Goal: Task Accomplishment & Management: Manage account settings

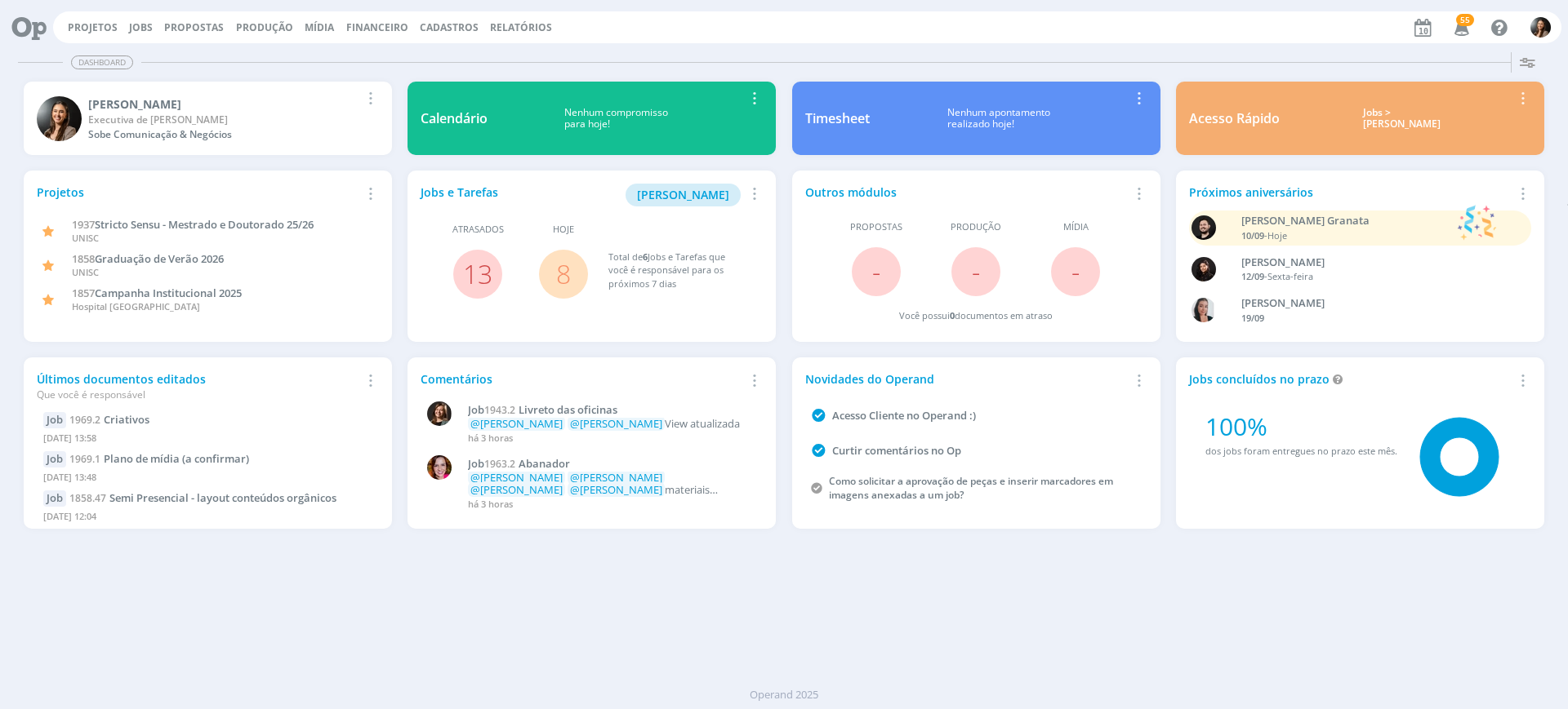
click at [134, 19] on div "Projetos Jobs Propostas Produção Mídia Financeiro Cadastros Relatórios 55 Notif…" at bounding box center [807, 27] width 1509 height 32
click at [135, 28] on link "Jobs" at bounding box center [141, 27] width 24 height 14
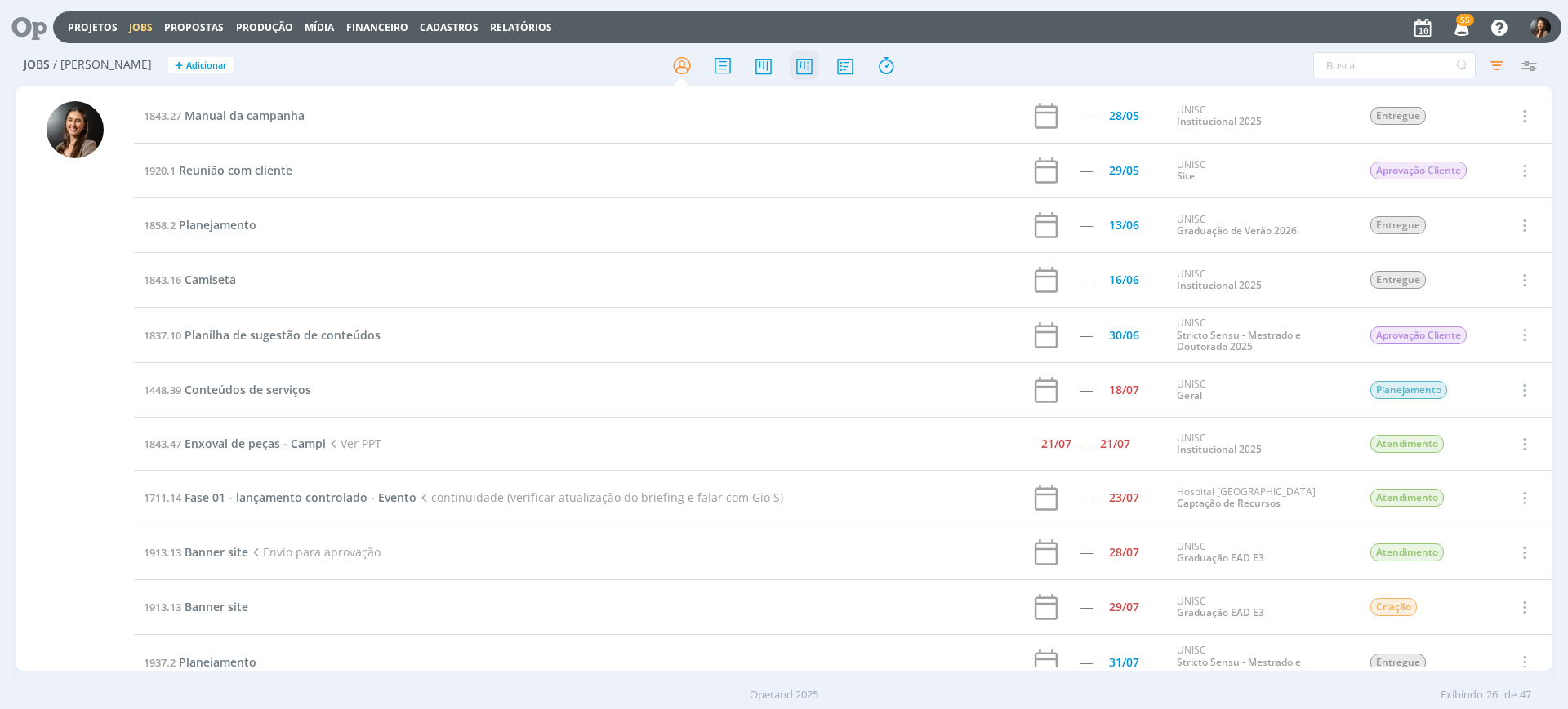
click at [804, 64] on icon at bounding box center [804, 65] width 29 height 32
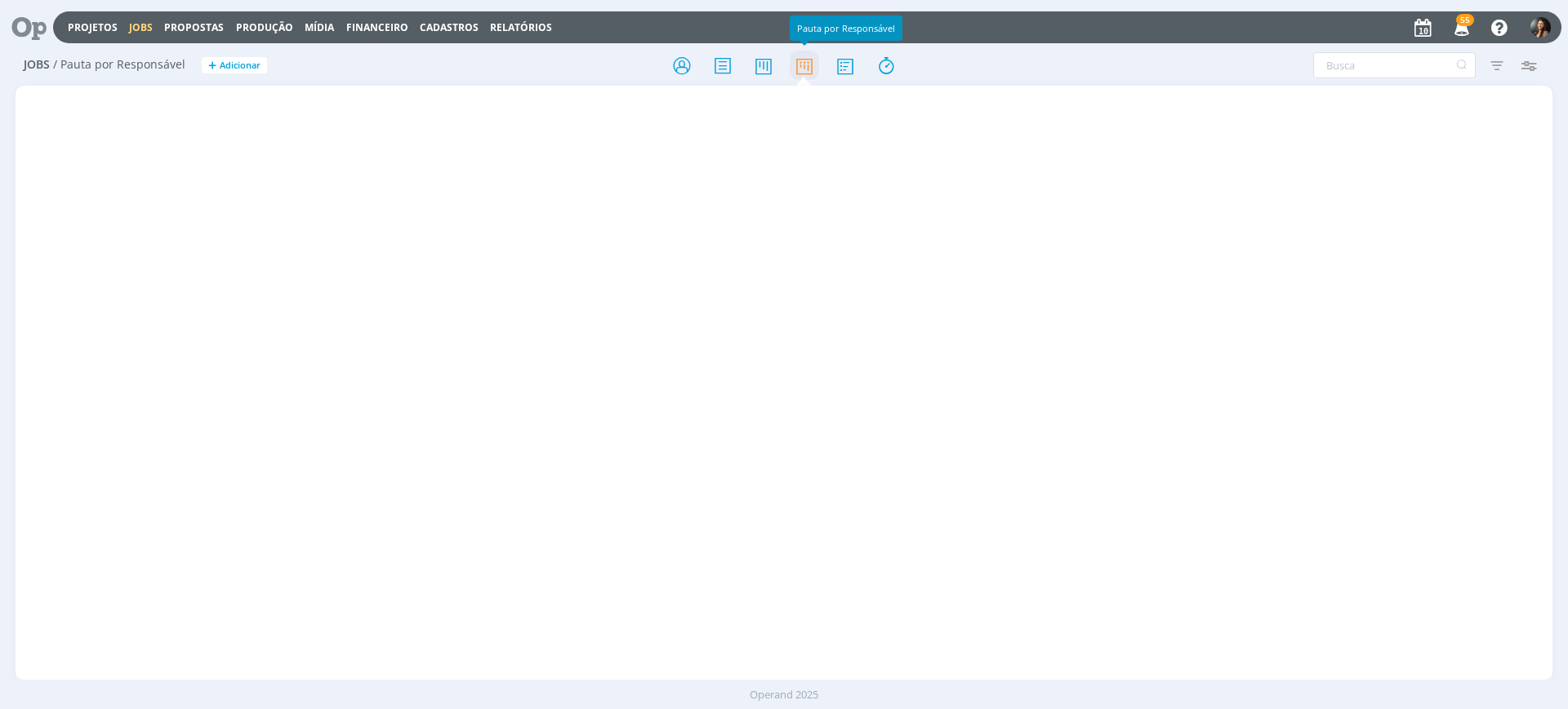
click at [803, 64] on icon at bounding box center [804, 65] width 29 height 32
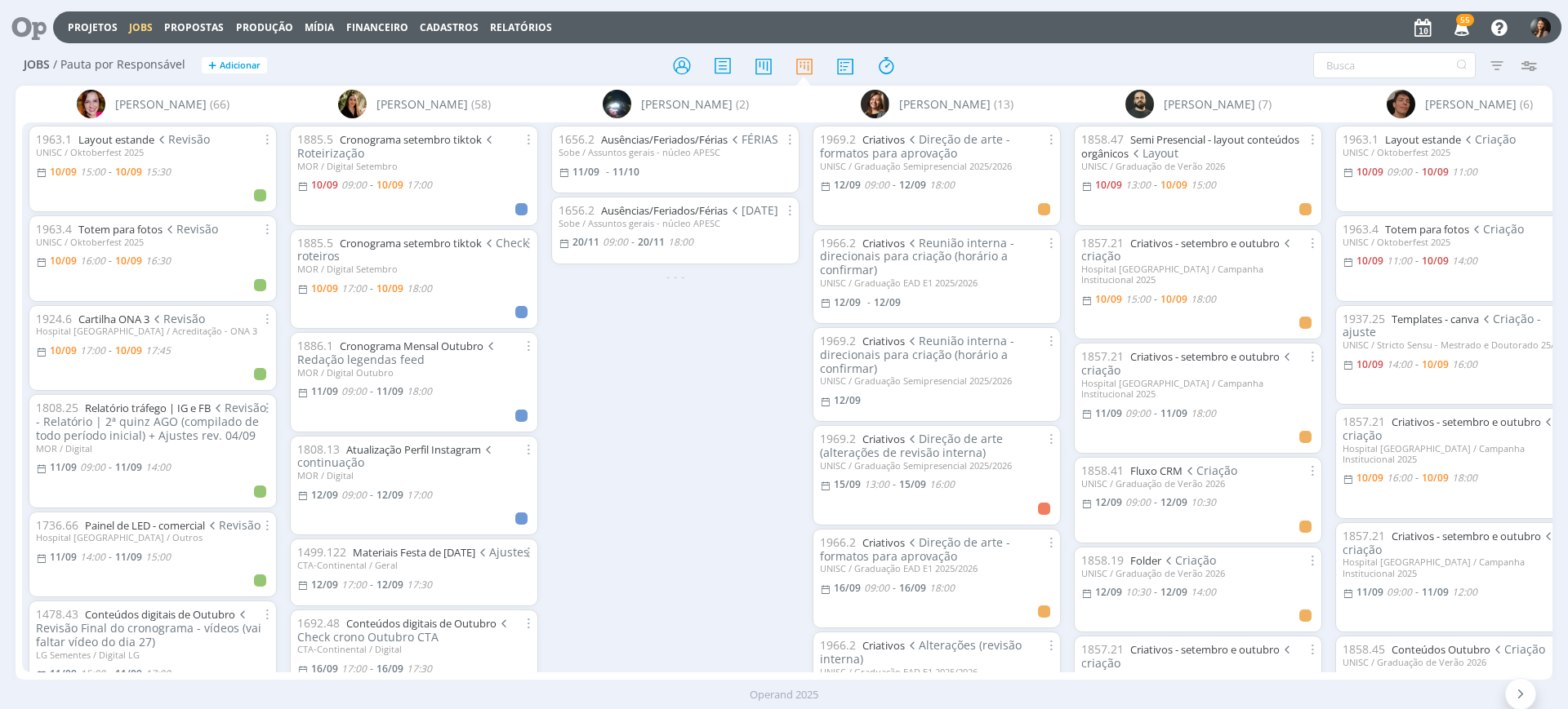
click at [662, 361] on div "1656.2 Ausências/Feriados/Férias FÉRIAS Sobe / Assuntos gerais - núcleo APESC 1…" at bounding box center [676, 397] width 262 height 549
click at [663, 446] on div "1656.2 Ausências/Feriados/Férias FÉRIAS Sobe / Assuntos gerais - núcleo APESC 1…" at bounding box center [676, 397] width 262 height 549
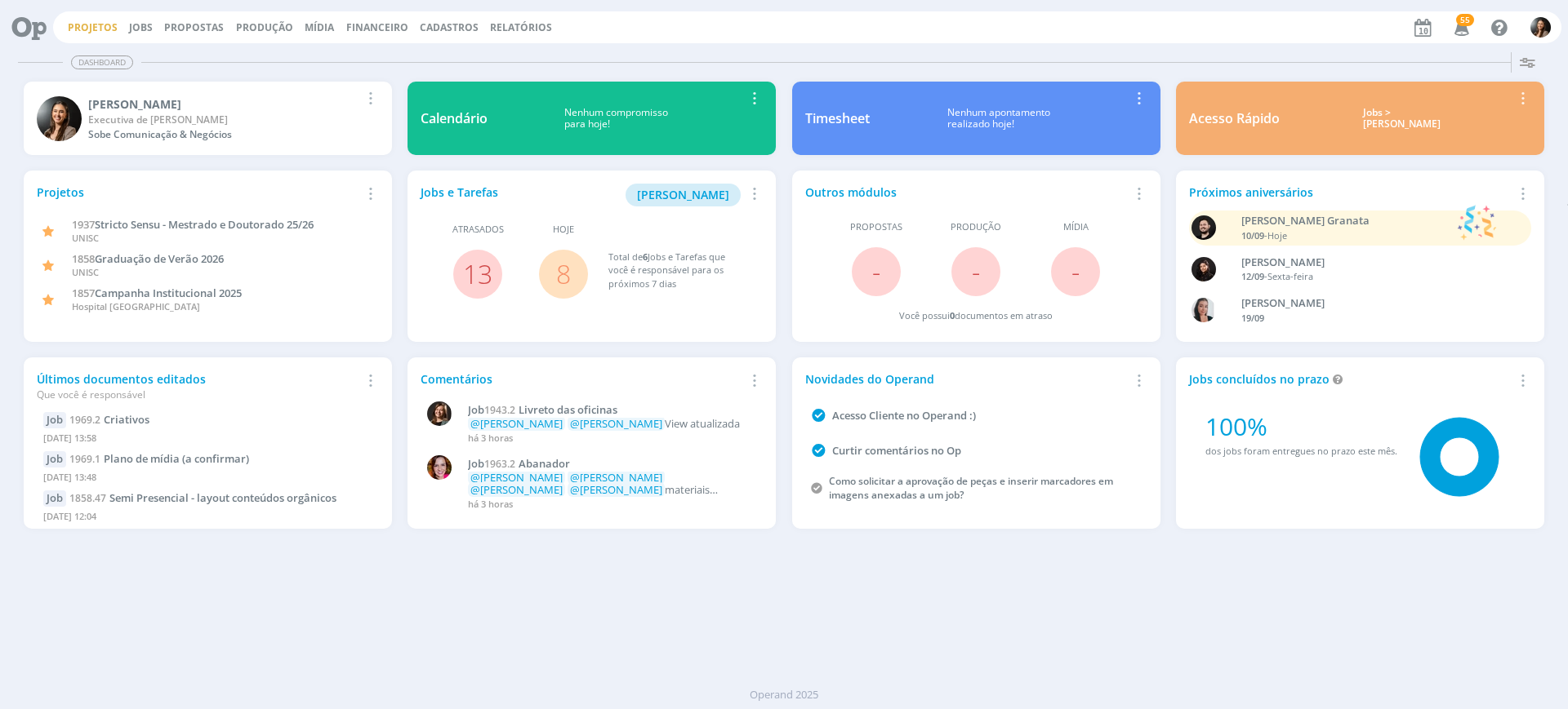
click at [99, 28] on link "Projetos" at bounding box center [93, 27] width 50 height 14
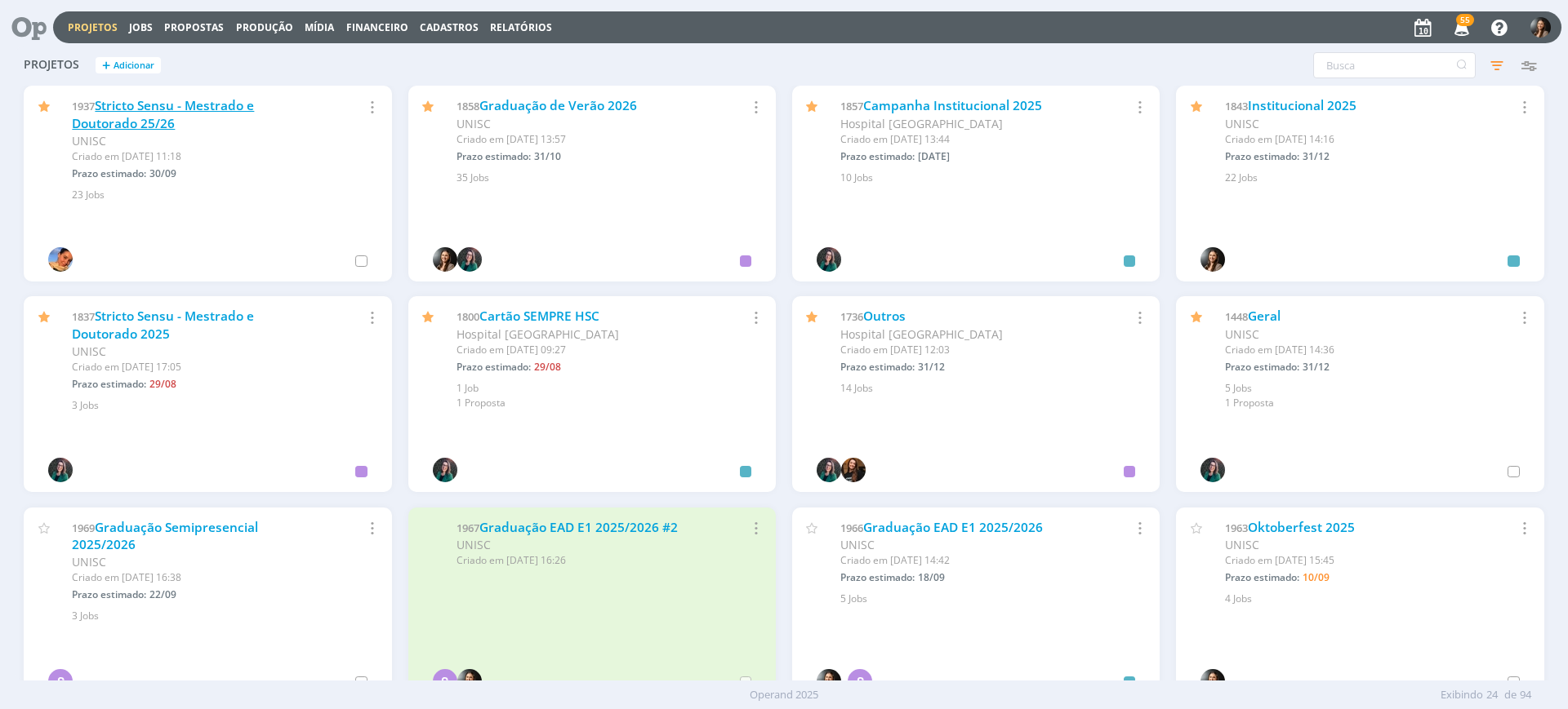
click at [147, 119] on link "Stricto Sensu - Mestrado e Doutorado 25/26" at bounding box center [163, 115] width 182 height 35
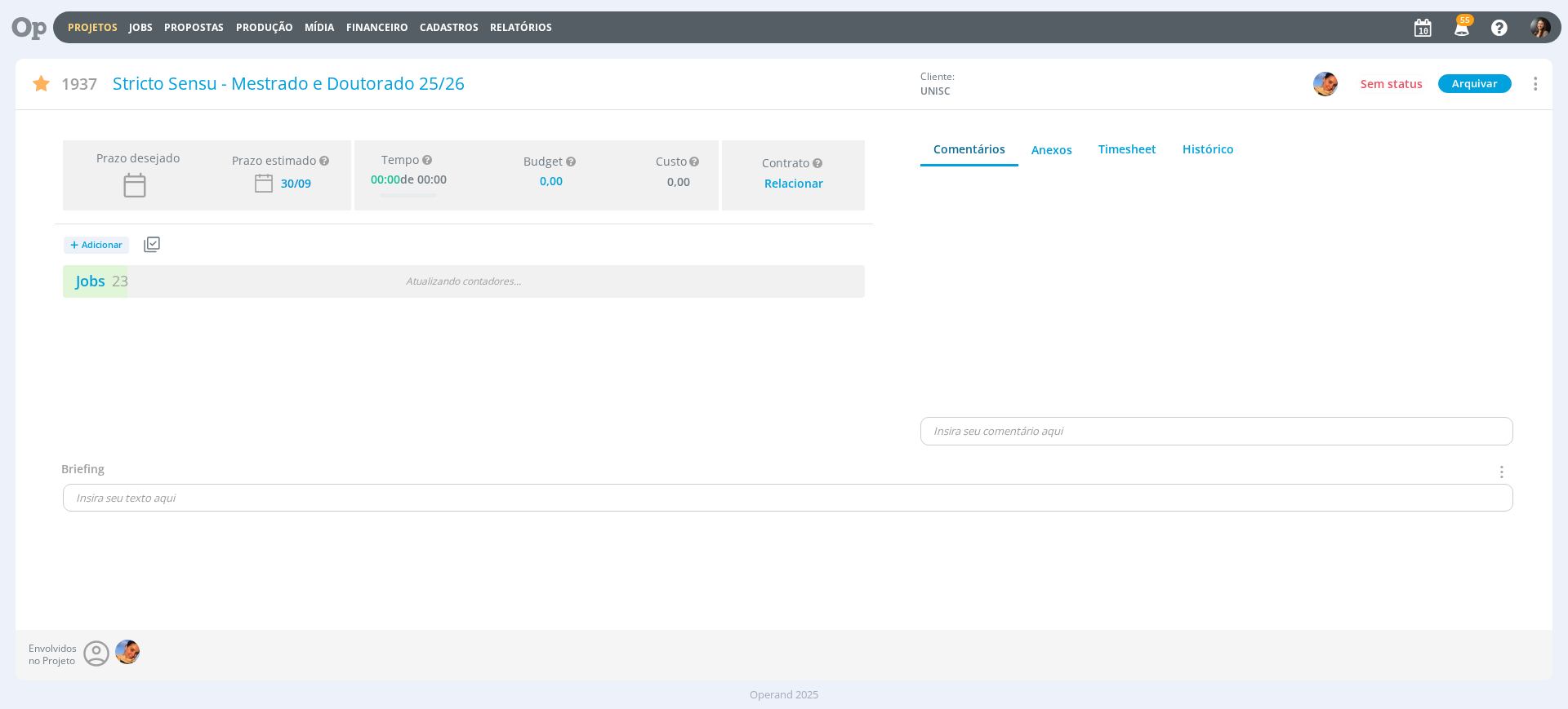
type input "0,00"
click at [717, 272] on div "Jobs 23 Atualizando contadores . . ." at bounding box center [463, 281] width 802 height 33
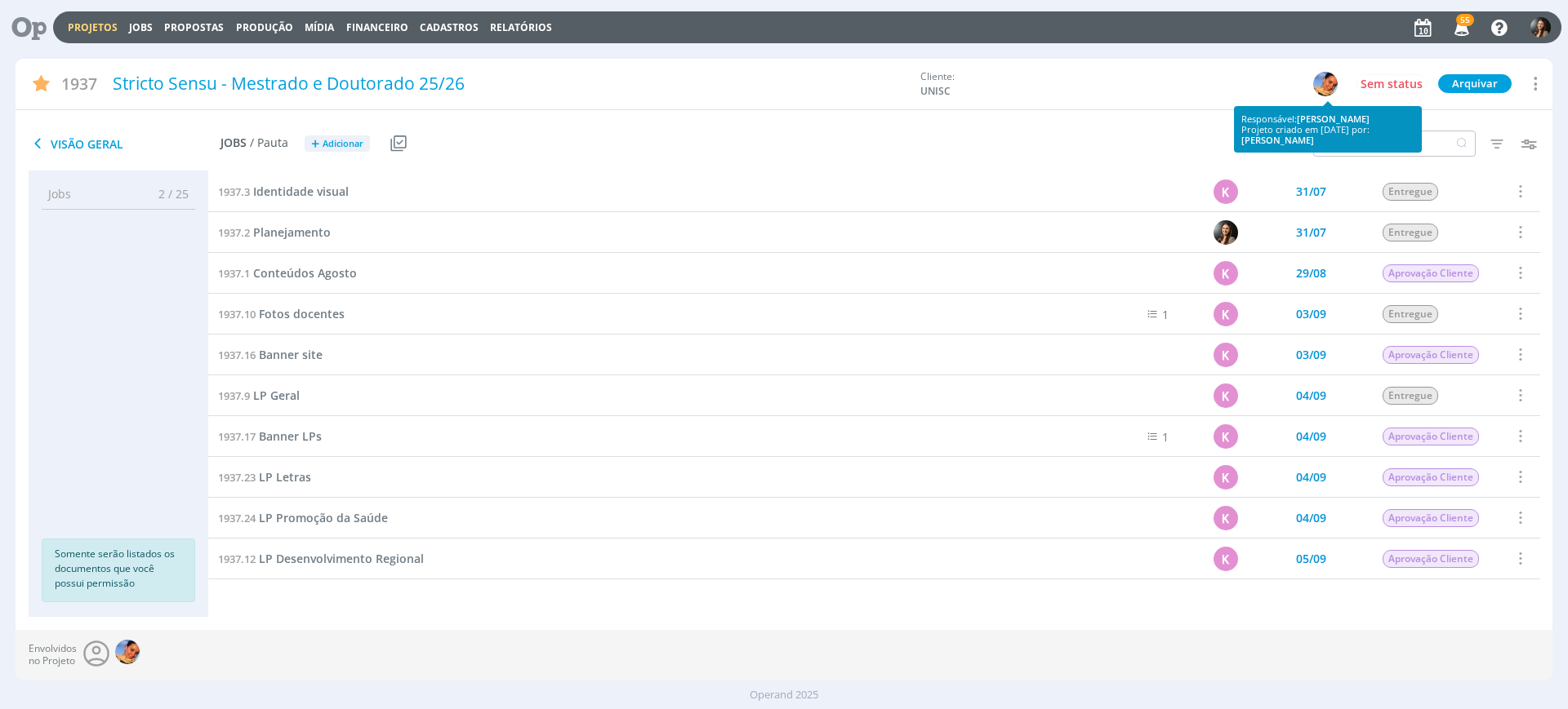
drag, startPoint x: 1414, startPoint y: 139, endPoint x: 1414, endPoint y: 156, distance: 17.0
click at [1414, 140] on div "Responsável: [PERSON_NAME] Projeto criado em [DATE] por: [PERSON_NAME]" at bounding box center [1328, 129] width 173 height 33
click at [1417, 144] on div "Responsável: [PERSON_NAME] Projeto criado em [DATE] por: [PERSON_NAME]" at bounding box center [1327, 129] width 187 height 47
click at [1429, 146] on input "text" at bounding box center [1395, 144] width 163 height 27
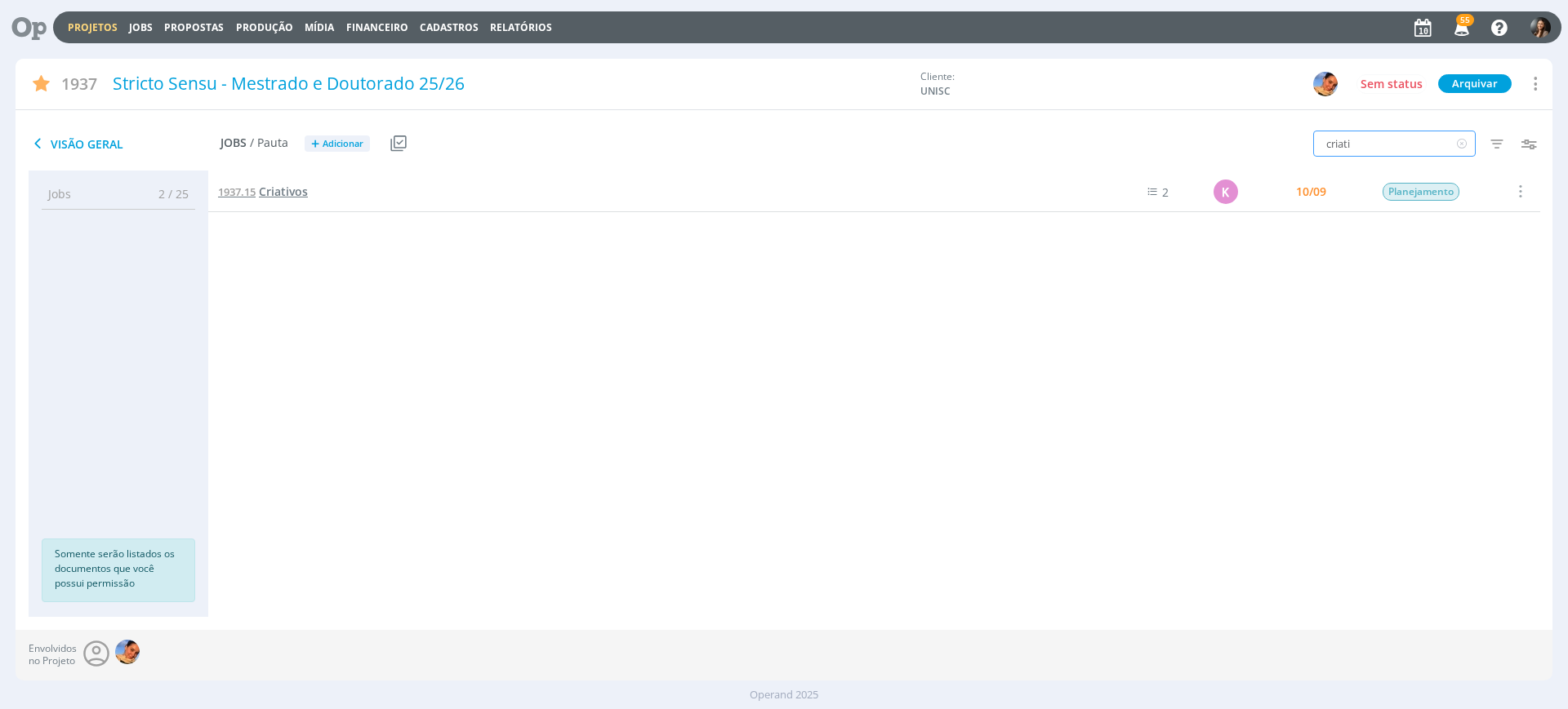
type input "criati"
click at [264, 179] on div "1937.15 Criativos" at bounding box center [641, 191] width 867 height 40
click at [272, 194] on span "Criativos" at bounding box center [283, 192] width 49 height 16
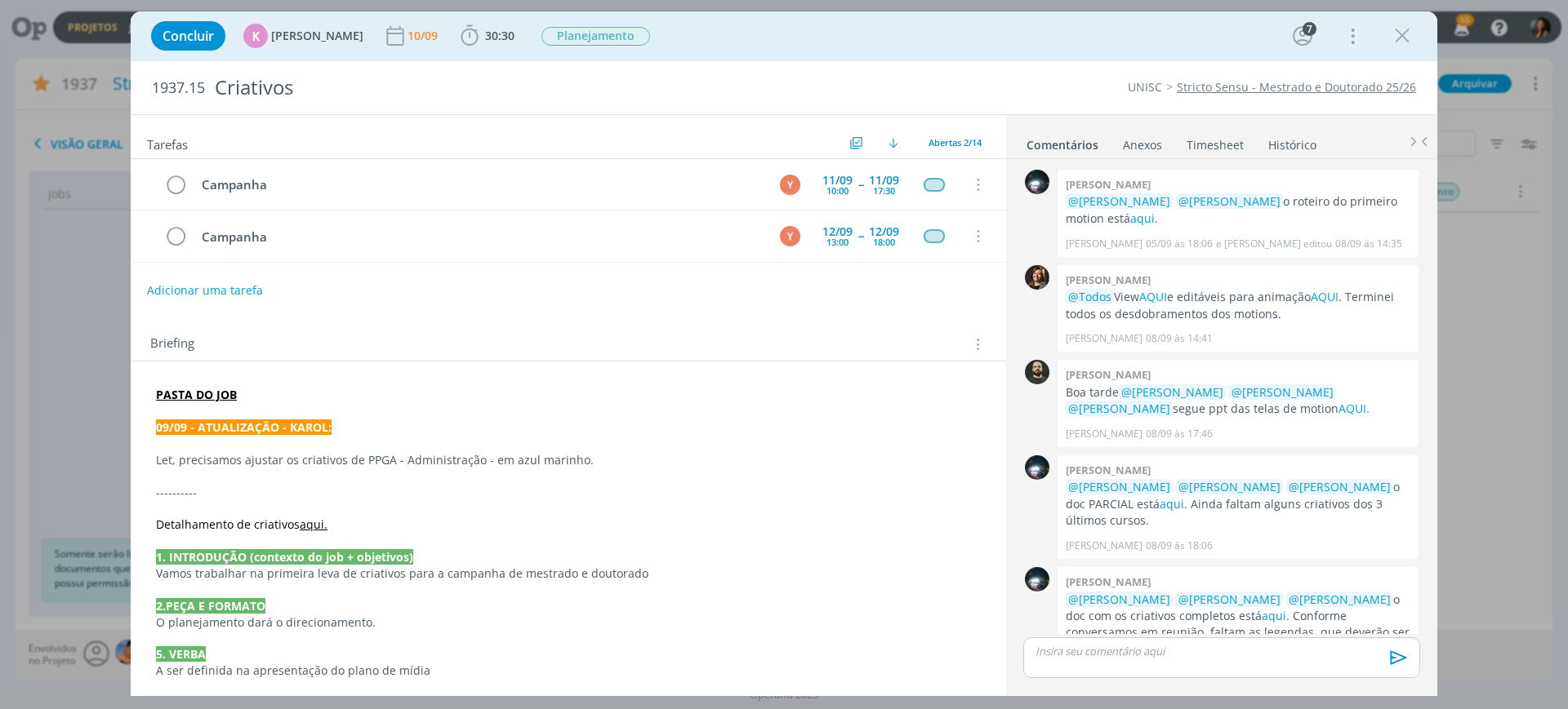
scroll to position [249, 0]
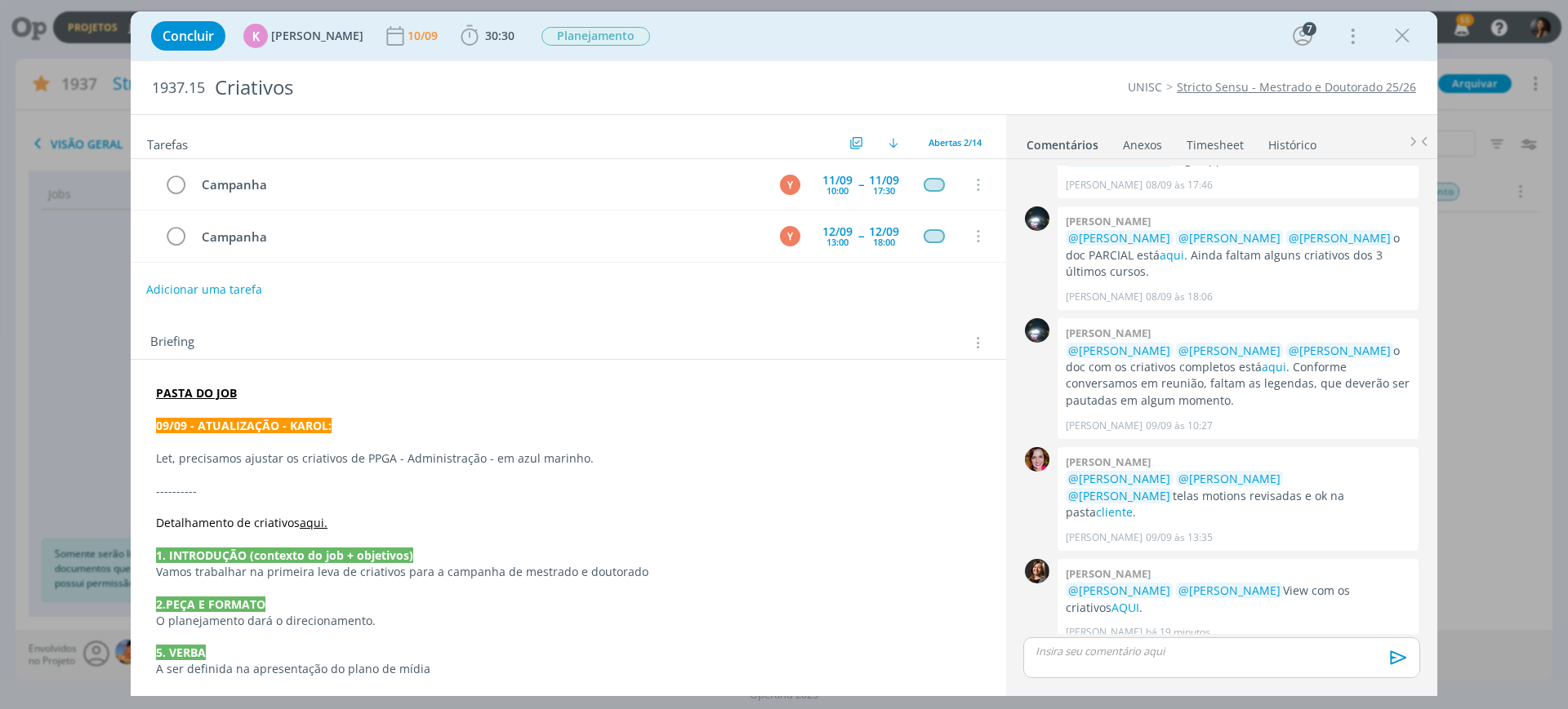
click at [234, 294] on button "Adicionar uma tarefa" at bounding box center [203, 289] width 116 height 27
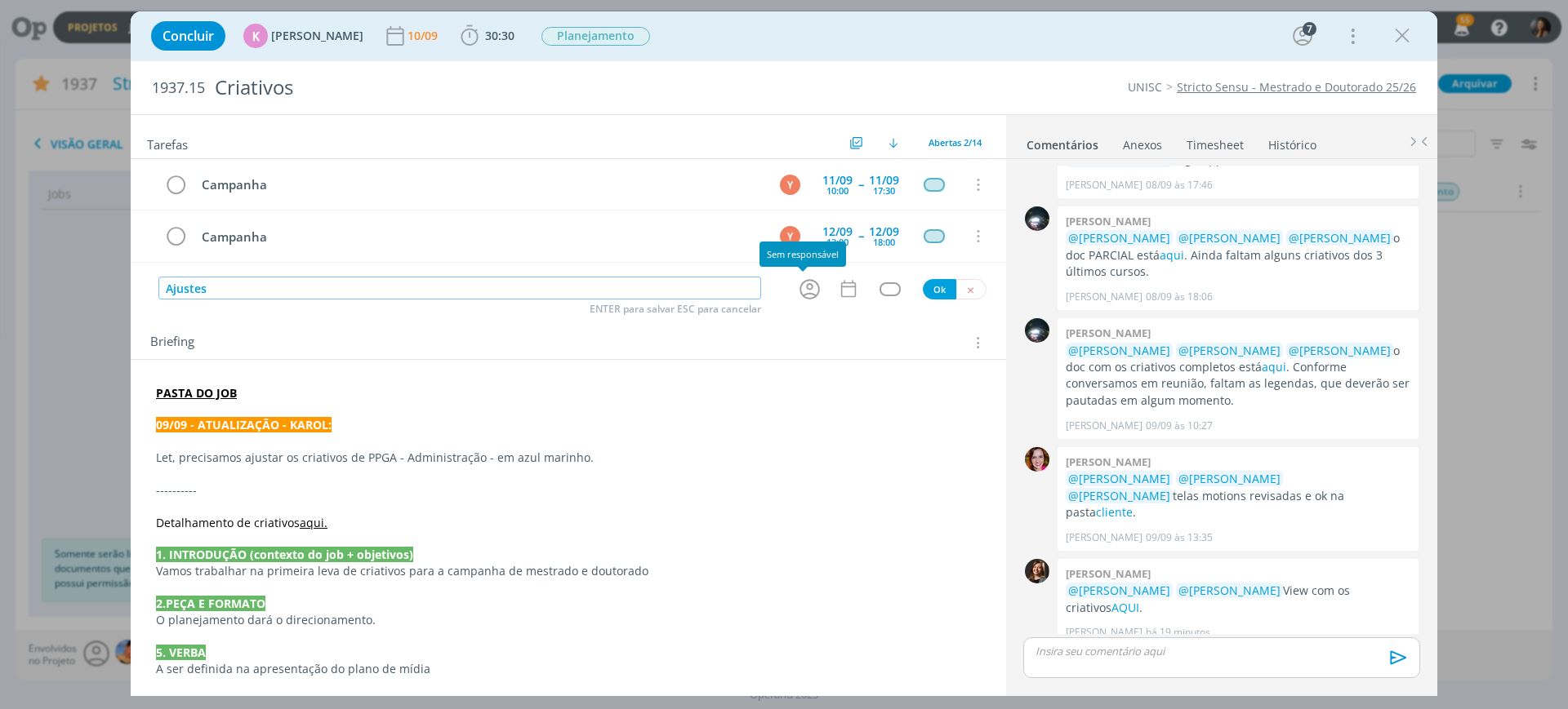
click at [806, 283] on icon "dialog" at bounding box center [809, 289] width 26 height 26
type input "Ajustes"
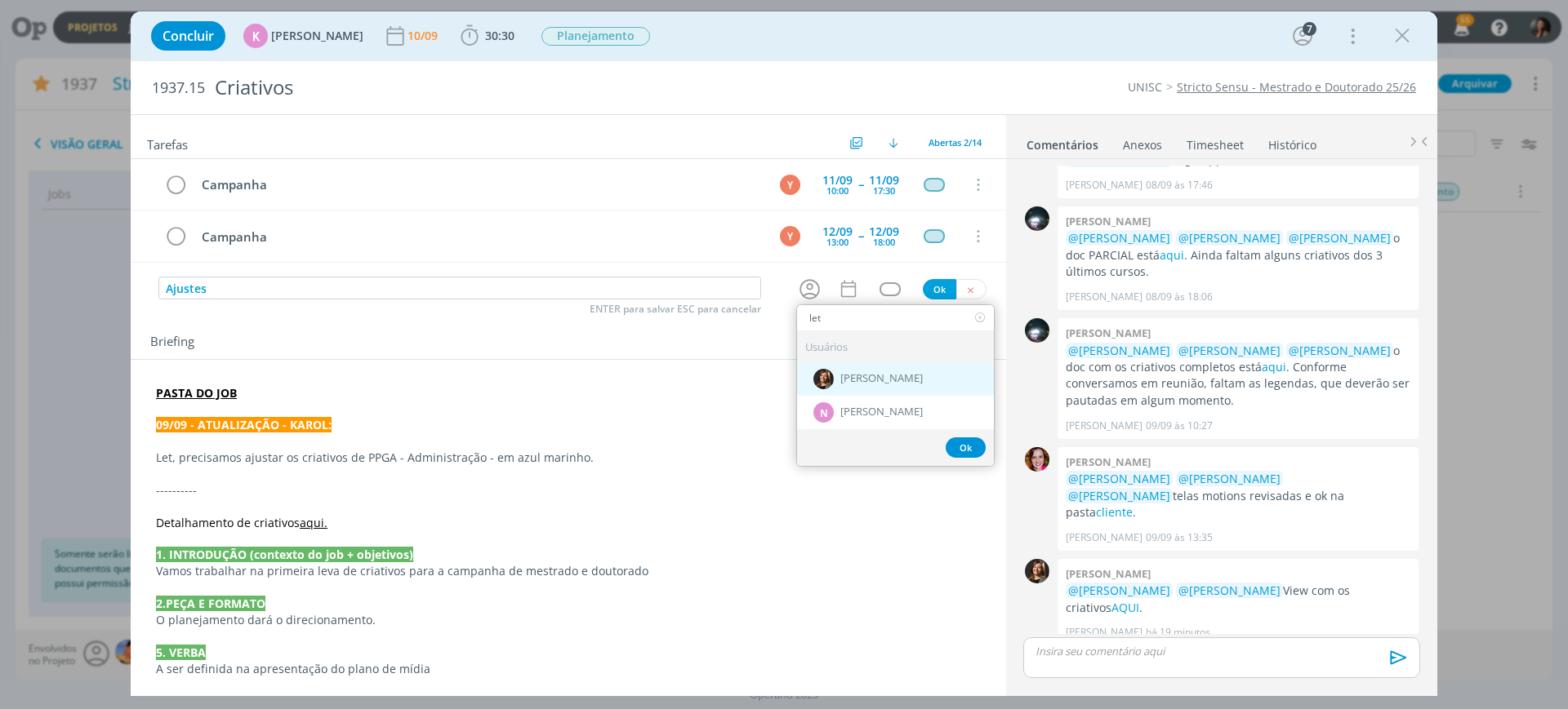
type input "let"
click at [831, 383] on div "[PERSON_NAME]" at bounding box center [895, 378] width 197 height 34
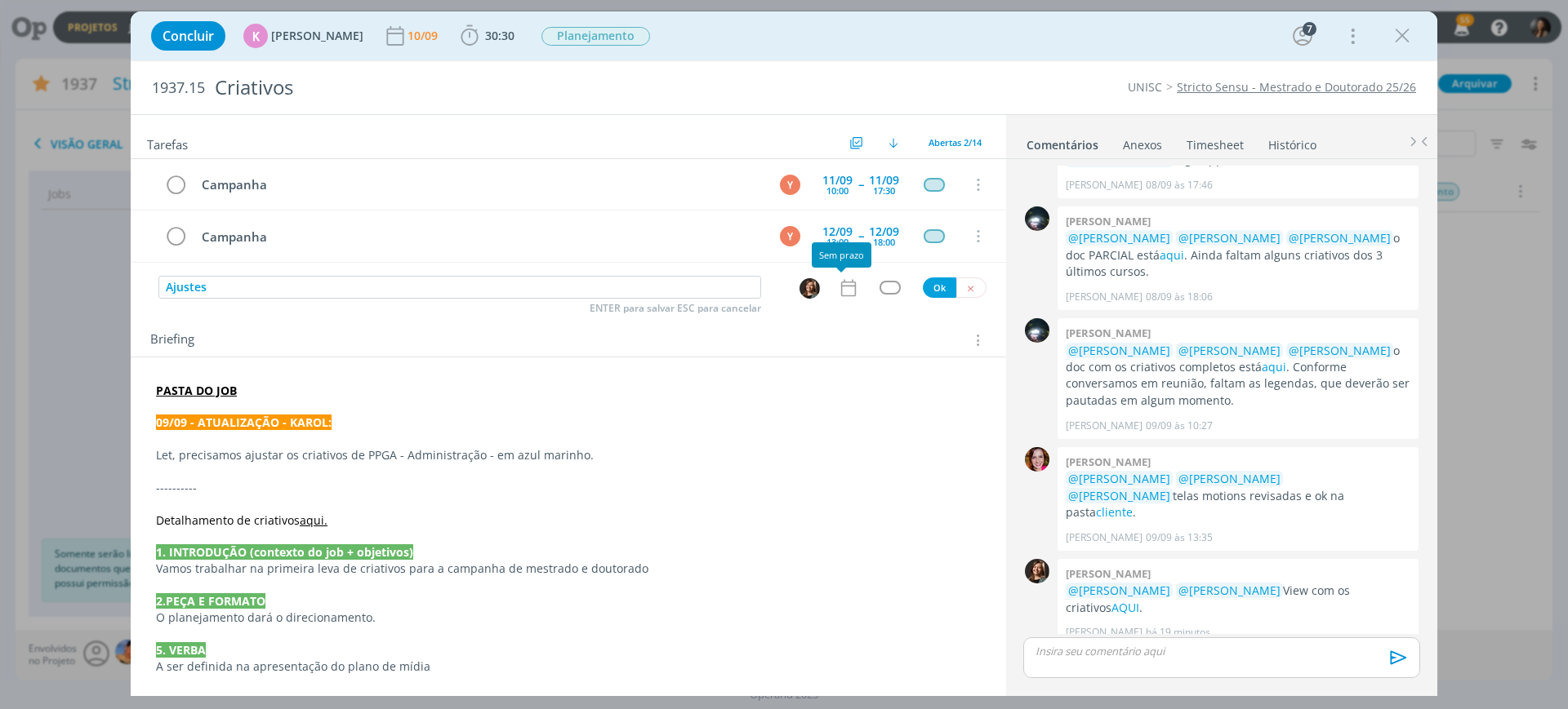
click at [839, 296] on icon "dialog" at bounding box center [848, 288] width 21 height 21
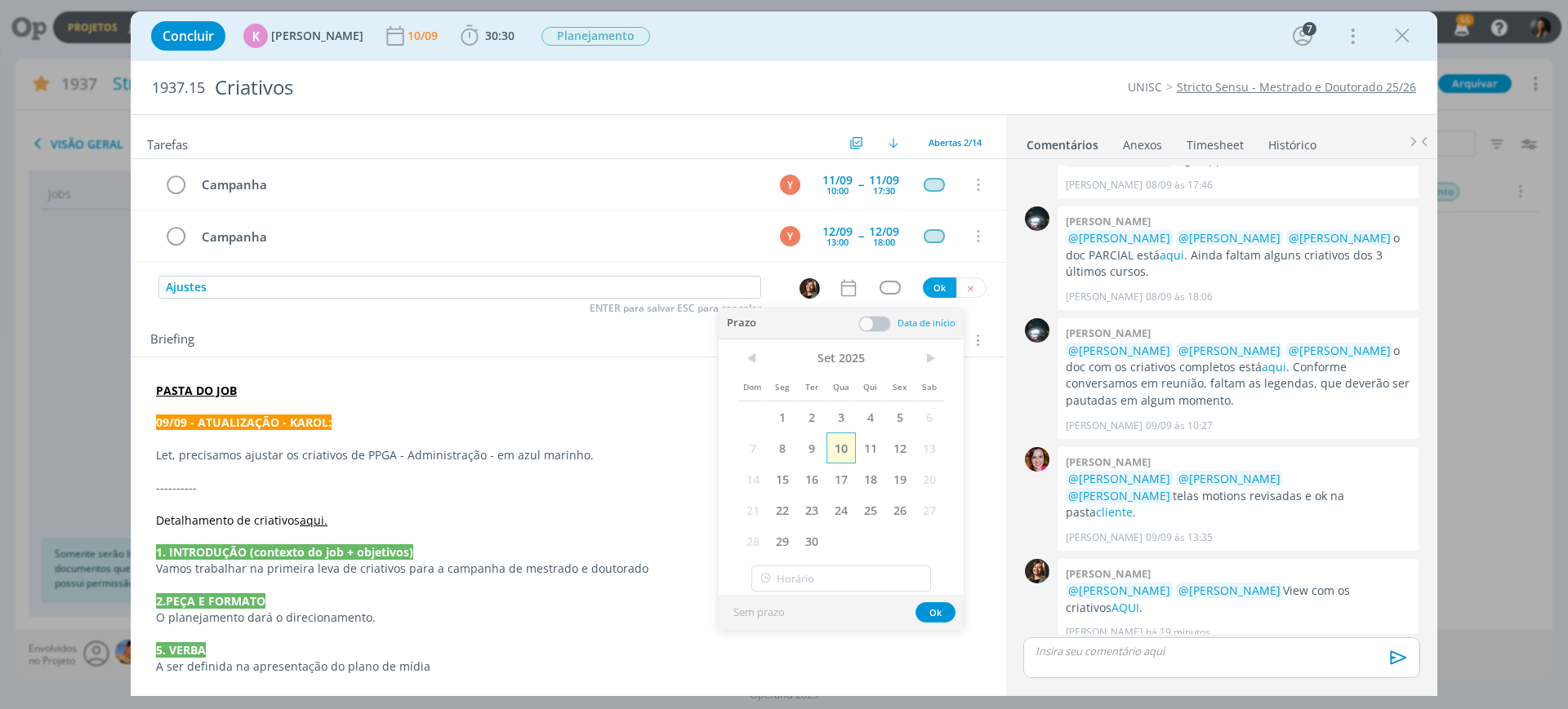
click at [848, 445] on span "10" at bounding box center [841, 447] width 29 height 31
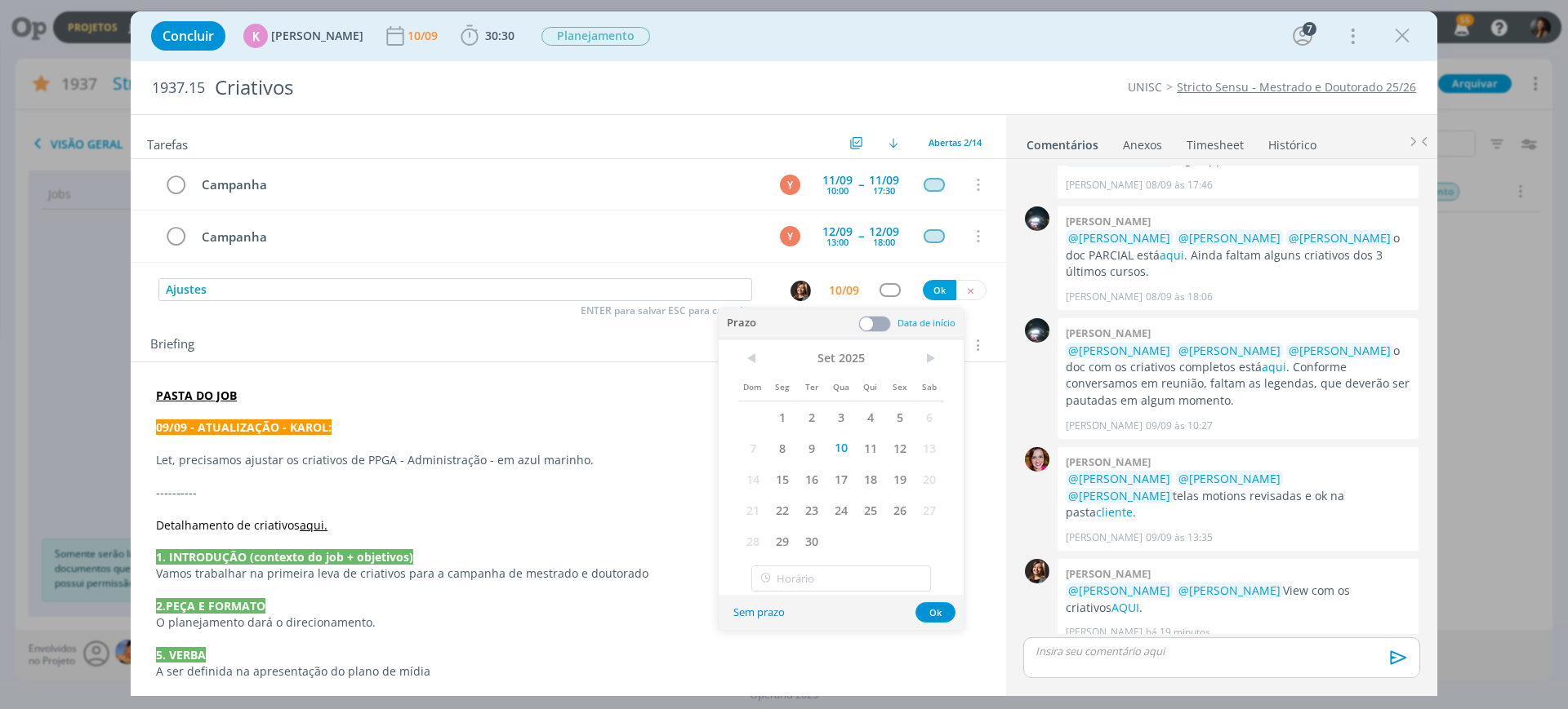
drag, startPoint x: 884, startPoint y: 325, endPoint x: 860, endPoint y: 375, distance: 55.5
click at [883, 325] on span at bounding box center [875, 324] width 33 height 16
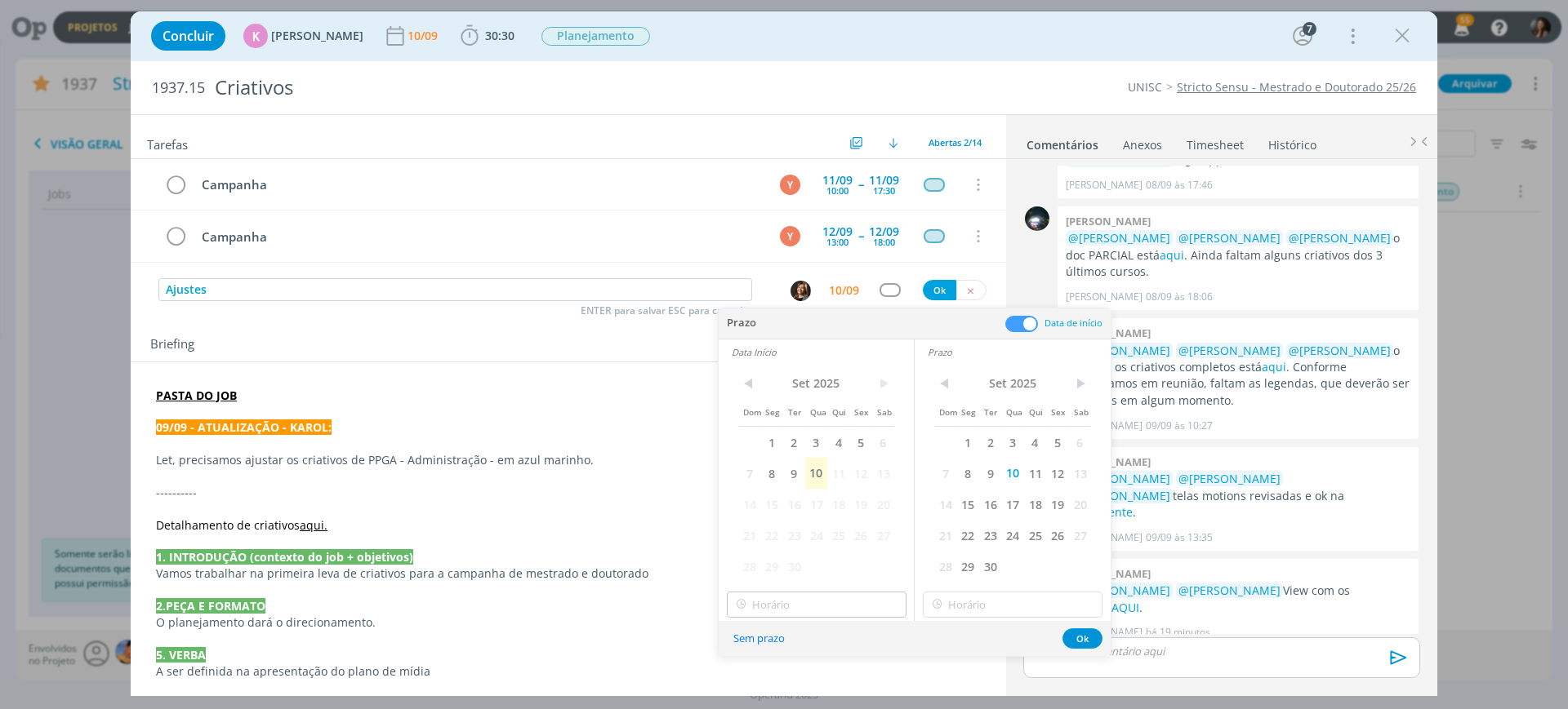
drag, startPoint x: 822, startPoint y: 469, endPoint x: 806, endPoint y: 607, distance: 138.9
click at [820, 470] on span "10" at bounding box center [816, 473] width 22 height 31
click at [819, 607] on input "15:00" at bounding box center [816, 606] width 180 height 27
click at [774, 438] on div "14:00" at bounding box center [819, 444] width 183 height 29
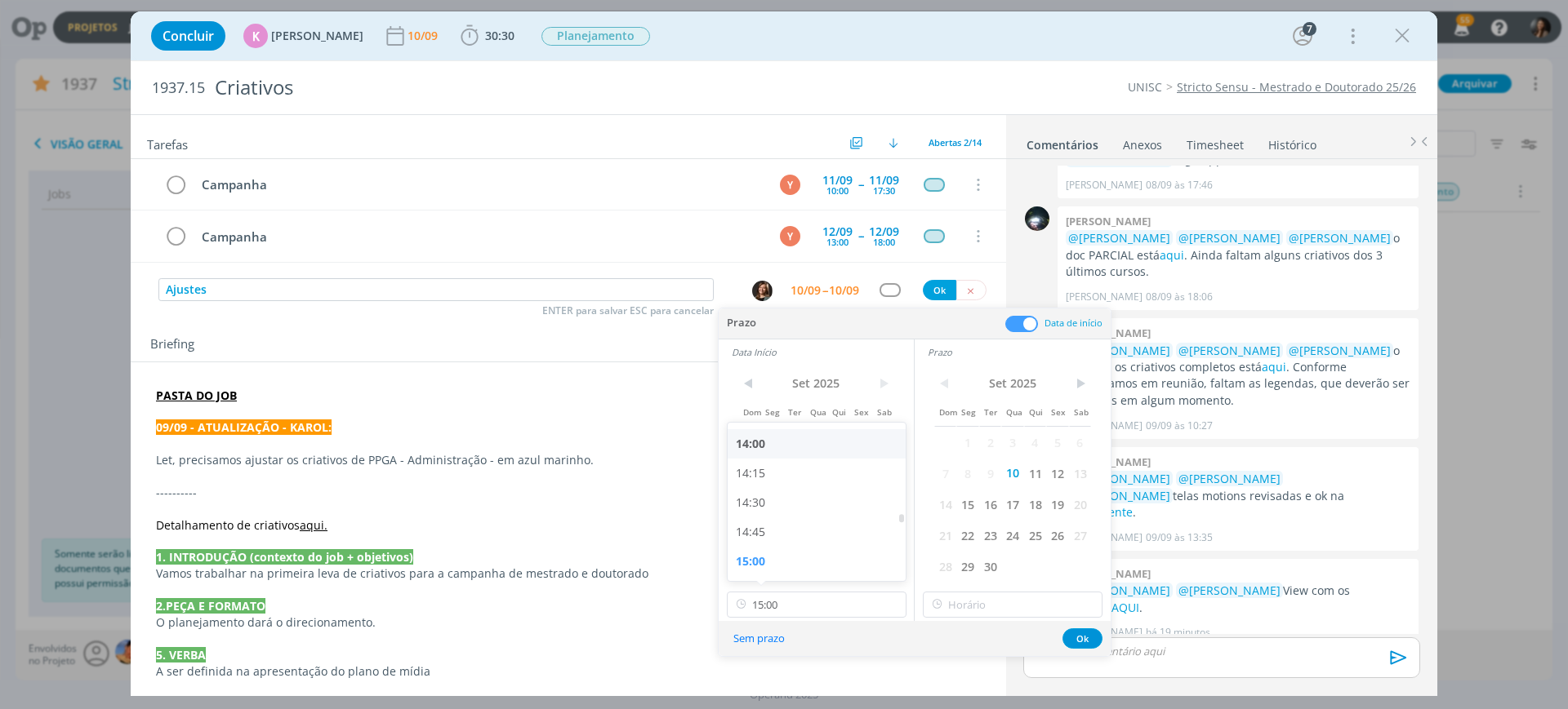
type input "14:00"
drag, startPoint x: 999, startPoint y: 618, endPoint x: 984, endPoint y: 593, distance: 29.2
click at [987, 597] on div "< Set 2025 > Dom Seg Ter Qua Qui Sex Sab 1 2 3 4 5 6 7 8 9 10 11 12 13 14 15 16…" at bounding box center [1013, 493] width 196 height 256
click at [986, 593] on input "text" at bounding box center [1013, 606] width 180 height 27
click at [987, 608] on input "text" at bounding box center [1013, 606] width 180 height 27
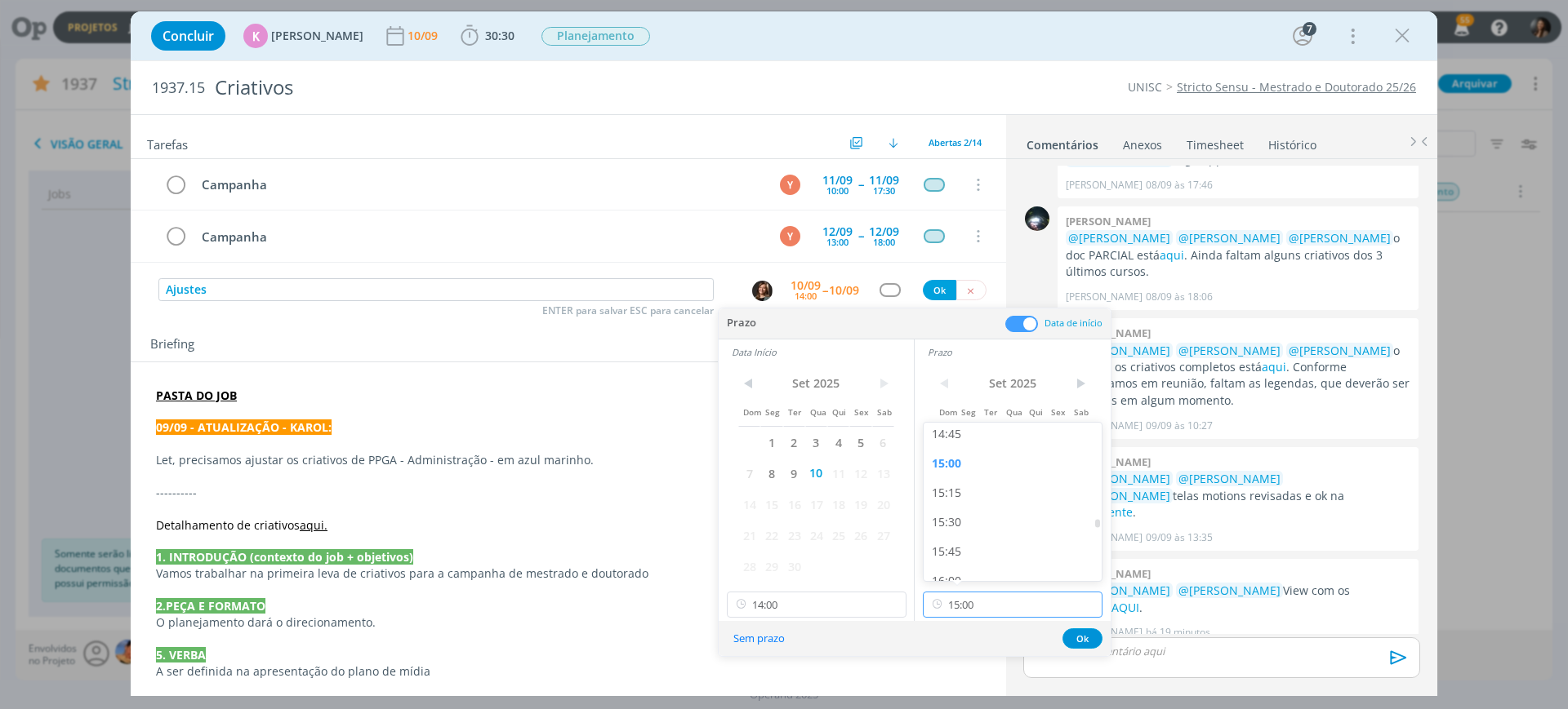
scroll to position [1742, 0]
click at [949, 516] on div "15:30" at bounding box center [1014, 518] width 183 height 29
click at [998, 598] on input "15:30" at bounding box center [1013, 606] width 180 height 27
click at [997, 450] on div "16:15" at bounding box center [1014, 446] width 183 height 29
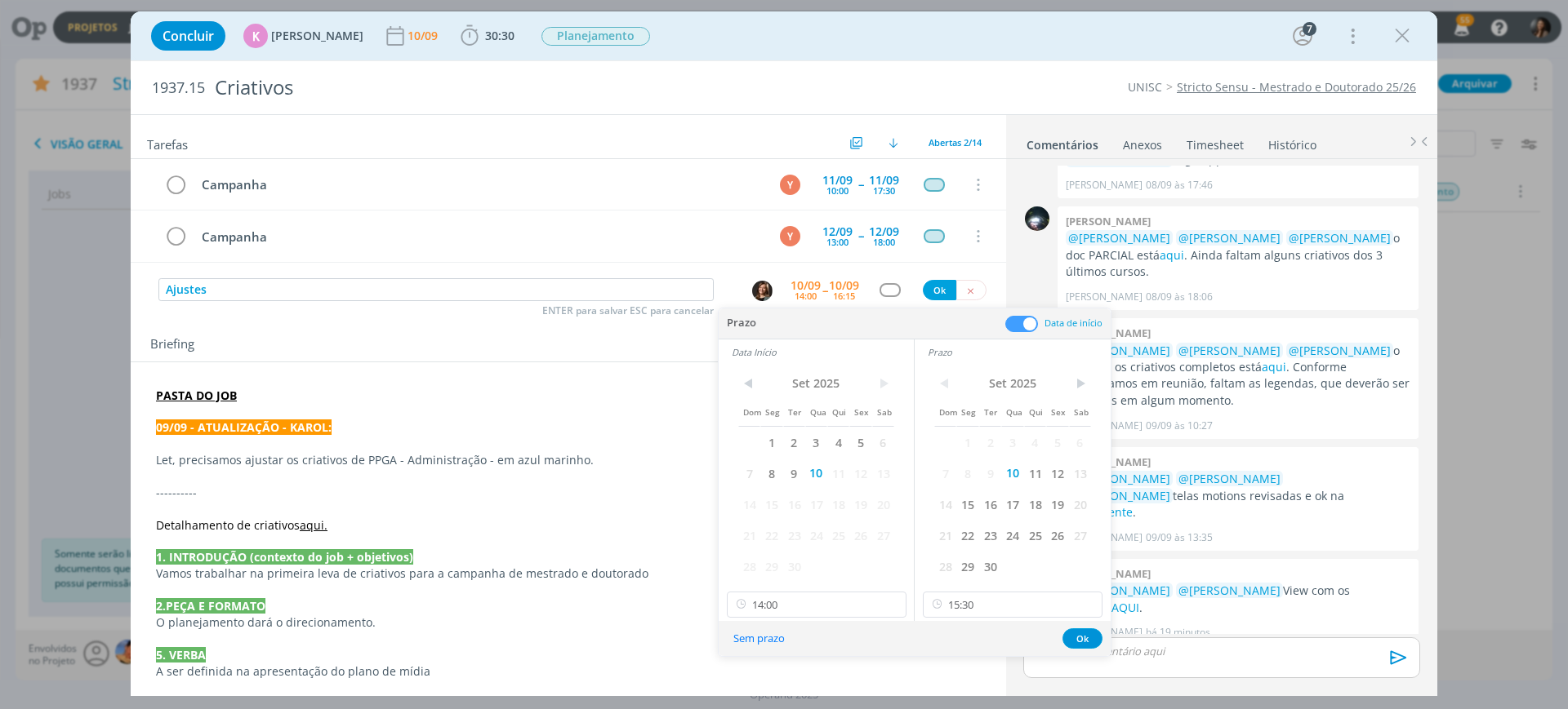
type input "16:15"
click at [1079, 643] on button "Ok" at bounding box center [1082, 638] width 40 height 20
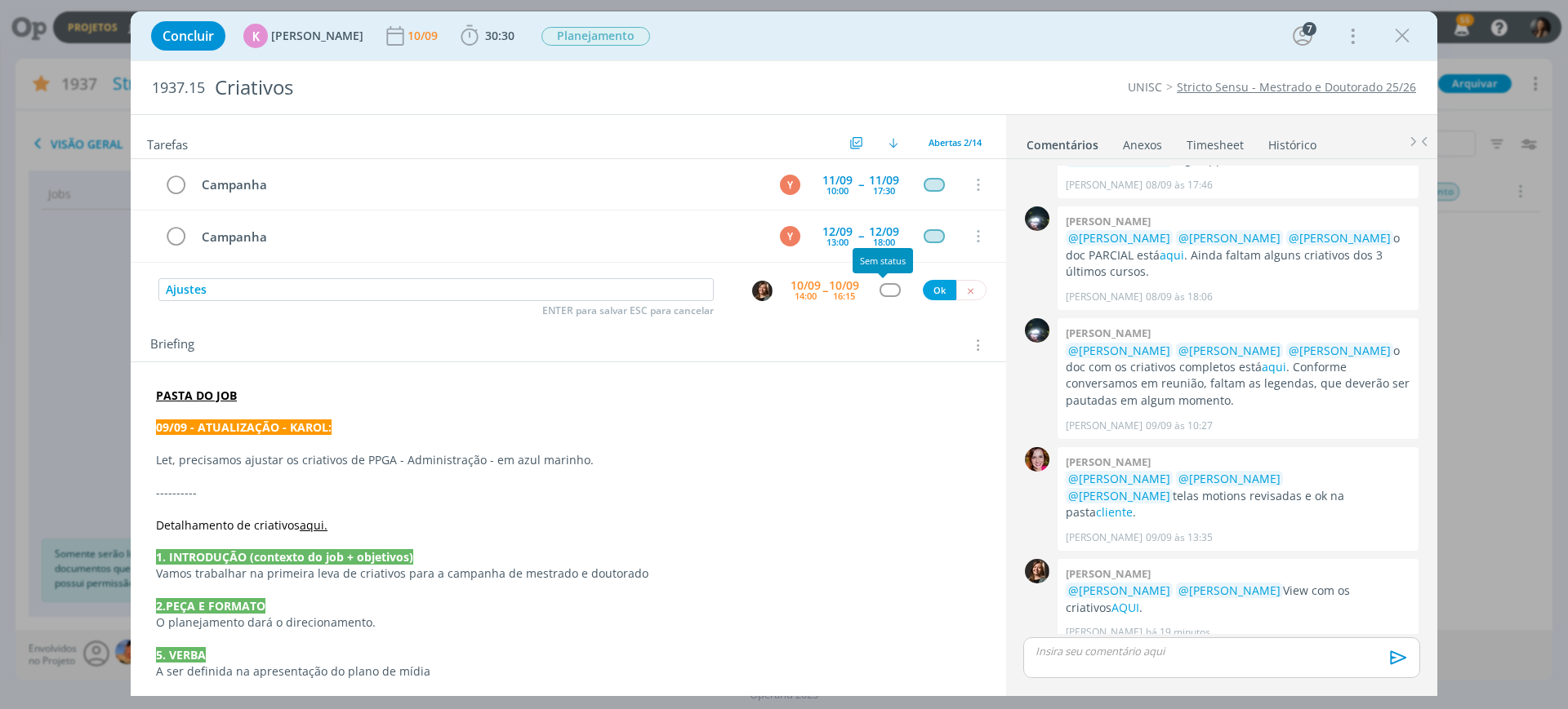
drag, startPoint x: 899, startPoint y: 294, endPoint x: 887, endPoint y: 284, distance: 15.6
click at [899, 294] on div "dialog" at bounding box center [890, 290] width 49 height 14
click at [884, 284] on div "dialog" at bounding box center [890, 290] width 20 height 14
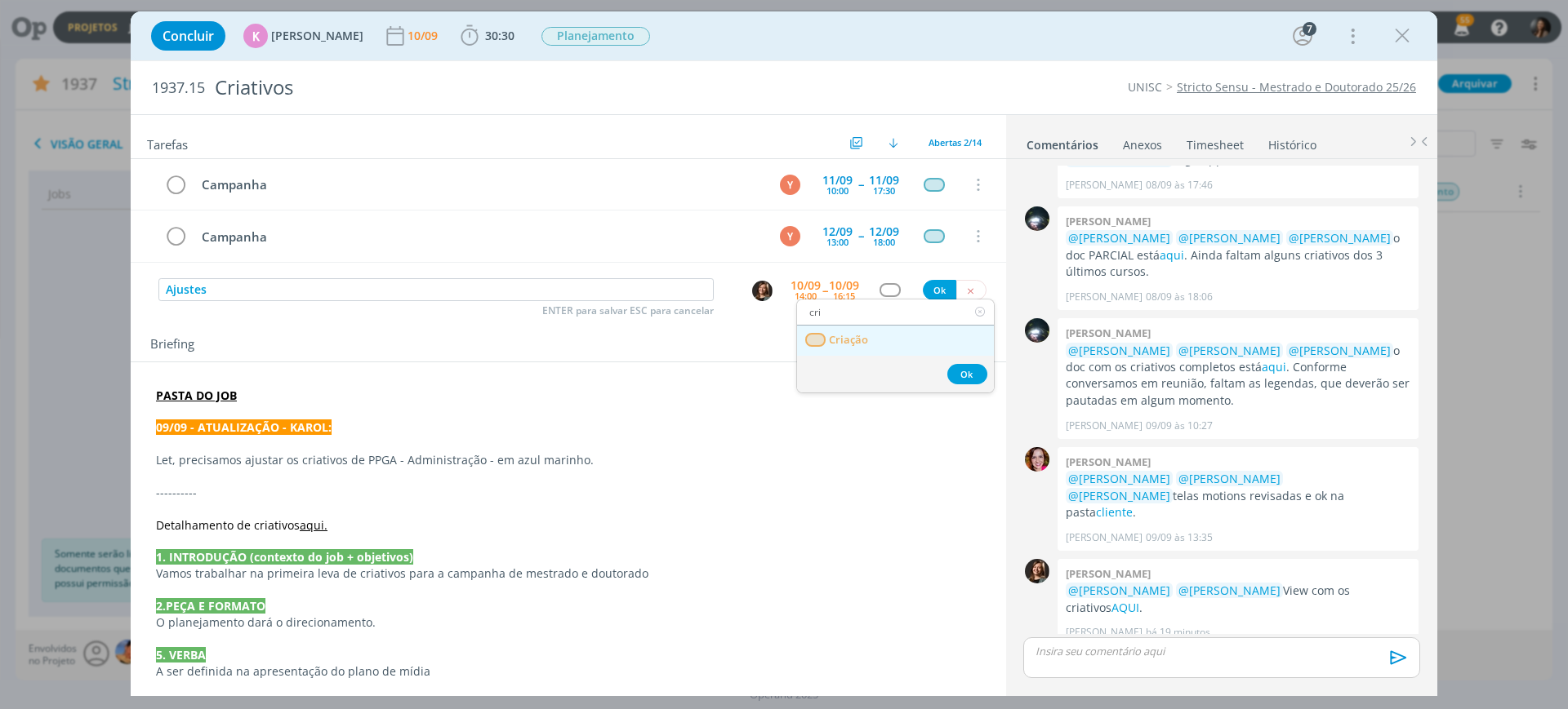
type input "cri"
drag, startPoint x: 960, startPoint y: 373, endPoint x: 941, endPoint y: 341, distance: 37.2
click at [958, 371] on button "Ok" at bounding box center [967, 374] width 40 height 20
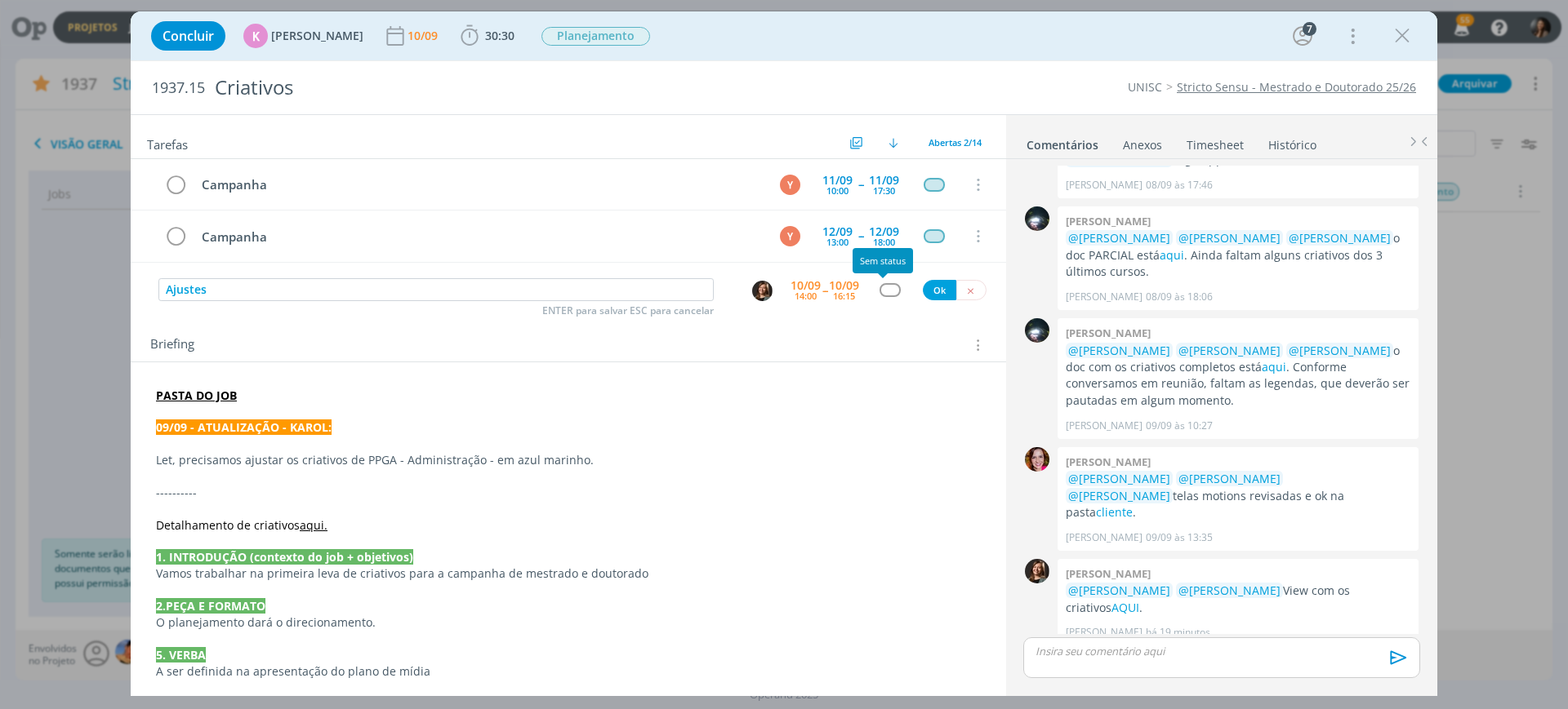
click at [889, 286] on div "dialog" at bounding box center [890, 290] width 20 height 14
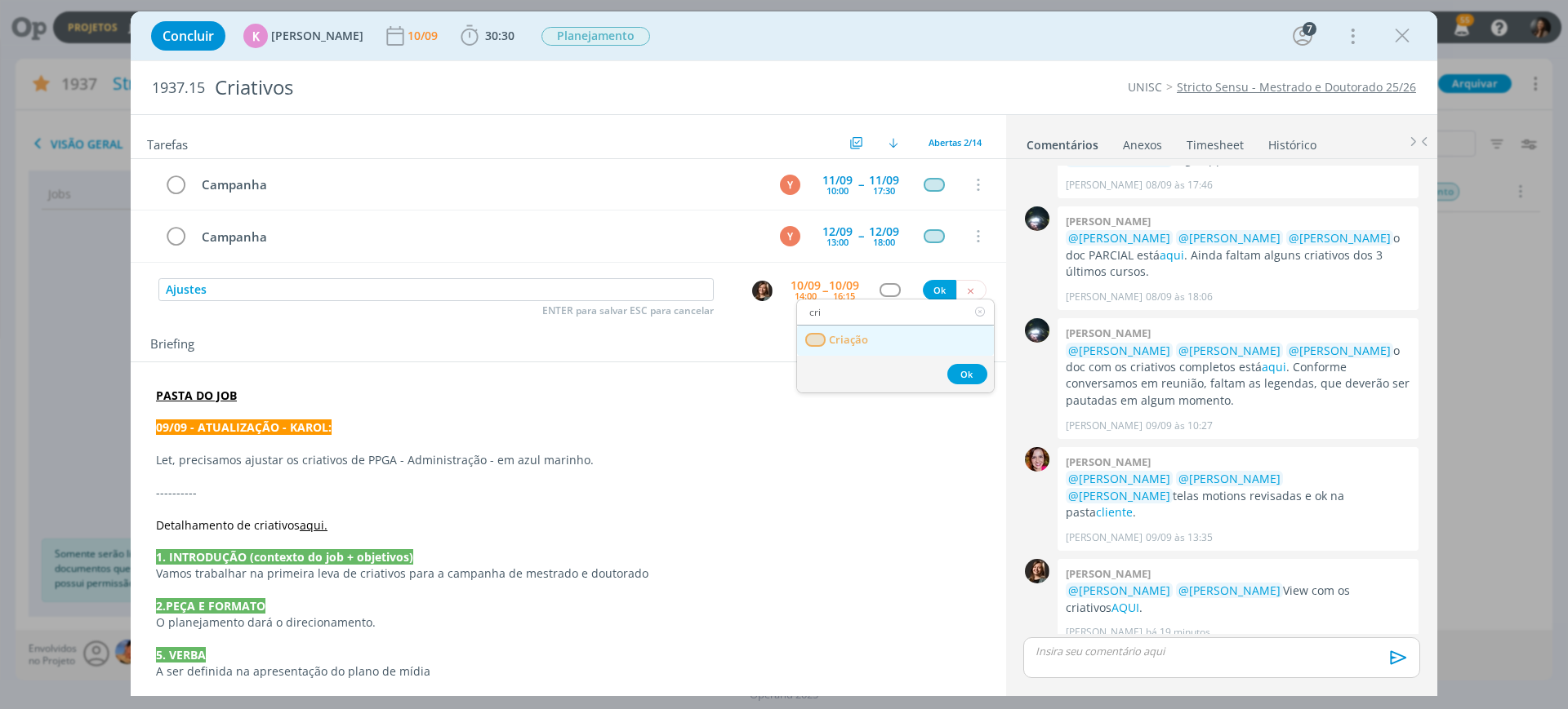
click at [852, 339] on span "Criação" at bounding box center [848, 340] width 39 height 13
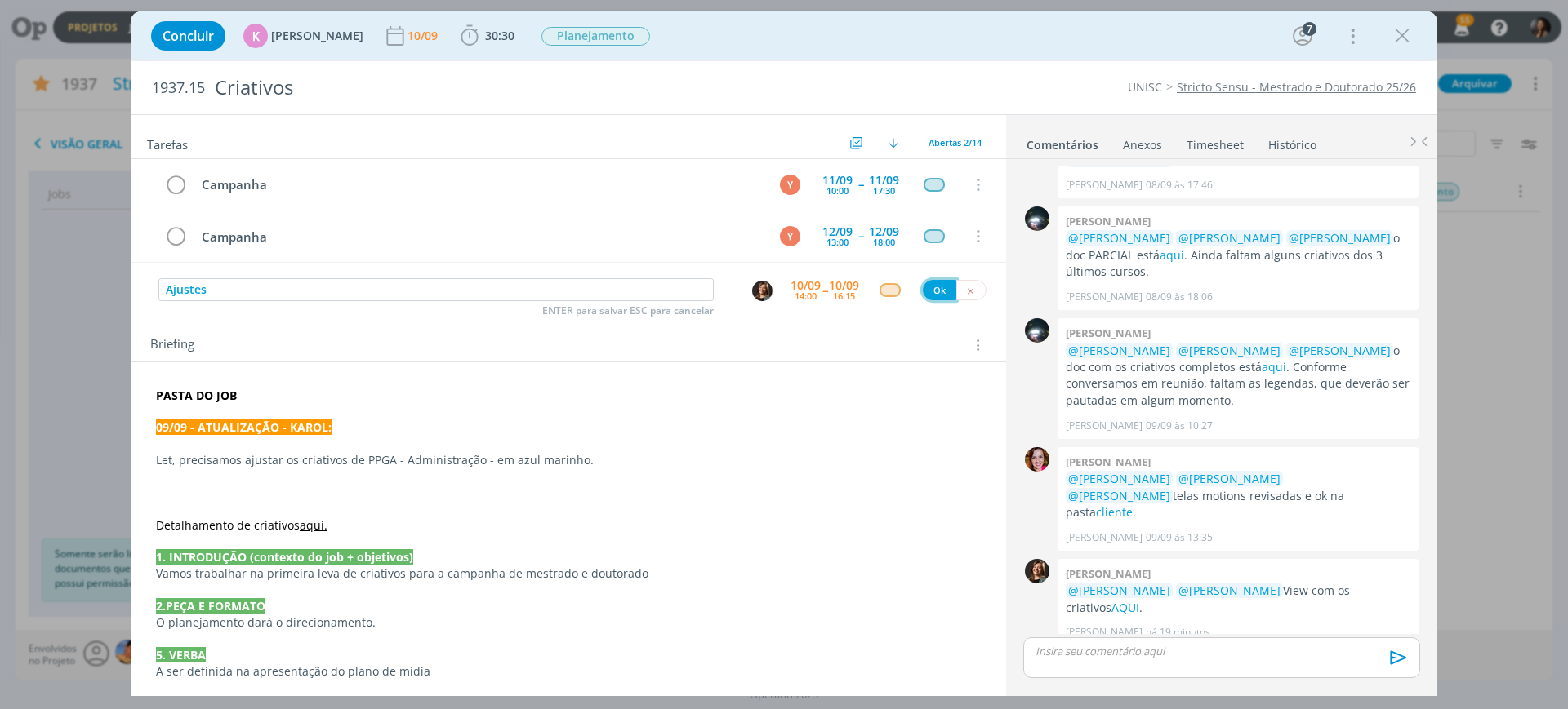
drag, startPoint x: 927, startPoint y: 285, endPoint x: 558, endPoint y: 265, distance: 369.5
click at [904, 292] on div "Ajustes ENTER para salvar ESC para cancelar 10/09 14:00 -- 10/09 16:15 Ok" at bounding box center [569, 290] width 876 height 29
click at [927, 286] on button "Ok" at bounding box center [940, 290] width 34 height 20
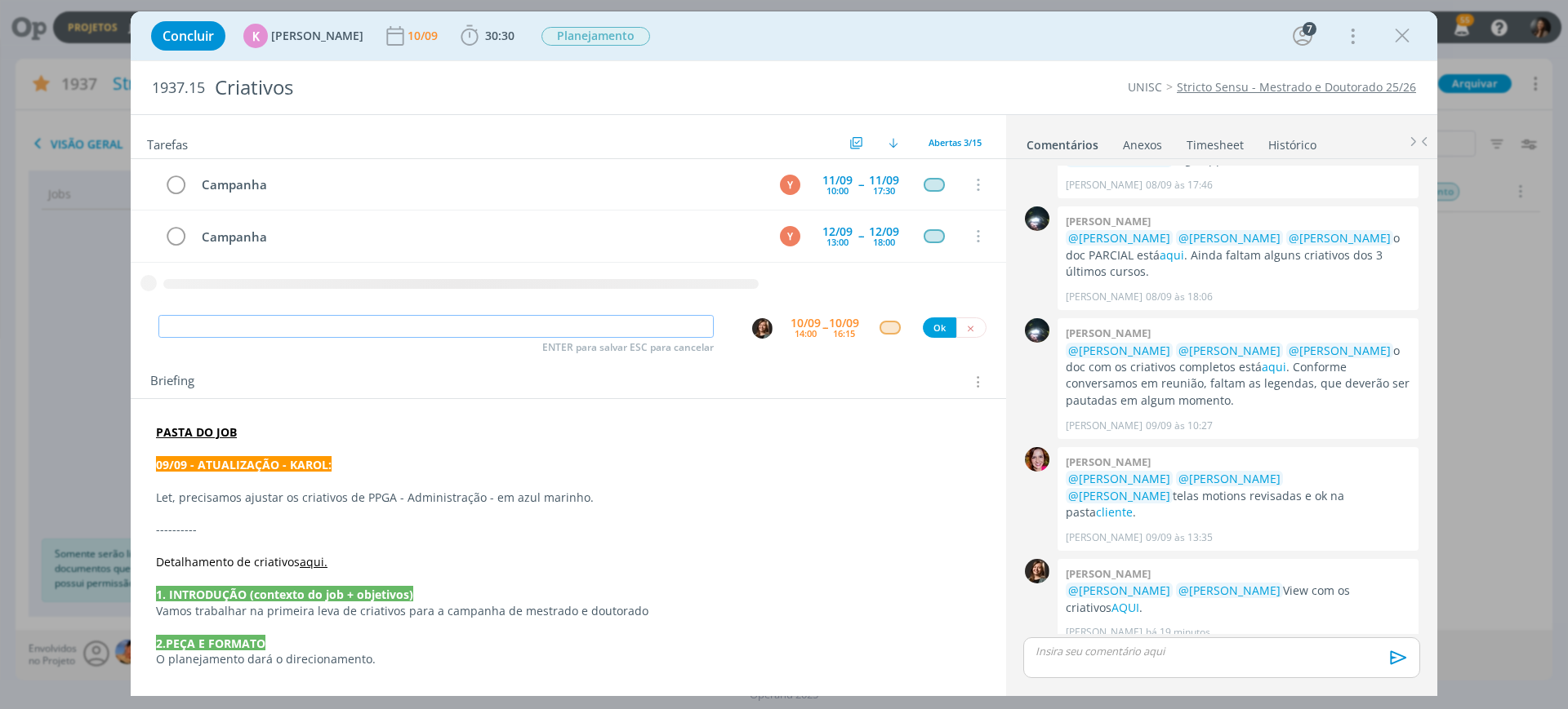
click at [315, 329] on input "dialog" at bounding box center [436, 326] width 555 height 23
type input "e"
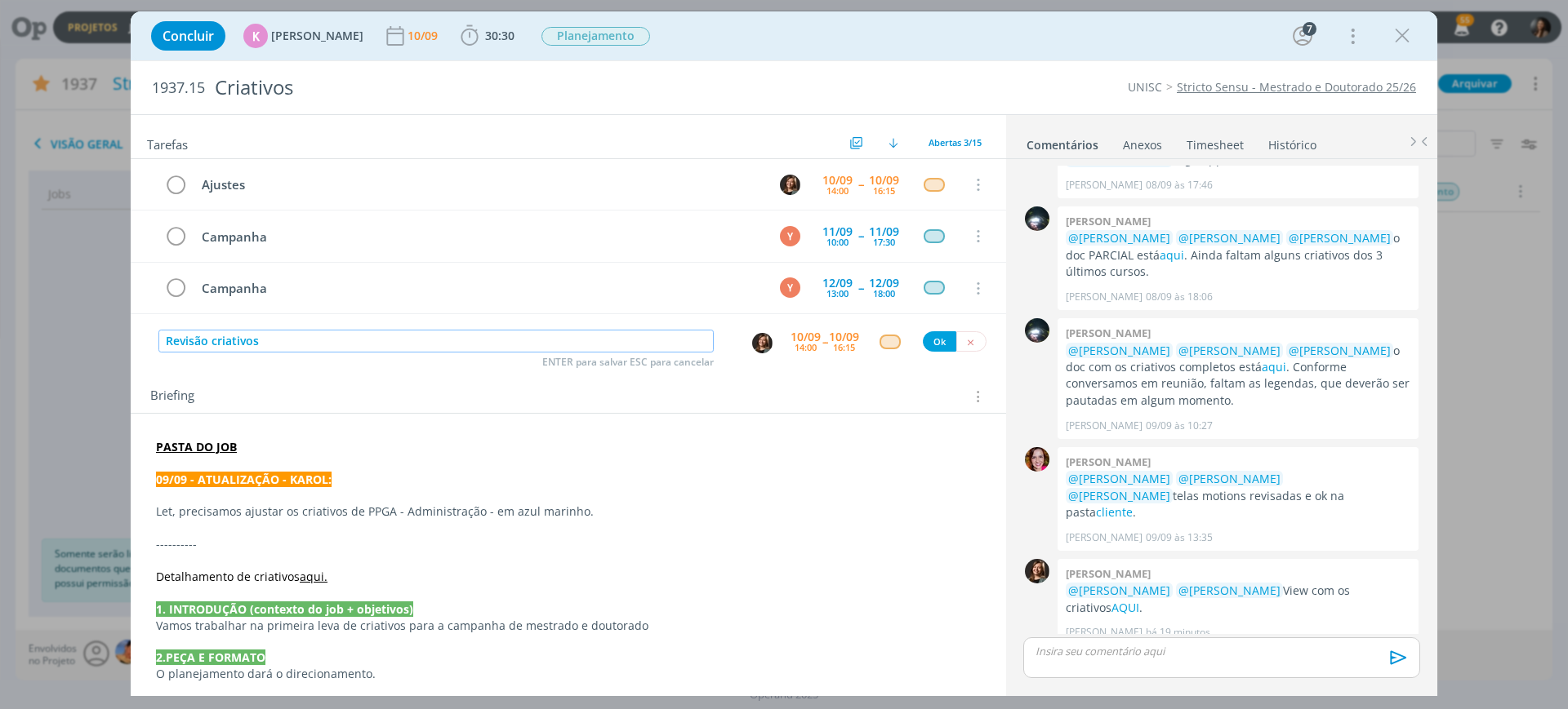
click at [753, 339] on img "dialog" at bounding box center [762, 343] width 20 height 20
type input "Revisão criativos"
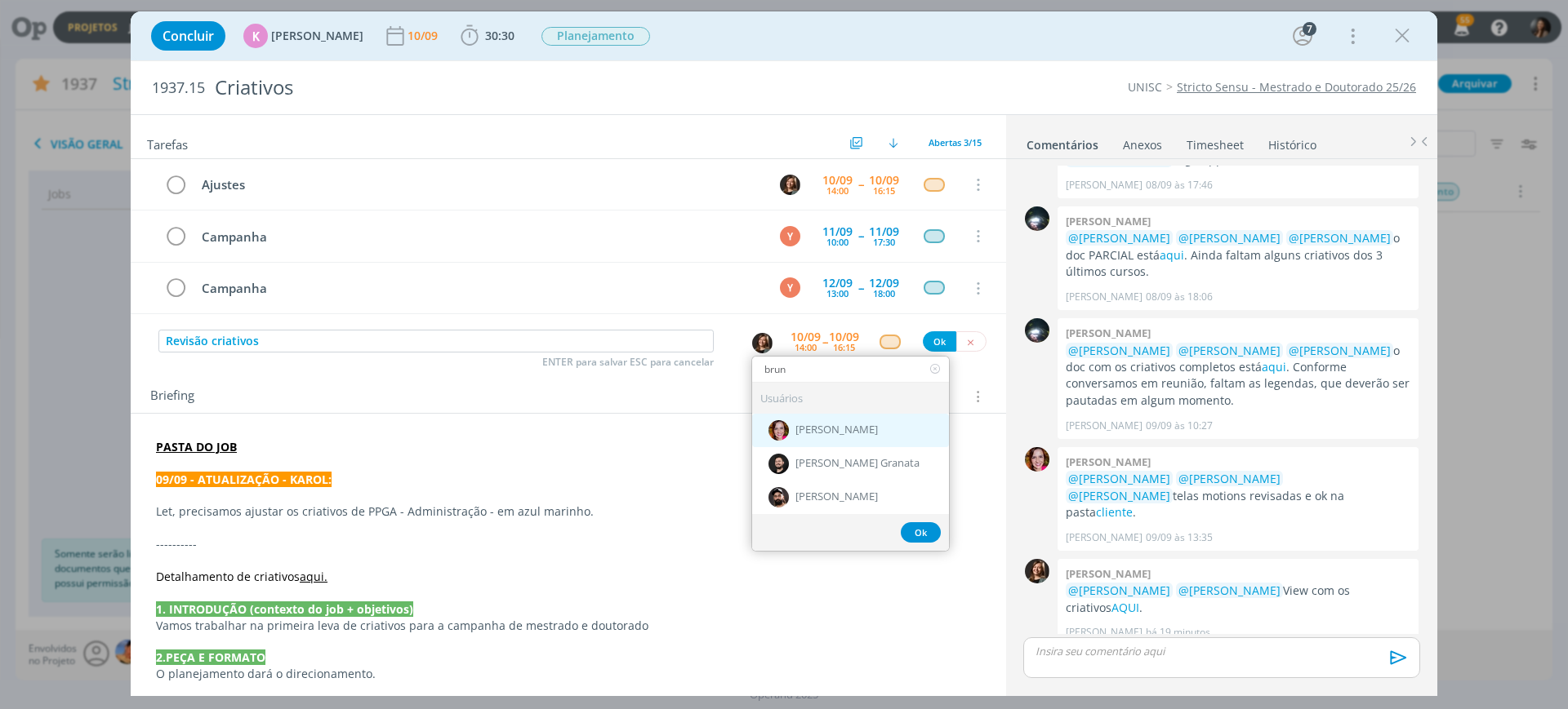
type input "brun"
click at [819, 424] on span "[PERSON_NAME]" at bounding box center [836, 430] width 82 height 13
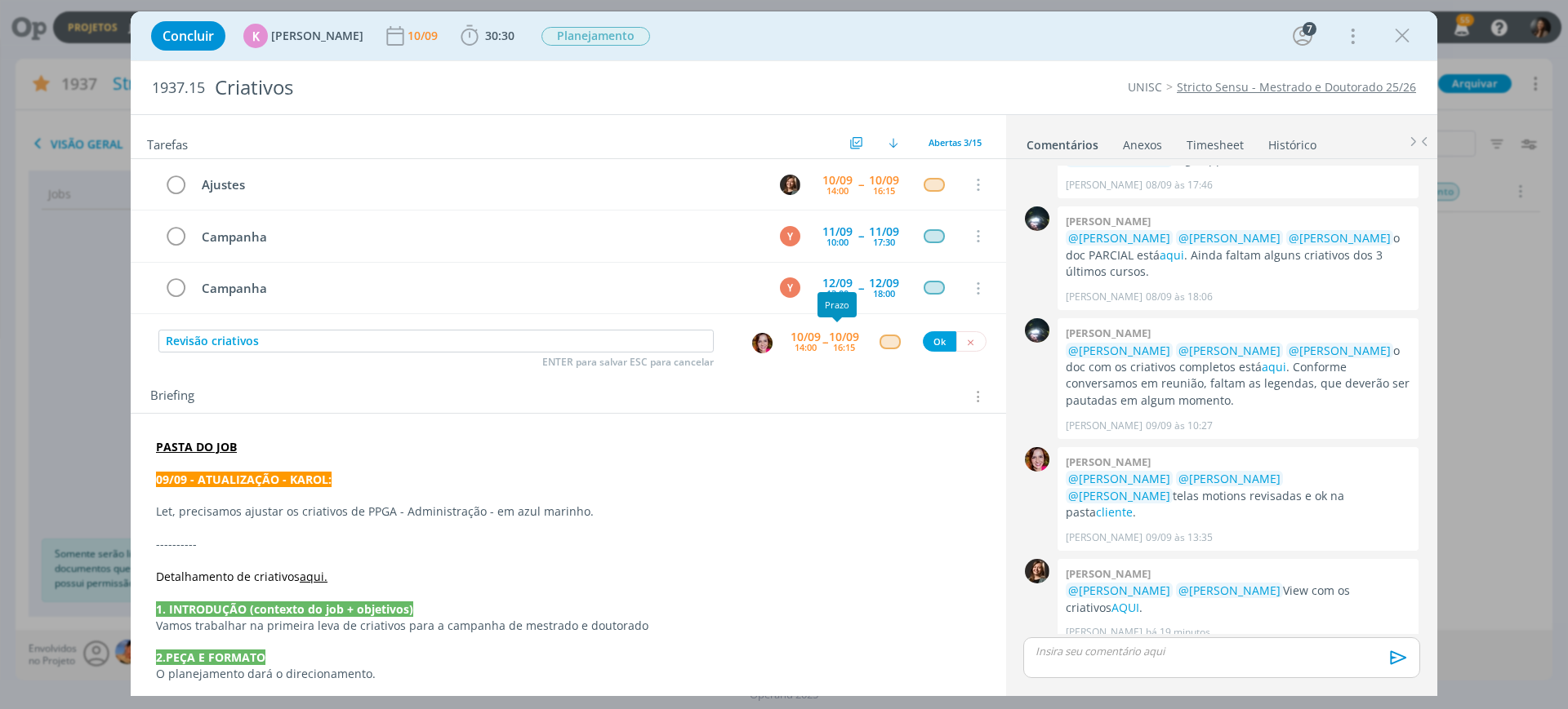
click at [833, 352] on div "16:15" at bounding box center [844, 347] width 22 height 9
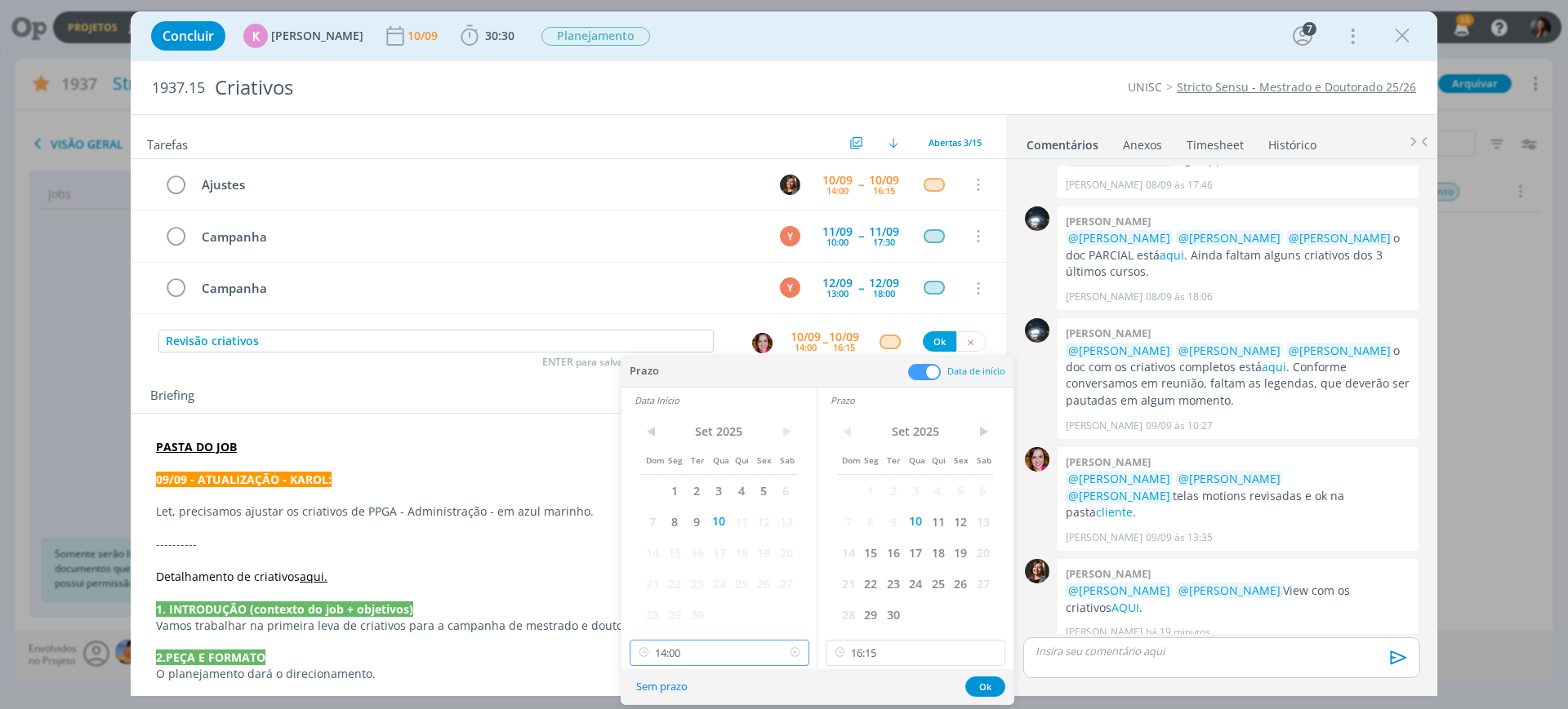
click at [751, 659] on input "14:00" at bounding box center [719, 653] width 180 height 27
drag, startPoint x: 992, startPoint y: 652, endPoint x: 961, endPoint y: 653, distance: 31.0
click at [990, 652] on icon at bounding box center [991, 653] width 20 height 27
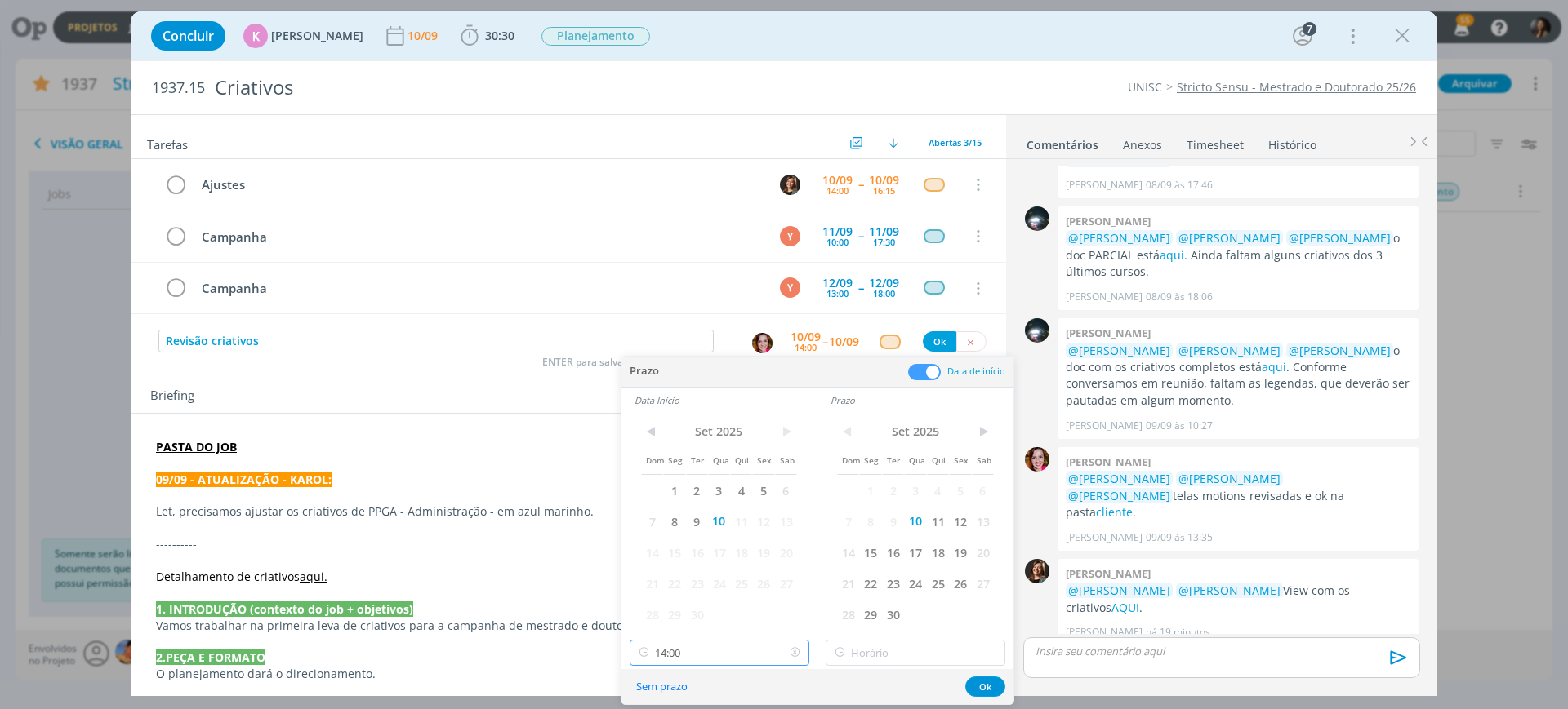
click at [716, 656] on input "14:00" at bounding box center [719, 653] width 180 height 27
click at [677, 590] on div "16:30" at bounding box center [722, 597] width 183 height 29
type input "16:30"
click at [896, 649] on input "16:30" at bounding box center [915, 653] width 180 height 27
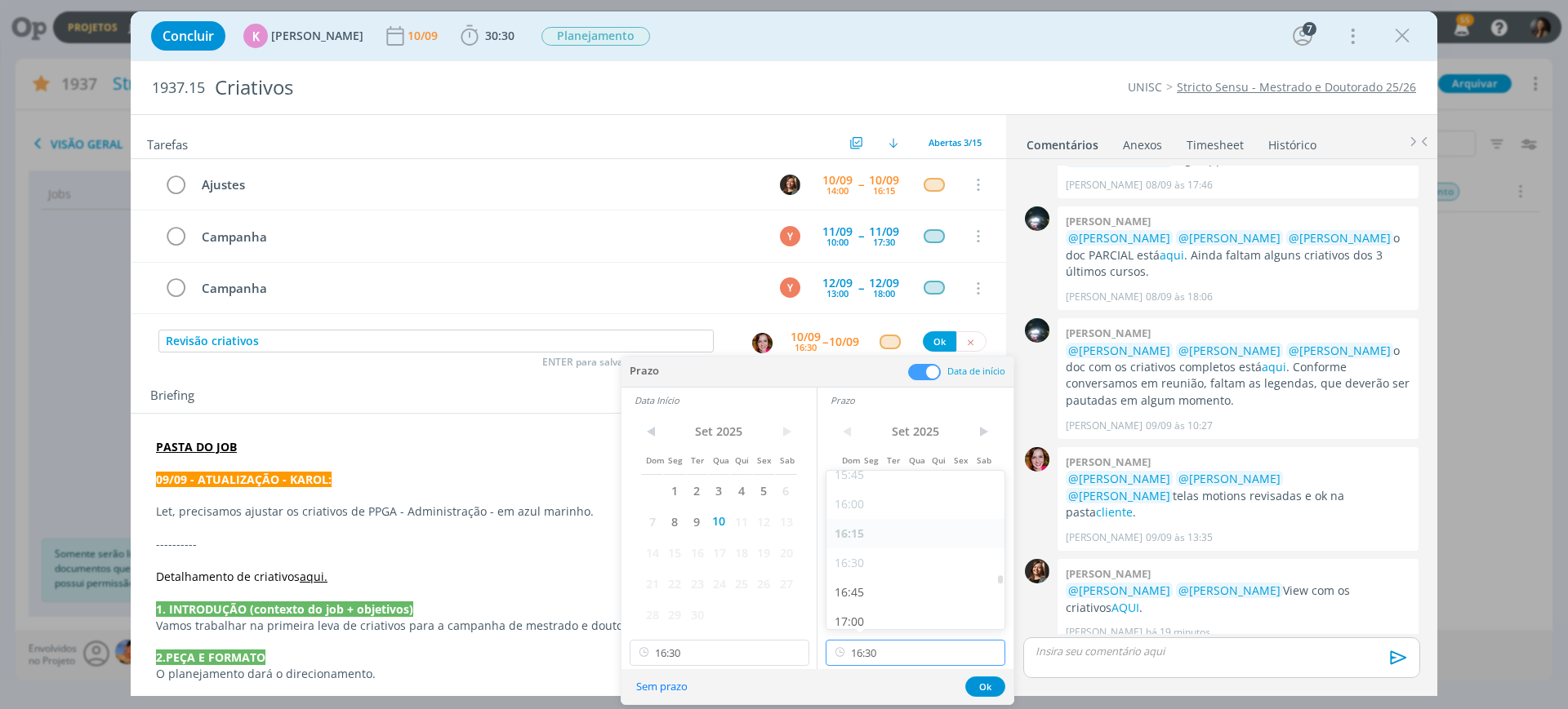
scroll to position [1917, 0]
click at [873, 560] on div "17:00" at bounding box center [918, 566] width 183 height 29
type input "17:00"
click at [989, 673] on div "Sem prazo Ok" at bounding box center [817, 687] width 392 height 35
click at [991, 683] on button "Ok" at bounding box center [985, 687] width 40 height 20
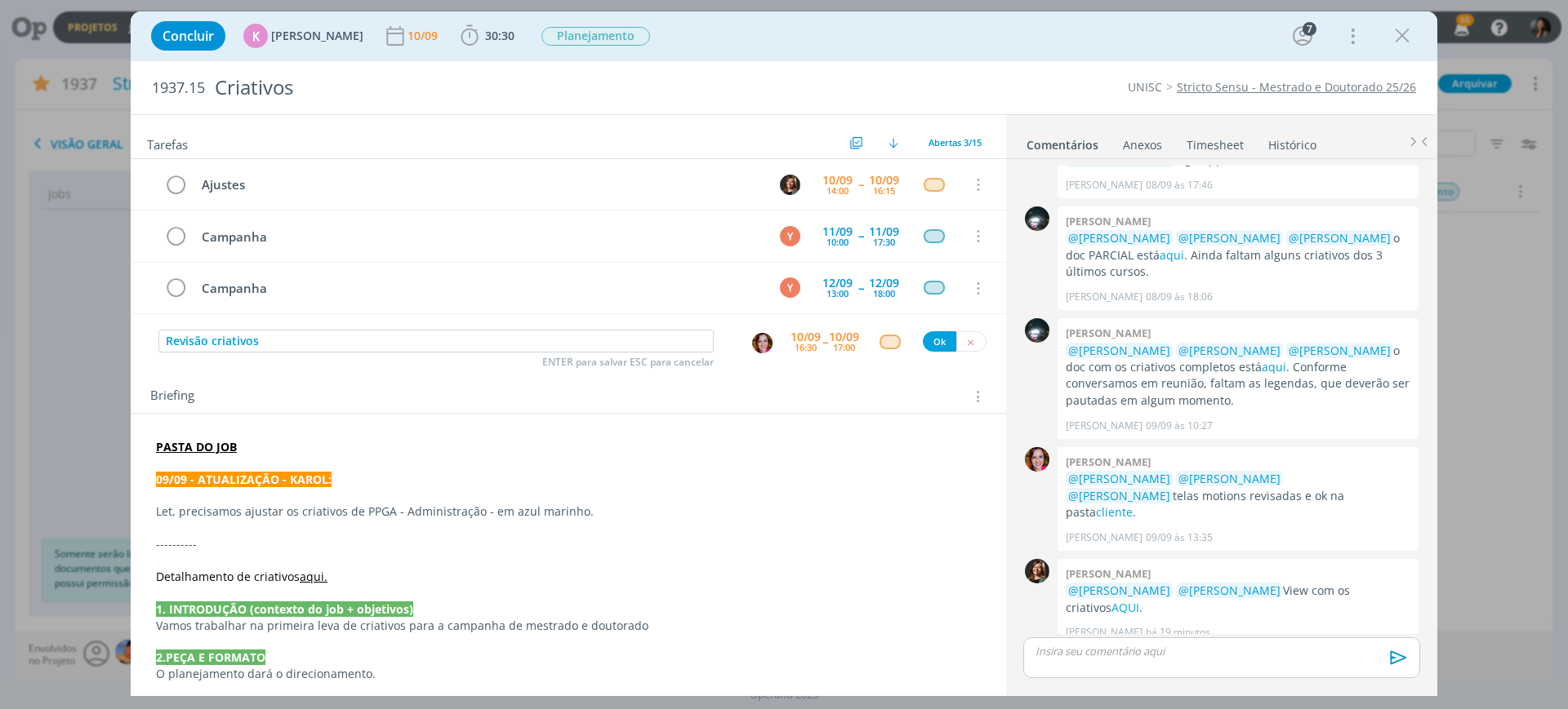
click at [885, 345] on div "dialog" at bounding box center [890, 342] width 20 height 14
type input "rev"
click at [891, 393] on link "Revisão" at bounding box center [895, 393] width 197 height 30
click at [934, 335] on button "Ok" at bounding box center [940, 341] width 34 height 20
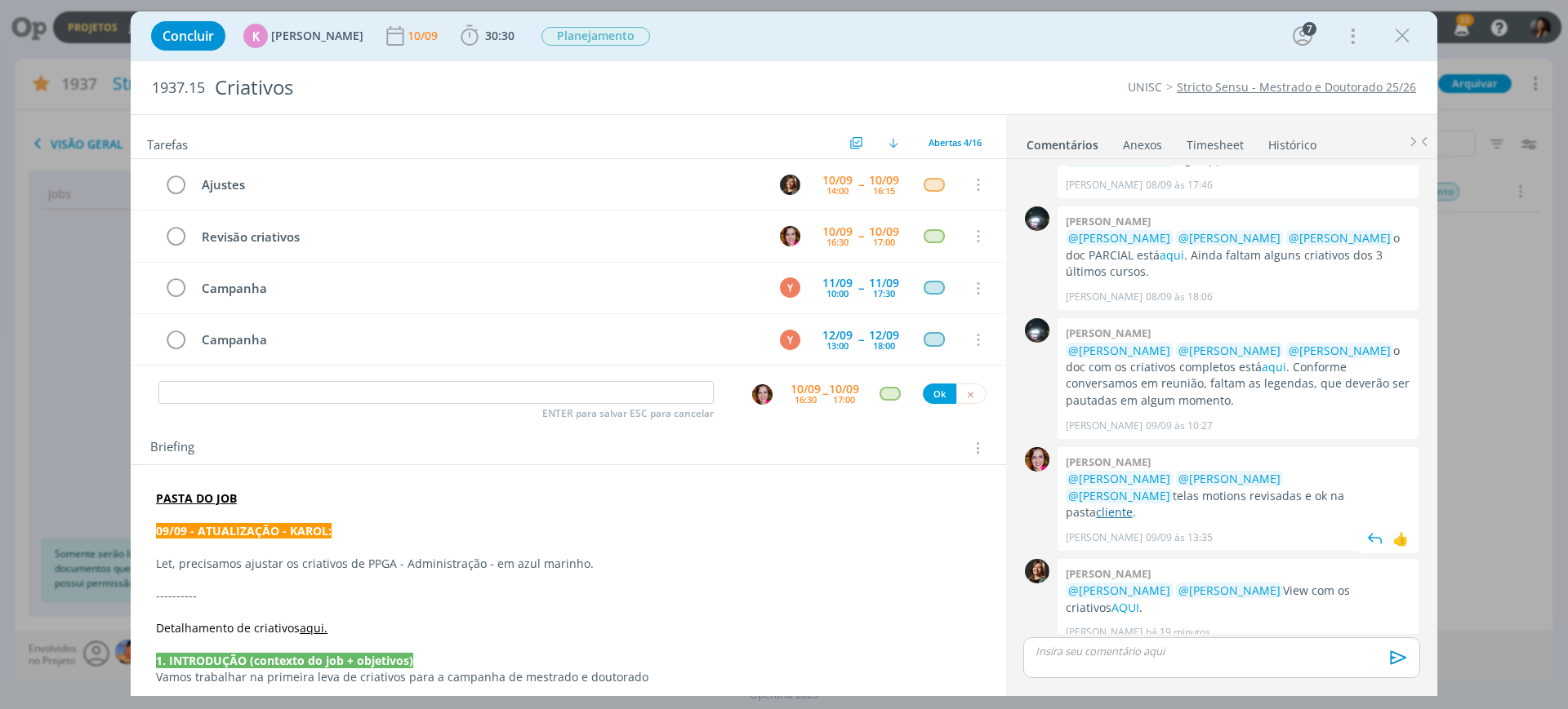
click at [1133, 505] on link "cliente" at bounding box center [1114, 513] width 37 height 16
drag, startPoint x: 505, startPoint y: 688, endPoint x: 521, endPoint y: 631, distance: 59.2
click at [504, 688] on div "Tarefas Usar Job de template Criar template a partir deste job Visualizar Templ…" at bounding box center [784, 405] width 1307 height 582
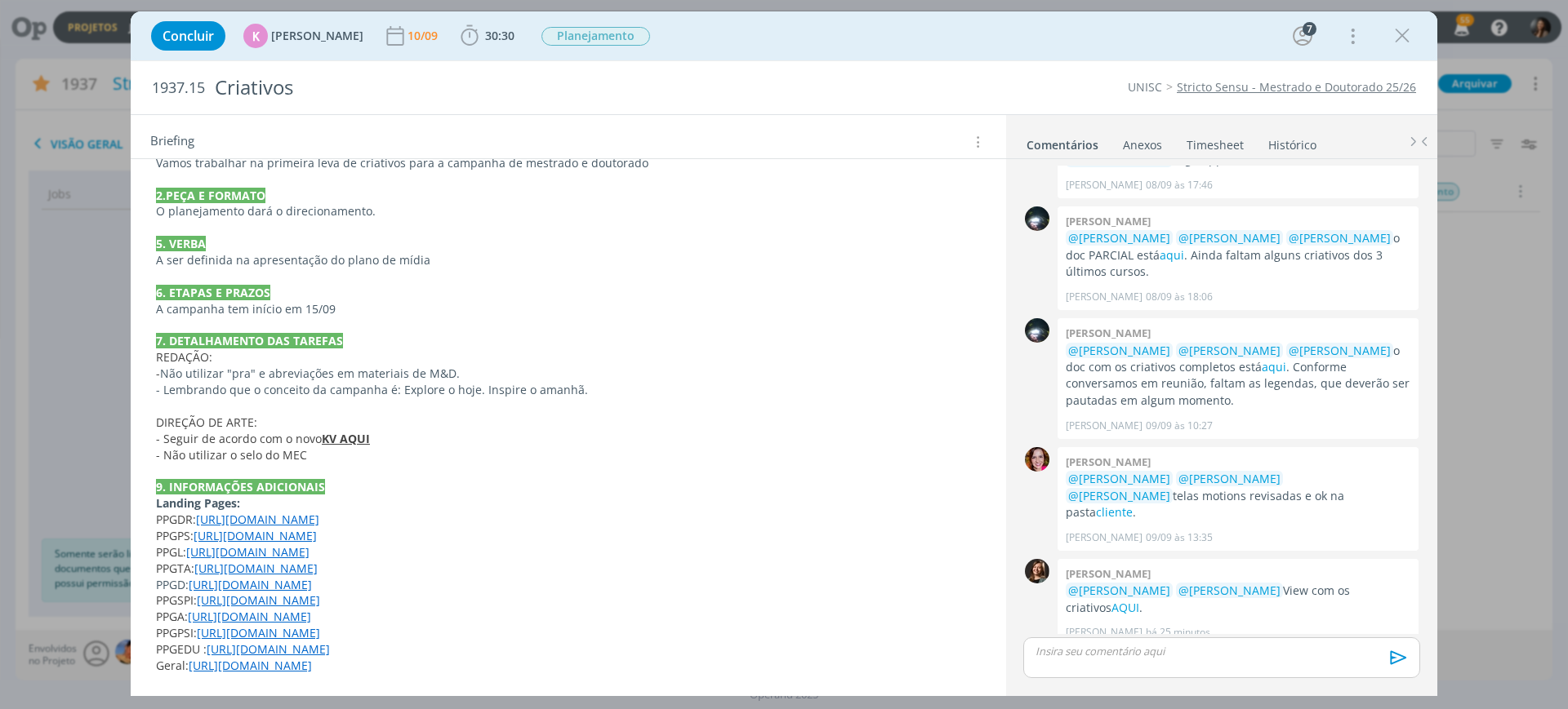
scroll to position [517, 0]
click at [199, 565] on link "https://pg.unisc.br/ppg_tecnologia_ambiental" at bounding box center [256, 567] width 123 height 16
drag, startPoint x: 668, startPoint y: 519, endPoint x: 264, endPoint y: 666, distance: 429.9
click at [667, 522] on p "PPGDR: https://pg.unisc.br/ppg_desenvolvimento_regional" at bounding box center [568, 518] width 823 height 16
click at [293, 618] on link "https://pg.unisc.br/ppg_administracao" at bounding box center [249, 615] width 123 height 16
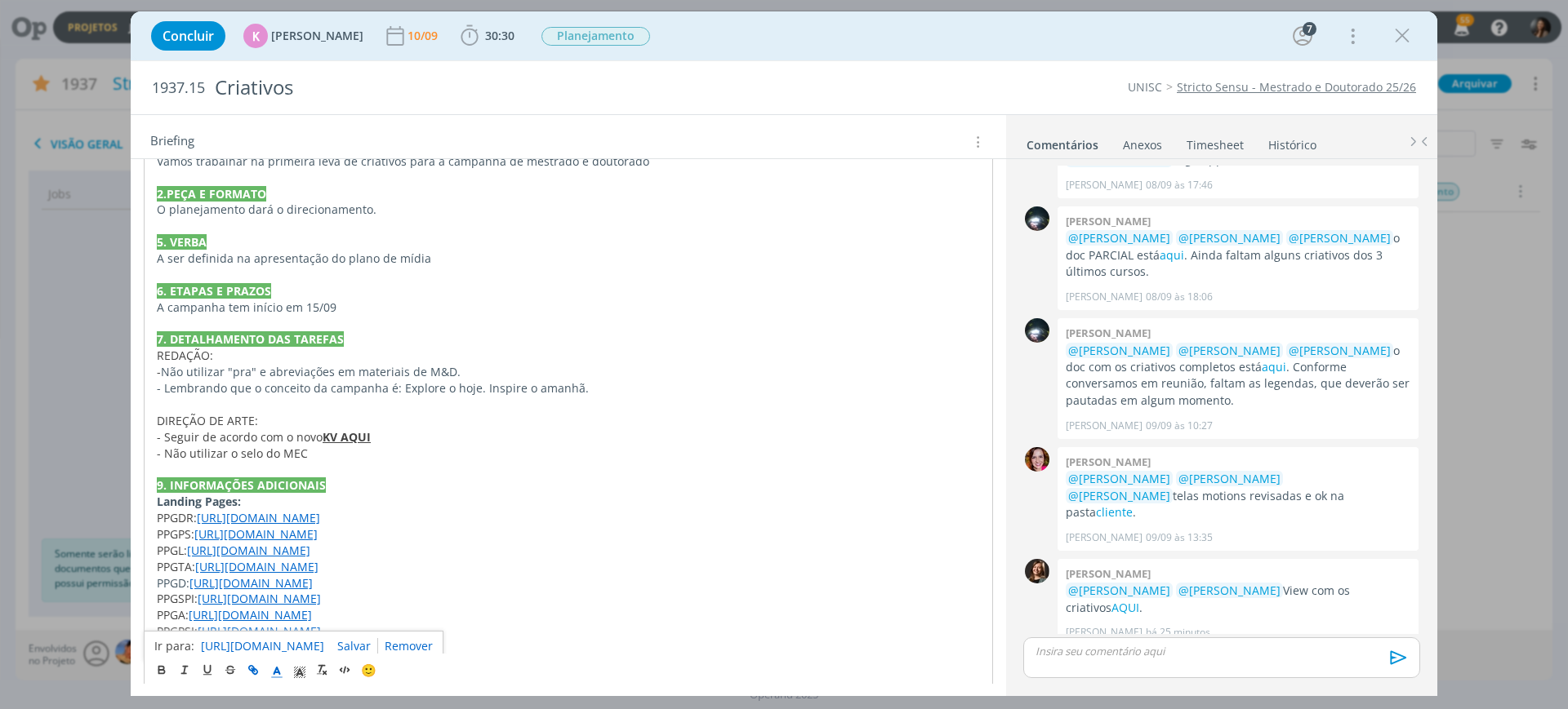
click at [303, 645] on link "https://pg.unisc.br/ppg_administracao" at bounding box center [262, 646] width 123 height 21
click at [1112, 601] on link "AQUI" at bounding box center [1125, 609] width 27 height 16
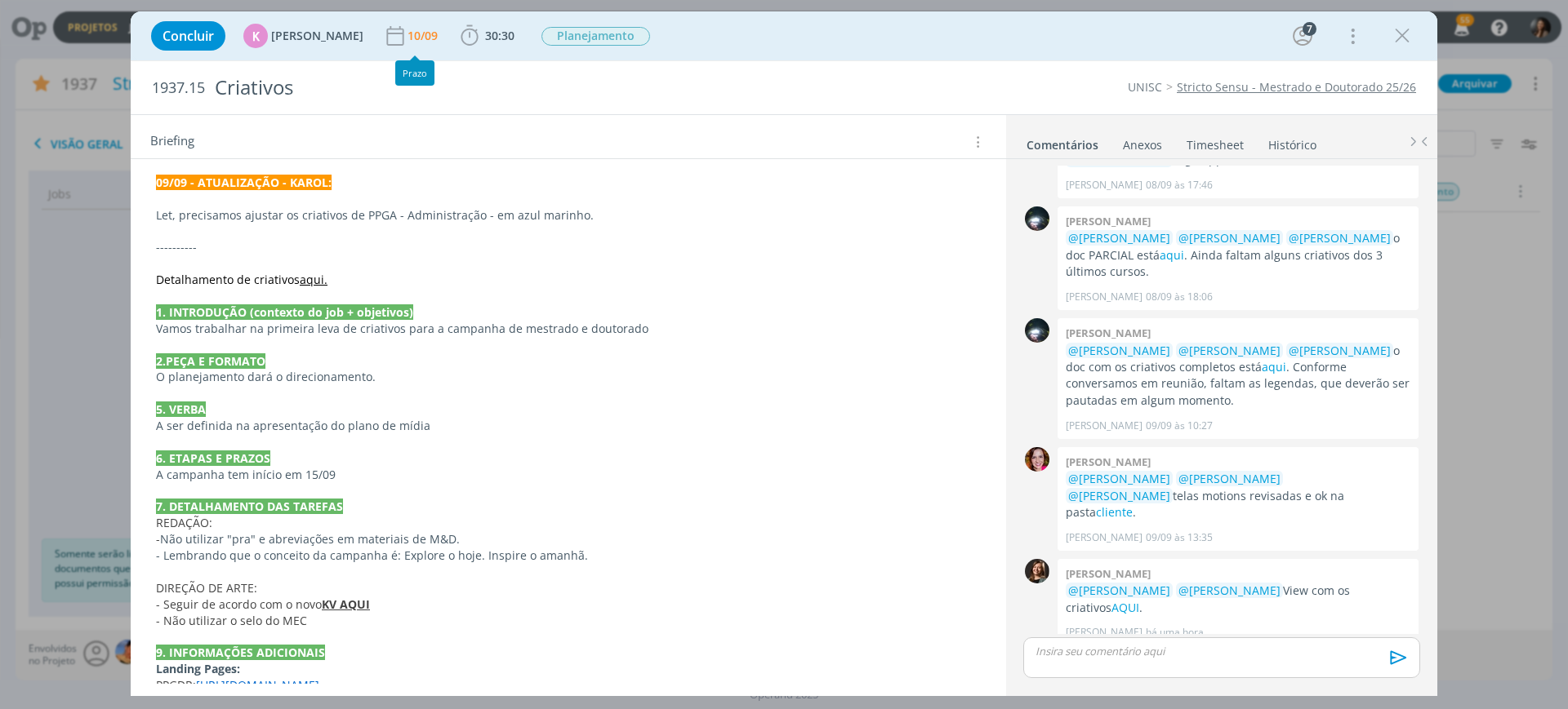
scroll to position [0, 0]
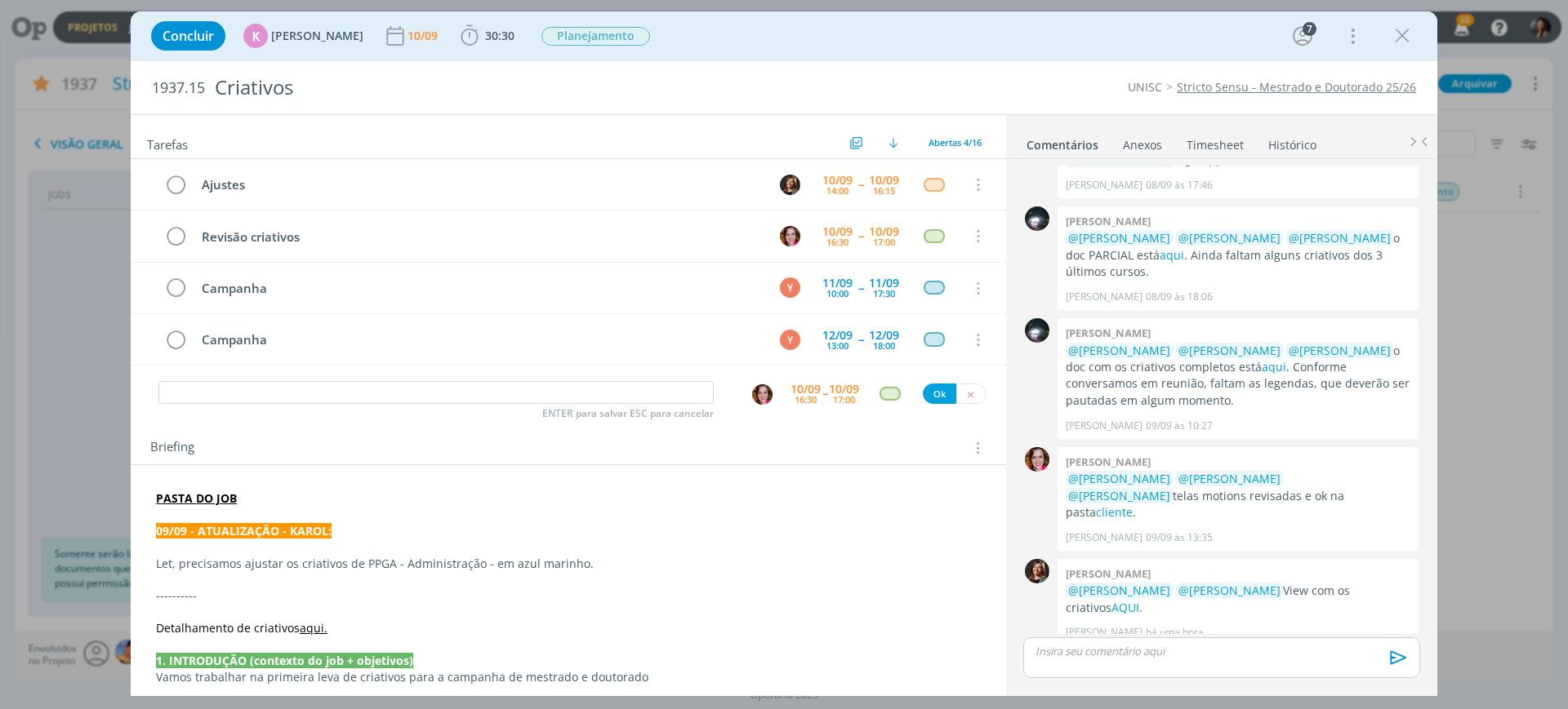
click at [266, 511] on p "dialog" at bounding box center [568, 515] width 825 height 16
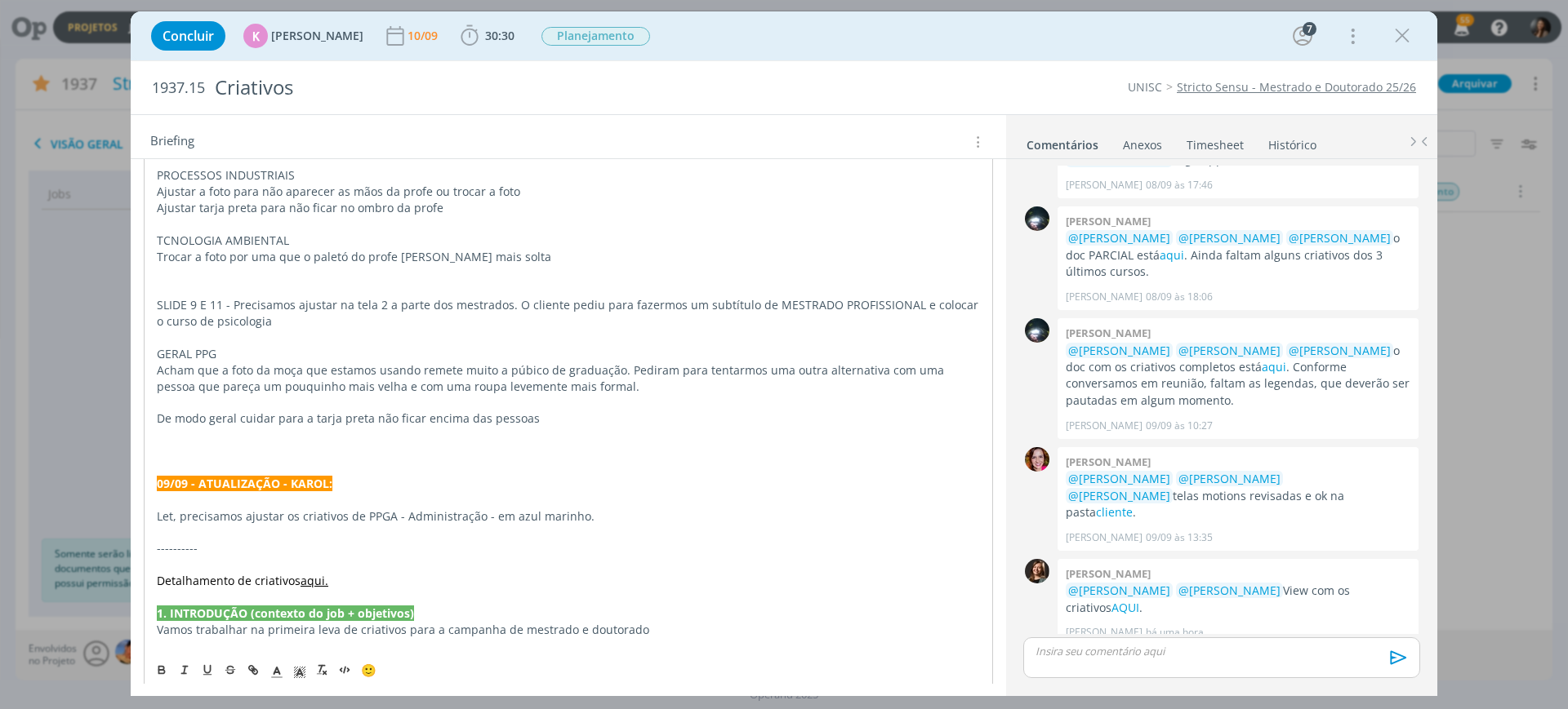
scroll to position [725, 0]
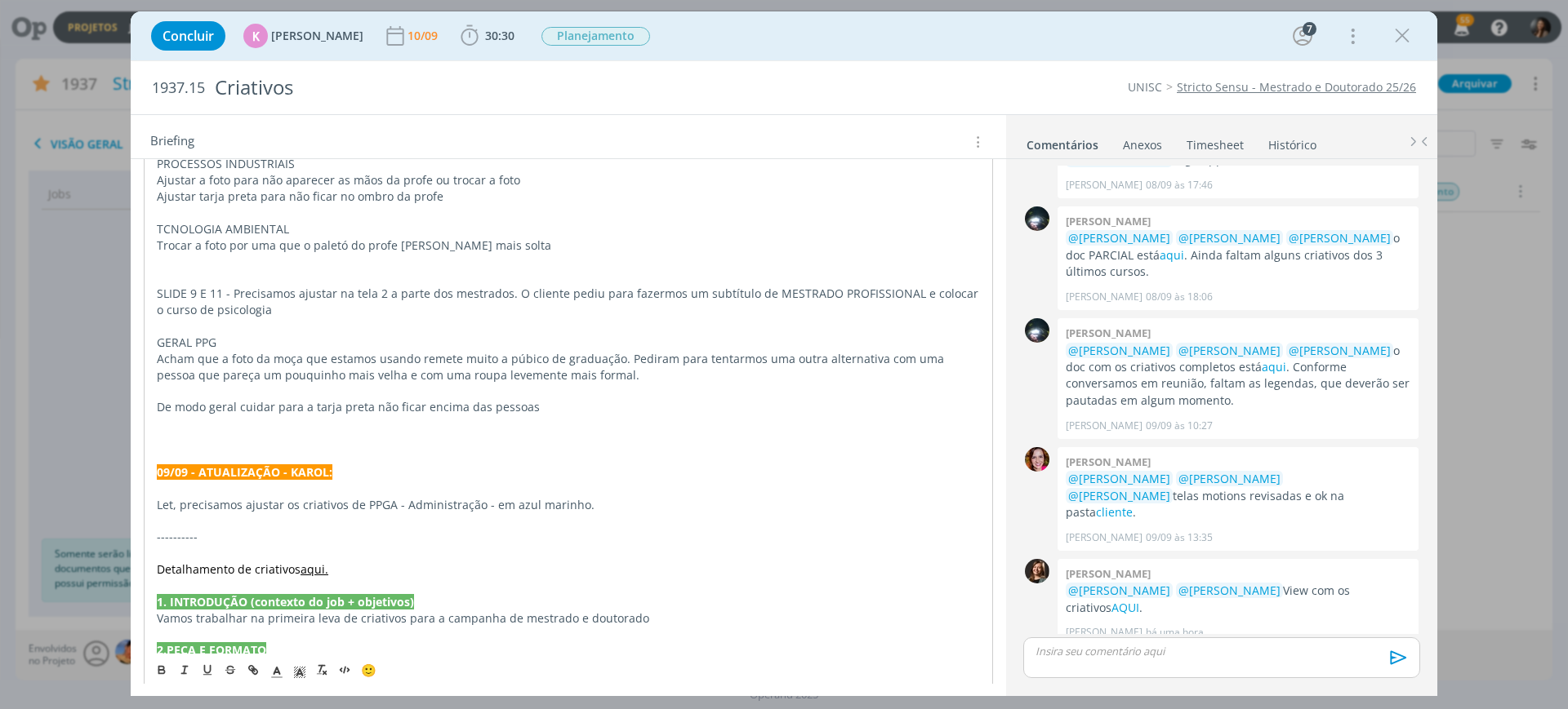
click at [244, 431] on p "dialog" at bounding box center [568, 423] width 823 height 16
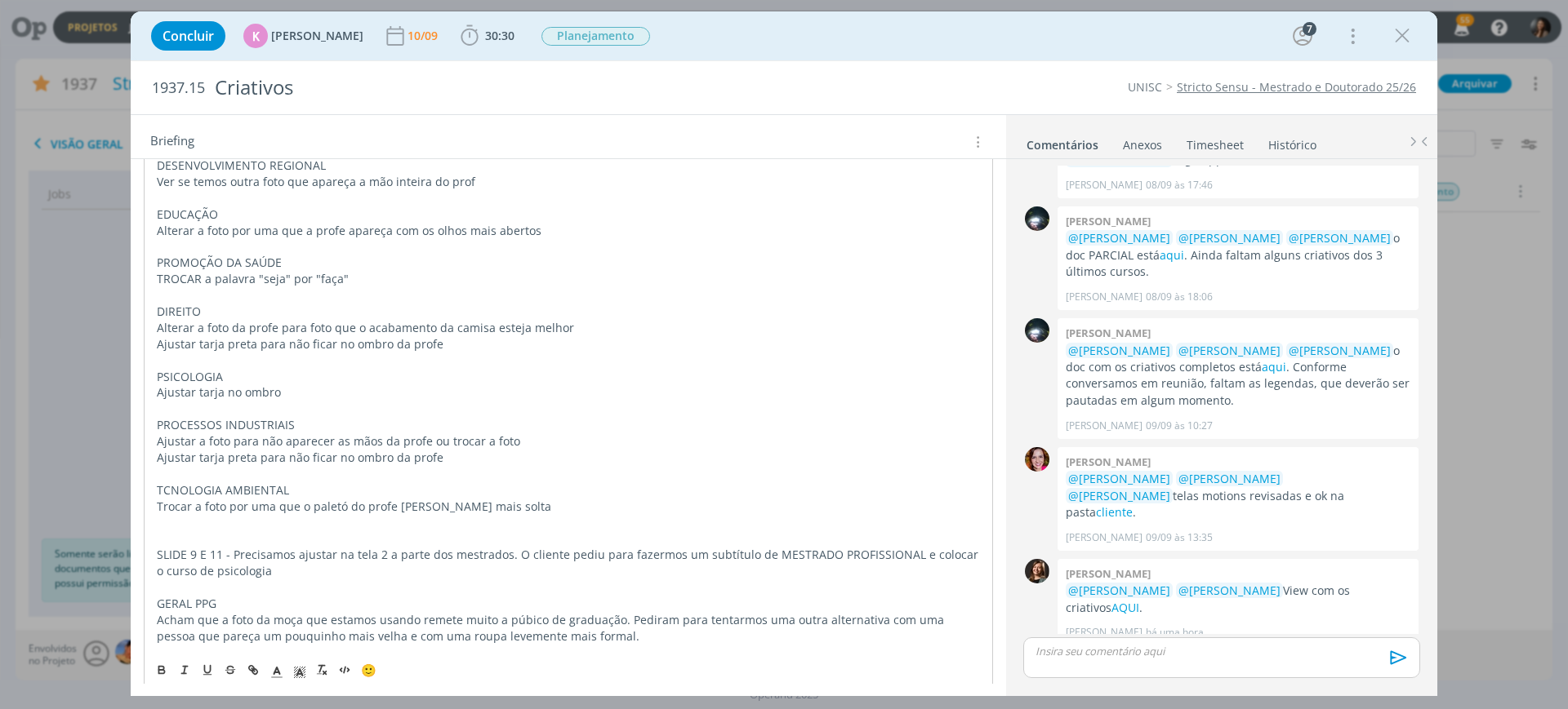
scroll to position [521, 0]
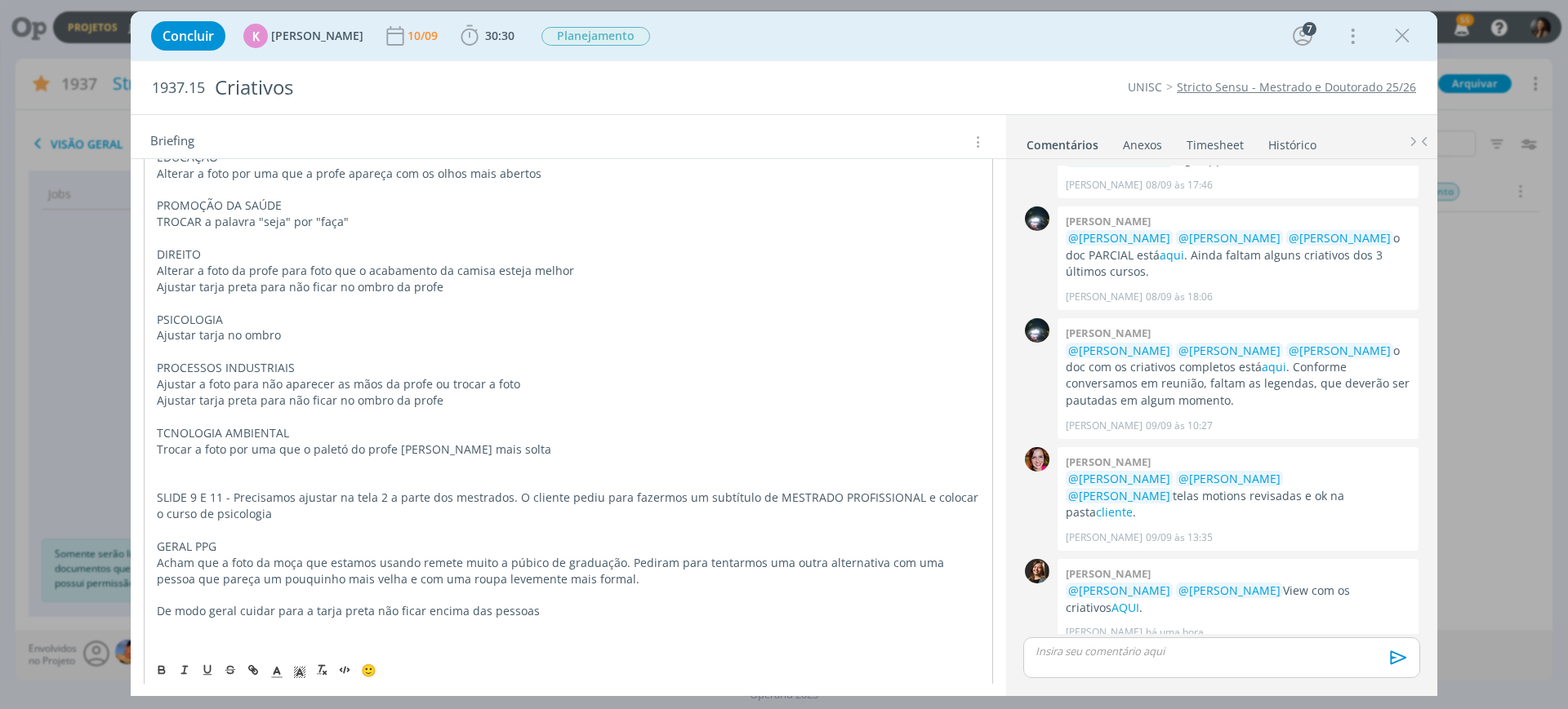
click at [235, 474] on p "dialog" at bounding box center [568, 482] width 823 height 16
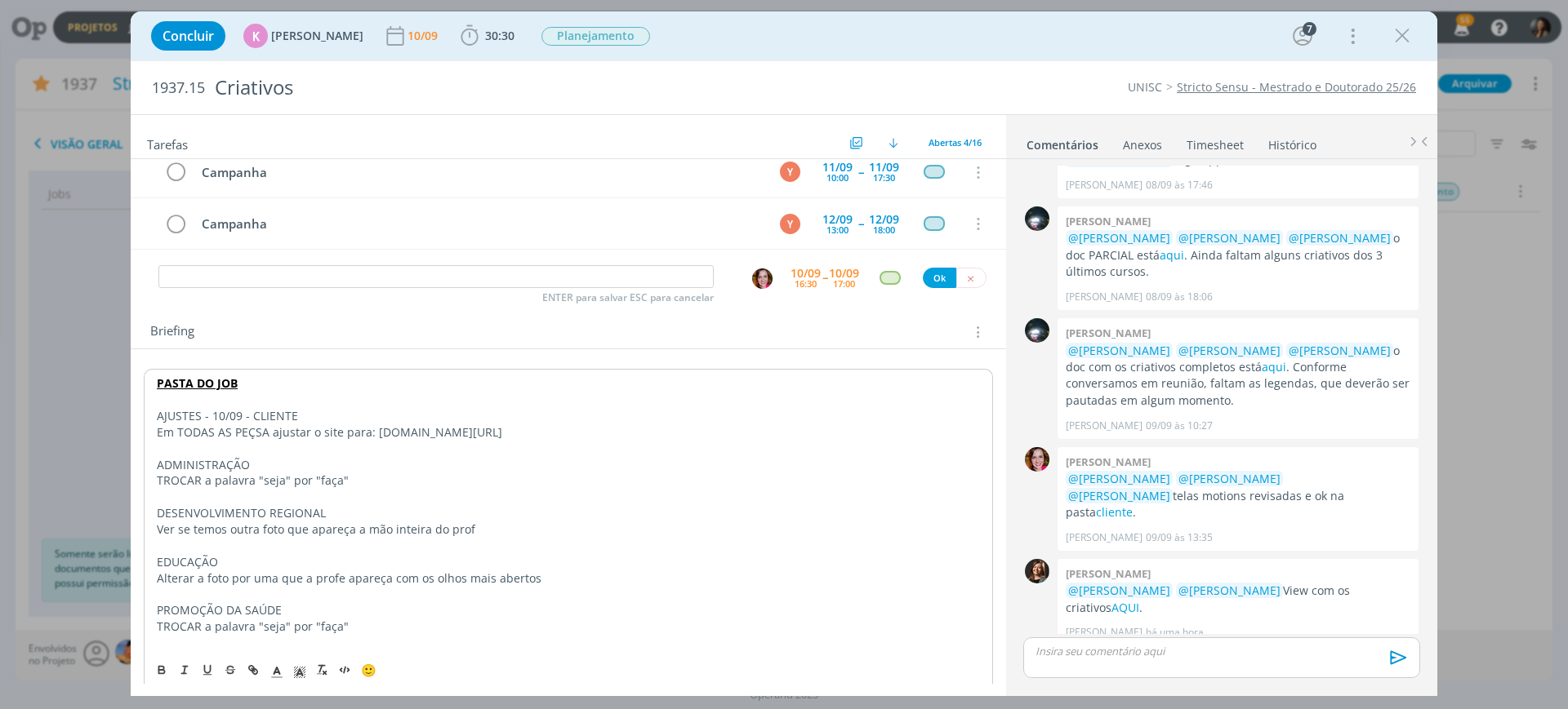
scroll to position [112, 0]
click at [272, 417] on p "AJUSTES - 10/09 - CLIENTE" at bounding box center [568, 419] width 823 height 16
click at [272, 416] on p "AJUSTES - 10/09 - CLIENTE" at bounding box center [568, 419] width 823 height 16
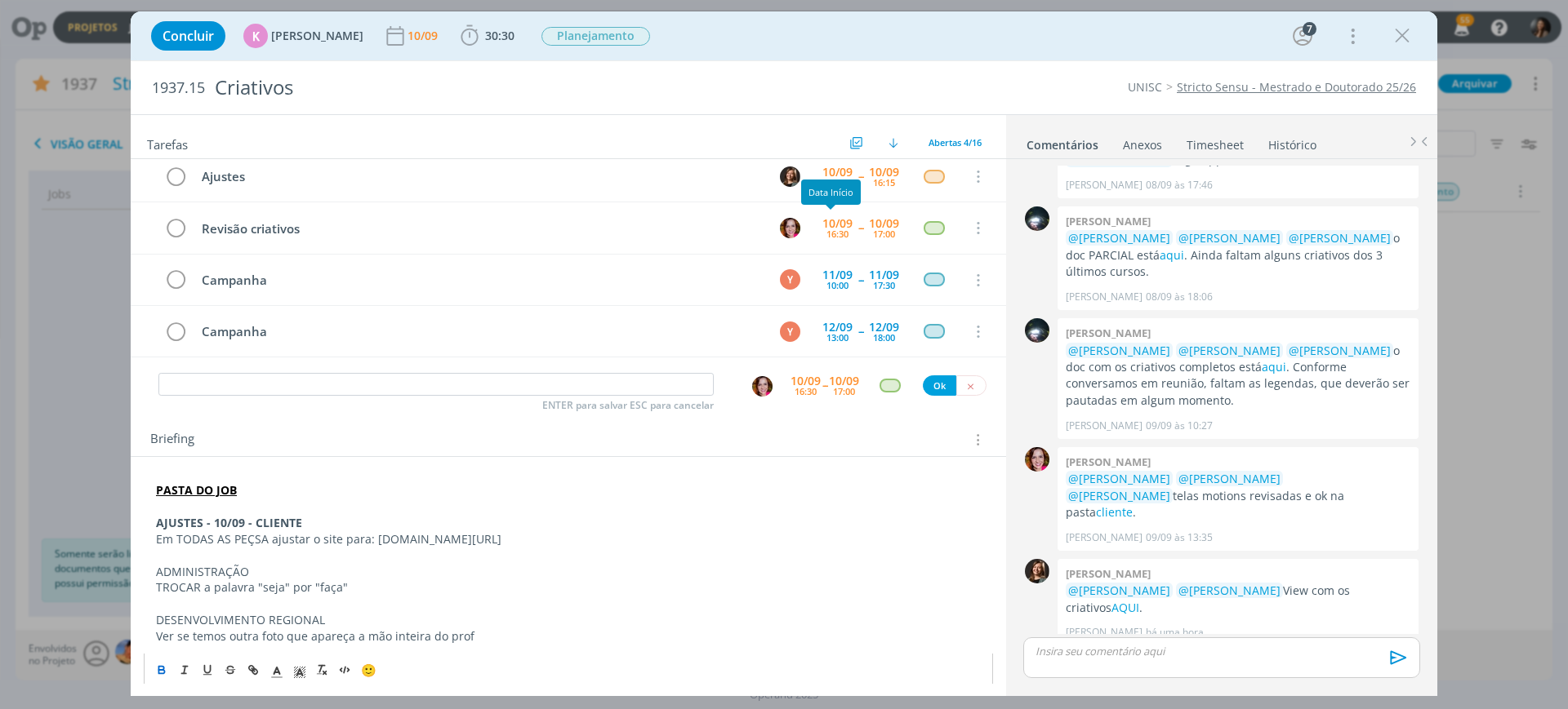
scroll to position [0, 0]
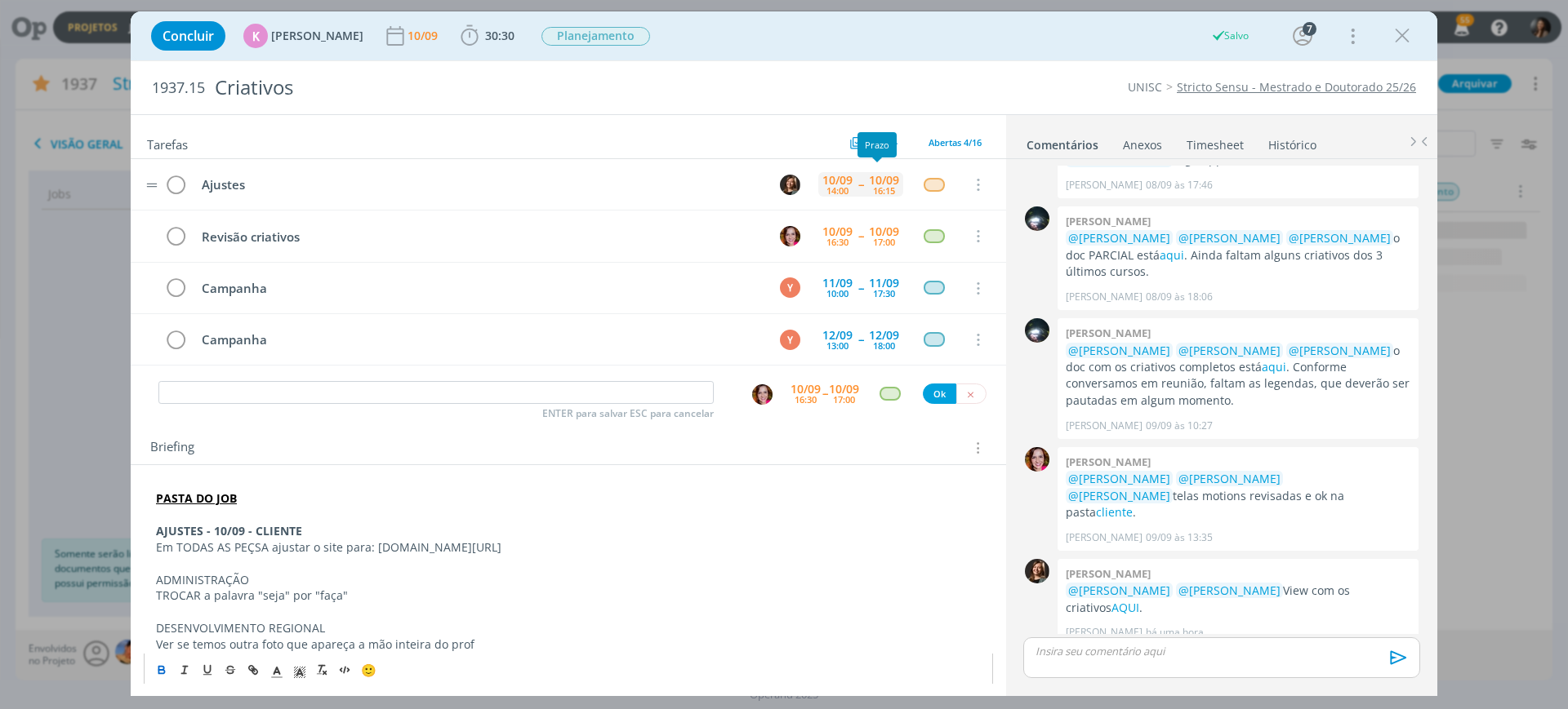
click at [879, 188] on div "16:15" at bounding box center [883, 191] width 22 height 9
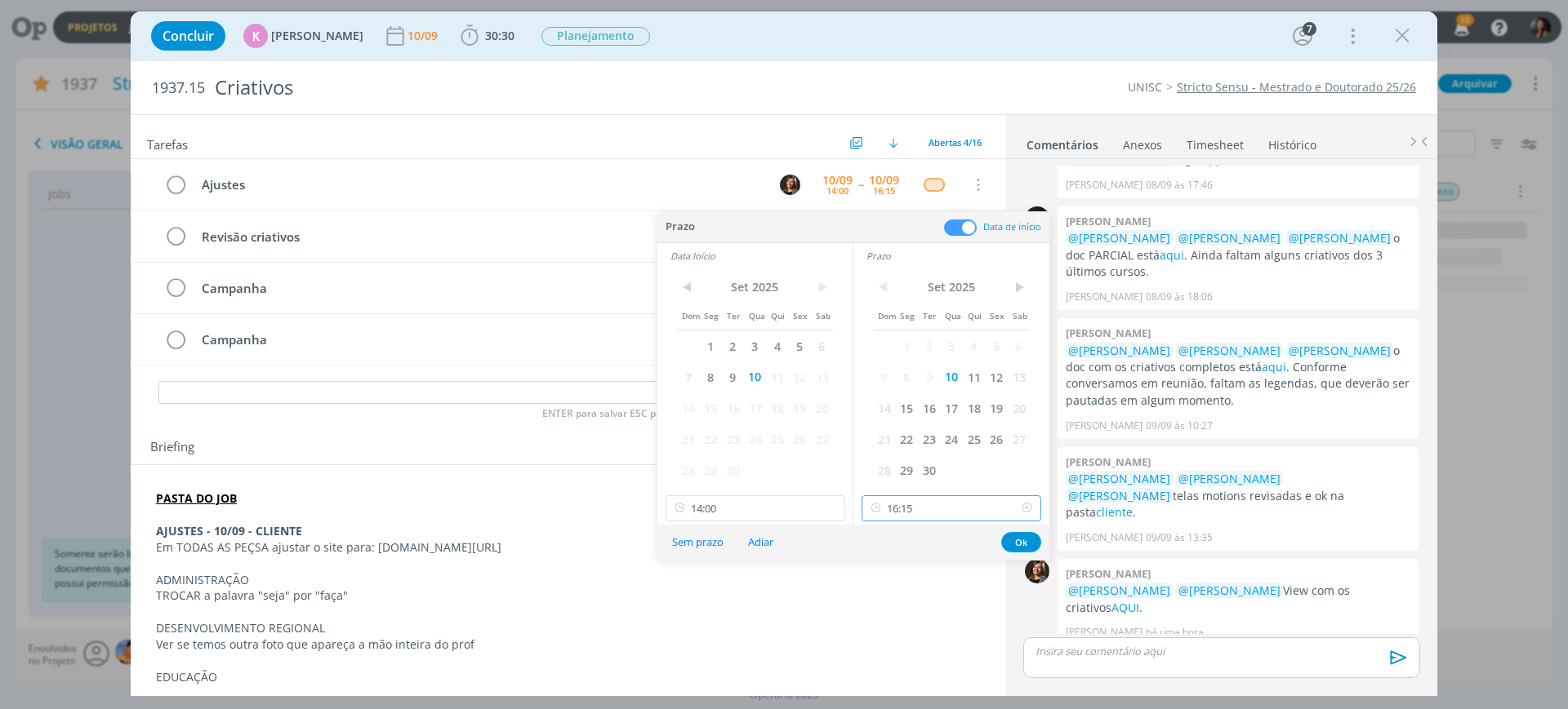
click at [945, 506] on input "16:15" at bounding box center [951, 509] width 180 height 27
click at [910, 598] on div "16:30" at bounding box center [953, 598] width 183 height 29
type input "16:30"
drag, startPoint x: 1021, startPoint y: 541, endPoint x: 868, endPoint y: 586, distance: 159.5
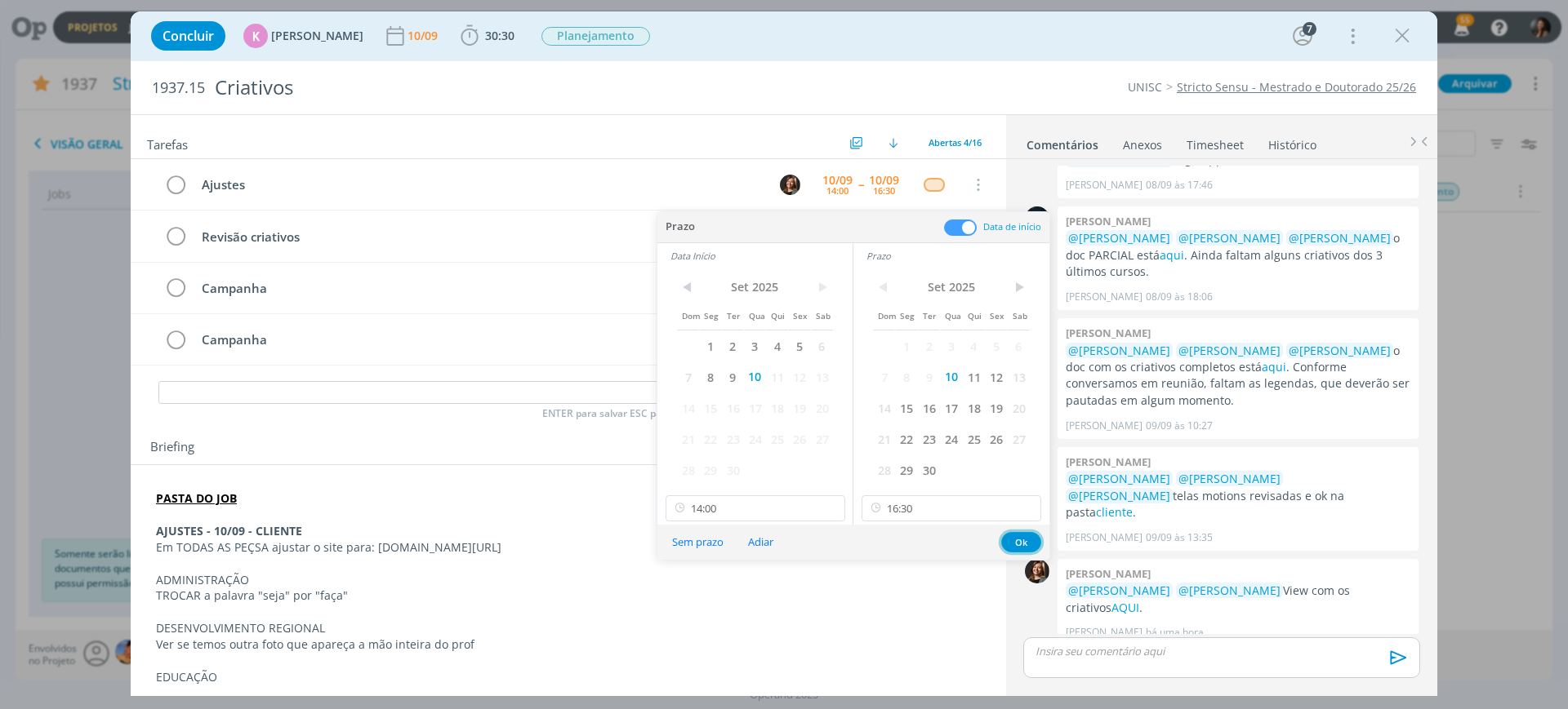
click at [1019, 541] on button "Ok" at bounding box center [1021, 542] width 40 height 20
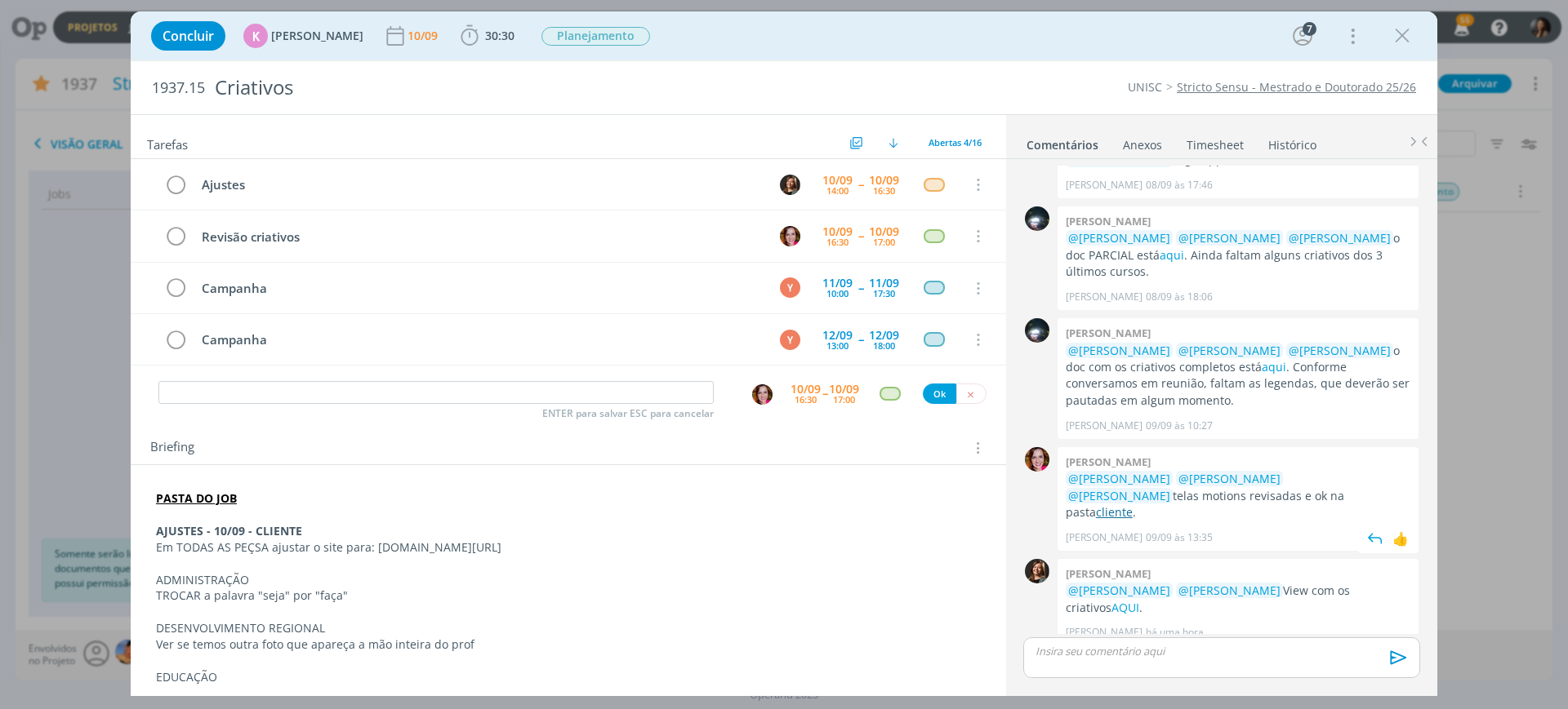
click at [1133, 505] on link "cliente" at bounding box center [1114, 513] width 37 height 16
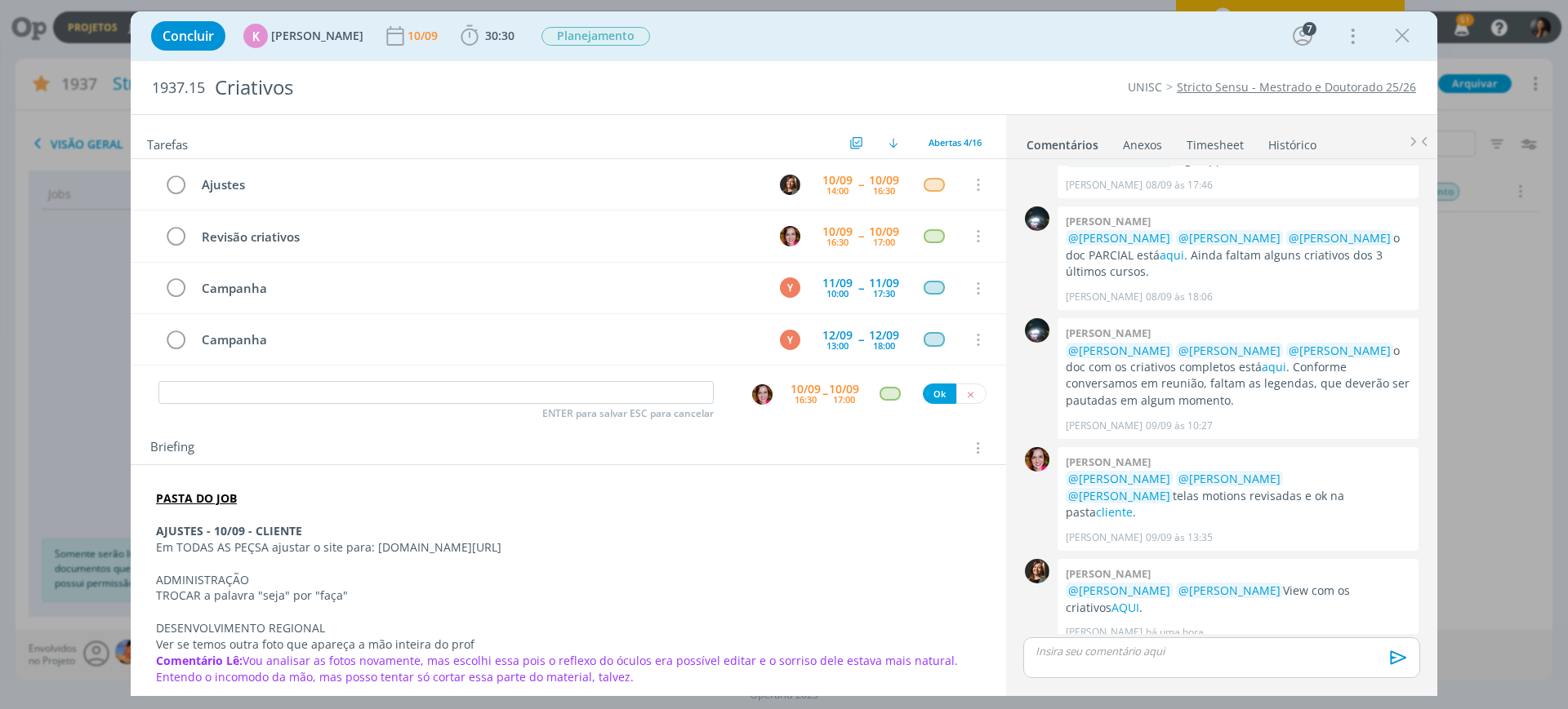
scroll to position [248, 0]
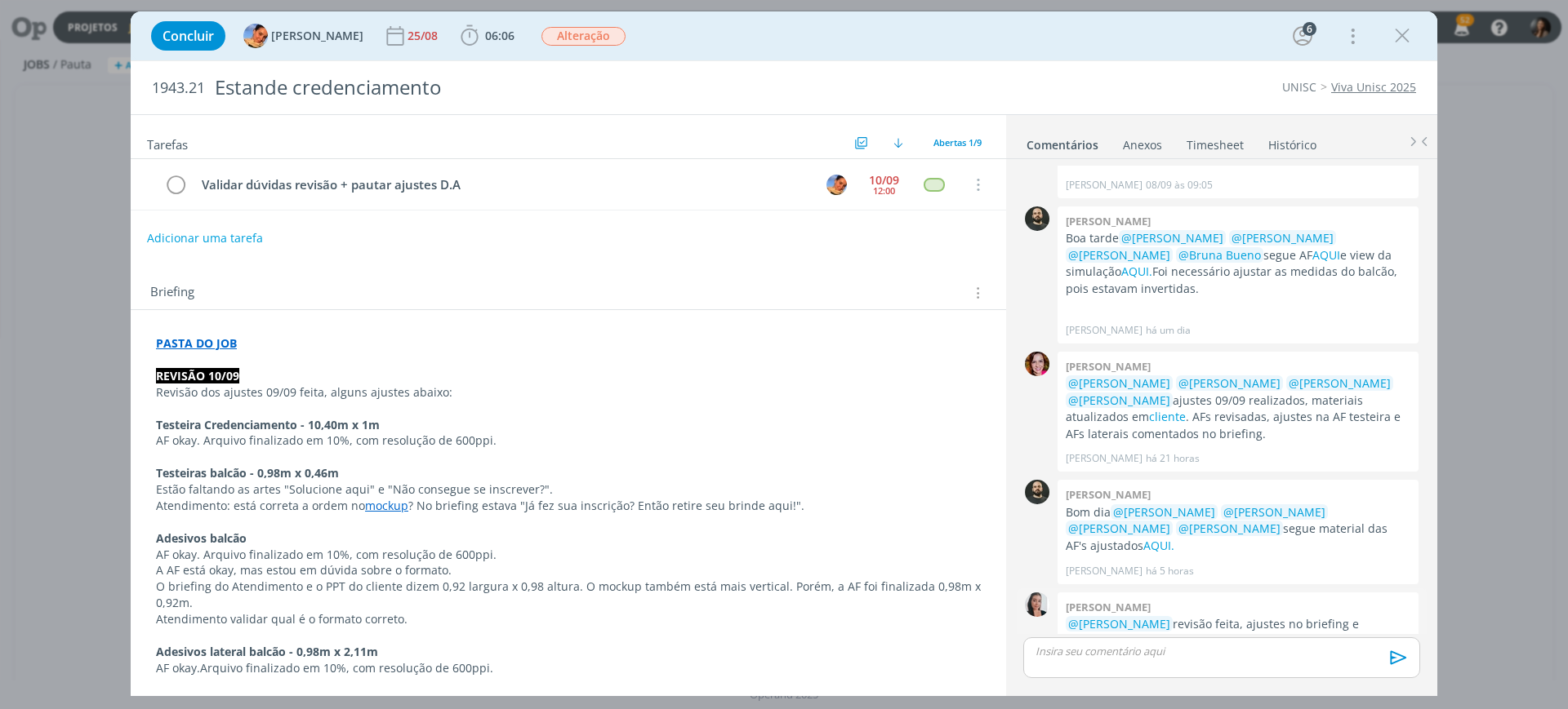
scroll to position [812, 0]
drag, startPoint x: 1208, startPoint y: 569, endPoint x: 1179, endPoint y: 573, distance: 29.3
click at [1285, 617] on p "@Luíza Santana revisão feita, ajustes no briefing e validações para Atendimento…" at bounding box center [1238, 642] width 345 height 50
click at [527, 576] on p "A AF está okay, mas estou em dúvida sobre o formato." at bounding box center [568, 570] width 825 height 16
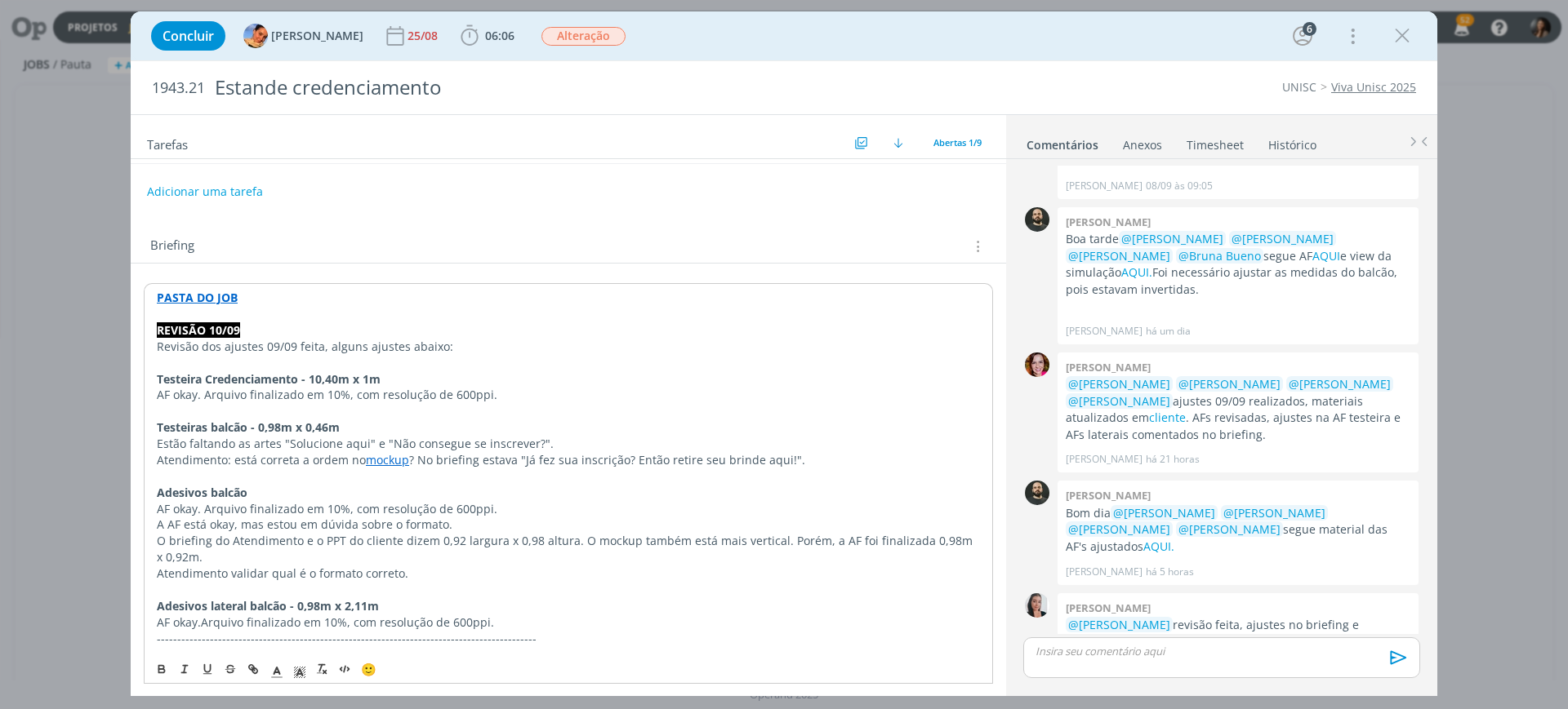
scroll to position [102, 0]
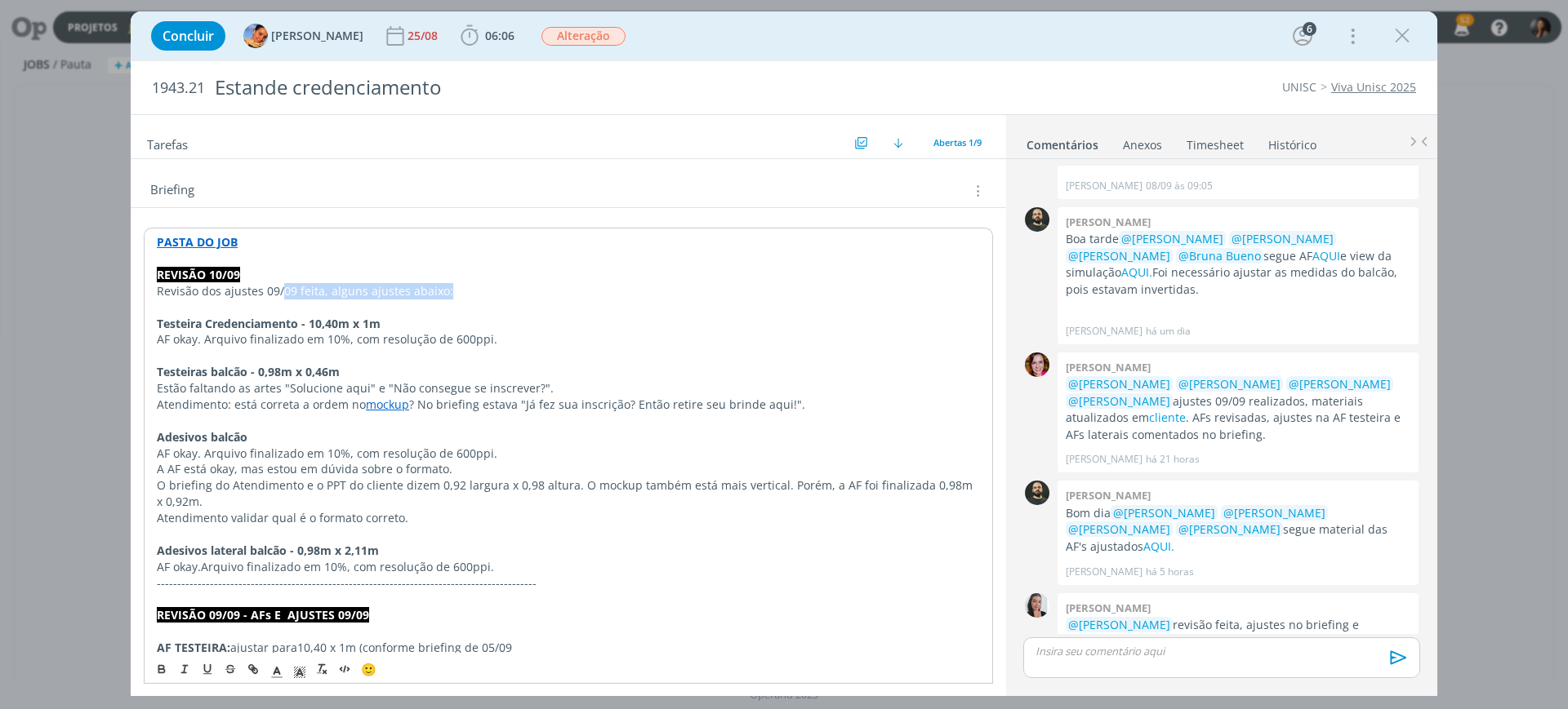
drag, startPoint x: 288, startPoint y: 283, endPoint x: 459, endPoint y: 292, distance: 171.2
click at [459, 292] on p "Revisão dos ajustes 09/09 feita, alguns ajustes abaixo:" at bounding box center [568, 291] width 823 height 16
click at [568, 362] on p "dialog" at bounding box center [568, 355] width 823 height 16
drag, startPoint x: 191, startPoint y: 327, endPoint x: 328, endPoint y: 324, distance: 137.0
click at [328, 324] on strong "Testeira Credenciamento - 10,40m x 1m" at bounding box center [268, 324] width 224 height 16
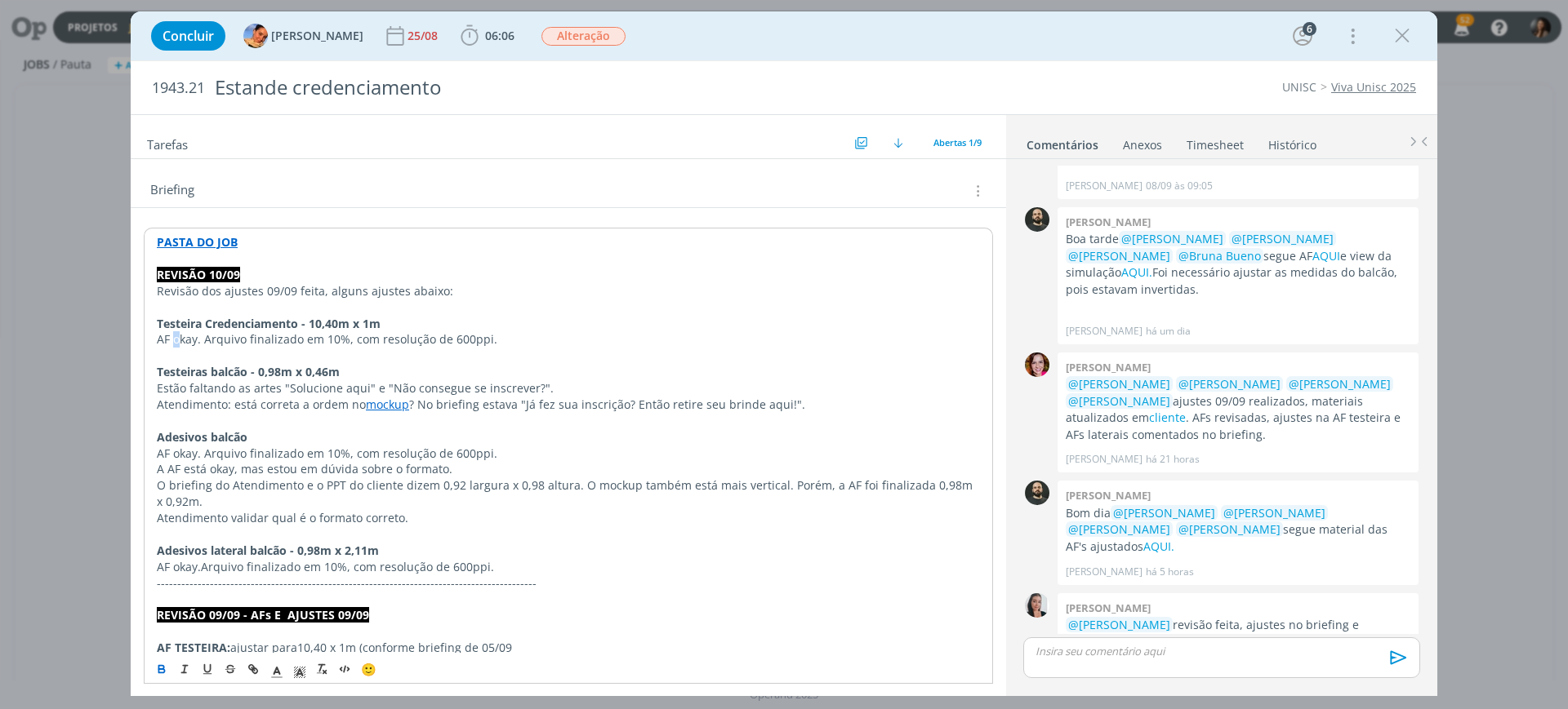
drag, startPoint x: 172, startPoint y: 339, endPoint x: 198, endPoint y: 327, distance: 28.6
click at [180, 336] on p "AF okay. Arquivo finalizado em 10%, com resolução de 600ppi." at bounding box center [568, 339] width 823 height 16
click at [300, 325] on strong "Testeira Credenciamento - 10,40m x 1m" at bounding box center [268, 324] width 224 height 16
drag, startPoint x: 521, startPoint y: 344, endPoint x: 491, endPoint y: 342, distance: 30.1
click at [519, 344] on p "AF okay. Arquivo finalizado em 10%, com resolução de 600ppi." at bounding box center [568, 339] width 823 height 16
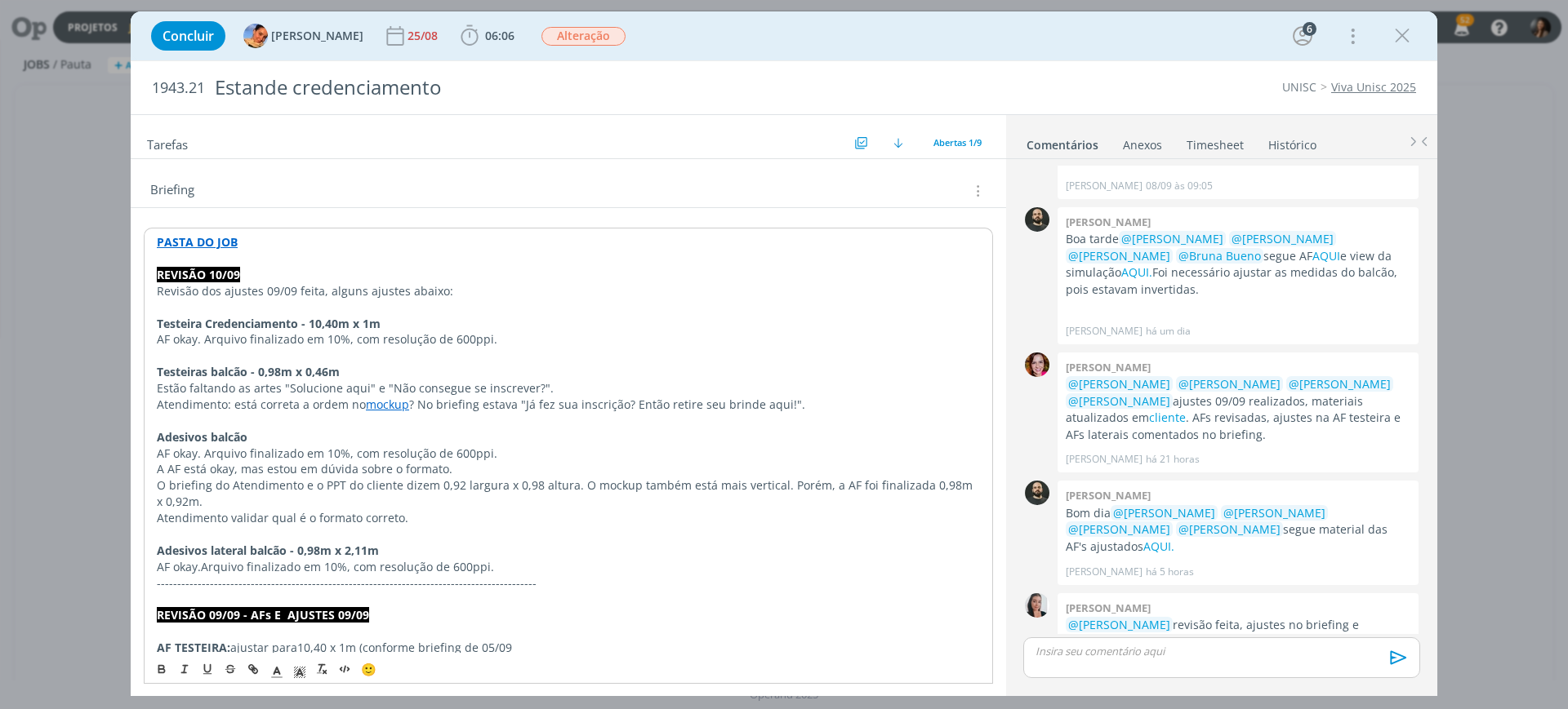
click at [384, 408] on link "mockup" at bounding box center [387, 405] width 43 height 16
click at [355, 432] on link "https://sobeae.sharepoint.com/:p:/r/sites/SOBEAE/_layouts/15/Doc.aspx?sourcedoc…" at bounding box center [335, 436] width 123 height 21
click at [409, 549] on p "Adesivos lateral balcão - 0,98m x 2,11m" at bounding box center [568, 551] width 823 height 16
click at [280, 480] on p "O briefing do Atendimento e o PPT do cliente dizem 0,92 largura x 0,98 altura. …" at bounding box center [568, 493] width 823 height 33
drag, startPoint x: 207, startPoint y: 456, endPoint x: 437, endPoint y: 438, distance: 230.7
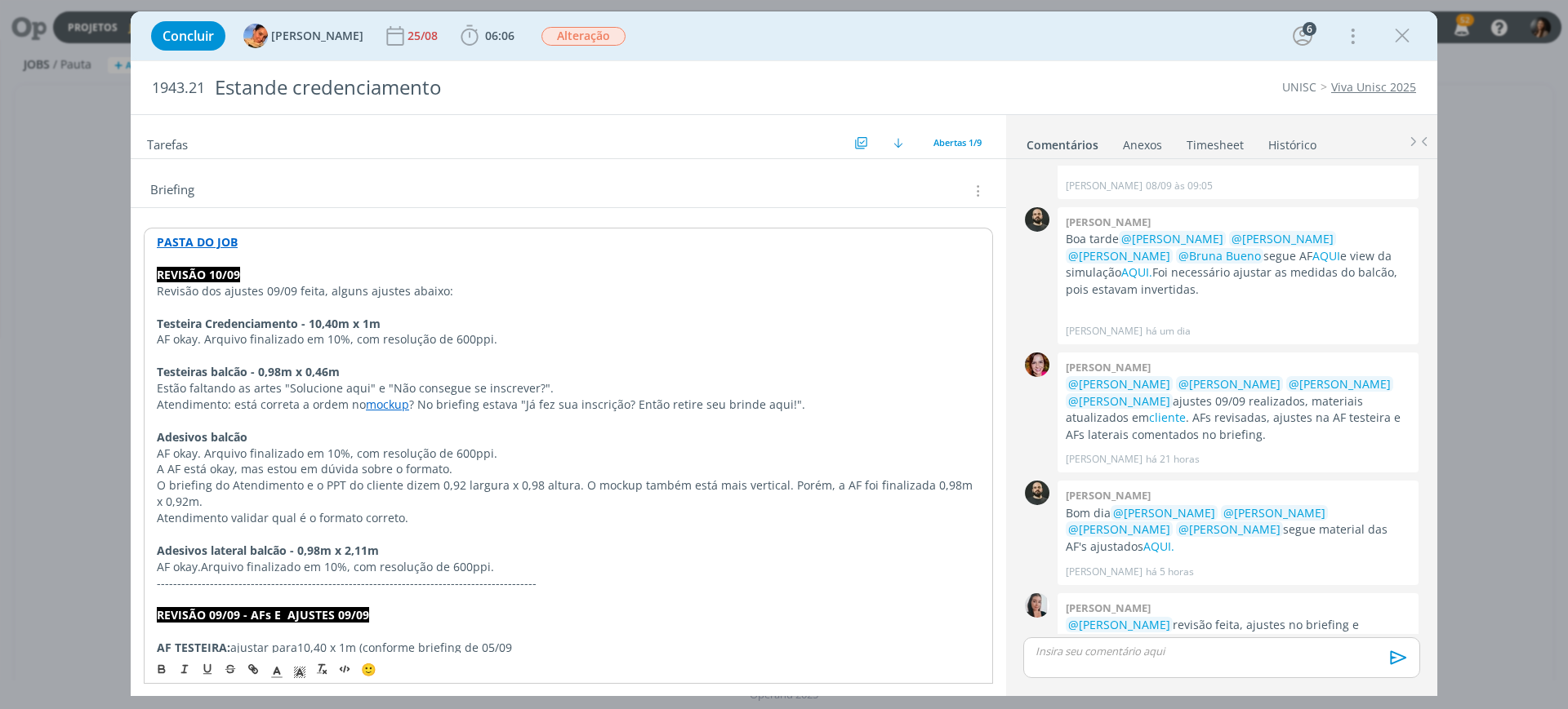
drag, startPoint x: 256, startPoint y: 465, endPoint x: 468, endPoint y: 474, distance: 212.2
click at [468, 474] on p "A AF está okay, mas estou em dúvida sobre o formato." at bounding box center [568, 469] width 823 height 16
drag, startPoint x: 213, startPoint y: 486, endPoint x: 613, endPoint y: 492, distance: 400.0
click at [571, 484] on p "O briefing do Atendimento e o PPT do cliente dizem 0,92 largura x 0,98 altura. …" at bounding box center [568, 493] width 823 height 33
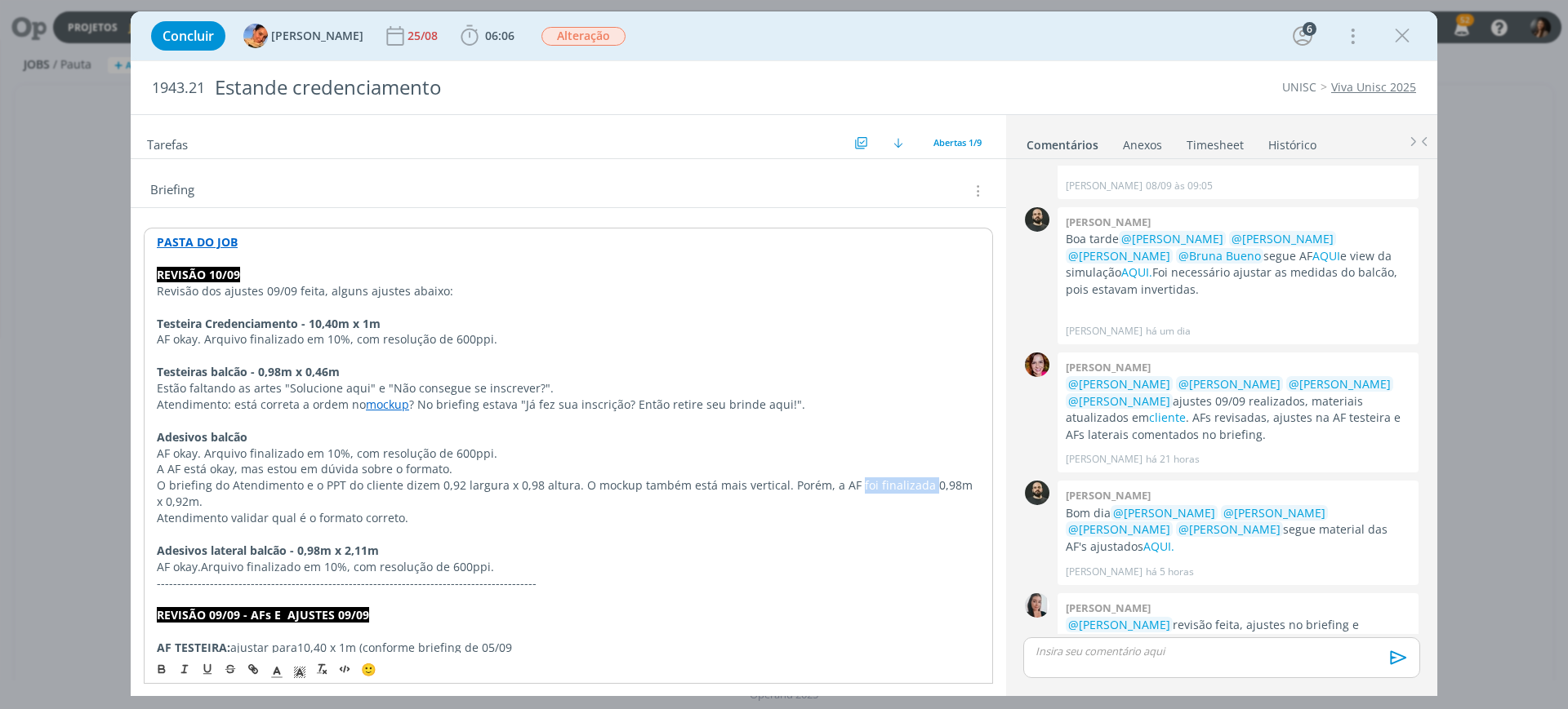
drag, startPoint x: 845, startPoint y: 481, endPoint x: 915, endPoint y: 485, distance: 70.1
click at [915, 485] on p "O briefing do Atendimento e o PPT do cliente dizem 0,92 largura x 0,98 altura. …" at bounding box center [568, 493] width 823 height 33
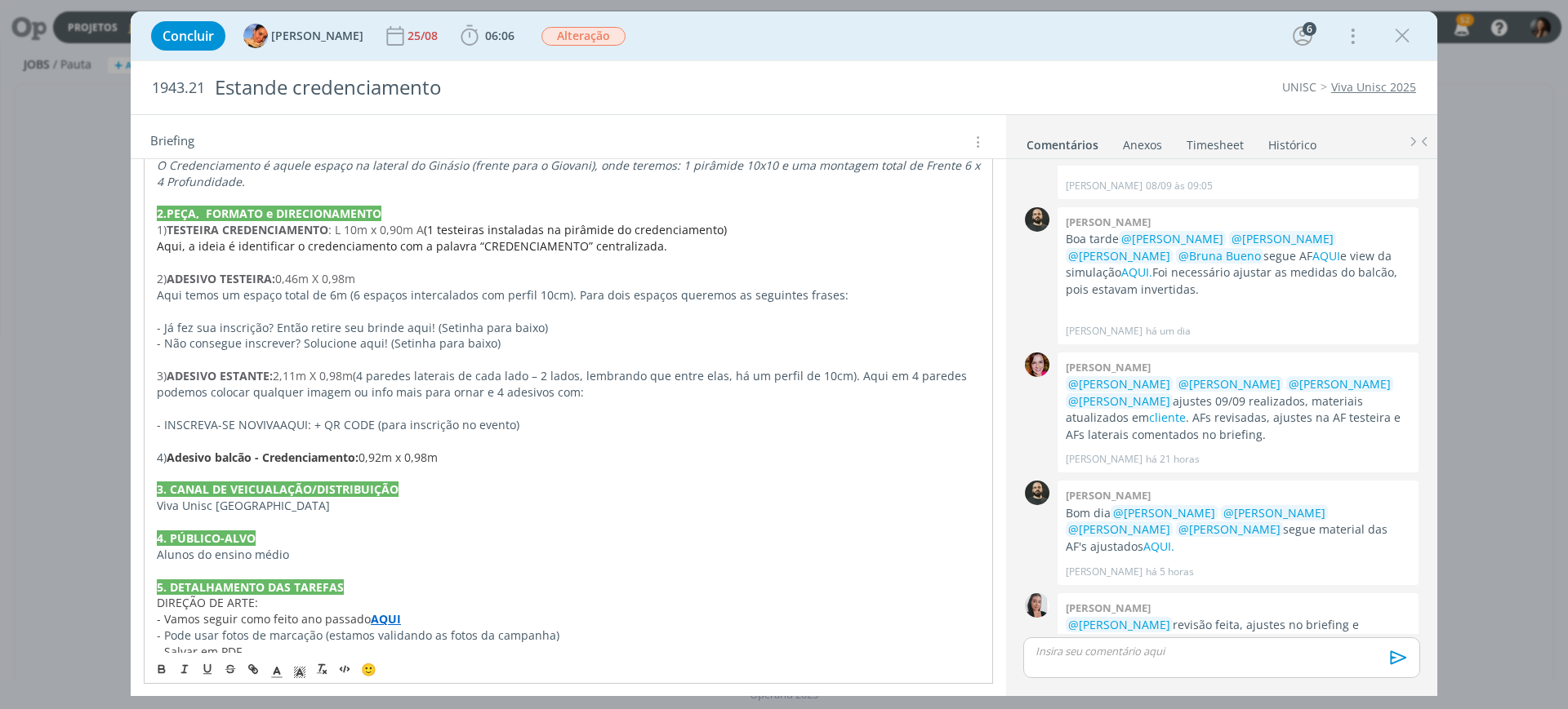
scroll to position [1005, 0]
click at [345, 231] on span ": L 10m x 0,90m A" at bounding box center [376, 232] width 96 height 16
click at [310, 272] on span "0,46m X 0,98m" at bounding box center [315, 280] width 80 height 16
click at [279, 430] on span "VIVA" at bounding box center [268, 427] width 24 height 16
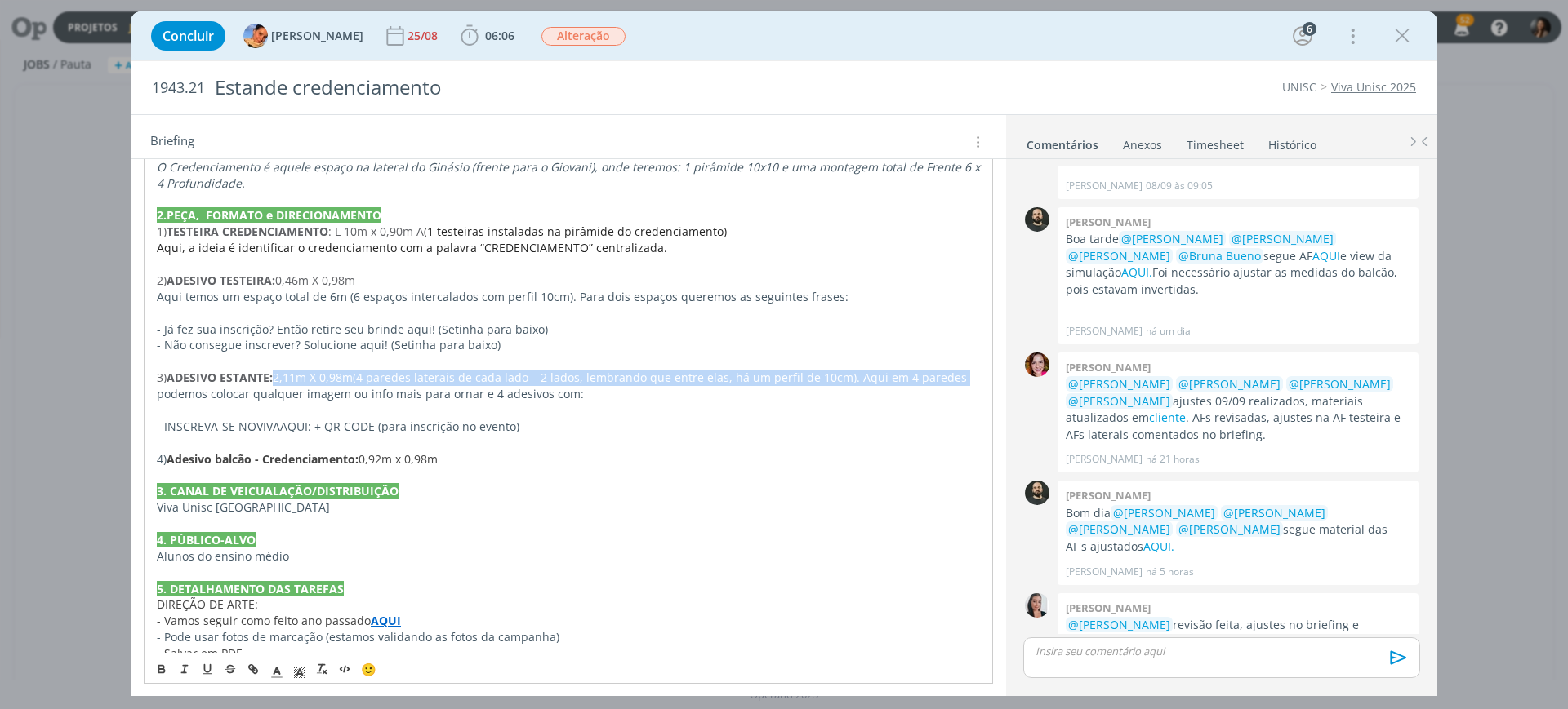
drag, startPoint x: 274, startPoint y: 377, endPoint x: 953, endPoint y: 379, distance: 679.0
click at [953, 379] on p "3) ADESIVO ESTANTE: 2,11m X 0,98m (4 paredes laterais de cada lado – 2 lados, l…" at bounding box center [568, 385] width 823 height 33
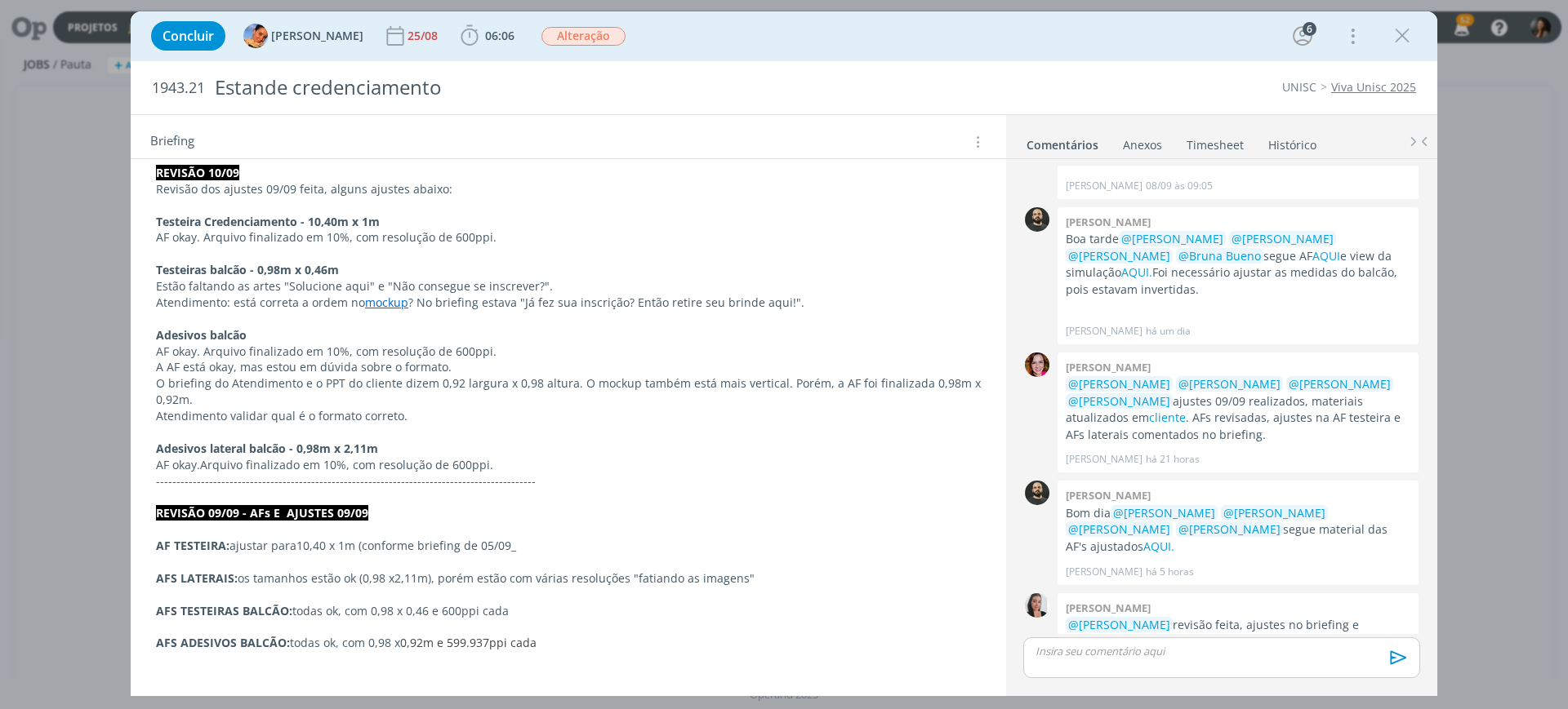
scroll to position [204, 0]
click at [547, 385] on p "O briefing do Atendimento e o PPT do cliente dizem 0,92 largura x 0,98 altura. …" at bounding box center [568, 391] width 825 height 33
click at [212, 400] on p "O briefing do Atendimento e o PPT do cliente dizem 0,92 largura x 0,98 altura. …" at bounding box center [568, 391] width 825 height 33
click at [608, 290] on p "Estão faltando as artes "Solucione aqui" e "Não consegue se inscrever?"." at bounding box center [568, 286] width 825 height 16
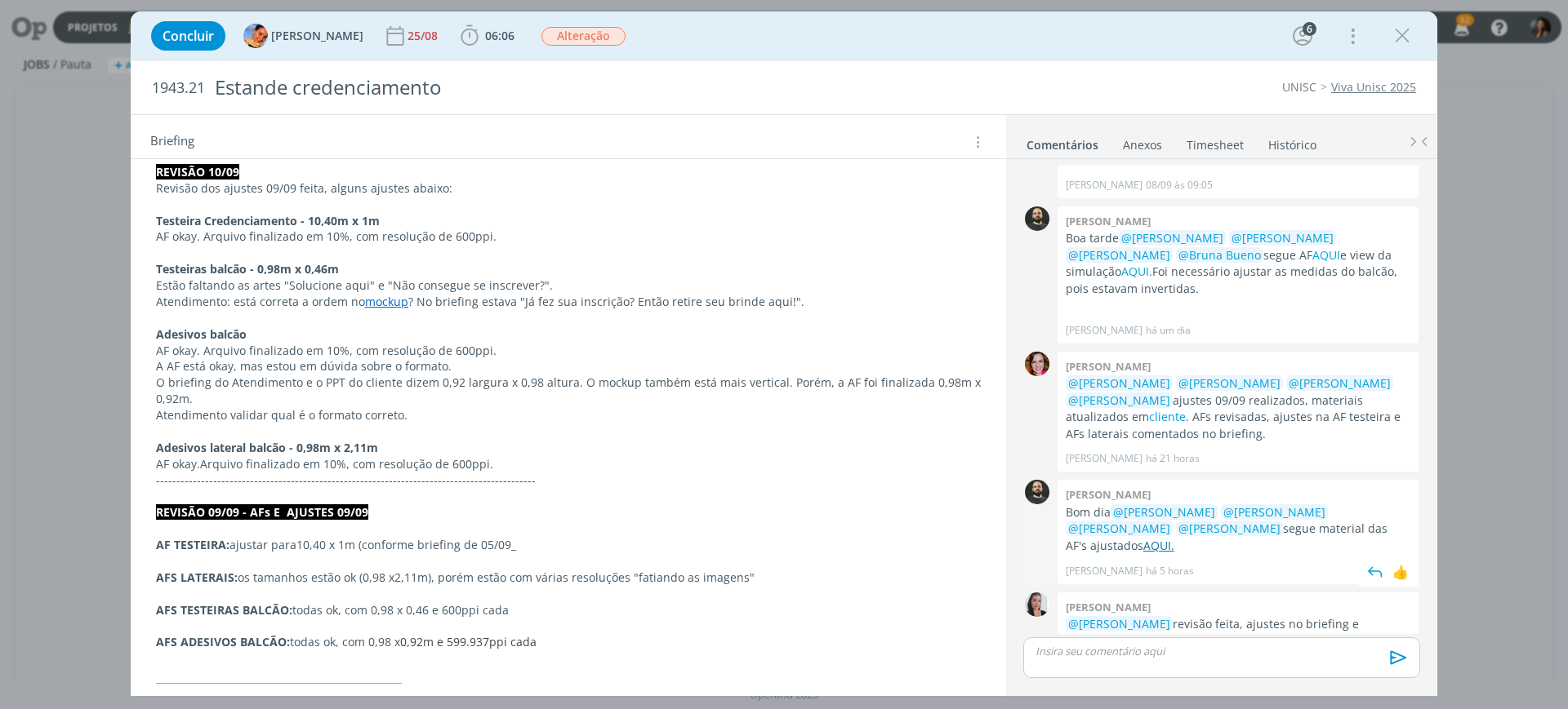
click at [1174, 538] on link "AQUI." at bounding box center [1159, 546] width 31 height 16
drag, startPoint x: 155, startPoint y: 283, endPoint x: 548, endPoint y: 286, distance: 393.0
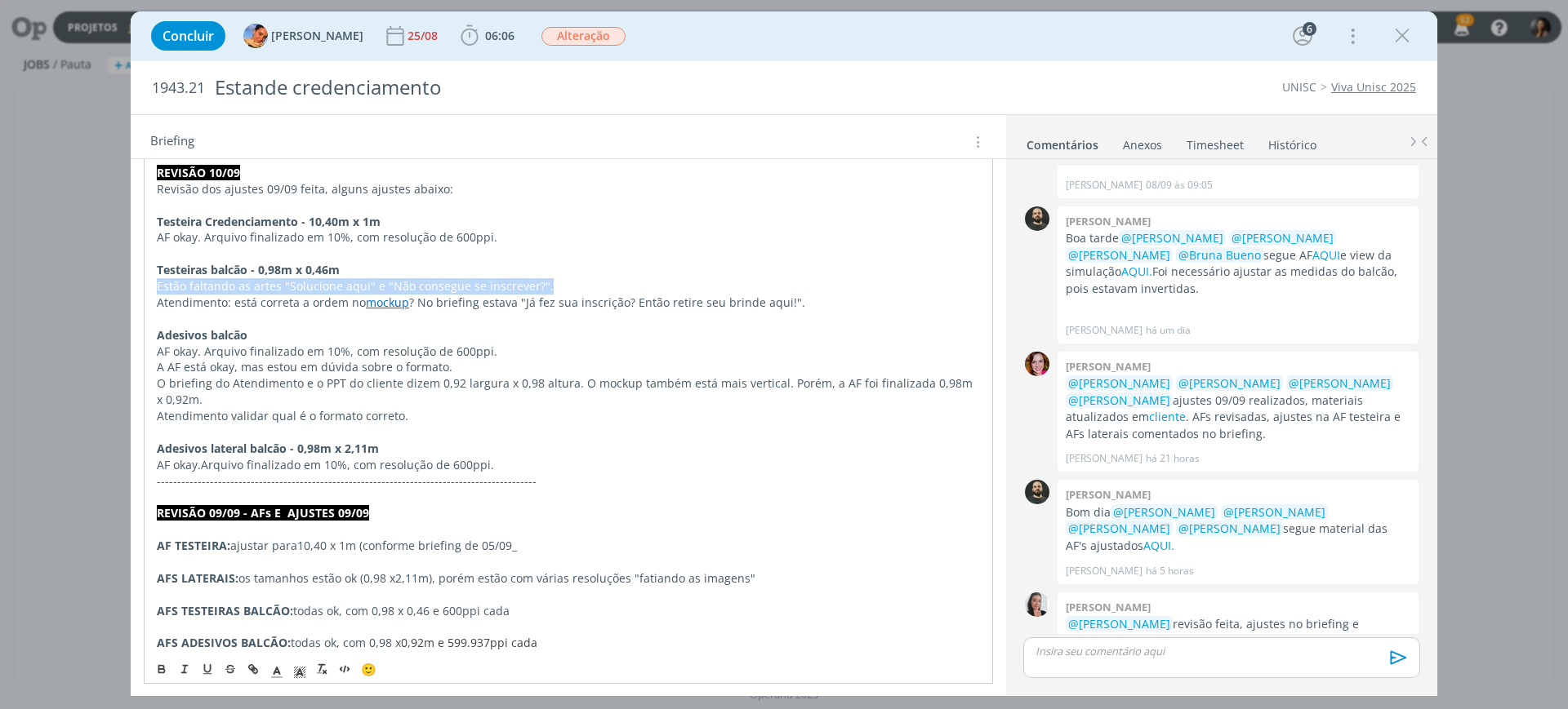
copy p "Estão faltando as artes "Solucione aqui" e "Não consegue se inscrever?"."
click at [570, 299] on p "Atendimento: está correta a ordem no mockup ? No briefing estava "Já fez sua in…" at bounding box center [568, 302] width 823 height 16
drag, startPoint x: 250, startPoint y: 301, endPoint x: 350, endPoint y: 308, distance: 100.2
click at [350, 308] on p "Atendimento: está correta a ordem no mockup ? No briefing estava "Já fez sua in…" at bounding box center [568, 302] width 823 height 16
drag, startPoint x: 454, startPoint y: 301, endPoint x: 669, endPoint y: 309, distance: 215.1
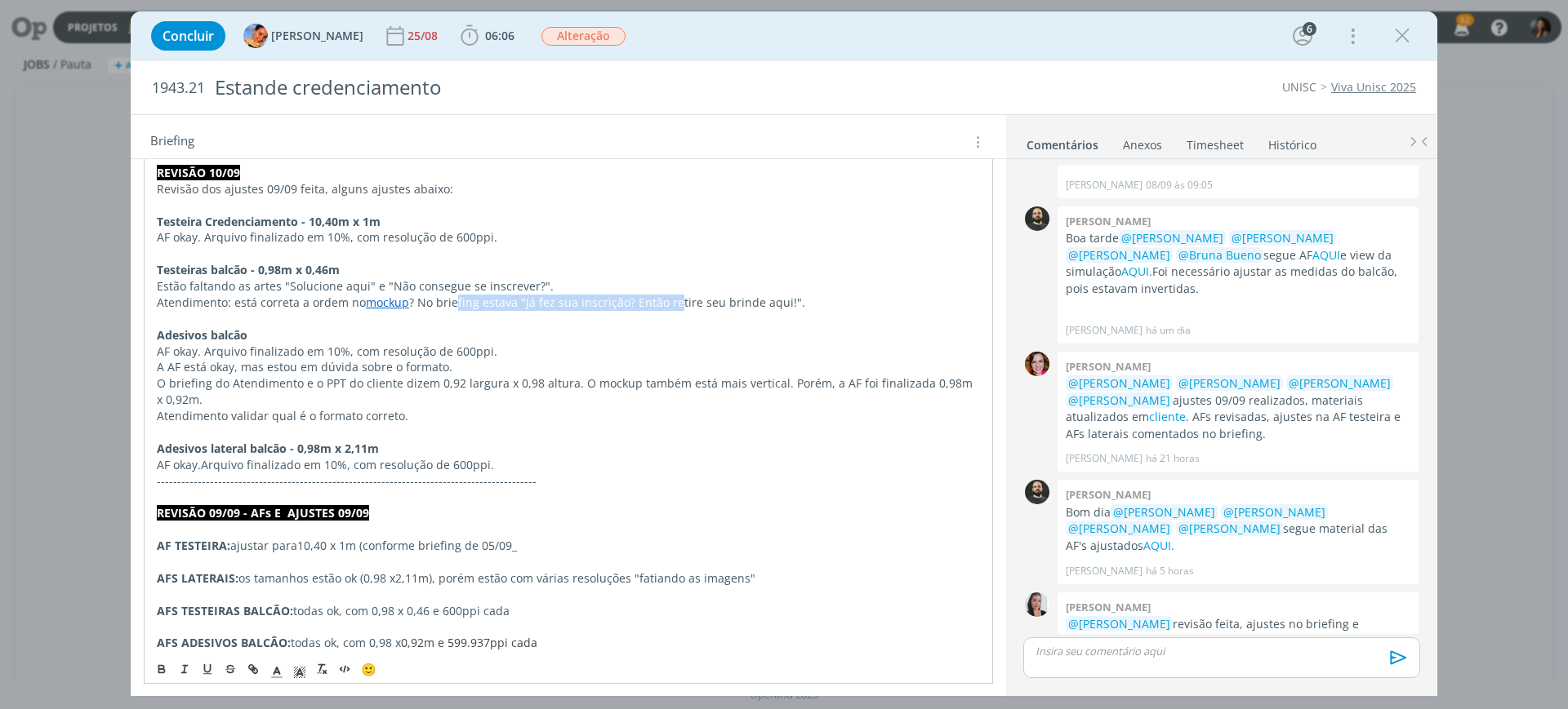
click at [669, 309] on p "Atendimento: está correta a ordem no mockup ? No briefing estava "Já fez sua in…" at bounding box center [568, 302] width 823 height 16
click at [688, 332] on p "Adesivos balcão" at bounding box center [568, 335] width 823 height 16
drag, startPoint x: 240, startPoint y: 300, endPoint x: 354, endPoint y: 304, distance: 114.1
click at [354, 304] on p "Atendimento: está correta a ordem no mockup ? No briefing estava "Já fez sua in…" at bounding box center [568, 302] width 823 height 16
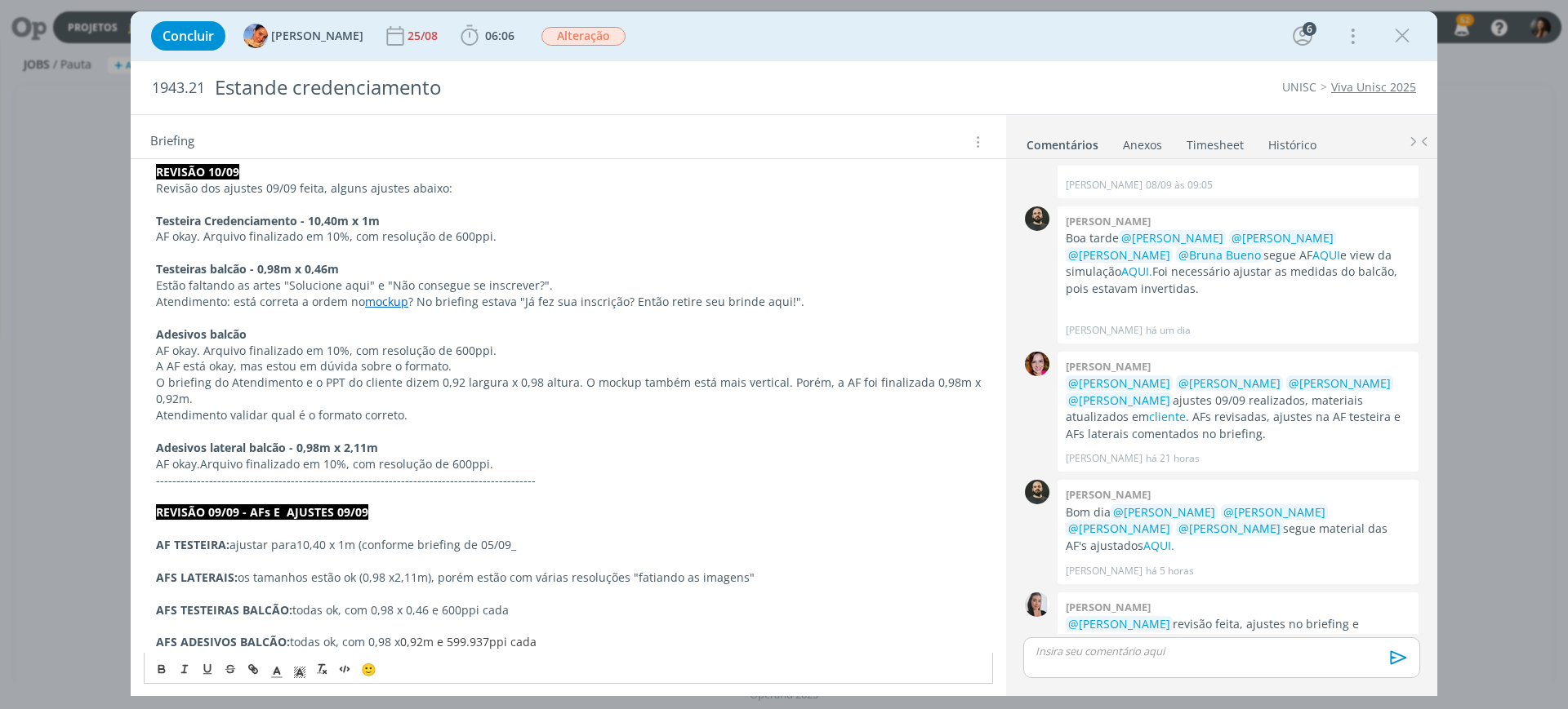
click at [178, 300] on p "Atendimento: está correta a ordem no mockup ? No briefing estava "Já fez sua in…" at bounding box center [568, 301] width 825 height 16
drag, startPoint x: 149, startPoint y: 301, endPoint x: 844, endPoint y: 296, distance: 695.0
click at [659, 388] on p "O briefing do Atendimento e o PPT do cliente dizem 0,92 largura x 0,98 altura. …" at bounding box center [568, 391] width 825 height 33
click at [524, 301] on p "Atendimento: está correta a ordem no mockup ? No briefing estava "Já fez sua in…" at bounding box center [568, 301] width 825 height 16
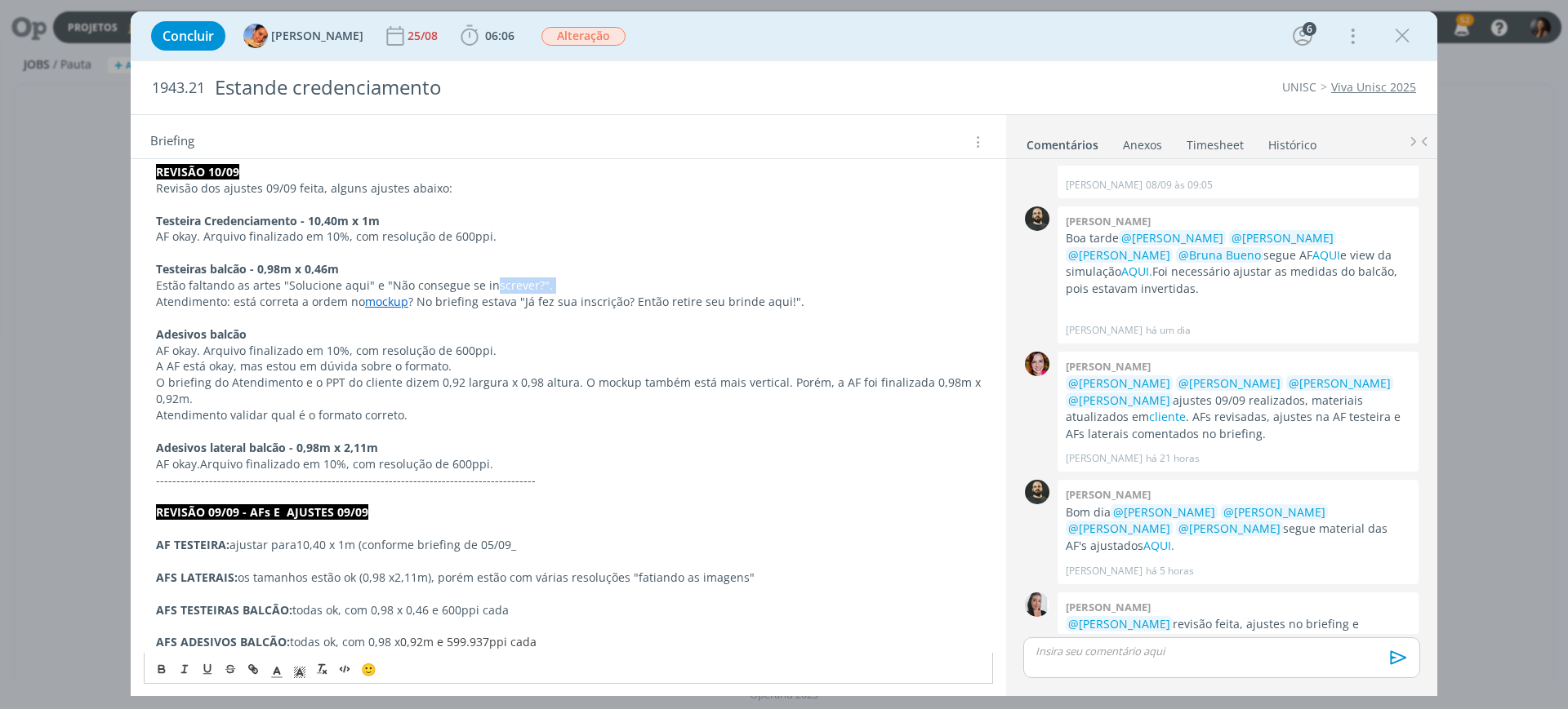
drag, startPoint x: 157, startPoint y: 302, endPoint x: 501, endPoint y: 314, distance: 344.2
drag, startPoint x: 509, startPoint y: 319, endPoint x: 527, endPoint y: 297, distance: 28.4
click at [509, 319] on p "dialog" at bounding box center [568, 318] width 825 height 16
drag, startPoint x: 639, startPoint y: 307, endPoint x: 391, endPoint y: 356, distance: 252.8
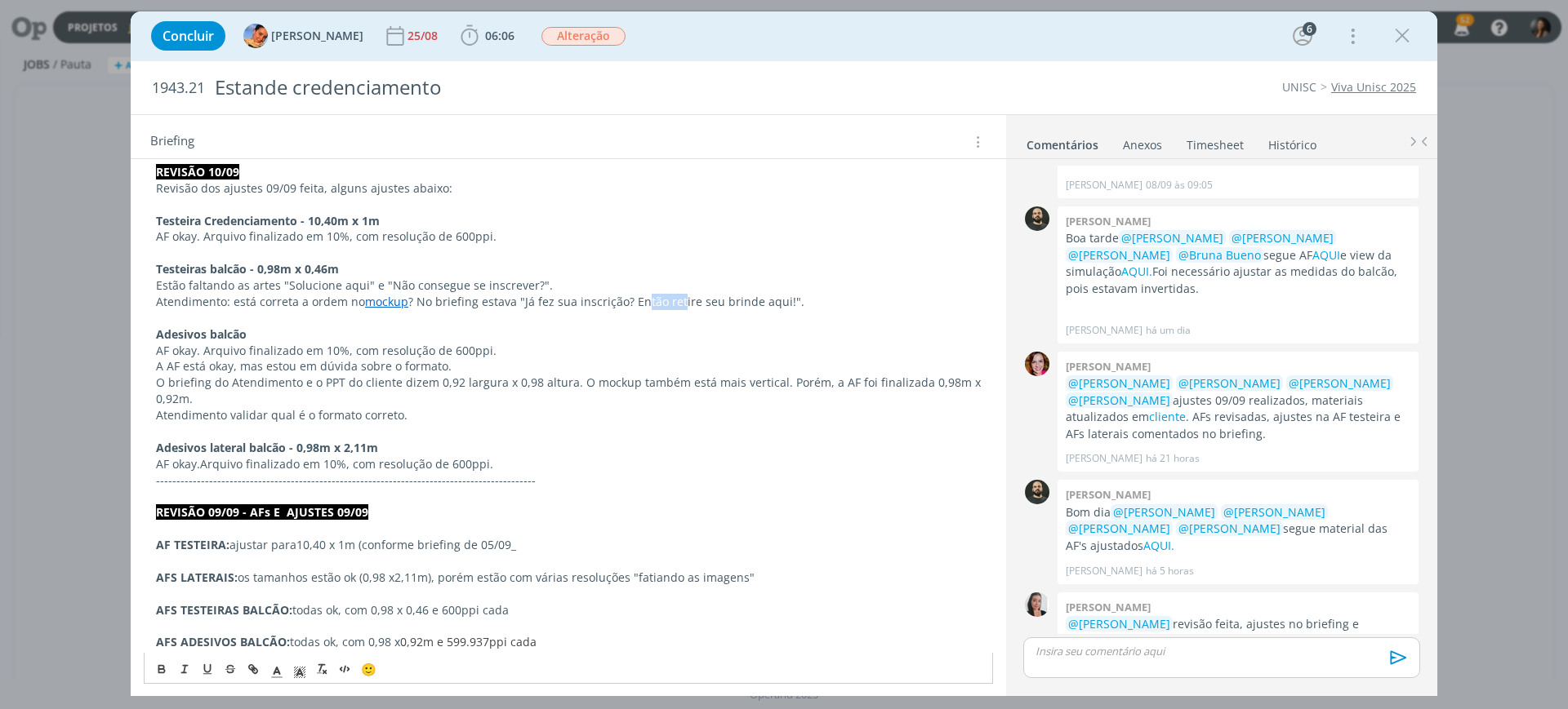
click at [676, 296] on p "Atendimento: está correta a ordem no mockup ? No briefing estava "Já fez sua in…" at bounding box center [568, 301] width 825 height 16
drag, startPoint x: 516, startPoint y: 304, endPoint x: 795, endPoint y: 307, distance: 279.0
click at [795, 307] on p "Atendimento: está correta a ordem no mockup ? No briefing estava "Já fez sua in…" at bounding box center [568, 301] width 825 height 16
drag, startPoint x: 363, startPoint y: 556, endPoint x: 238, endPoint y: 504, distance: 135.4
click at [357, 557] on p "dialog" at bounding box center [568, 561] width 825 height 16
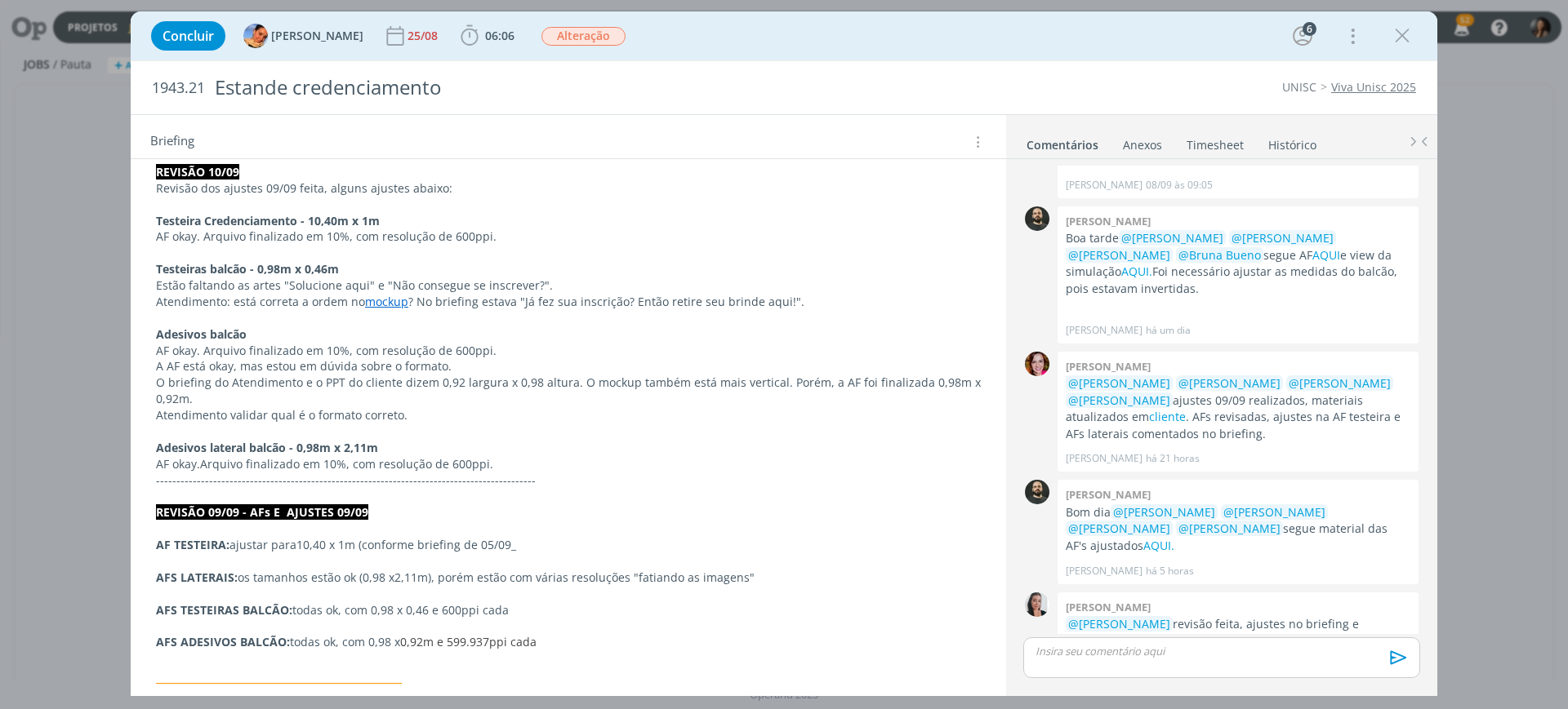
click at [267, 381] on p "O briefing do Atendimento e o PPT do cliente dizem 0,92 largura x 0,98 altura. …" at bounding box center [568, 391] width 825 height 33
click at [162, 386] on p "O briefing do Atendimento e o PPT do cliente dizem 0,92 largura x 0,98 altura. …" at bounding box center [568, 391] width 825 height 33
click at [214, 409] on p "Atendimento validar qual é o formato correto." at bounding box center [568, 415] width 825 height 16
drag, startPoint x: 565, startPoint y: 400, endPoint x: 557, endPoint y: 408, distance: 11.3
click at [563, 401] on p "O briefing do Atendimento e o PPT do cliente dizem 0,92 largura x 0,98 altura. …" at bounding box center [568, 391] width 825 height 33
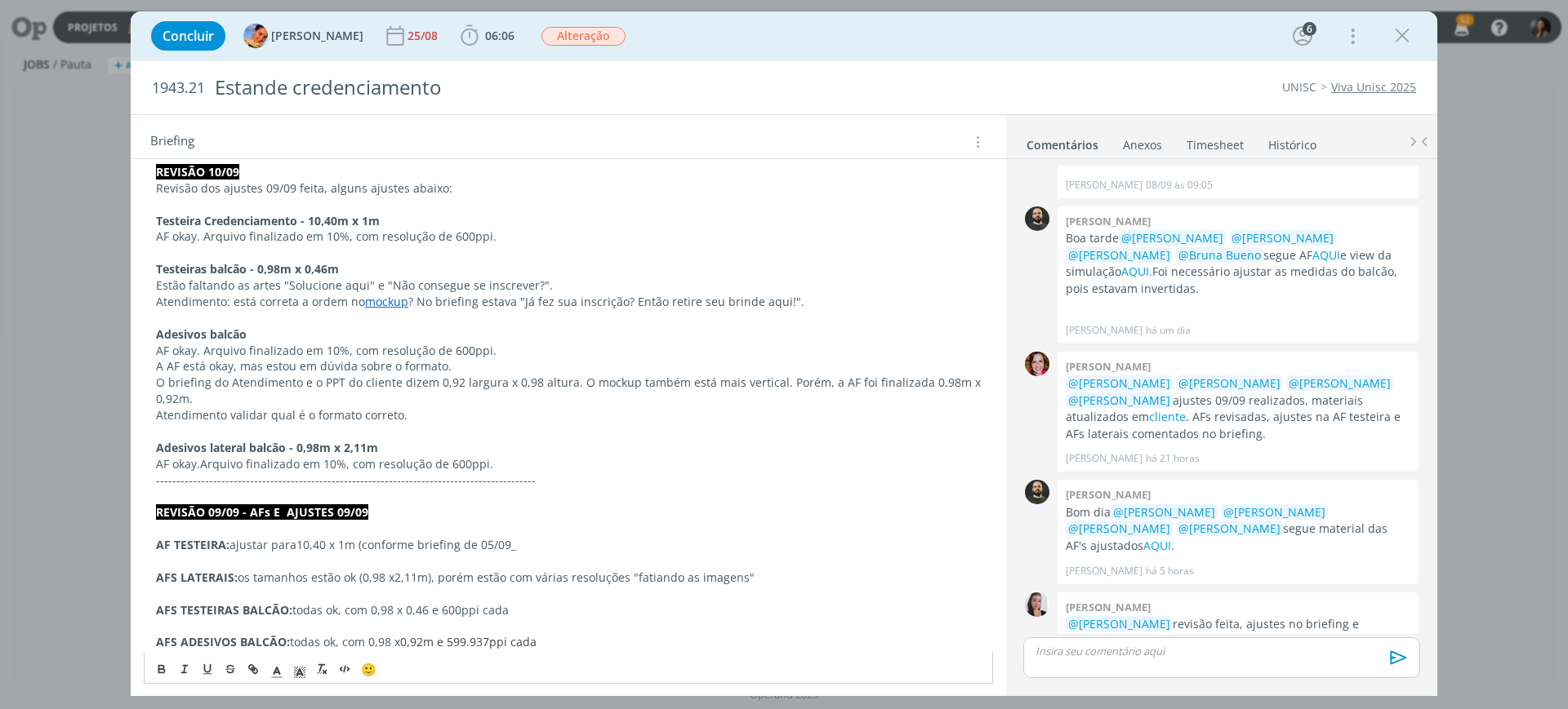
click at [539, 426] on p "dialog" at bounding box center [568, 431] width 825 height 16
drag, startPoint x: 570, startPoint y: 296, endPoint x: 800, endPoint y: 308, distance: 230.3
click at [799, 304] on p "Atendimento: está correta a ordem no mockup ? No briefing estava "Já fez sua in…" at bounding box center [568, 301] width 825 height 16
click at [800, 340] on p "Adesivos balcão" at bounding box center [568, 334] width 825 height 16
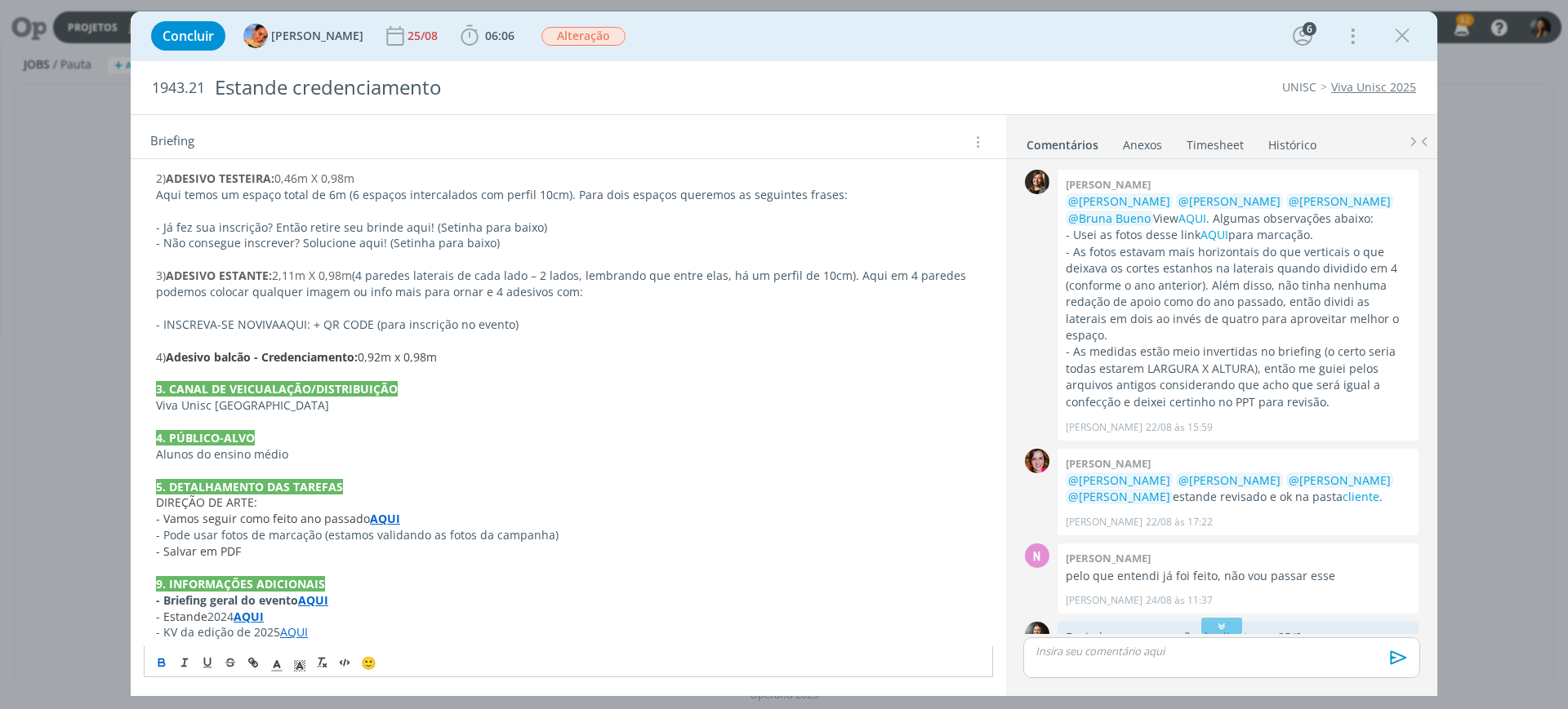
scroll to position [102, 0]
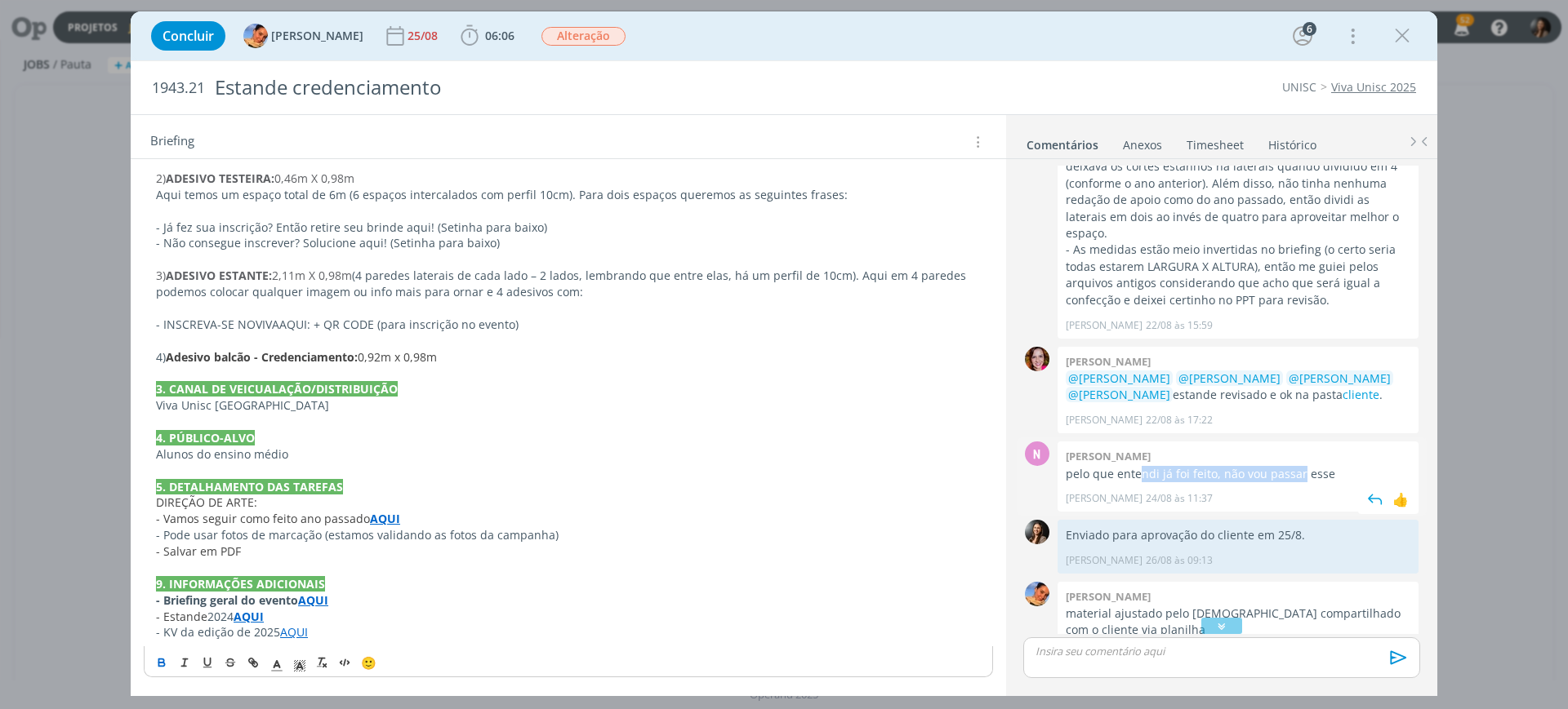
drag, startPoint x: 1136, startPoint y: 463, endPoint x: 1297, endPoint y: 454, distance: 161.3
click at [1297, 466] on p "pelo que entendi já foi feito, não vou passar esse" at bounding box center [1238, 474] width 345 height 16
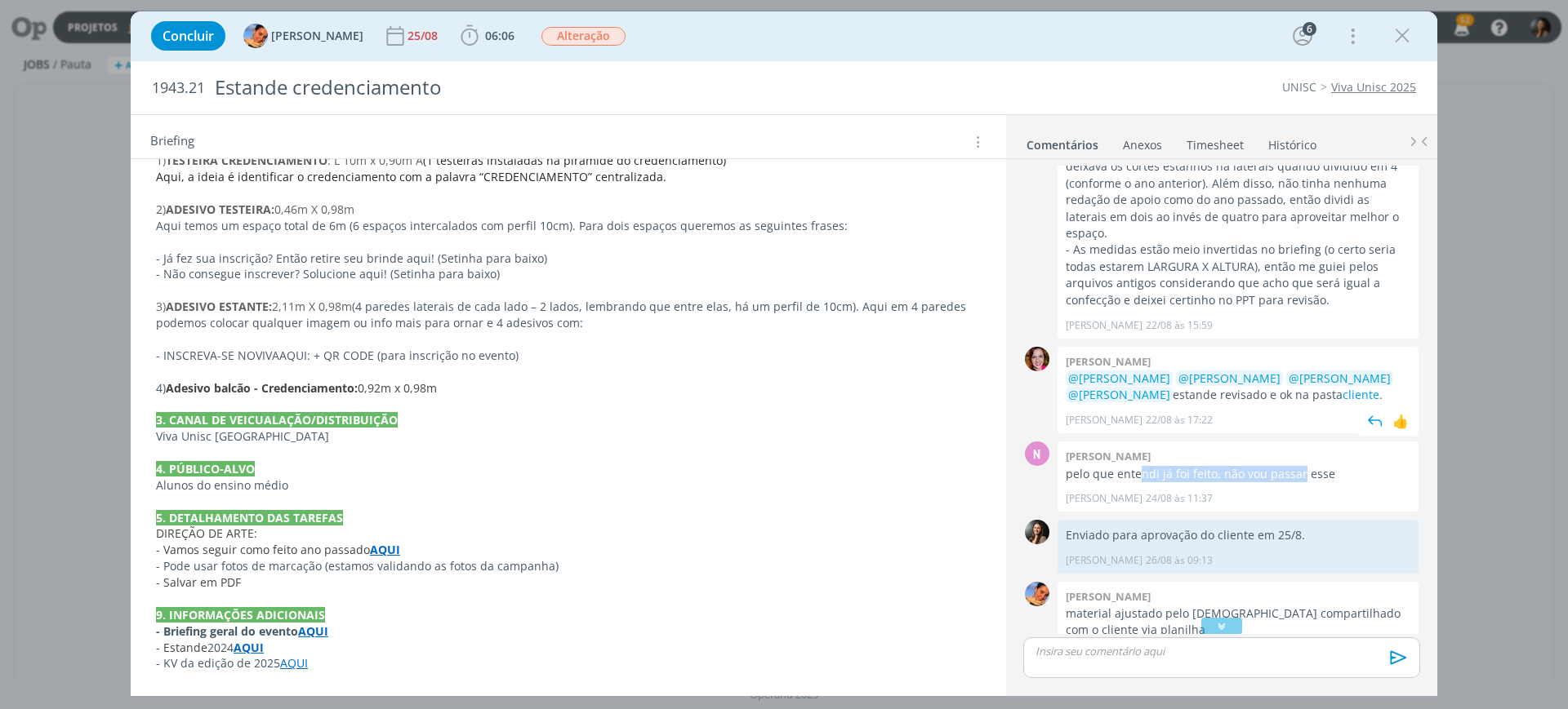
scroll to position [0, 0]
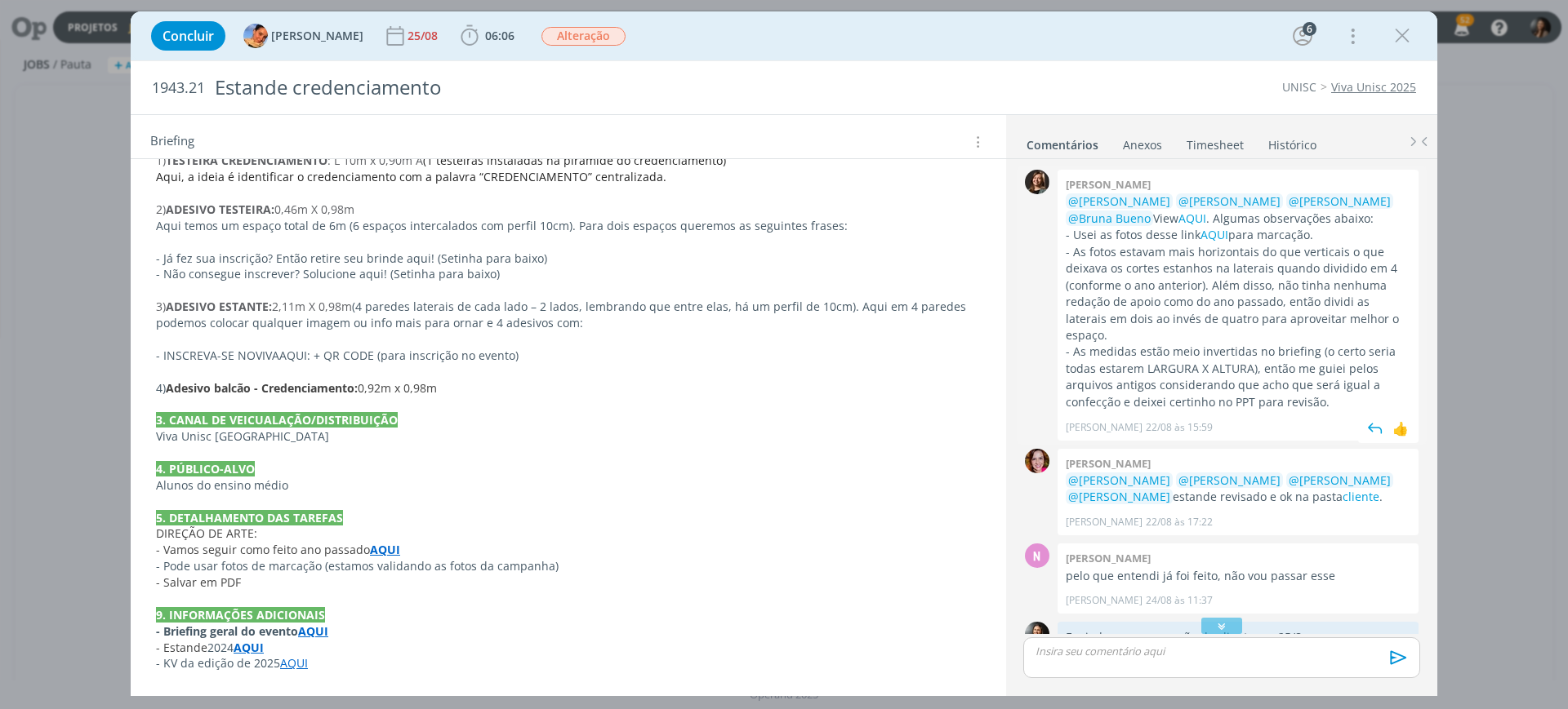
click at [1181, 297] on p "- As fotos estavam mais horizontais do que verticais o que deixava os cortes es…" at bounding box center [1238, 294] width 345 height 101
drag, startPoint x: 1174, startPoint y: 353, endPoint x: 1285, endPoint y: 360, distance: 111.2
click at [1285, 360] on p "- As medidas estão meio invertidas no briefing (o certo seria todas estarem LAR…" at bounding box center [1238, 377] width 345 height 67
click at [1296, 344] on p "- As medidas estão meio invertidas no briefing (o certo seria todas estarem LAR…" at bounding box center [1238, 377] width 345 height 67
drag, startPoint x: 1293, startPoint y: 347, endPoint x: 1270, endPoint y: 362, distance: 27.5
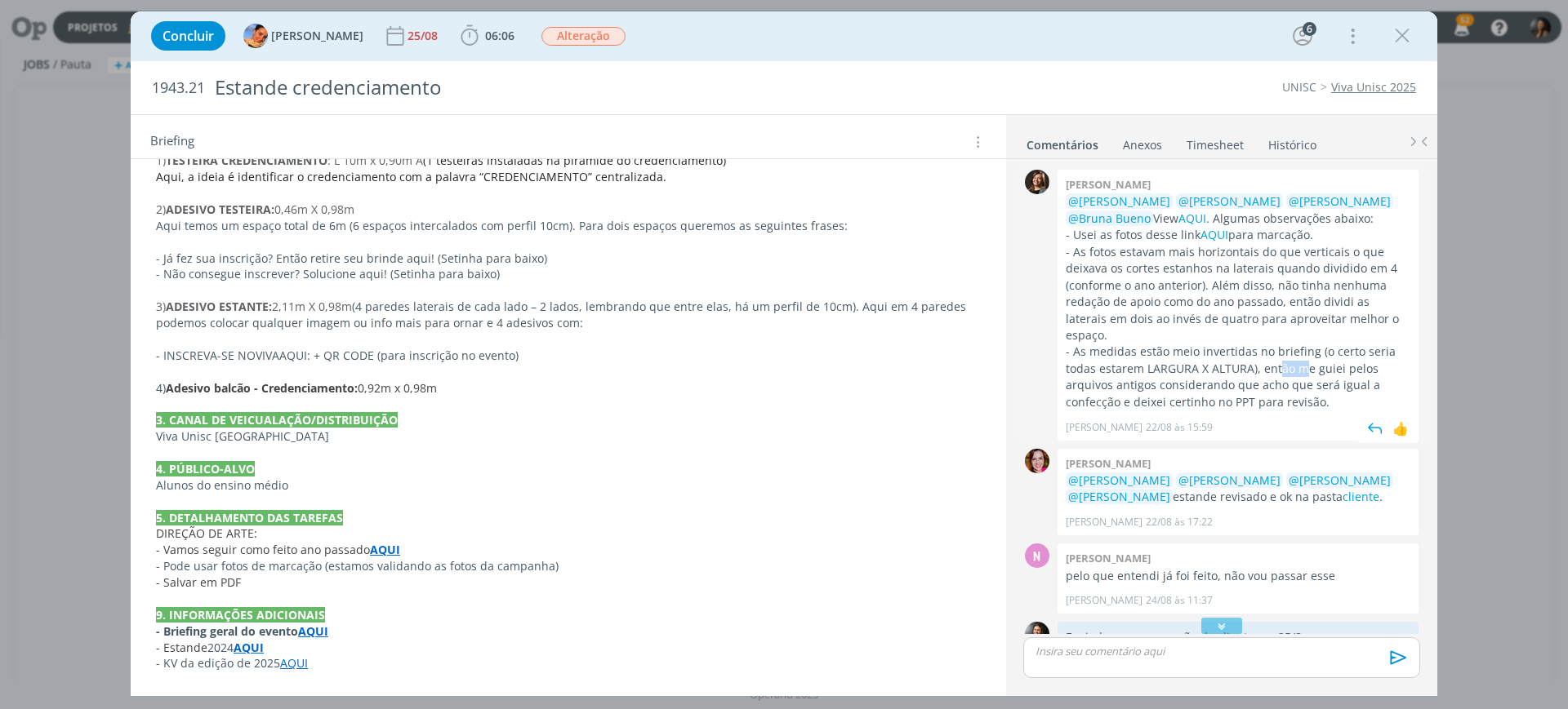
click at [1269, 359] on p "- As medidas estão meio invertidas no briefing (o certo seria todas estarem LAR…" at bounding box center [1238, 377] width 345 height 67
click at [1243, 280] on p "- As fotos estavam mais horizontais do que verticais o que deixava os cortes es…" at bounding box center [1238, 294] width 345 height 101
click at [1154, 237] on p "- Usei as fotos desse link AQUI para marcação." at bounding box center [1238, 235] width 345 height 16
click at [1190, 344] on p "- As medidas estão meio invertidas no briefing (o certo seria todas estarem LAR…" at bounding box center [1238, 377] width 345 height 67
drag, startPoint x: 1234, startPoint y: 345, endPoint x: 1234, endPoint y: 369, distance: 24.0
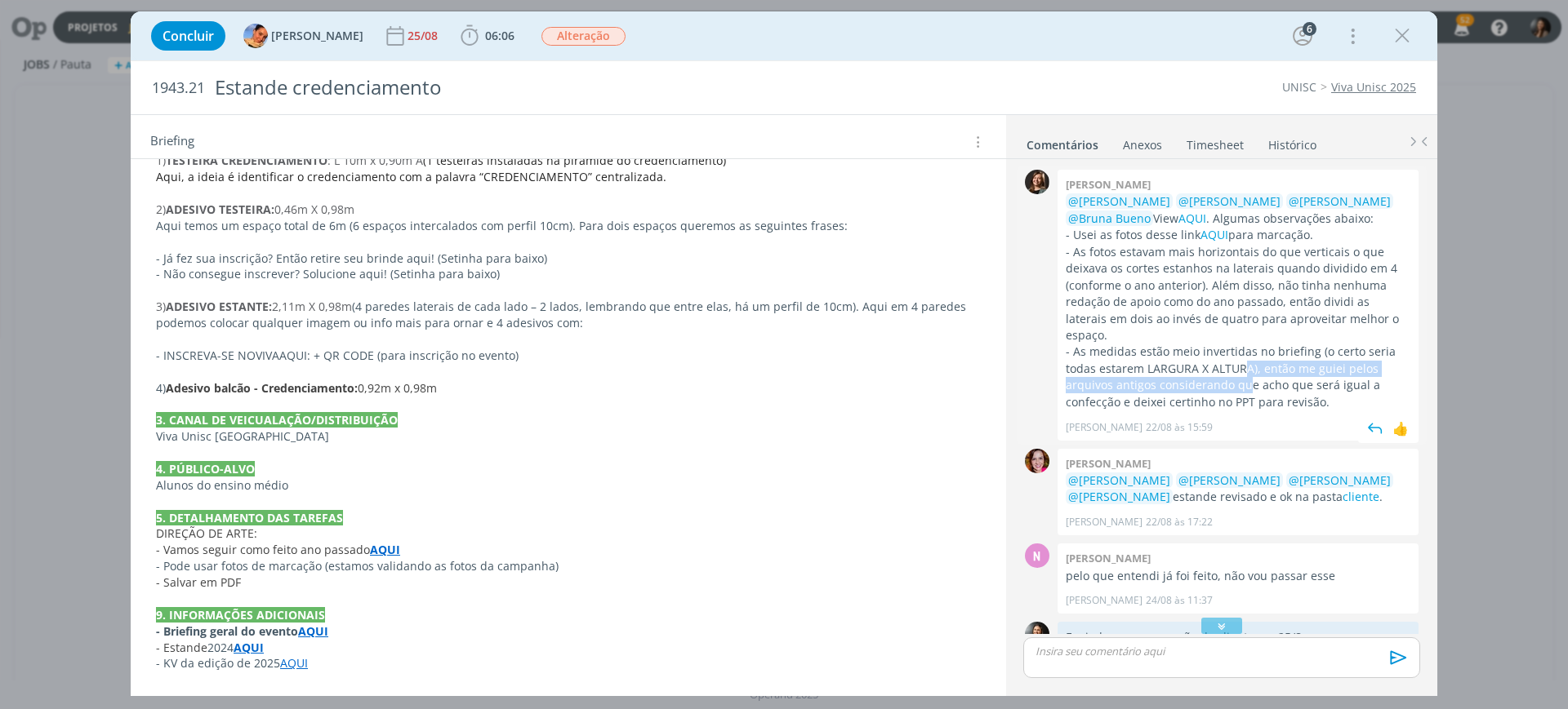
click at [1221, 369] on p "- As medidas estão meio invertidas no briefing (o certo seria todas estarem LAR…" at bounding box center [1238, 377] width 345 height 67
click at [1347, 324] on p "- As fotos estavam mais horizontais do que verticais o que deixava os cortes es…" at bounding box center [1238, 294] width 345 height 101
drag, startPoint x: 1129, startPoint y: 354, endPoint x: 1348, endPoint y: 354, distance: 219.0
click at [1348, 354] on p "- As medidas estão meio invertidas no briefing (o certo seria todas estarem LAR…" at bounding box center [1238, 377] width 345 height 67
click at [1351, 368] on p "- As medidas estão meio invertidas no briefing (o certo seria todas estarem LAR…" at bounding box center [1238, 377] width 345 height 67
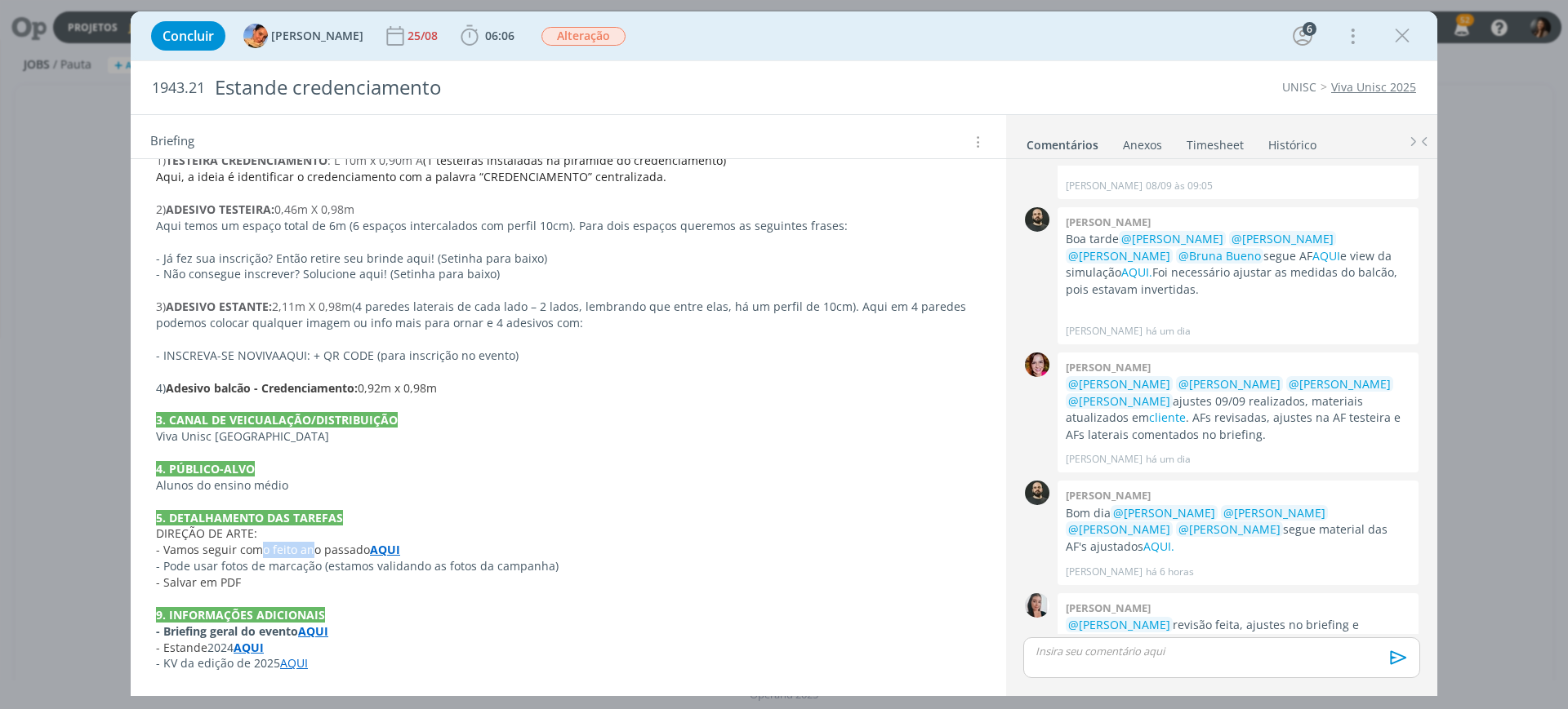
scroll to position [813, 0]
drag, startPoint x: 264, startPoint y: 553, endPoint x: 340, endPoint y: 555, distance: 76.0
click at [340, 555] on span "- Vamos seguir como feito ano passado" at bounding box center [263, 550] width 214 height 16
click at [320, 579] on p "﻿- Salvar em PDF" at bounding box center [568, 583] width 823 height 16
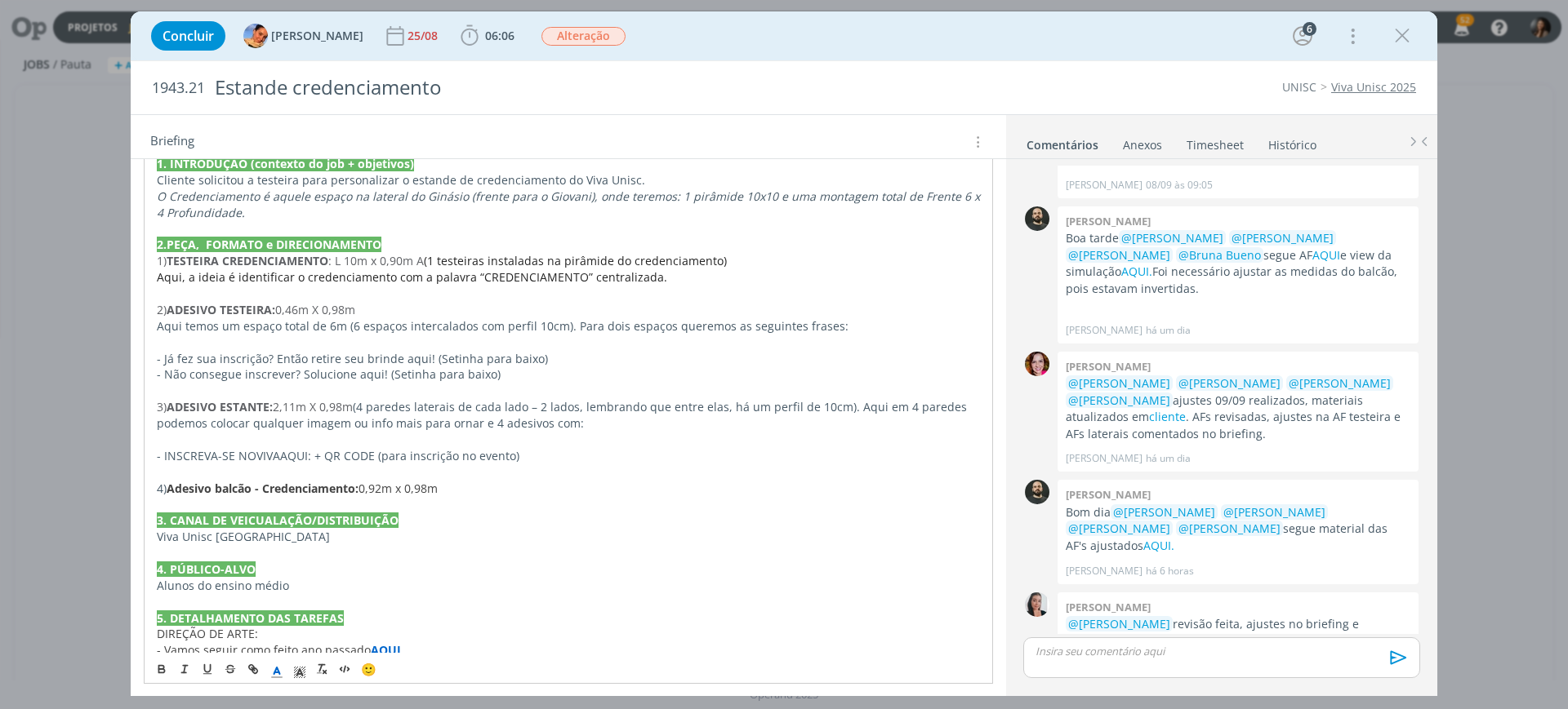
scroll to position [973, 0]
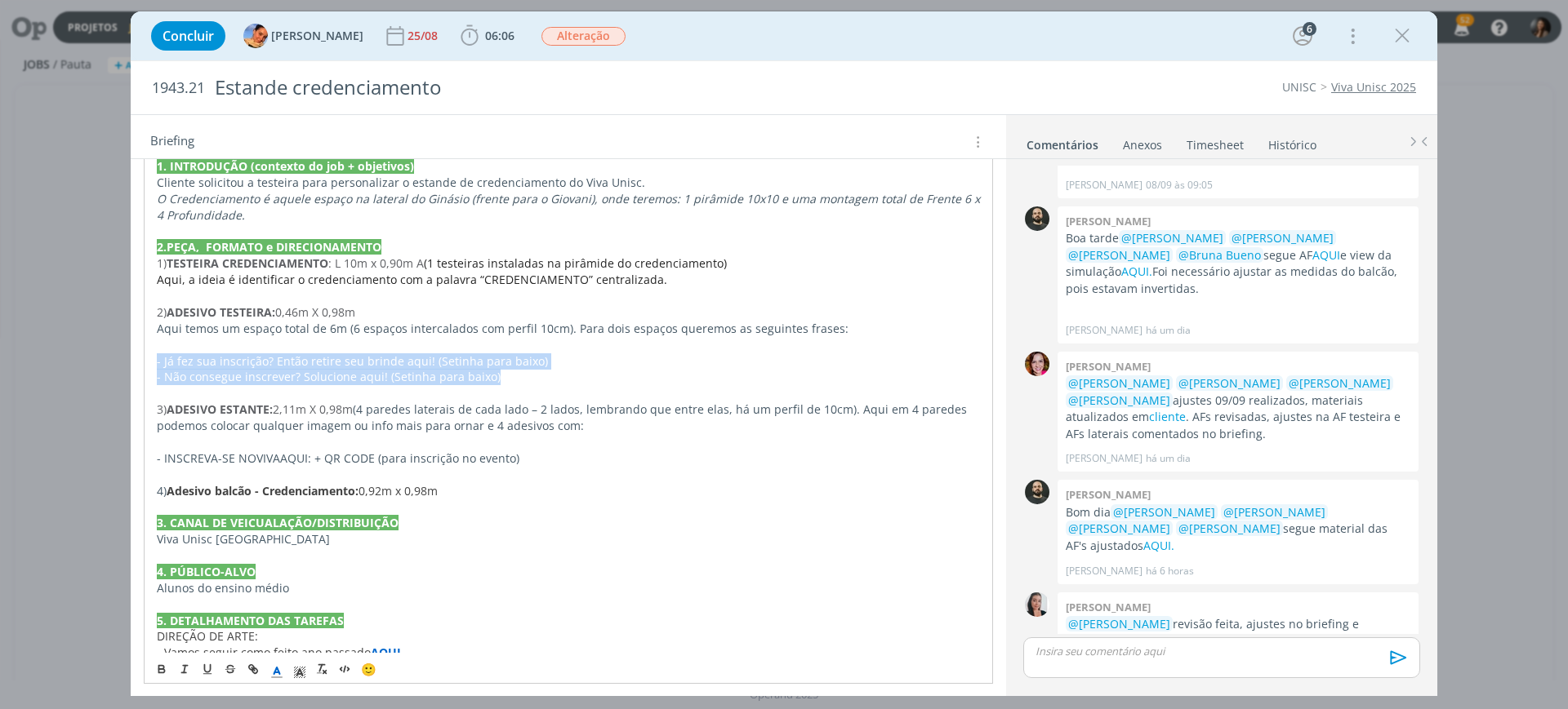
drag, startPoint x: 155, startPoint y: 357, endPoint x: 543, endPoint y: 385, distance: 389.0
click at [543, 385] on div "PASTA DO JOB REVISÃO 10/09 Revisão dos ajustes 09/09 feita, alguns ajustes abai…" at bounding box center [569, 68] width 849 height 1424
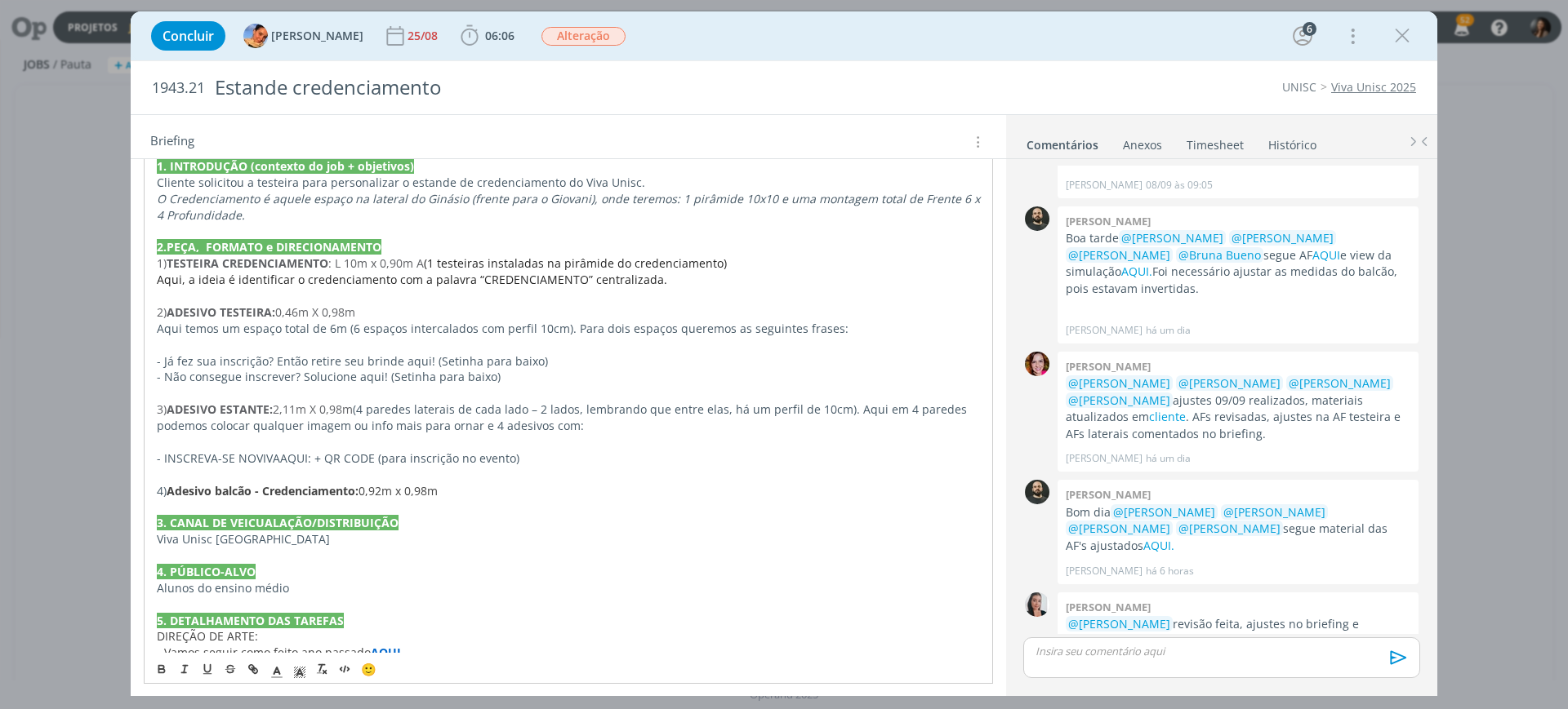
click at [619, 528] on p "3. CANAL DE VEICUALAÇÃO/DISTRIBUIÇÃO" at bounding box center [568, 523] width 823 height 16
click at [254, 354] on p "- Já fez sua inscrição? Então retire seu brinde aqui! (Setinha para baixo)" at bounding box center [568, 362] width 823 height 16
drag, startPoint x: 690, startPoint y: 583, endPoint x: 664, endPoint y: 571, distance: 28.6
click at [691, 583] on p "Alunos do ensino médio" at bounding box center [568, 589] width 823 height 16
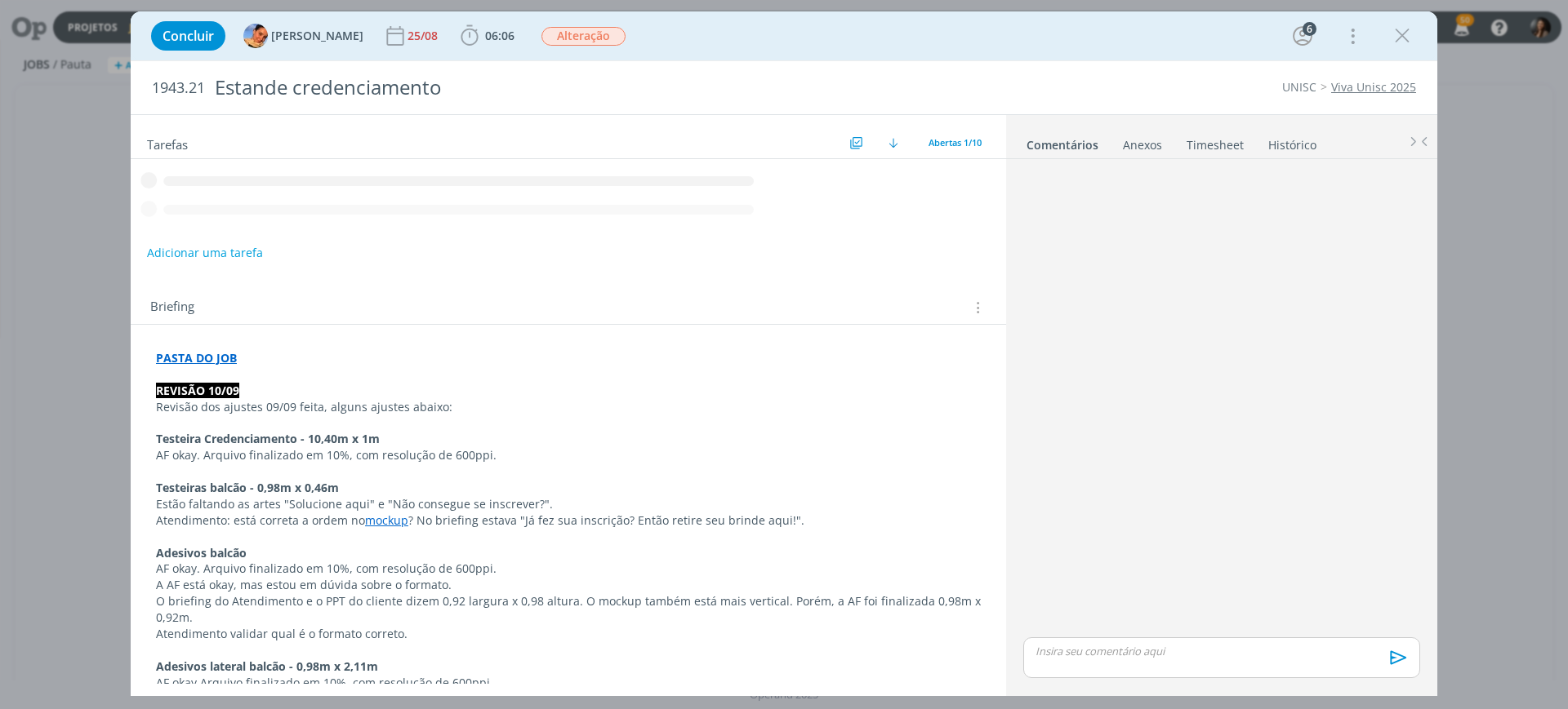
scroll to position [813, 0]
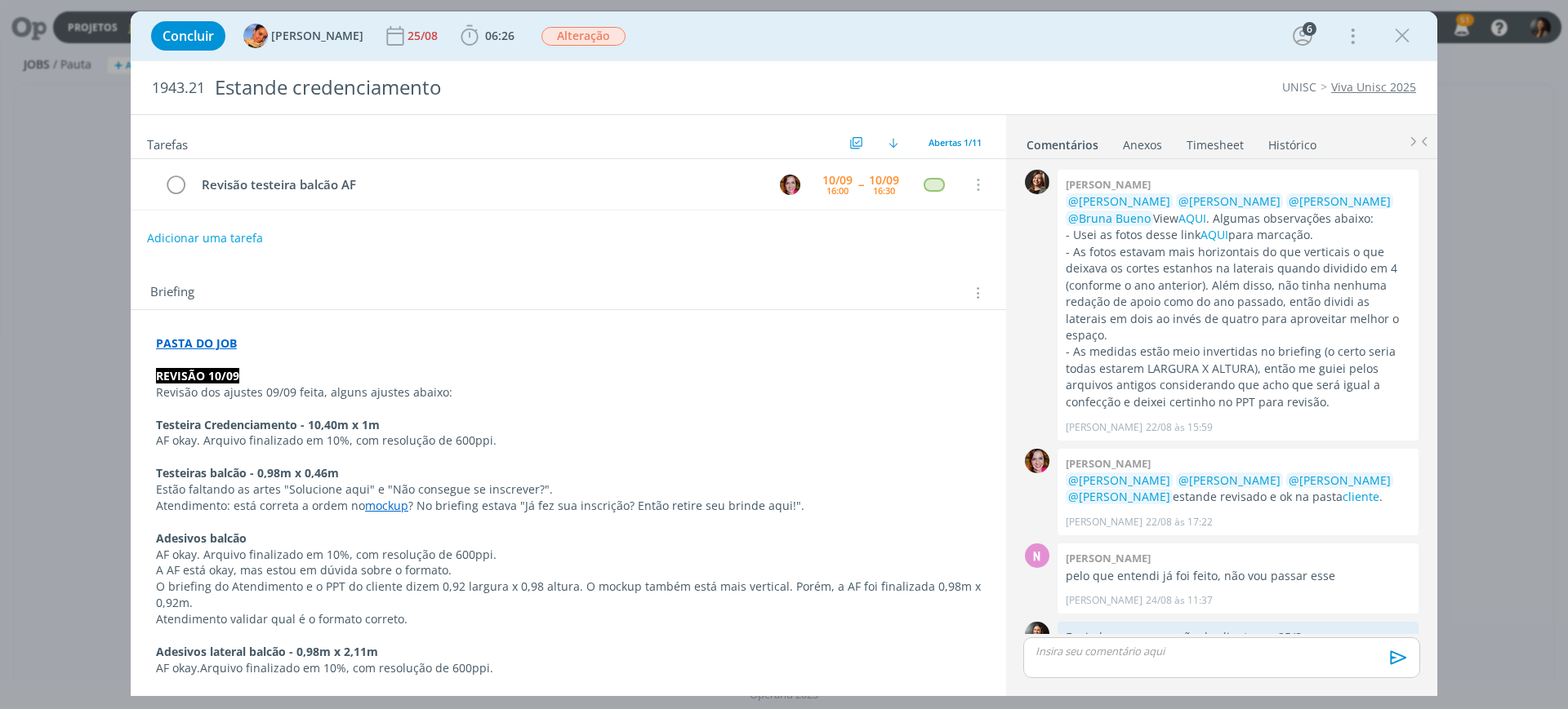
scroll to position [908, 0]
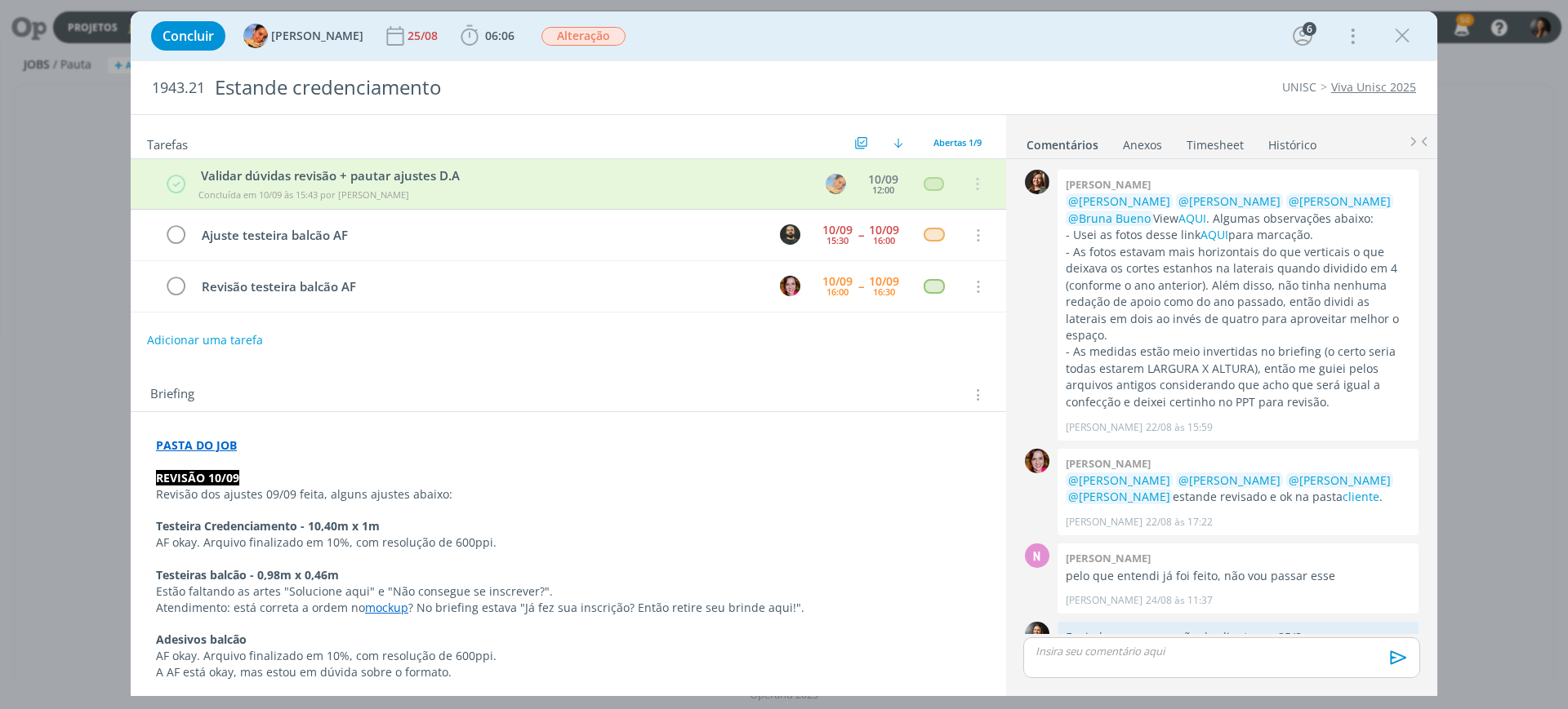
scroll to position [813, 0]
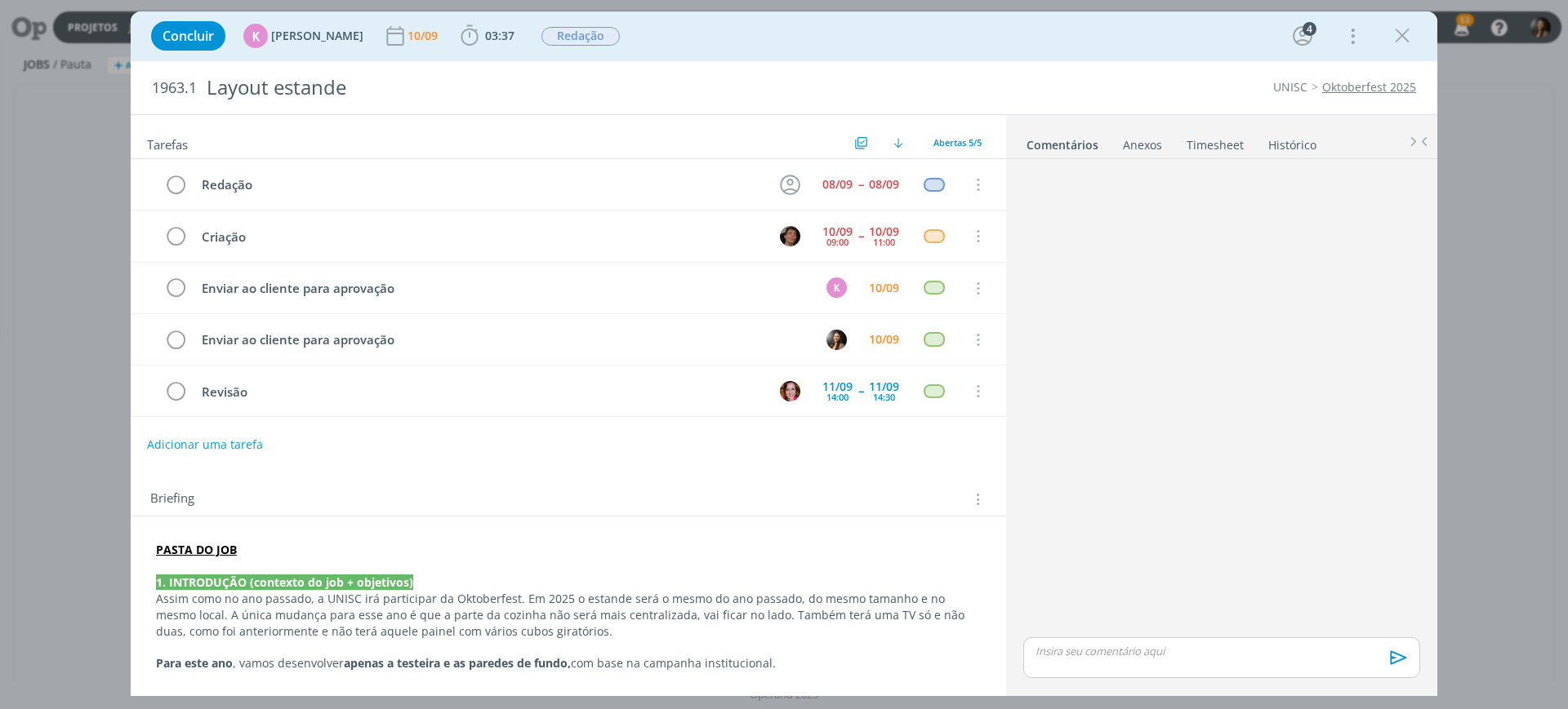
click at [1409, 33] on icon "dialog" at bounding box center [1403, 36] width 25 height 25
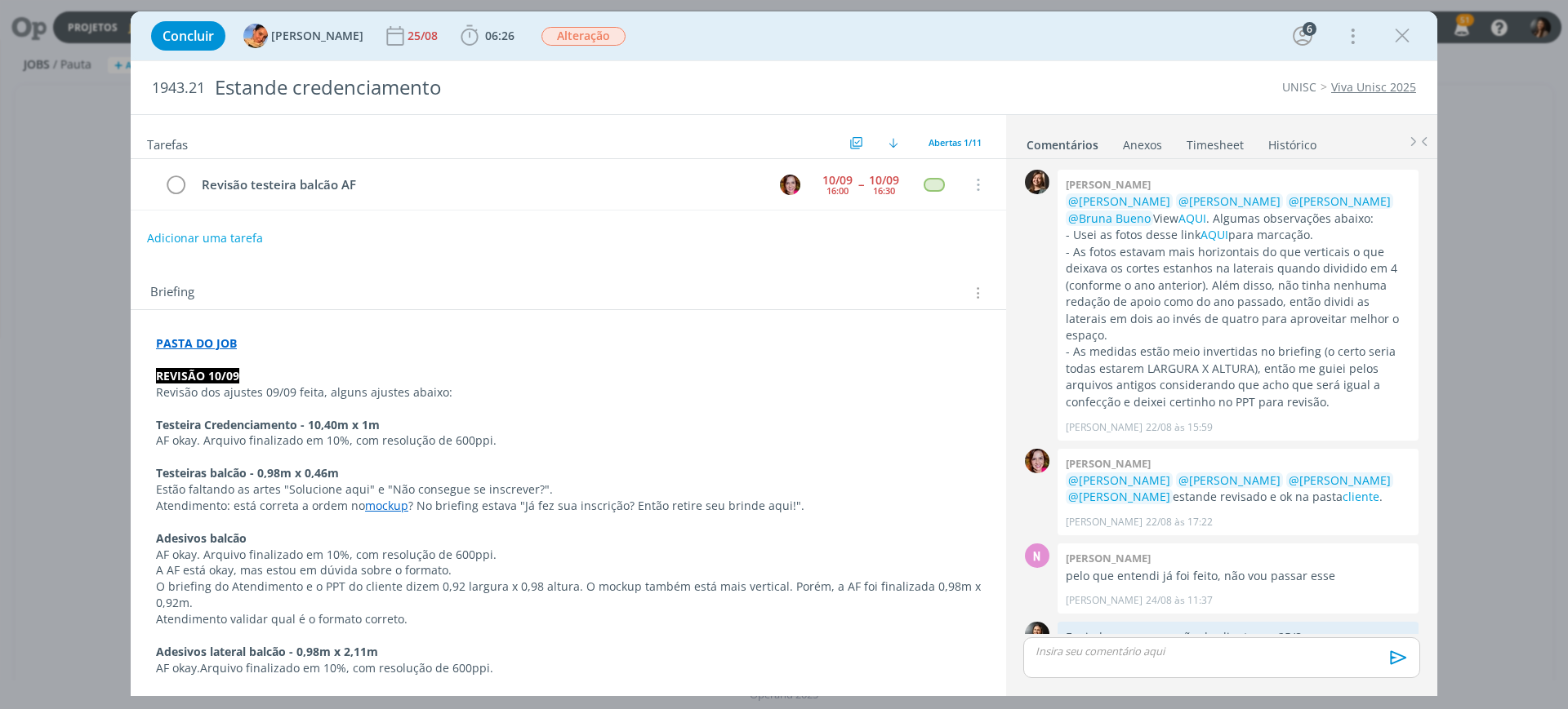
scroll to position [908, 0]
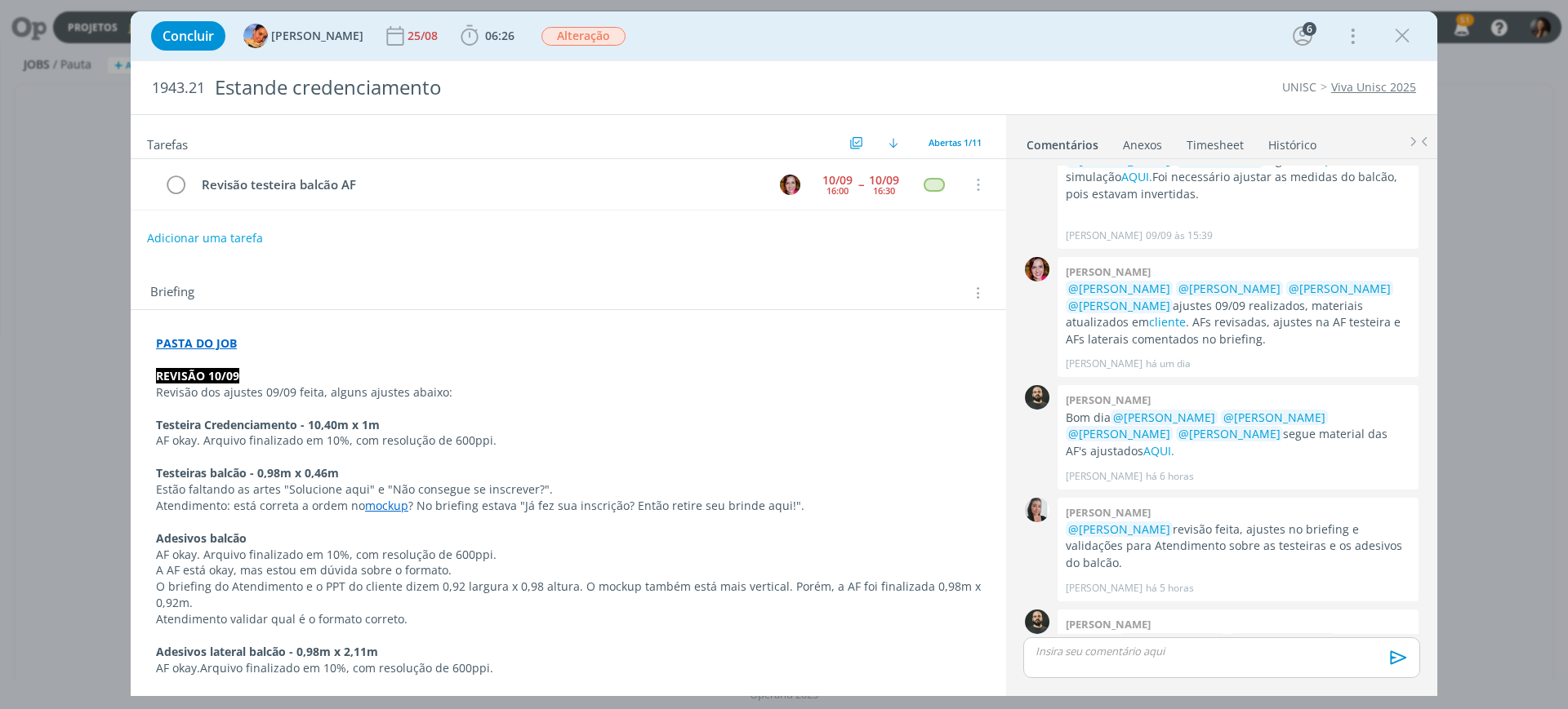
click at [1243, 657] on p "dialog" at bounding box center [1221, 652] width 371 height 15
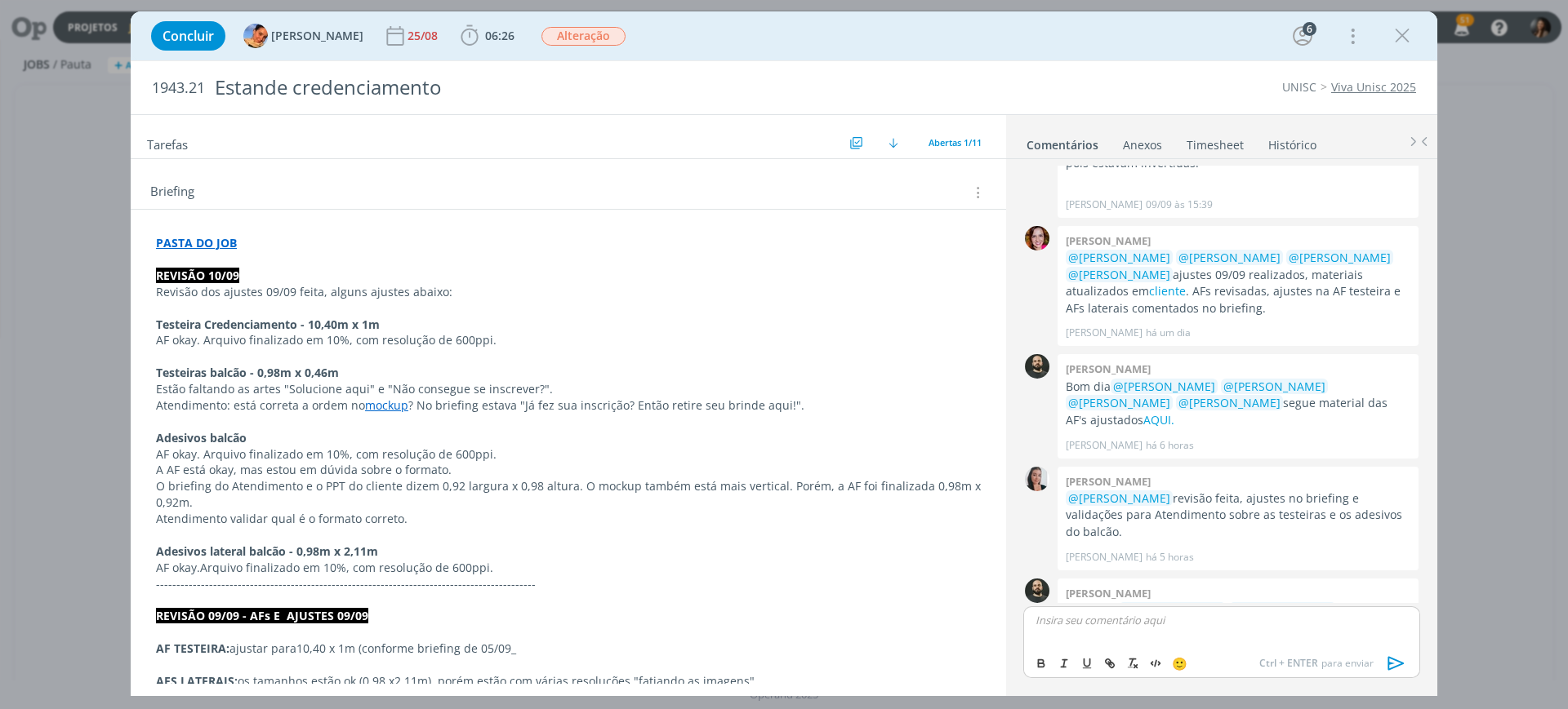
scroll to position [102, 0]
click at [536, 331] on p "AF okay. Arquivo finalizado em 10%, com resolução de 600ppi." at bounding box center [568, 339] width 825 height 16
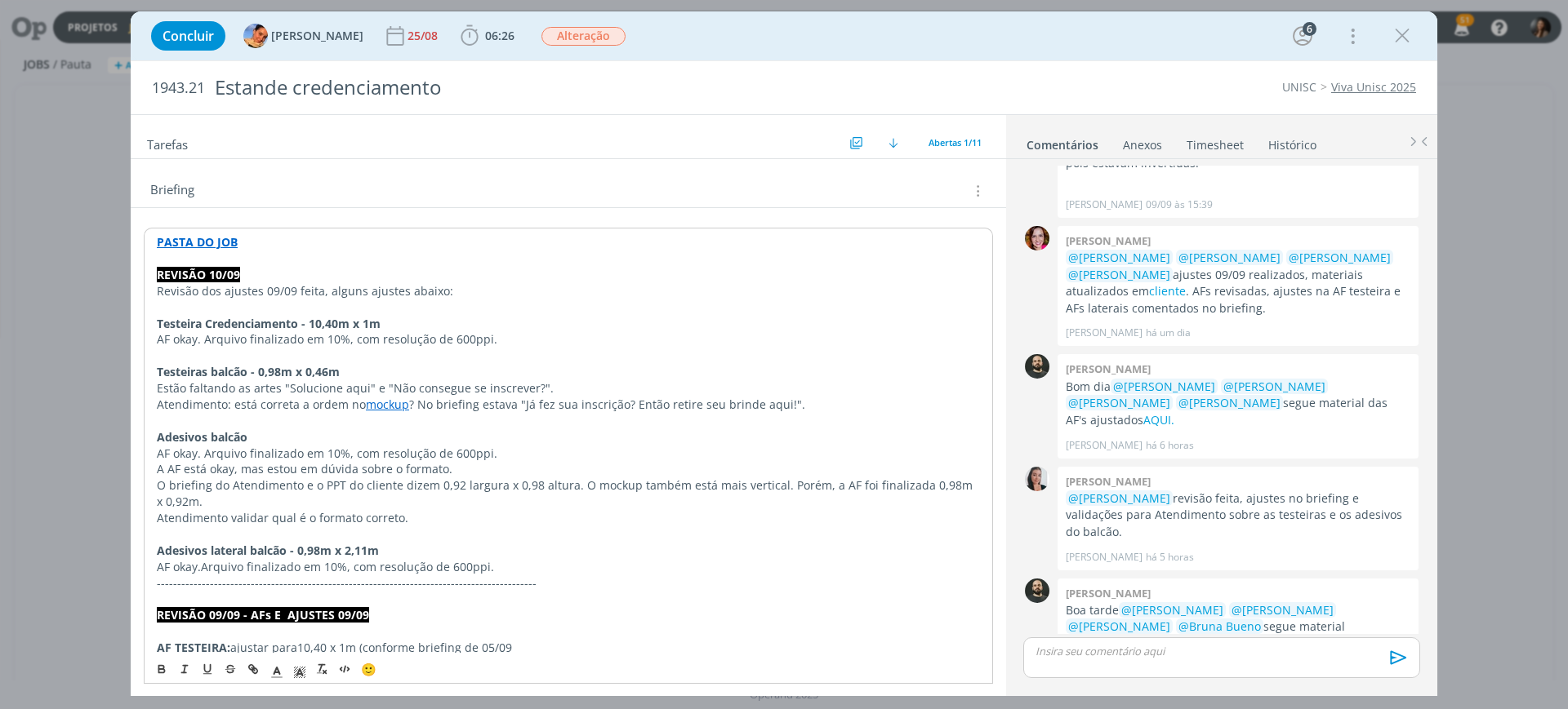
scroll to position [908, 0]
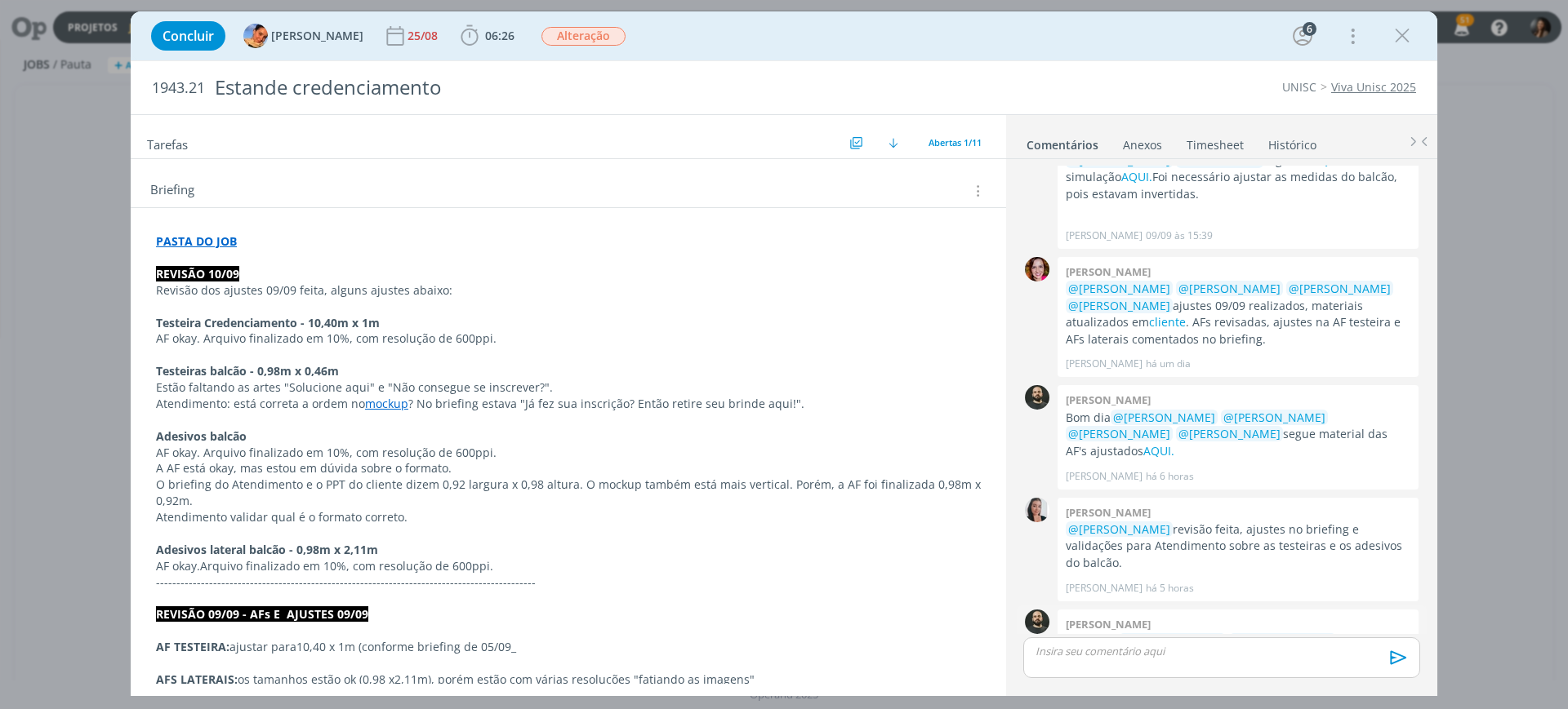
click at [1144, 667] on link "AQUI." at bounding box center [1128, 675] width 31 height 16
click at [1400, 38] on icon "dialog" at bounding box center [1403, 36] width 25 height 25
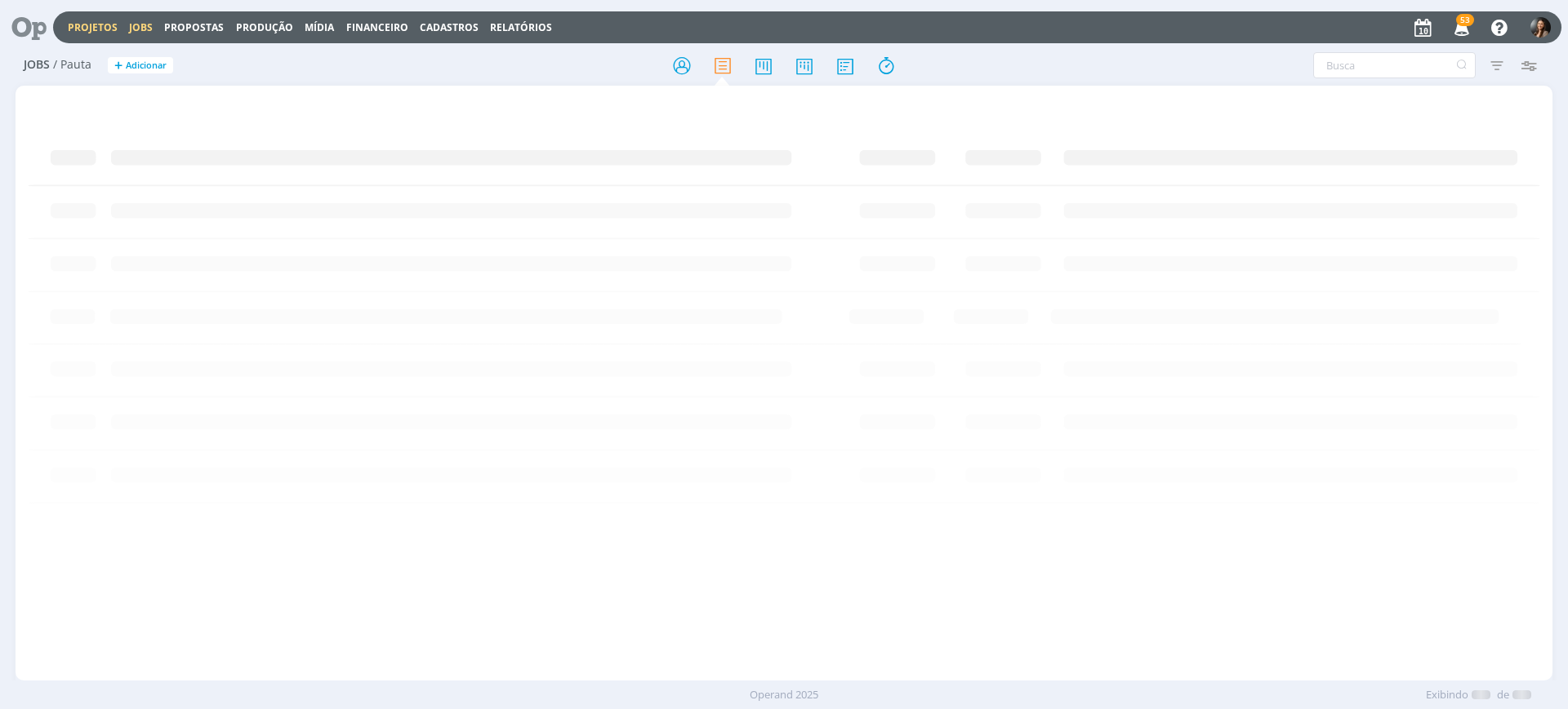
click at [91, 21] on link "Projetos" at bounding box center [93, 27] width 50 height 14
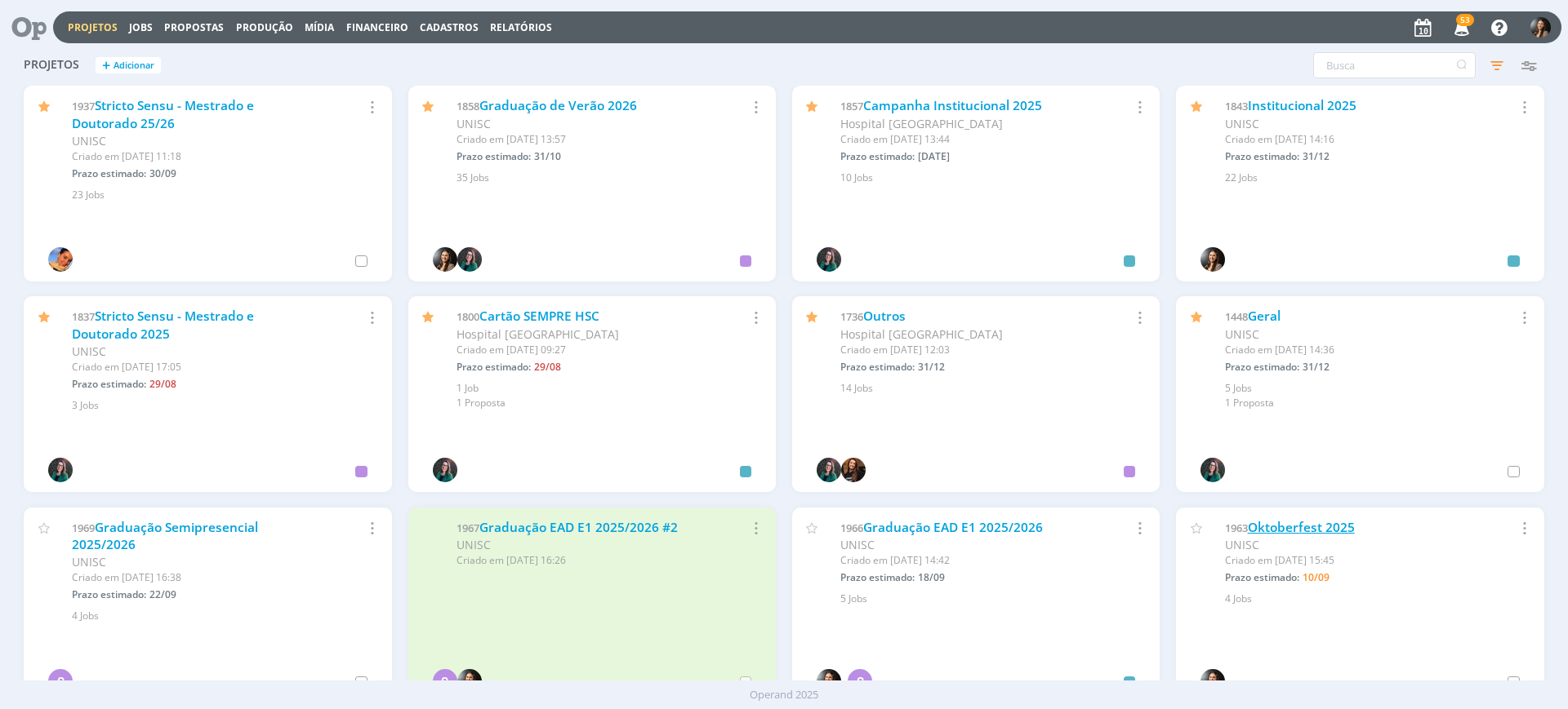
click at [1309, 531] on link "Oktoberfest 2025" at bounding box center [1301, 527] width 107 height 17
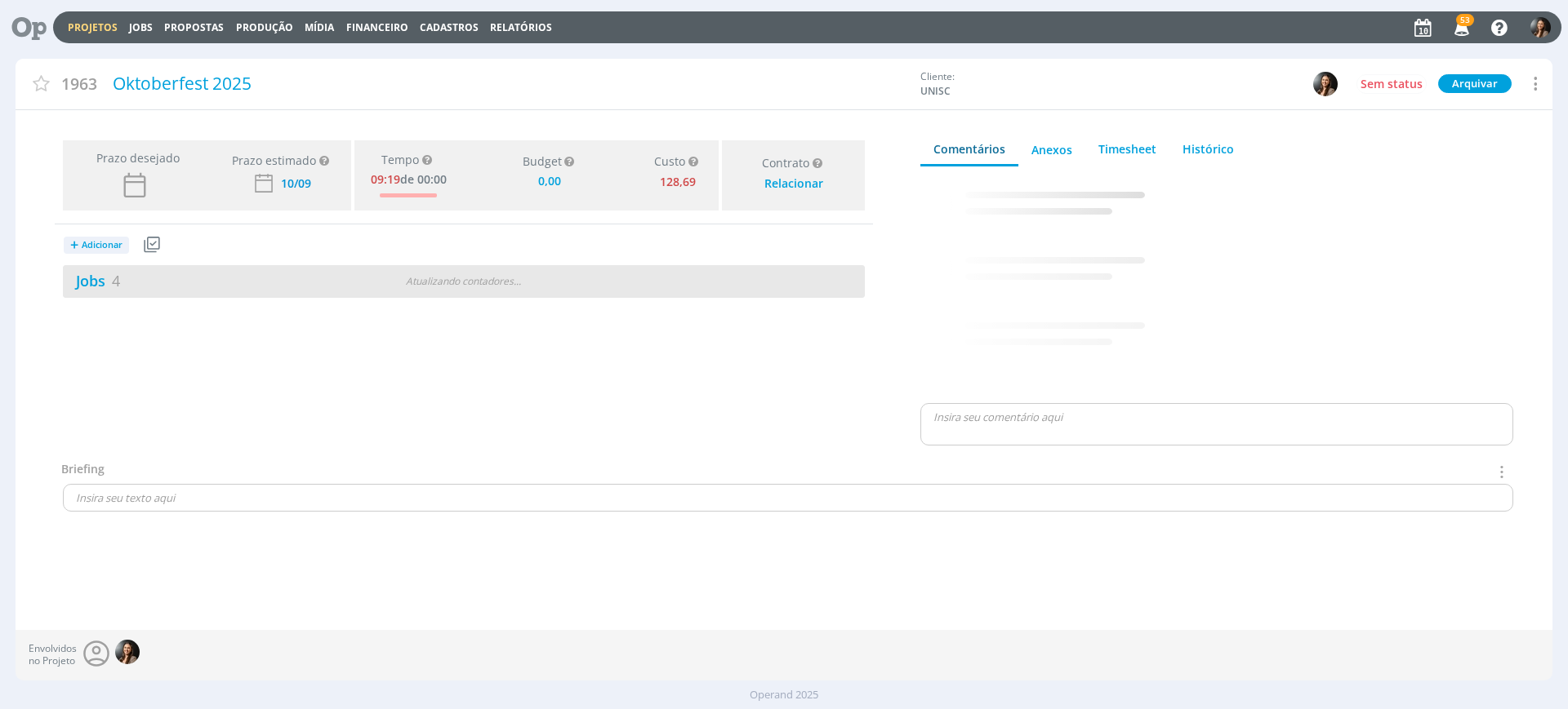
type input "0,00"
click at [417, 277] on div "Jobs 4 0 / 4" at bounding box center [463, 281] width 802 height 33
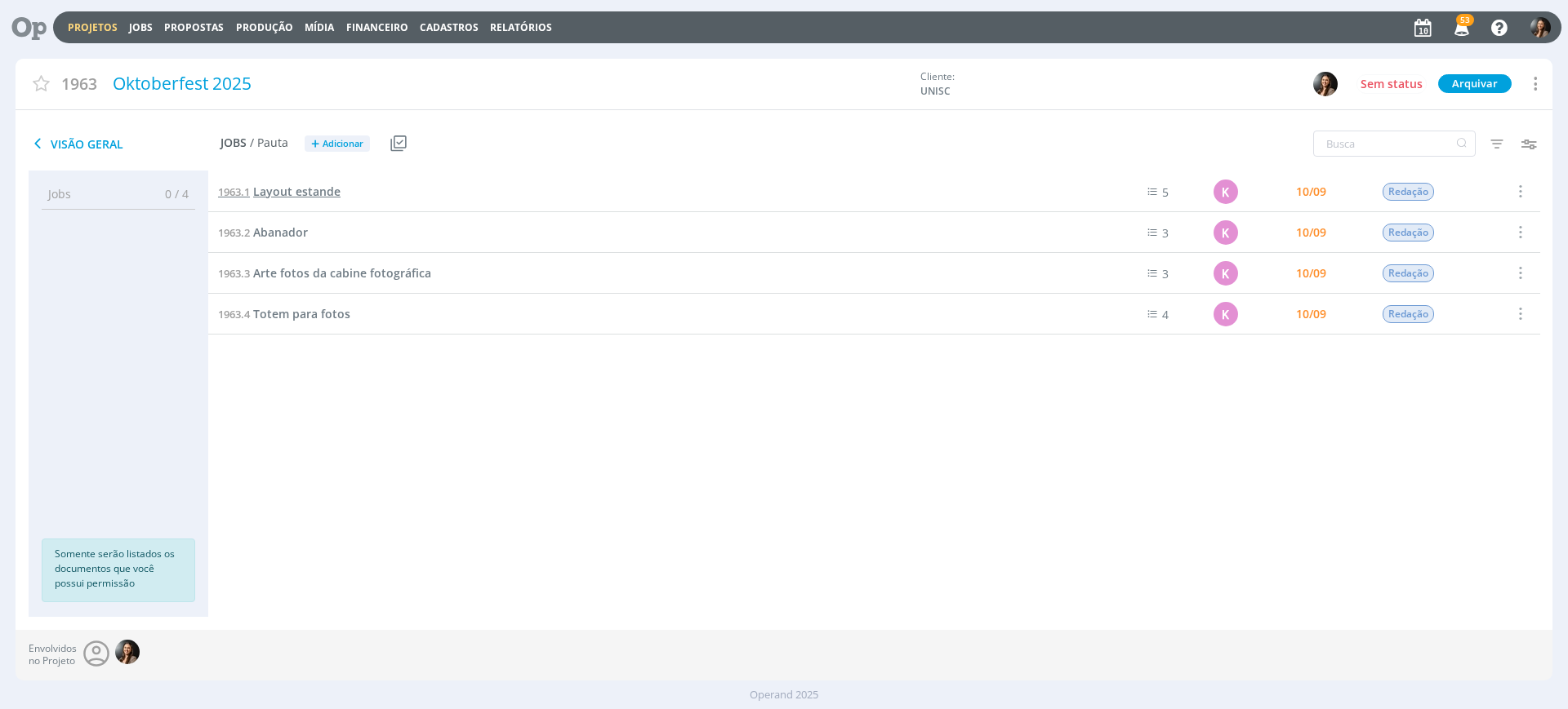
click at [281, 187] on span "Layout estande" at bounding box center [296, 192] width 88 height 16
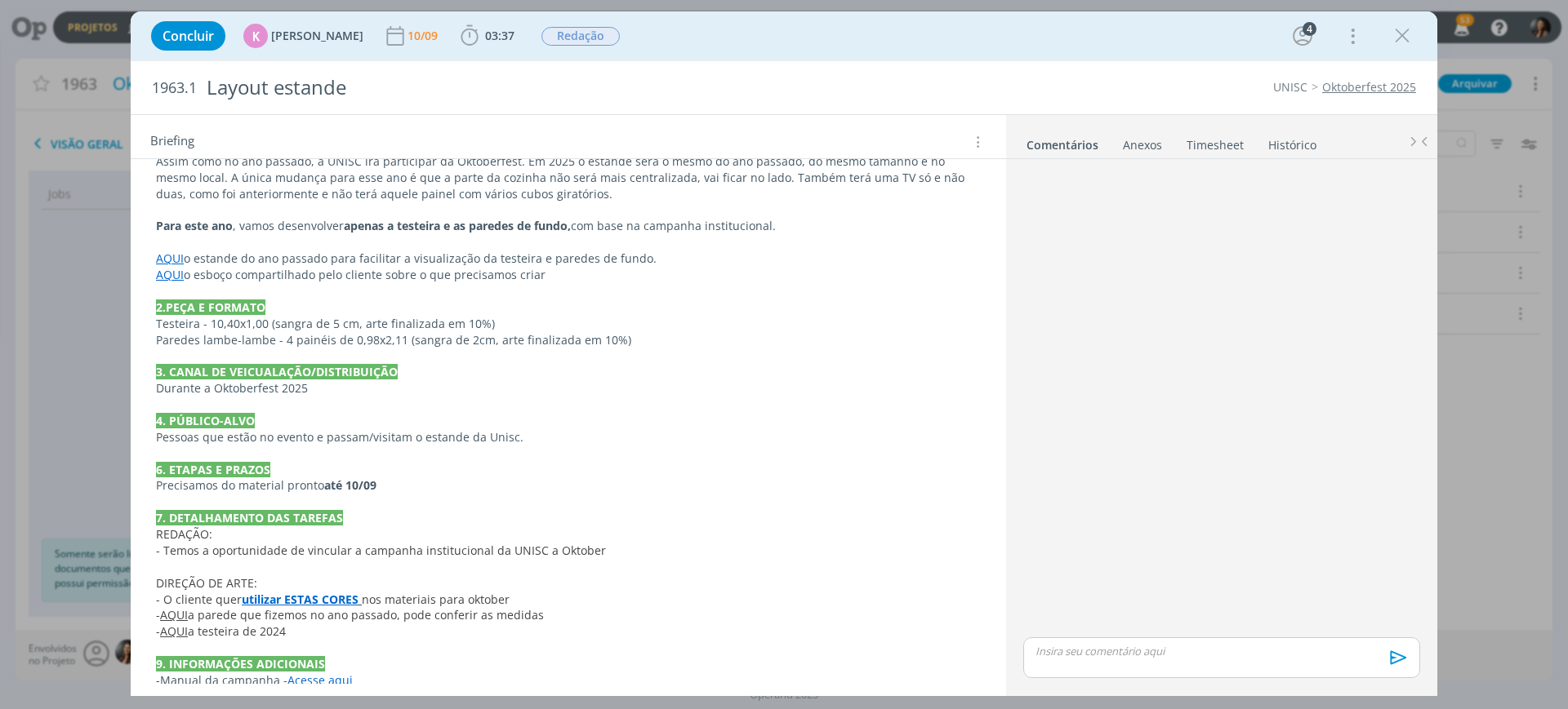
scroll to position [454, 0]
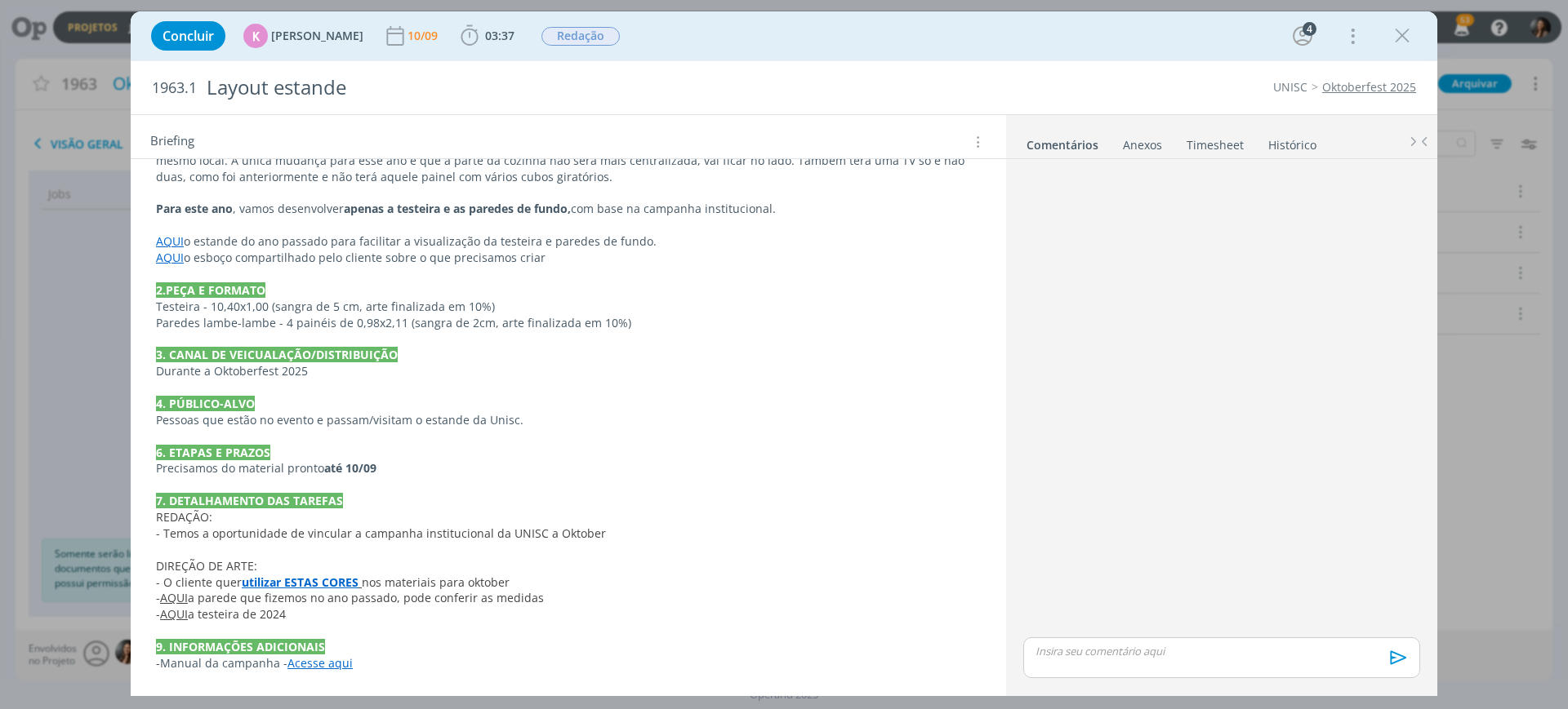
click at [290, 583] on strong "utilizar ESTAS CORES" at bounding box center [300, 583] width 117 height 16
click at [309, 609] on link "https://sobeae.sharepoint.com/:f:/s/SOBEAE/EmeiZrHZVttCiAjItzU55ZYBisx3h0DnTAIy…" at bounding box center [262, 614] width 123 height 21
click at [1199, 142] on link "Timesheet" at bounding box center [1215, 141] width 58 height 24
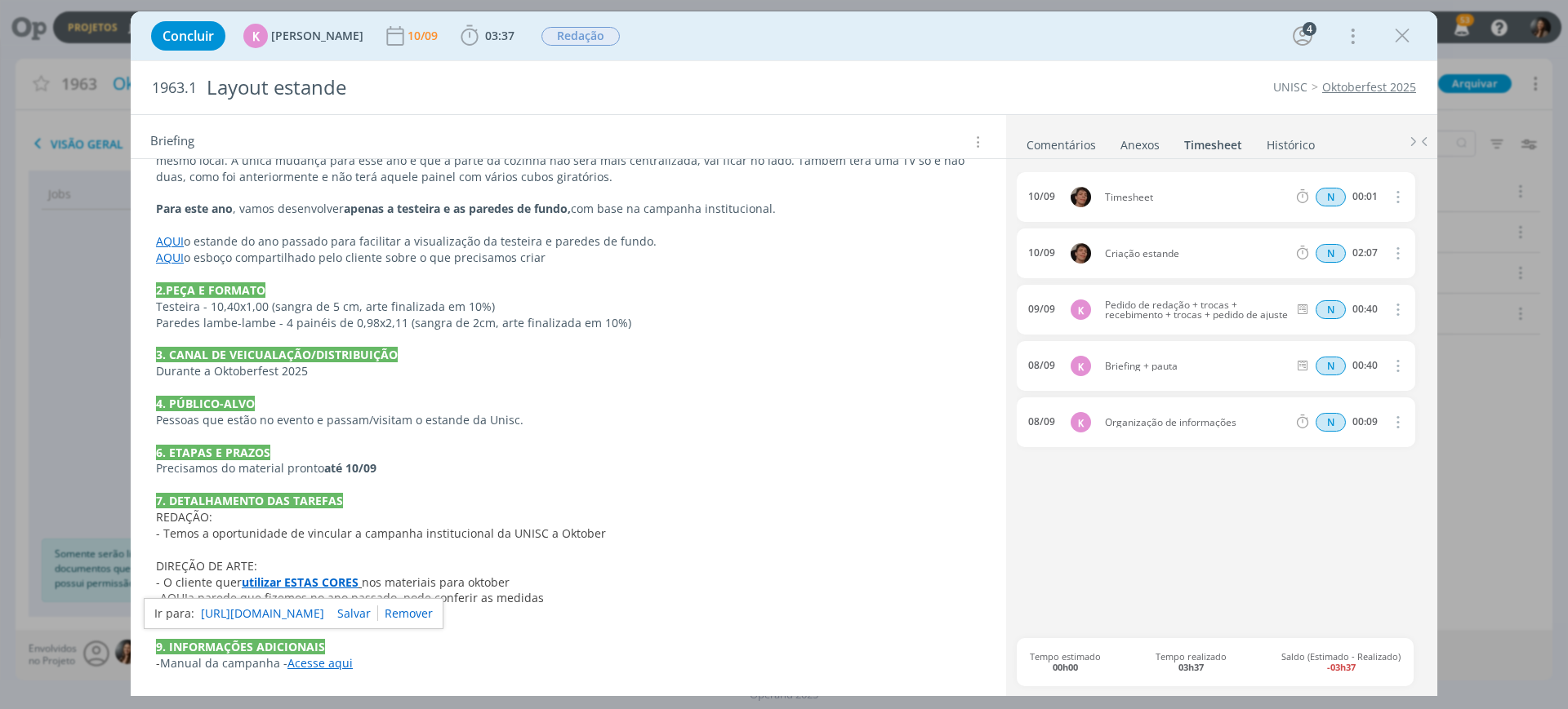
click at [1285, 151] on link "Histórico" at bounding box center [1290, 141] width 50 height 24
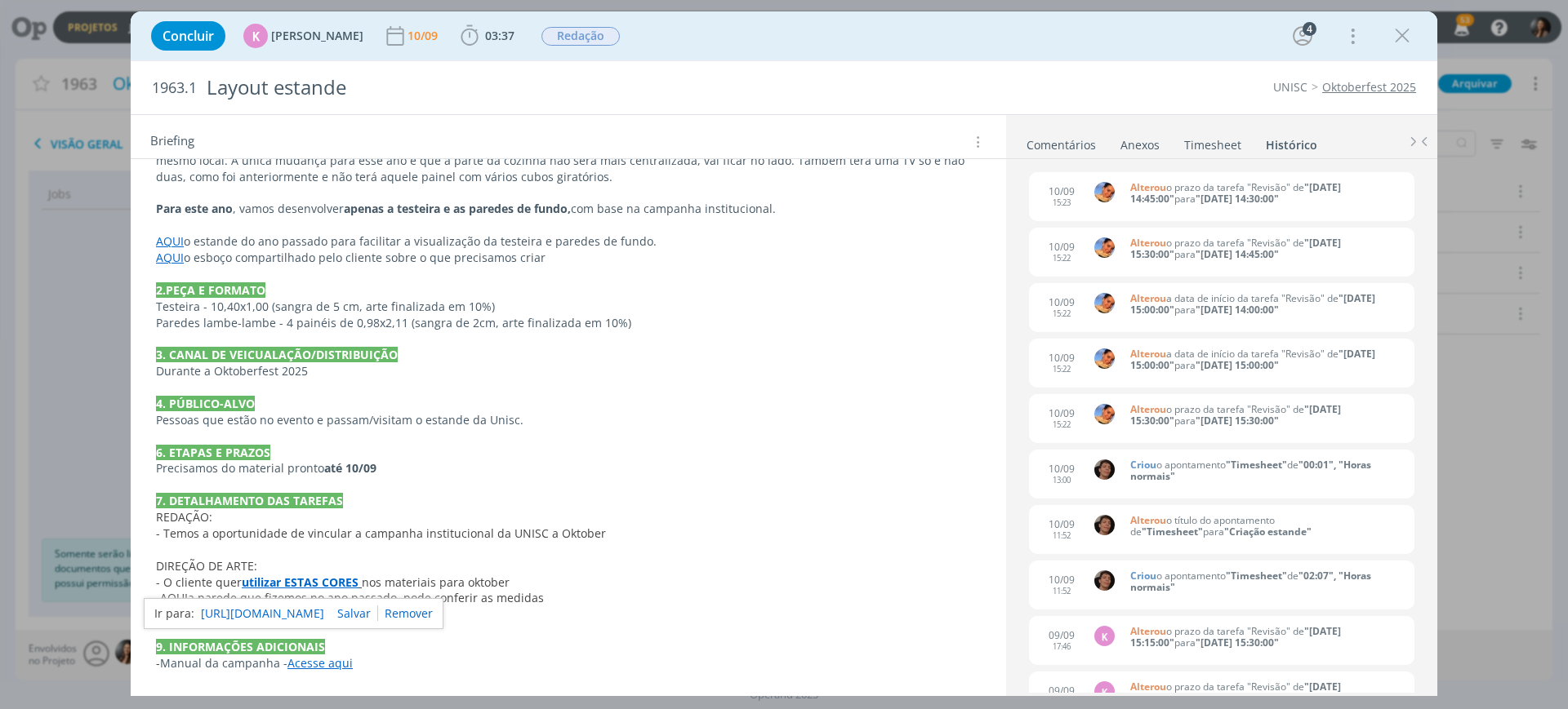
click at [547, 557] on div "PASTA DO JOB 1. INTRODUÇÃO (contexto do job + objetivos) Assim como no ano pass…" at bounding box center [569, 379] width 849 height 596
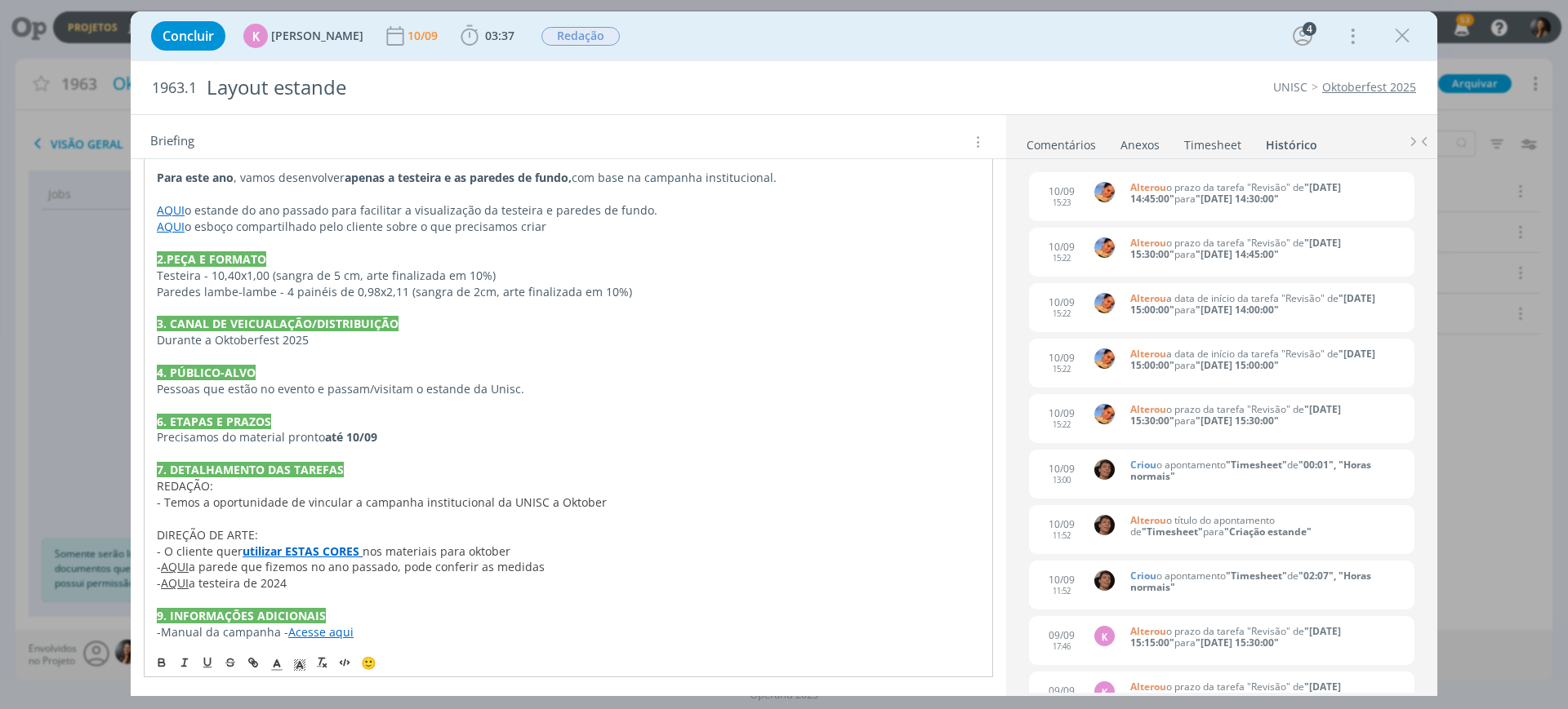
click at [556, 568] on p "- AQUI a parede que fizemos no ano passado, pode conferir as medidas" at bounding box center [568, 568] width 823 height 16
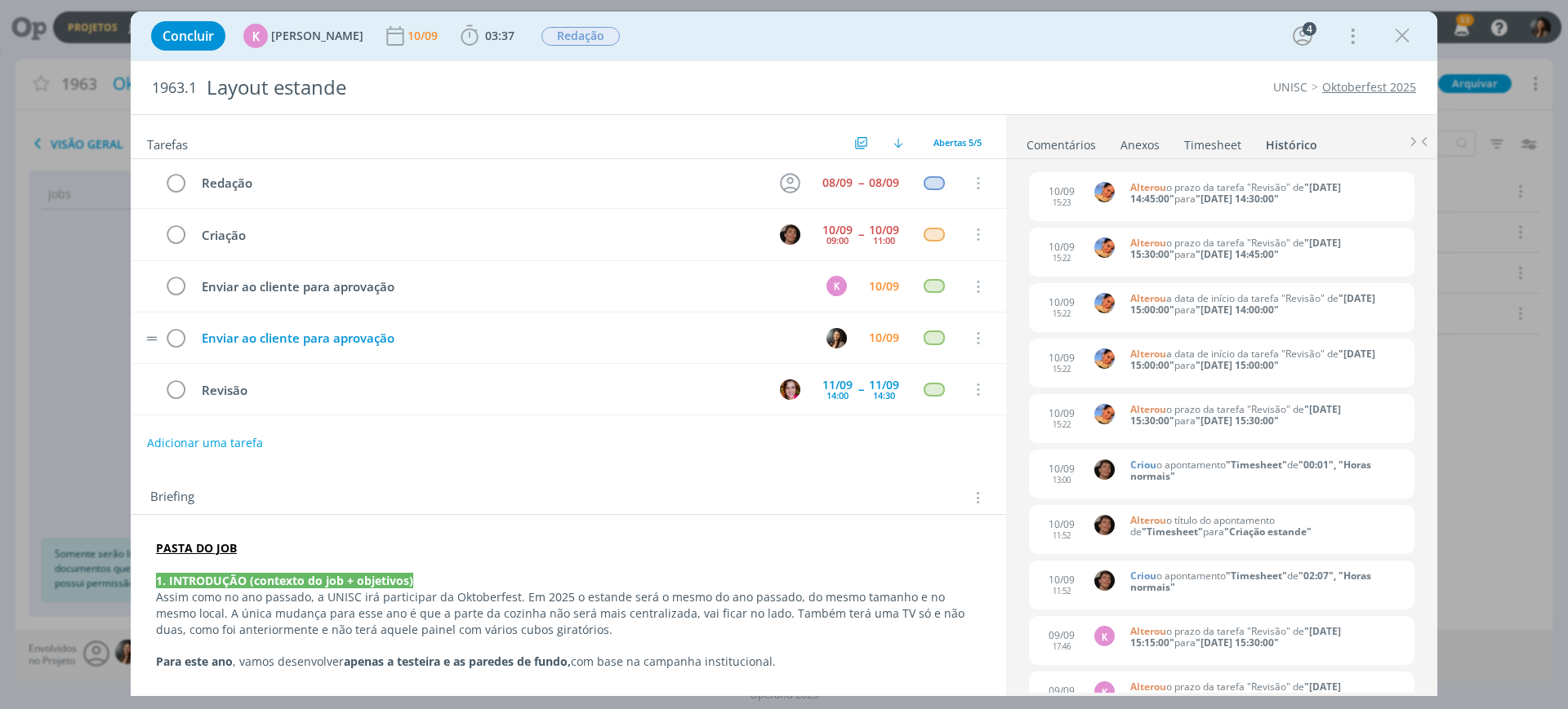
scroll to position [0, 0]
click at [1405, 37] on icon "dialog" at bounding box center [1403, 36] width 25 height 25
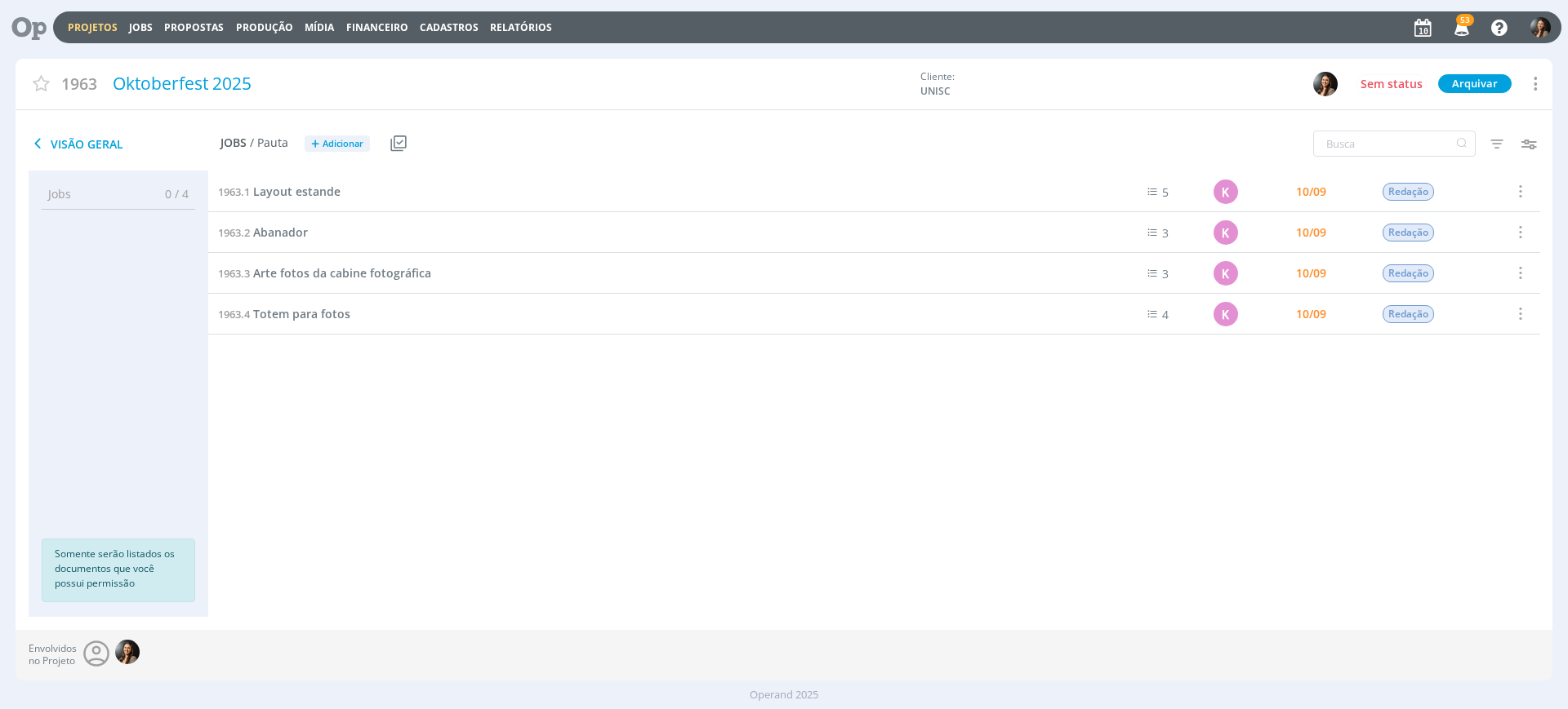
click at [97, 22] on link "Projetos" at bounding box center [93, 27] width 50 height 14
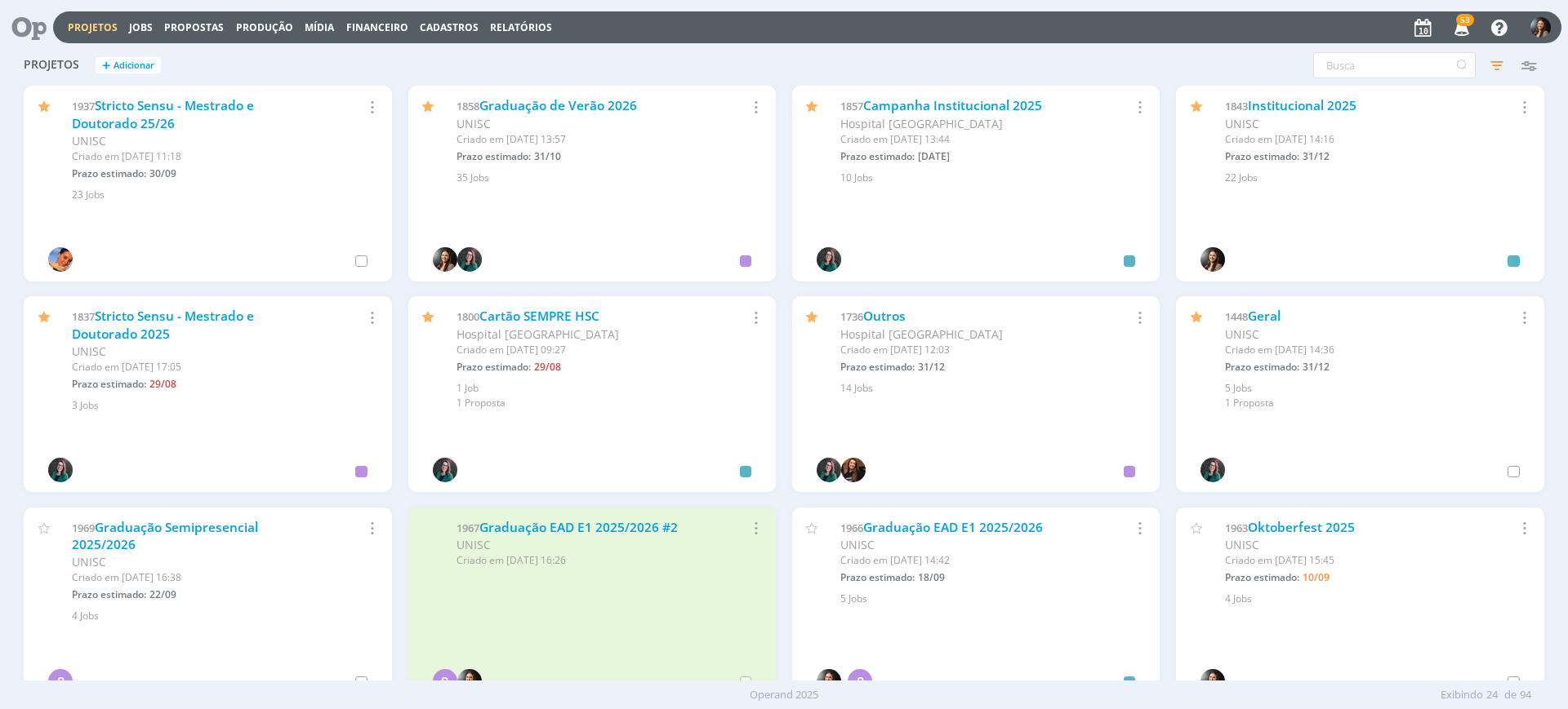
click at [1459, 17] on span "53" at bounding box center [1465, 20] width 18 height 12
click at [559, 97] on link "Graduação de Verão 2026" at bounding box center [558, 105] width 157 height 17
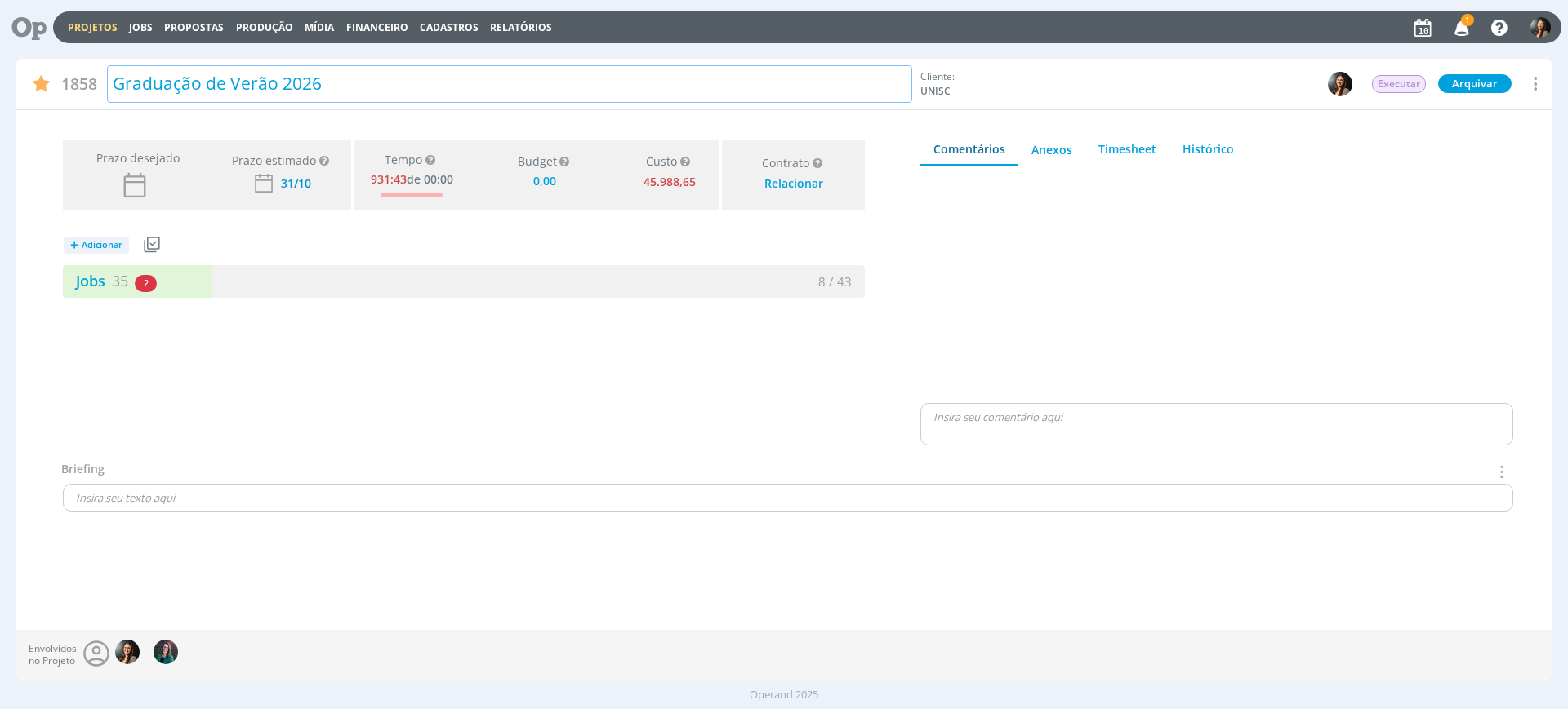
type input "0,00"
click at [333, 289] on div "Jobs 35 2 atrasados" at bounding box center [263, 281] width 401 height 22
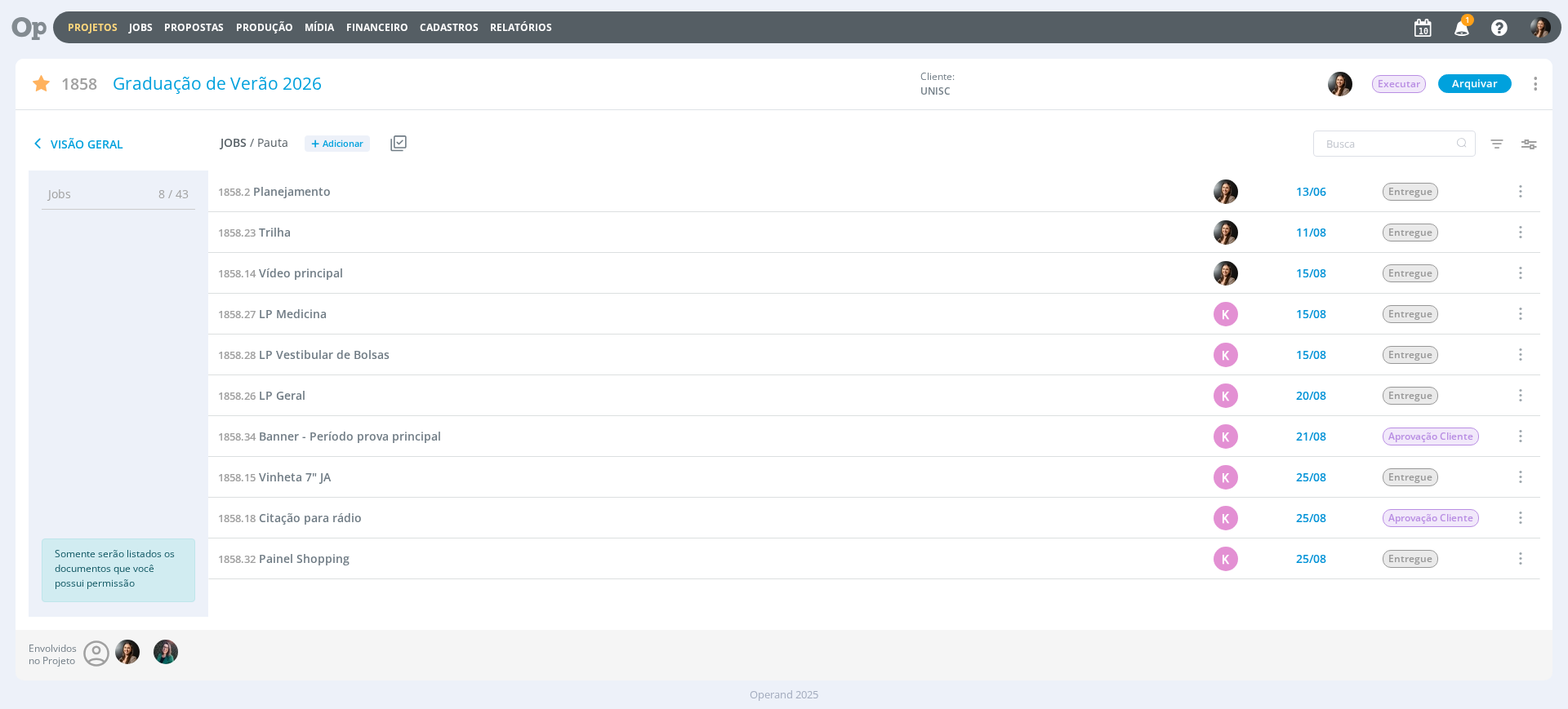
scroll to position [816, 0]
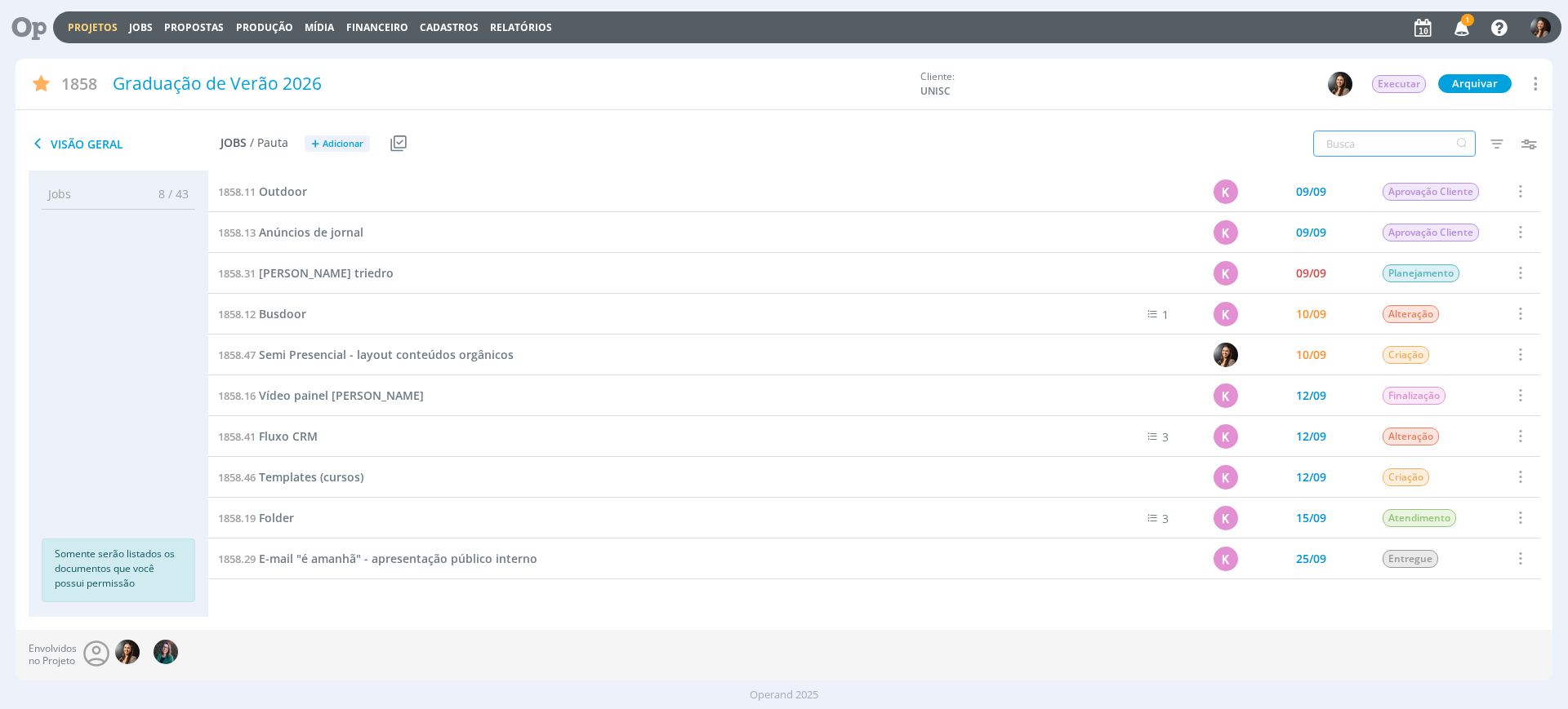
click at [1403, 139] on input "text" at bounding box center [1395, 144] width 163 height 27
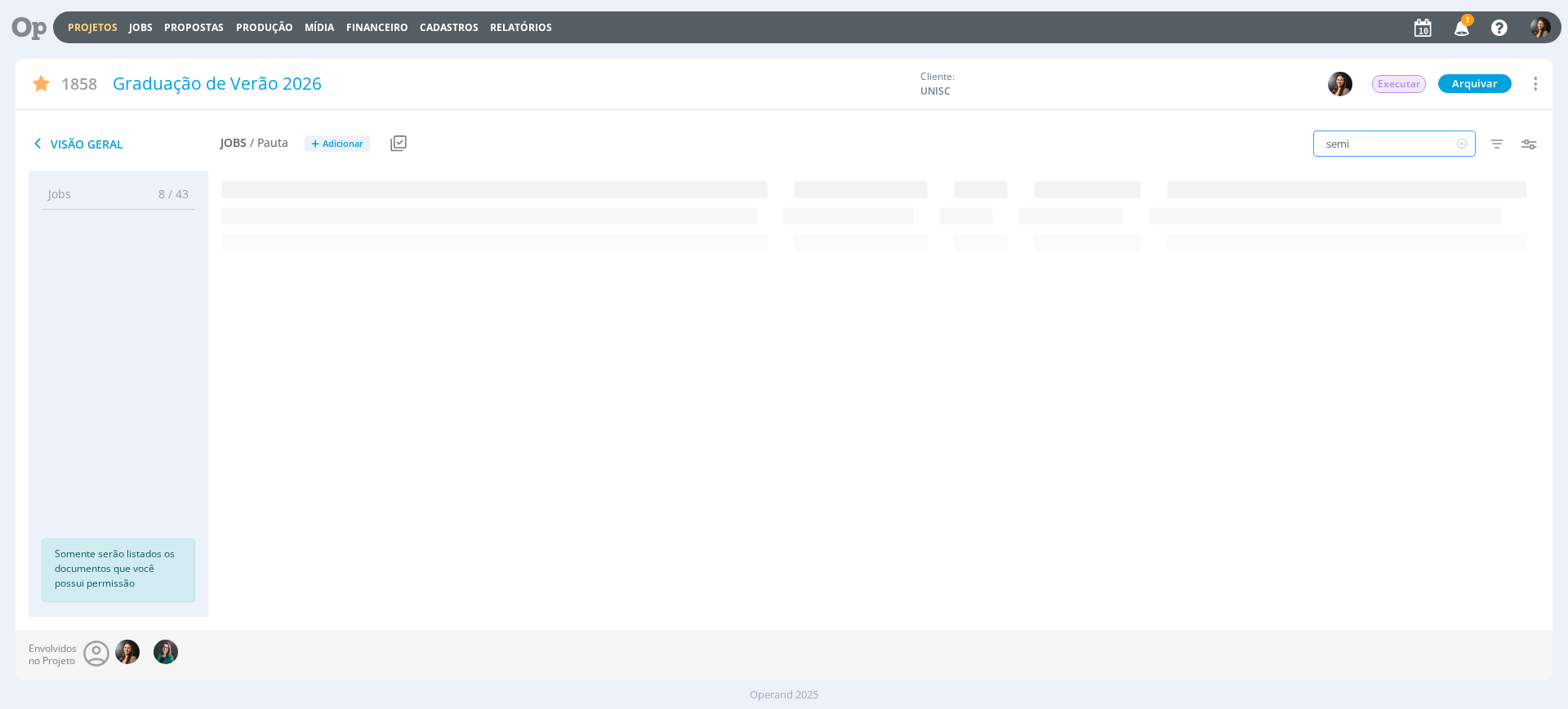
scroll to position [0, 0]
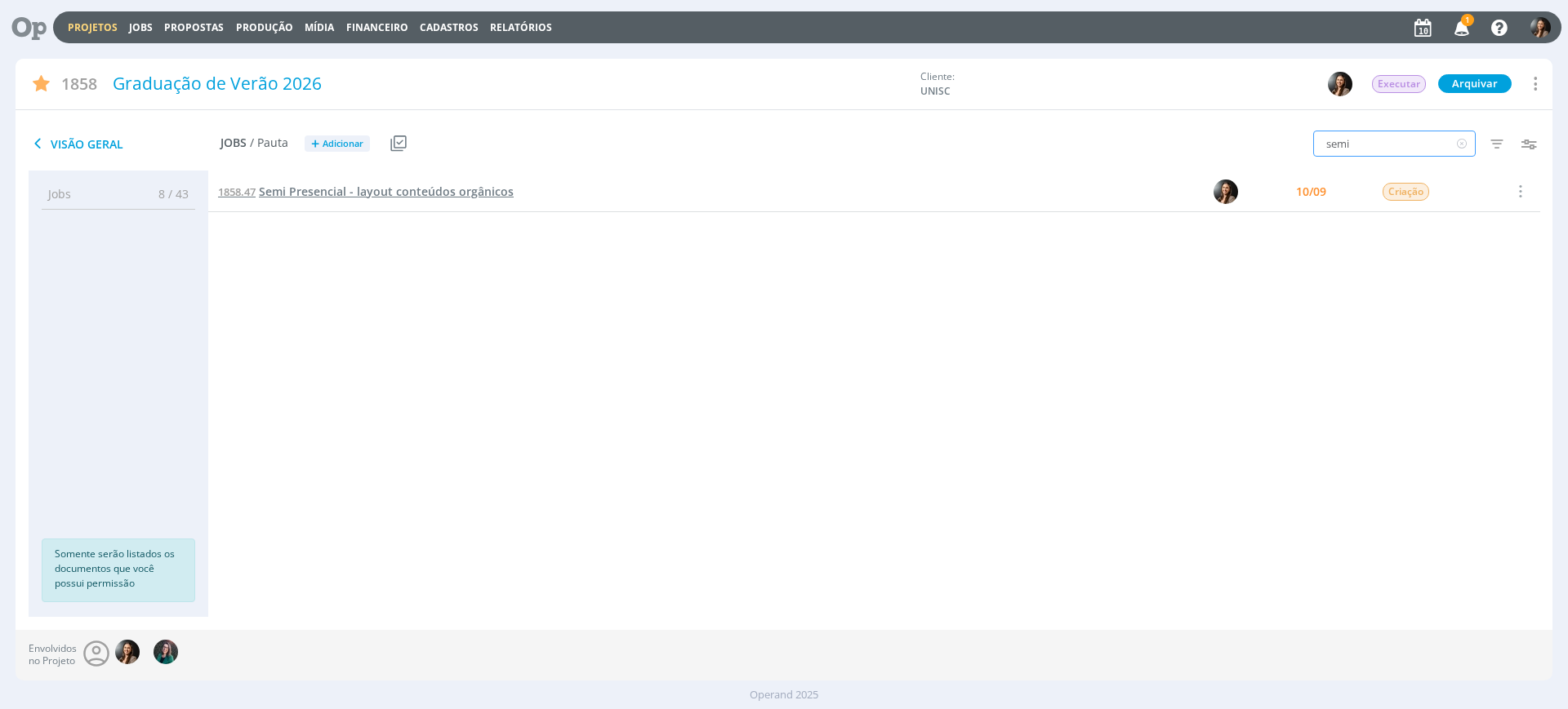
type input "semi"
click at [422, 186] on span "Semi Presencial - layout conteúdos orgânicos" at bounding box center [386, 192] width 255 height 16
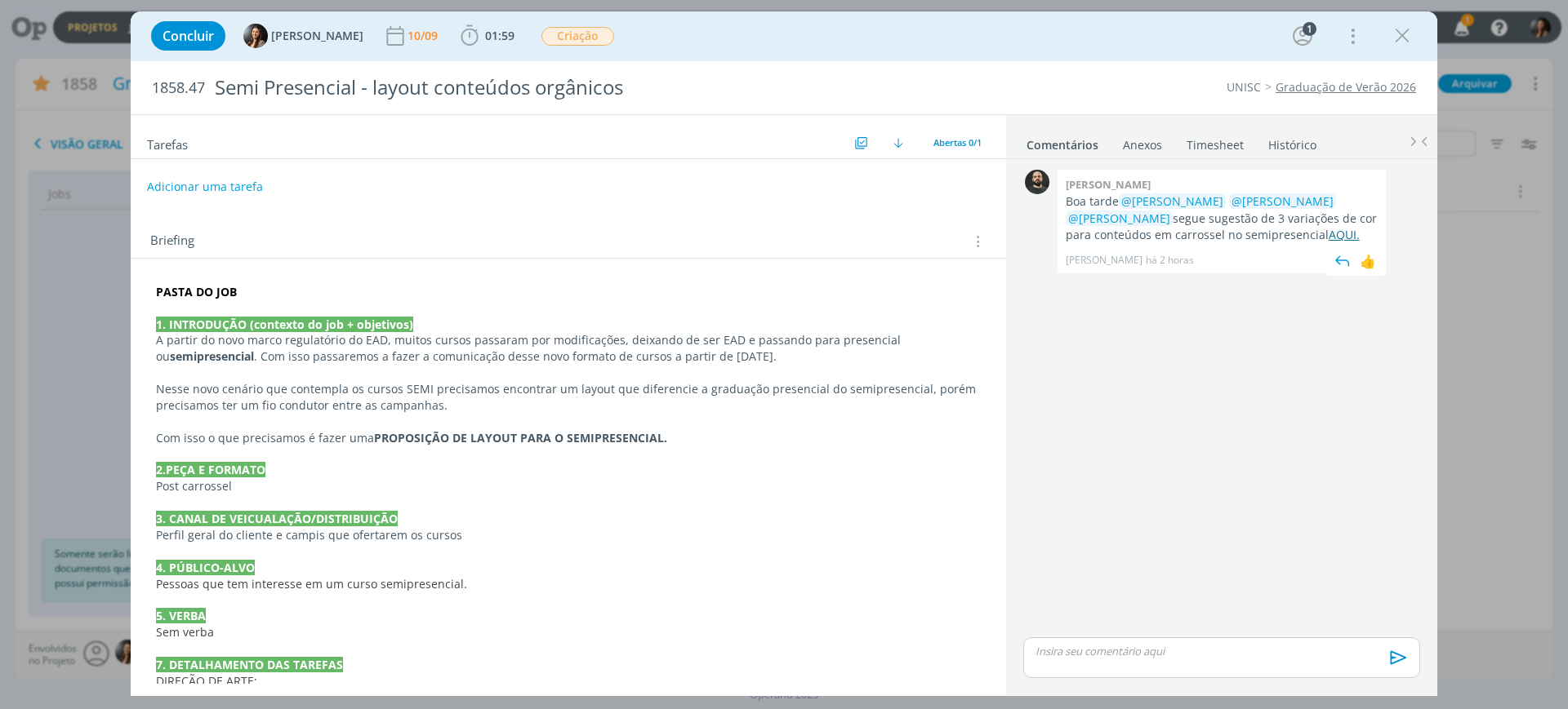
click at [1328, 229] on link "AQUI." at bounding box center [1343, 235] width 31 height 16
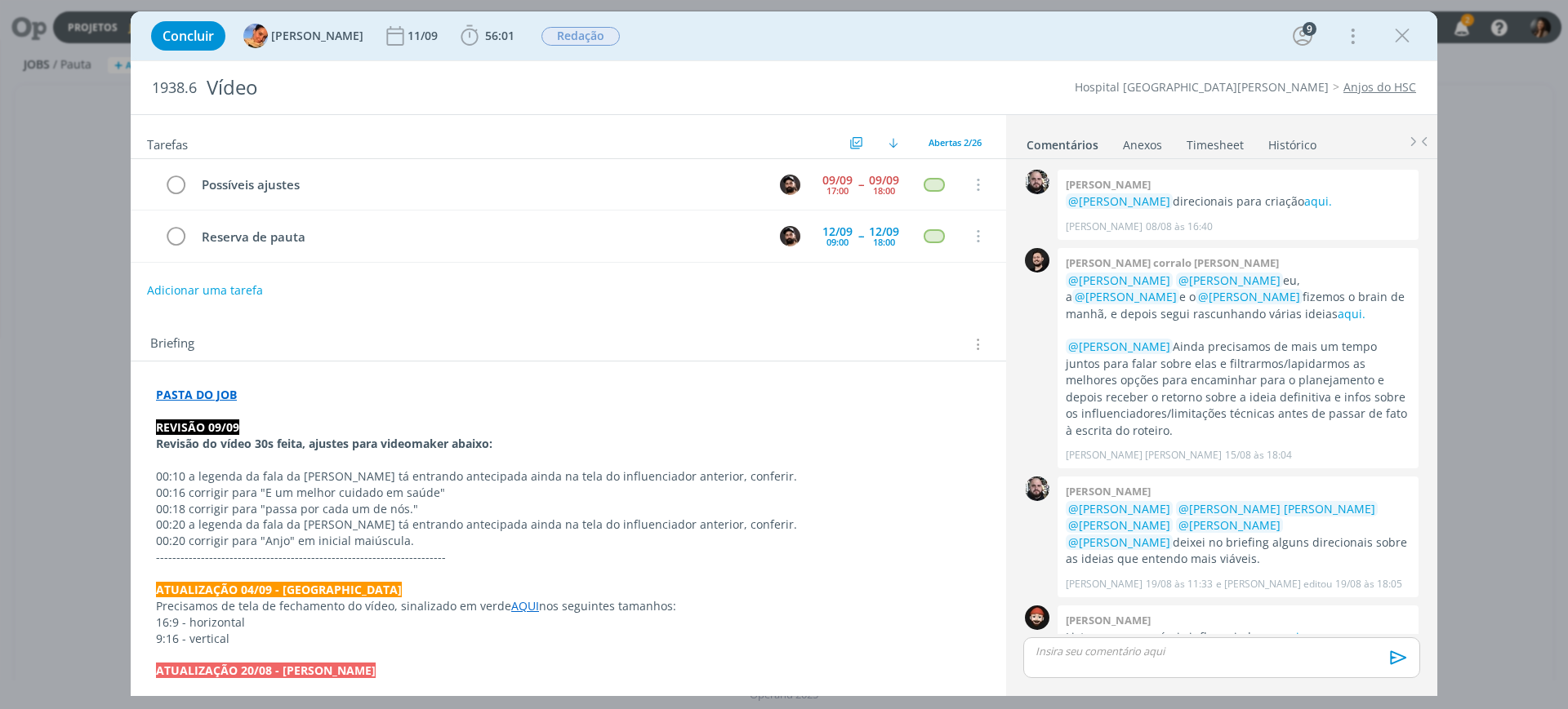
scroll to position [1059, 0]
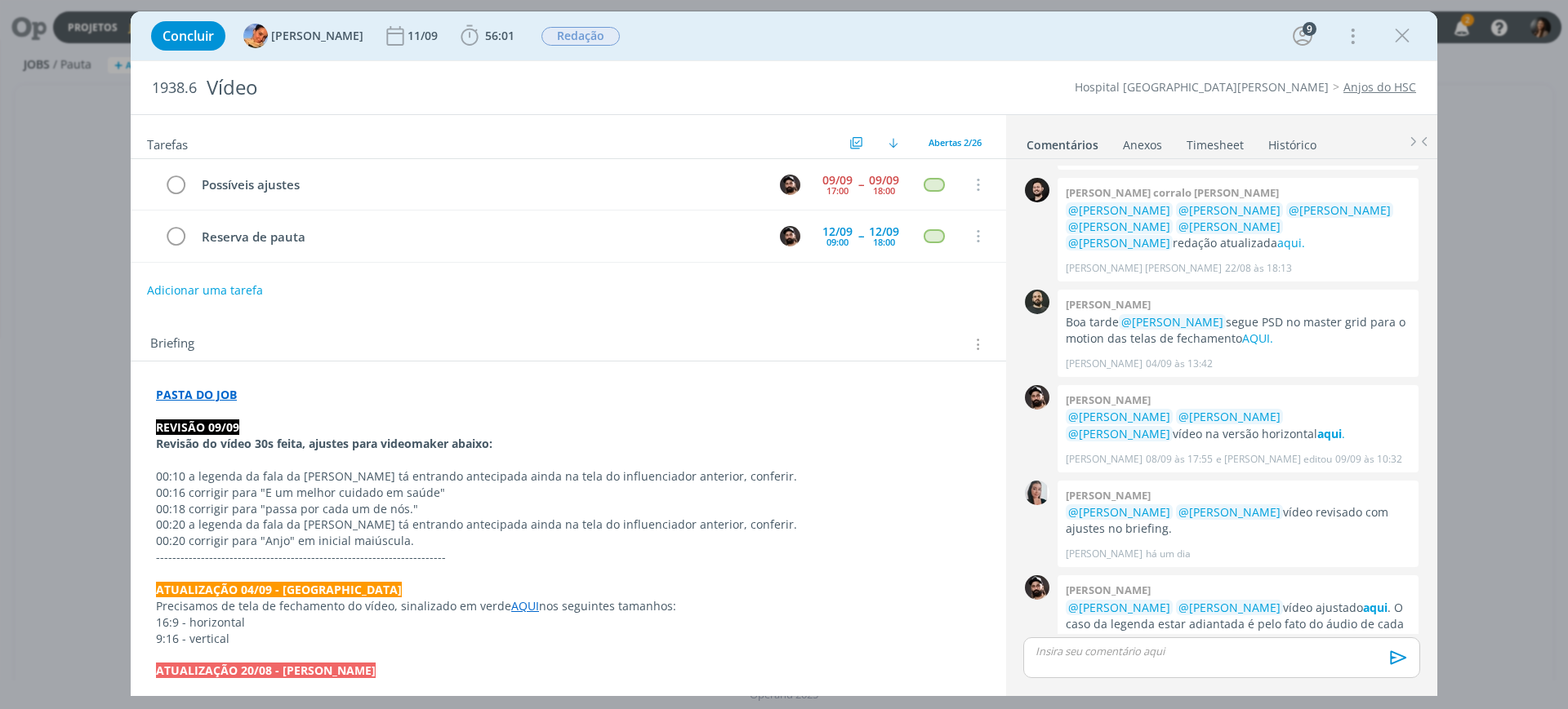
click at [471, 477] on p "00:10 a legenda da fala da [PERSON_NAME] tá entrando antecipada ainda na tela d…" at bounding box center [568, 476] width 825 height 16
click at [526, 594] on p "ATUALIZAÇÃO 04/09 - [GEOGRAPHIC_DATA]" at bounding box center [568, 590] width 825 height 16
drag, startPoint x: 452, startPoint y: 560, endPoint x: 460, endPoint y: 549, distance: 13.6
click at [452, 558] on p "-----------------------------------------------------------------------" at bounding box center [568, 557] width 825 height 16
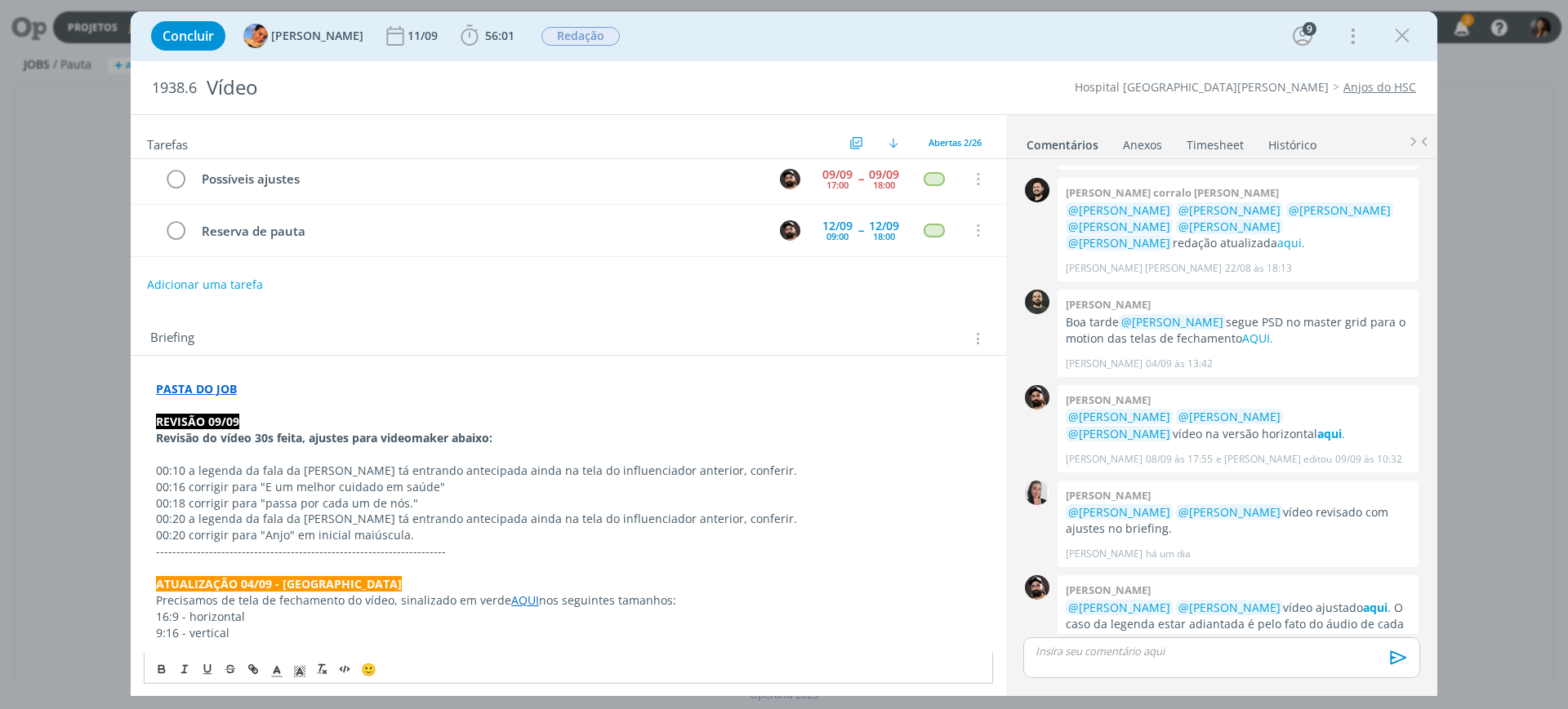
scroll to position [0, 0]
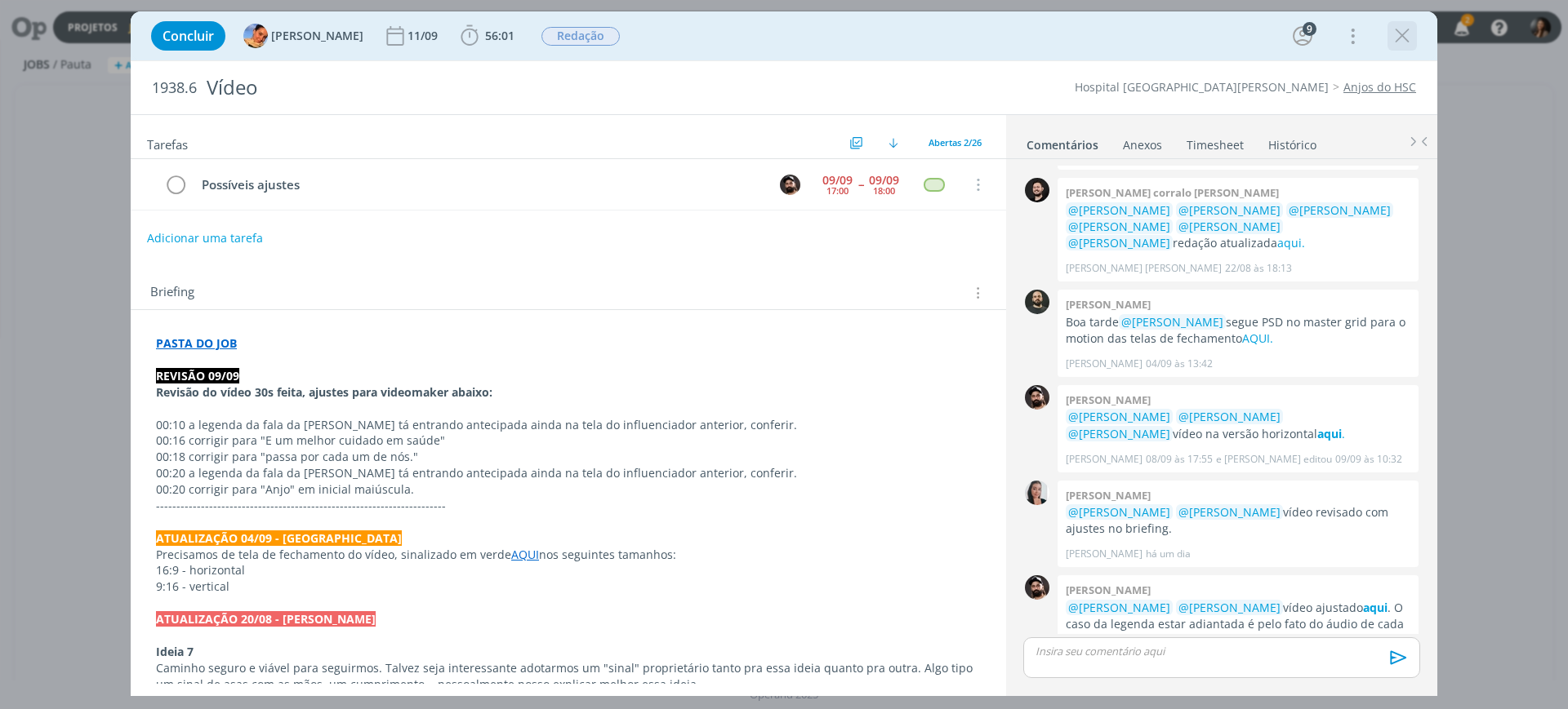
click at [1395, 40] on icon "dialog" at bounding box center [1403, 36] width 25 height 25
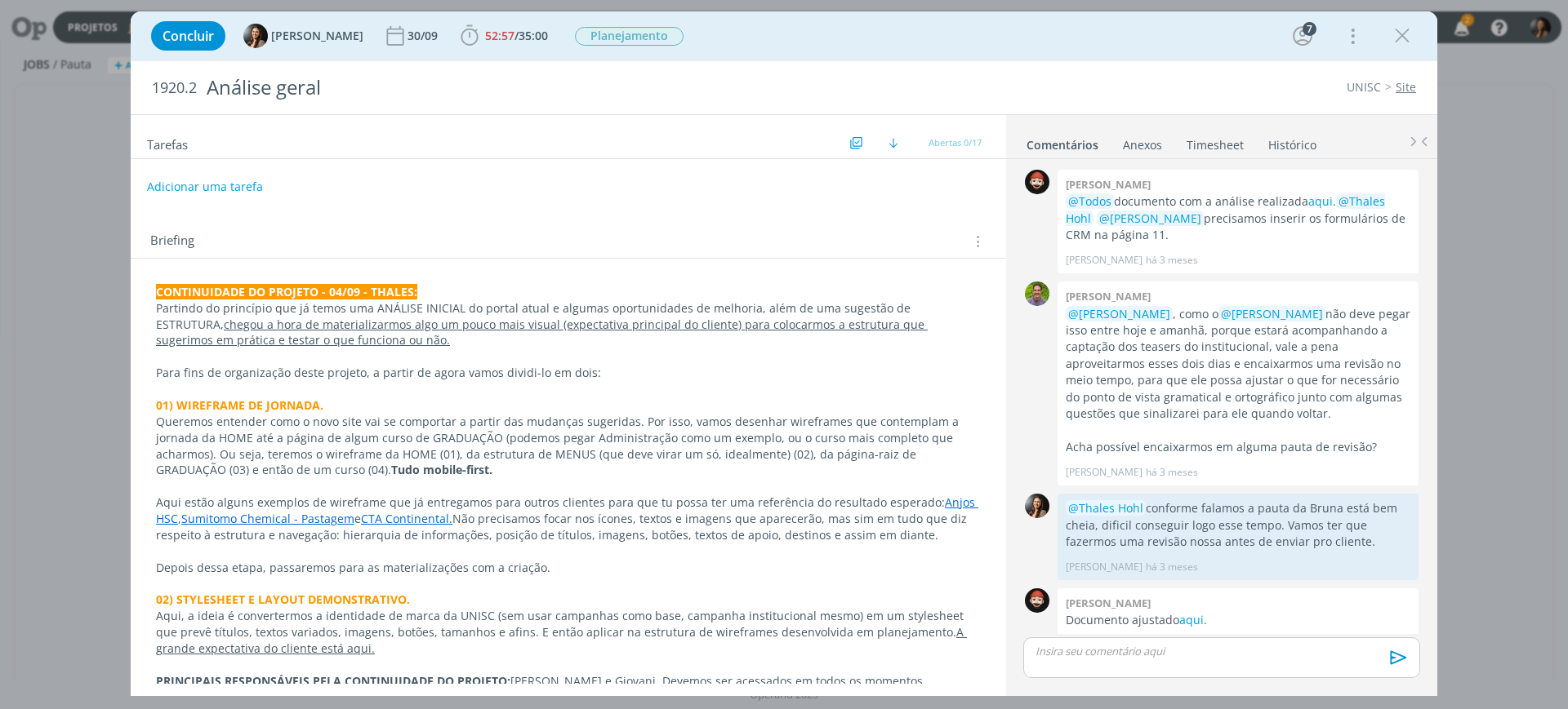
scroll to position [377, 0]
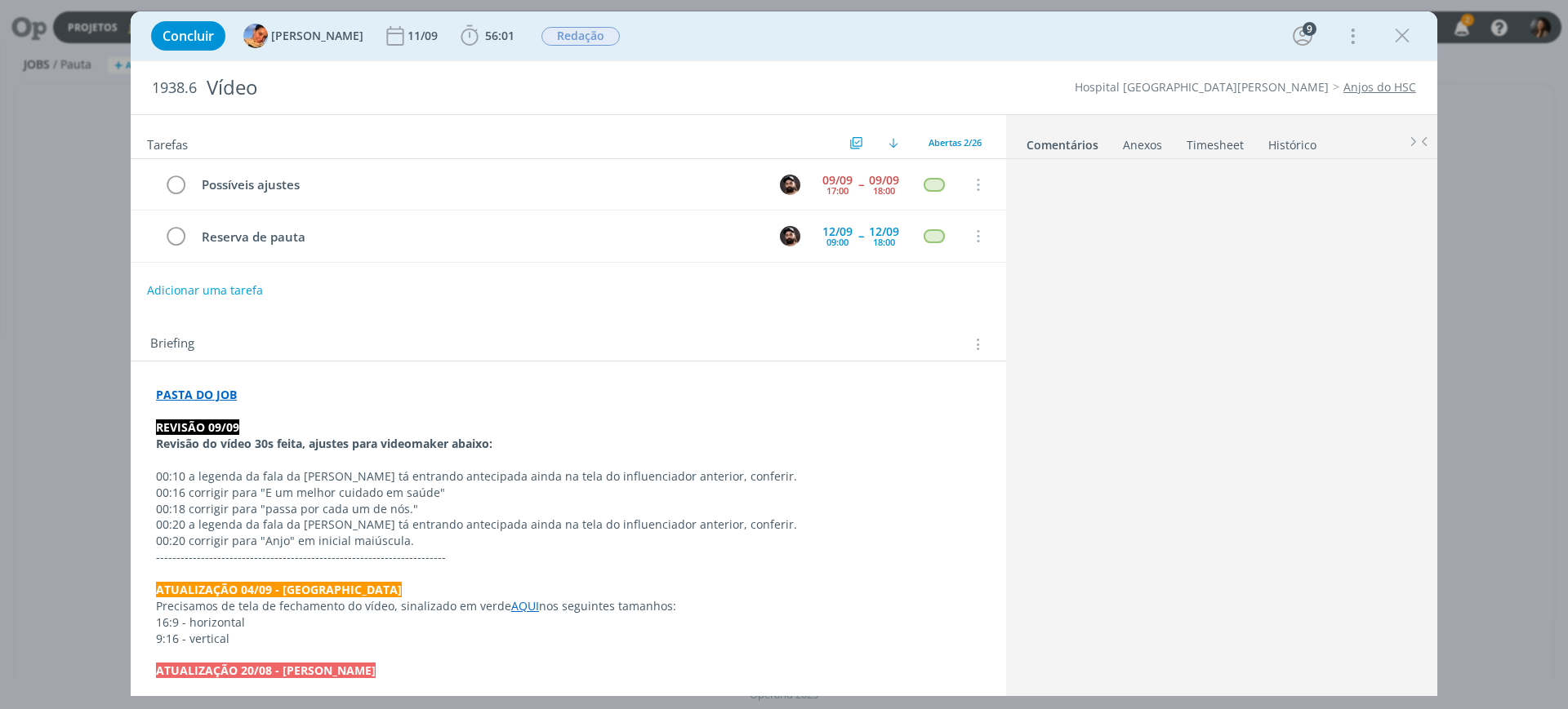
scroll to position [1059, 0]
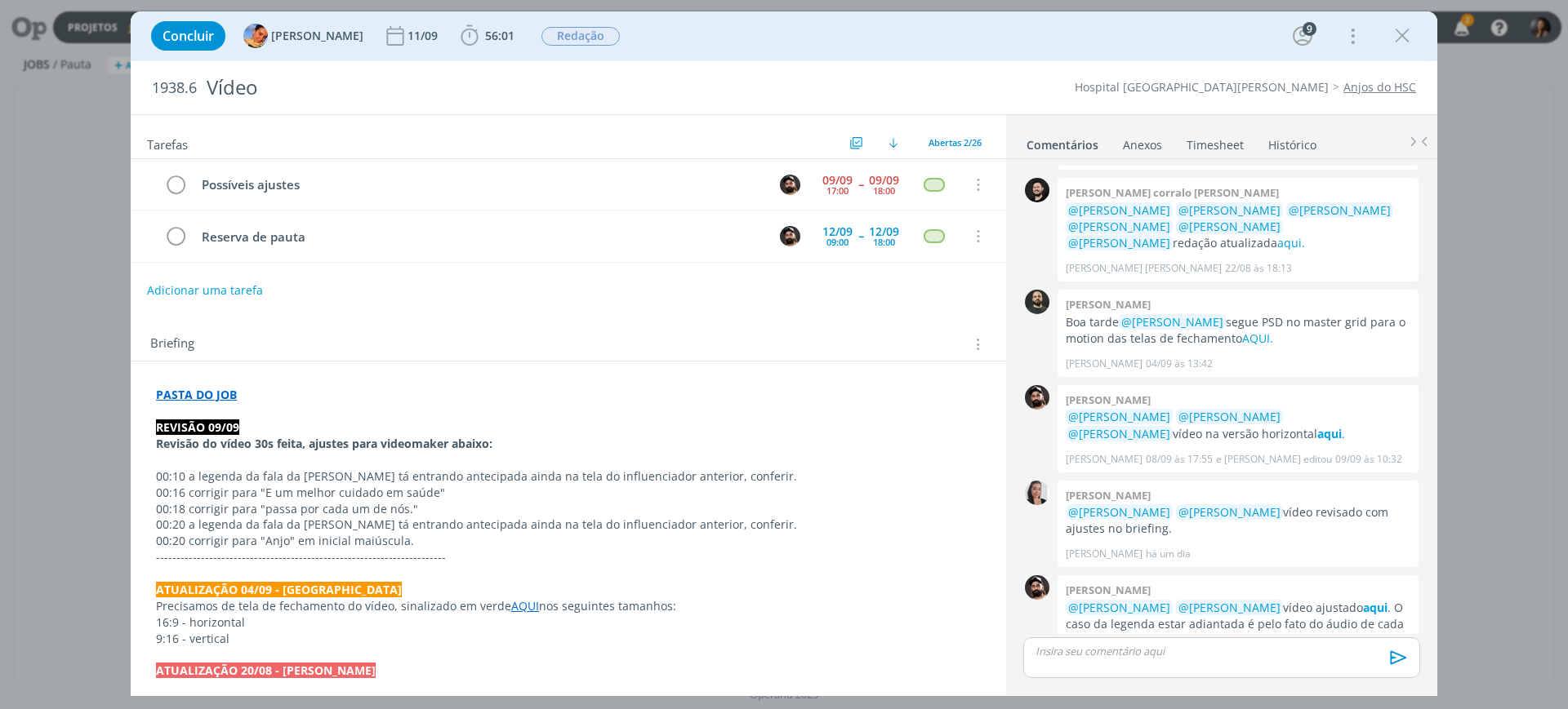
drag, startPoint x: 1404, startPoint y: 27, endPoint x: 203, endPoint y: 116, distance: 1204.3
click at [1395, 29] on icon "dialog" at bounding box center [1403, 36] width 25 height 25
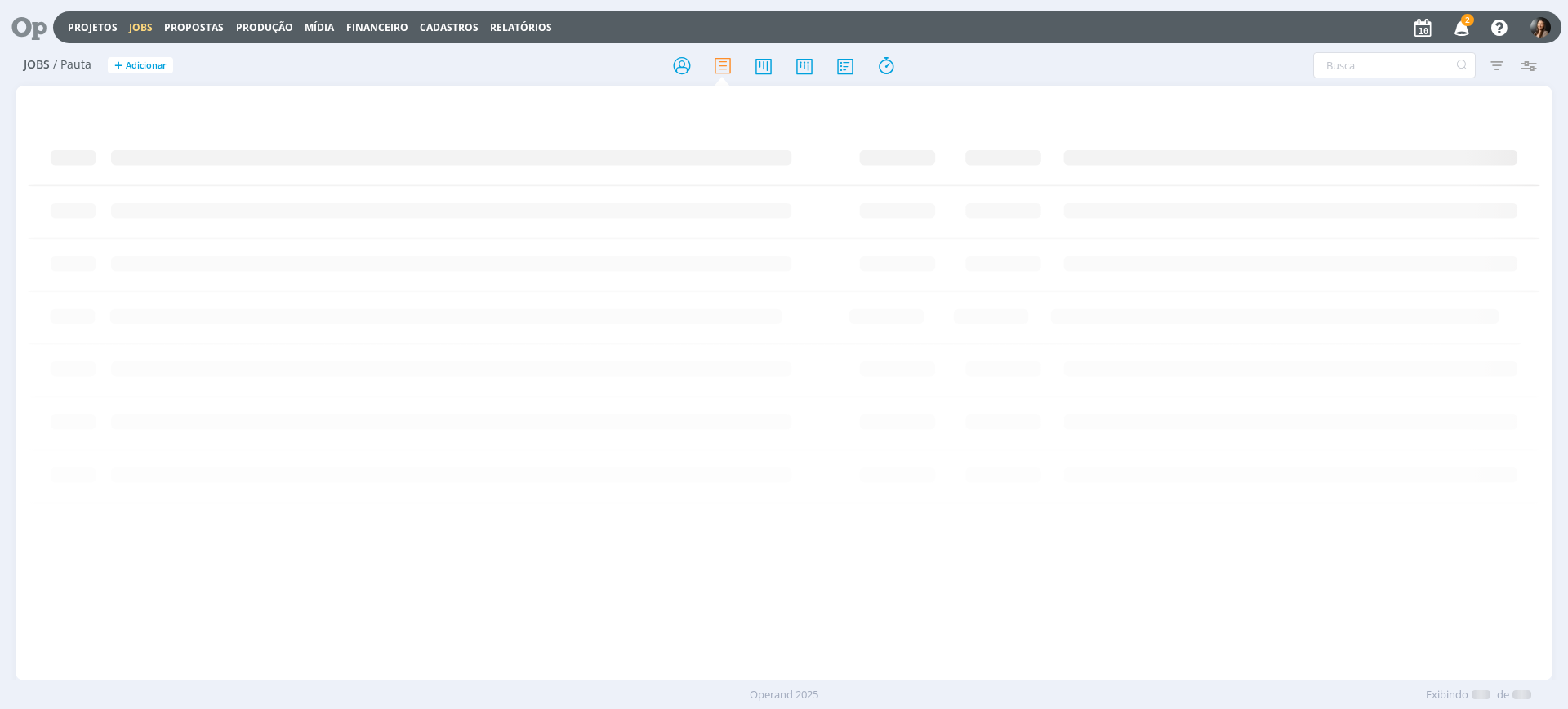
click at [800, 66] on icon at bounding box center [804, 65] width 29 height 32
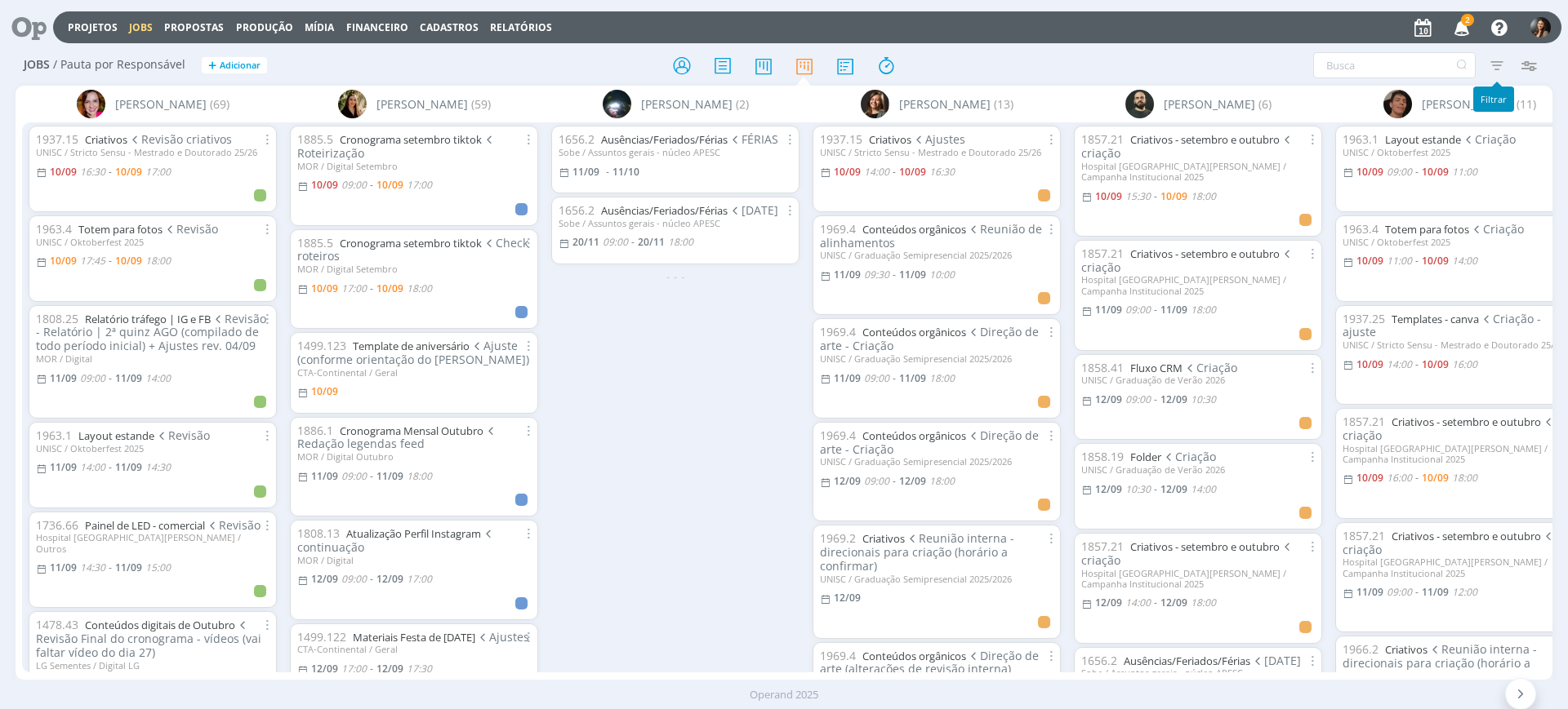
drag, startPoint x: 1549, startPoint y: 65, endPoint x: 1537, endPoint y: 60, distance: 13.0
click at [1549, 65] on div "Filtrar Filtrar [GEOGRAPHIC_DATA] Tipo Jobs e Tarefas Data Personalizado a Situ…" at bounding box center [1296, 65] width 512 height 27
click at [1532, 60] on icon "button" at bounding box center [1527, 65] width 29 height 29
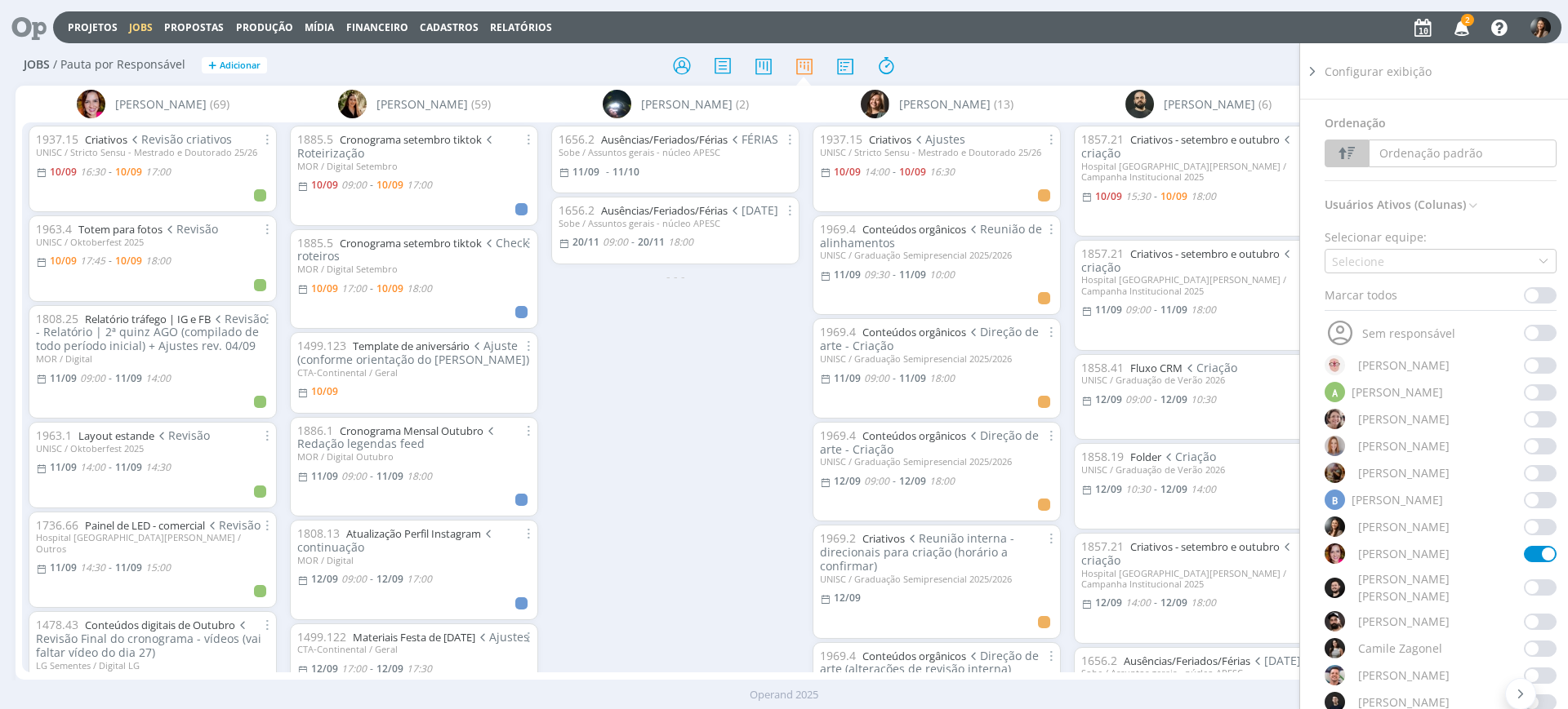
click at [1536, 614] on span at bounding box center [1540, 621] width 33 height 16
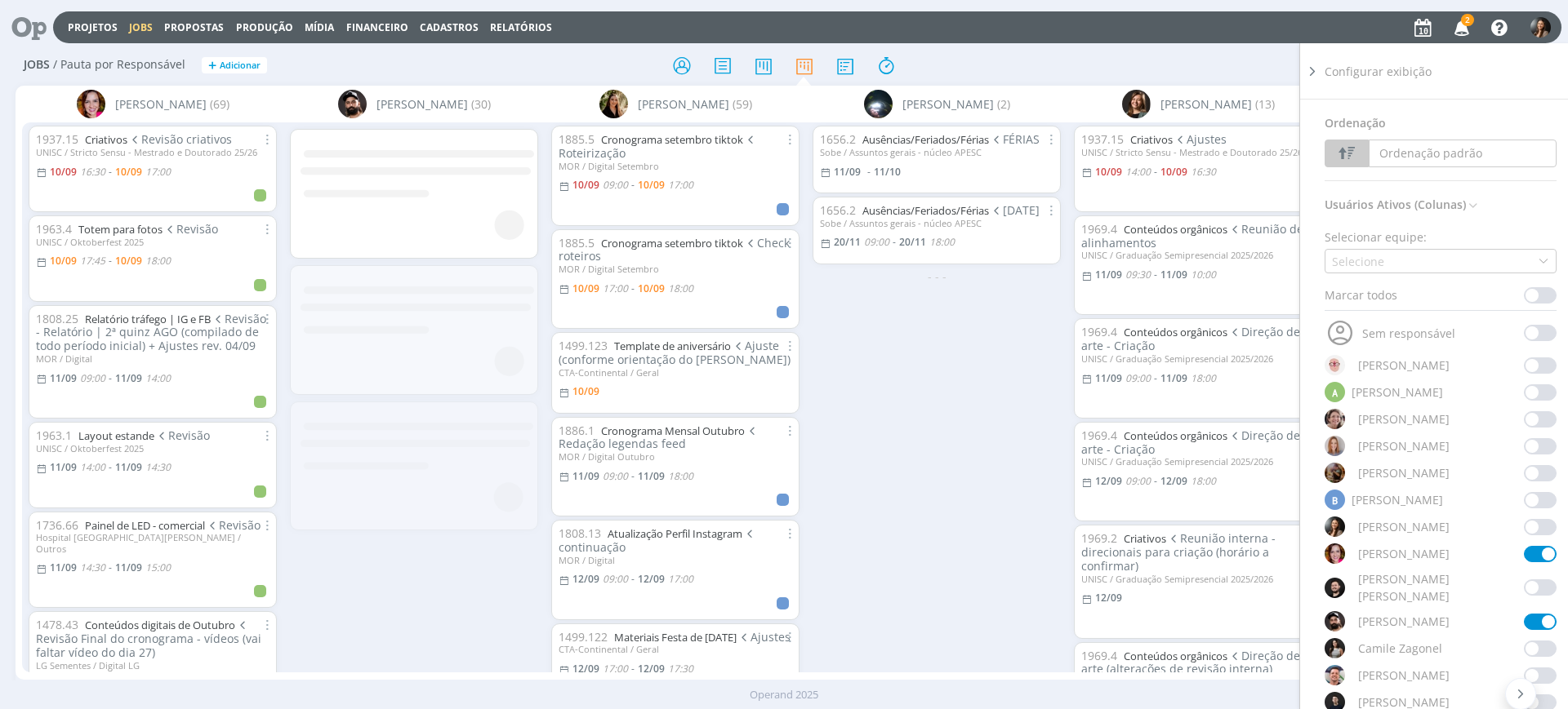
drag, startPoint x: 1305, startPoint y: 76, endPoint x: 1317, endPoint y: 65, distance: 16.3
click at [1306, 78] on icon at bounding box center [1312, 71] width 16 height 17
click at [1317, 64] on icon at bounding box center [1312, 71] width 16 height 17
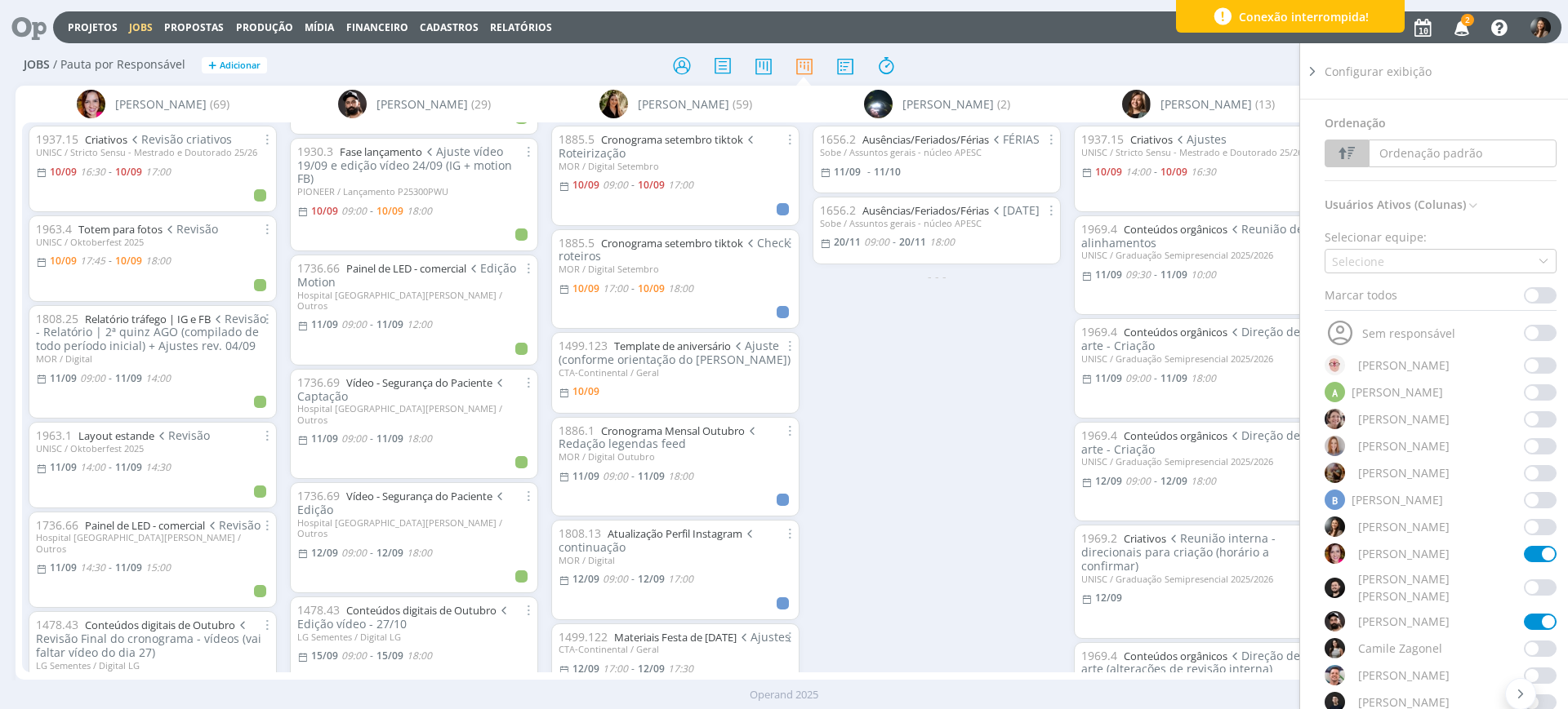
scroll to position [204, 0]
click at [443, 374] on link "Vídeo - Segurança do Paciente" at bounding box center [419, 381] width 146 height 15
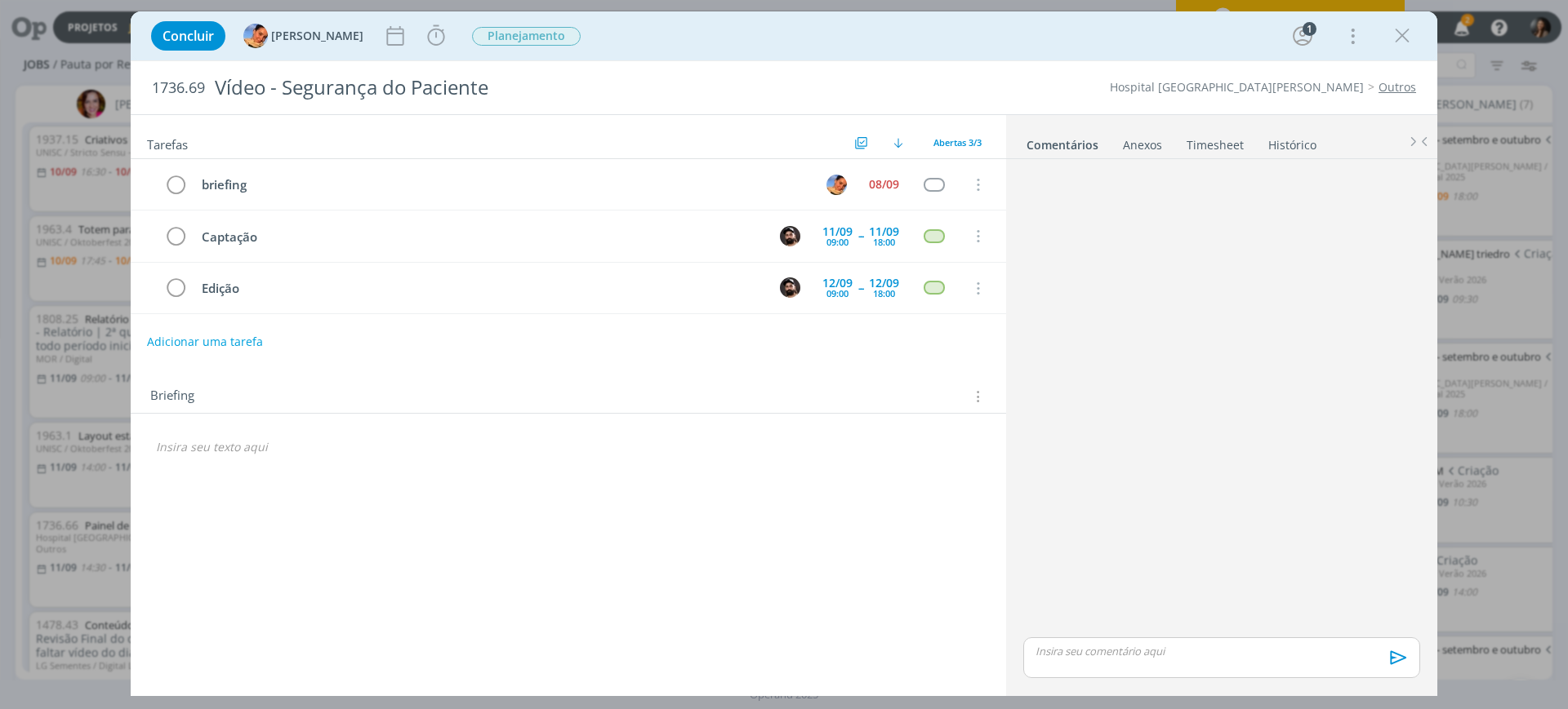
drag, startPoint x: 209, startPoint y: 451, endPoint x: 218, endPoint y: 448, distance: 9.5
click at [209, 452] on p "dialog" at bounding box center [568, 447] width 825 height 16
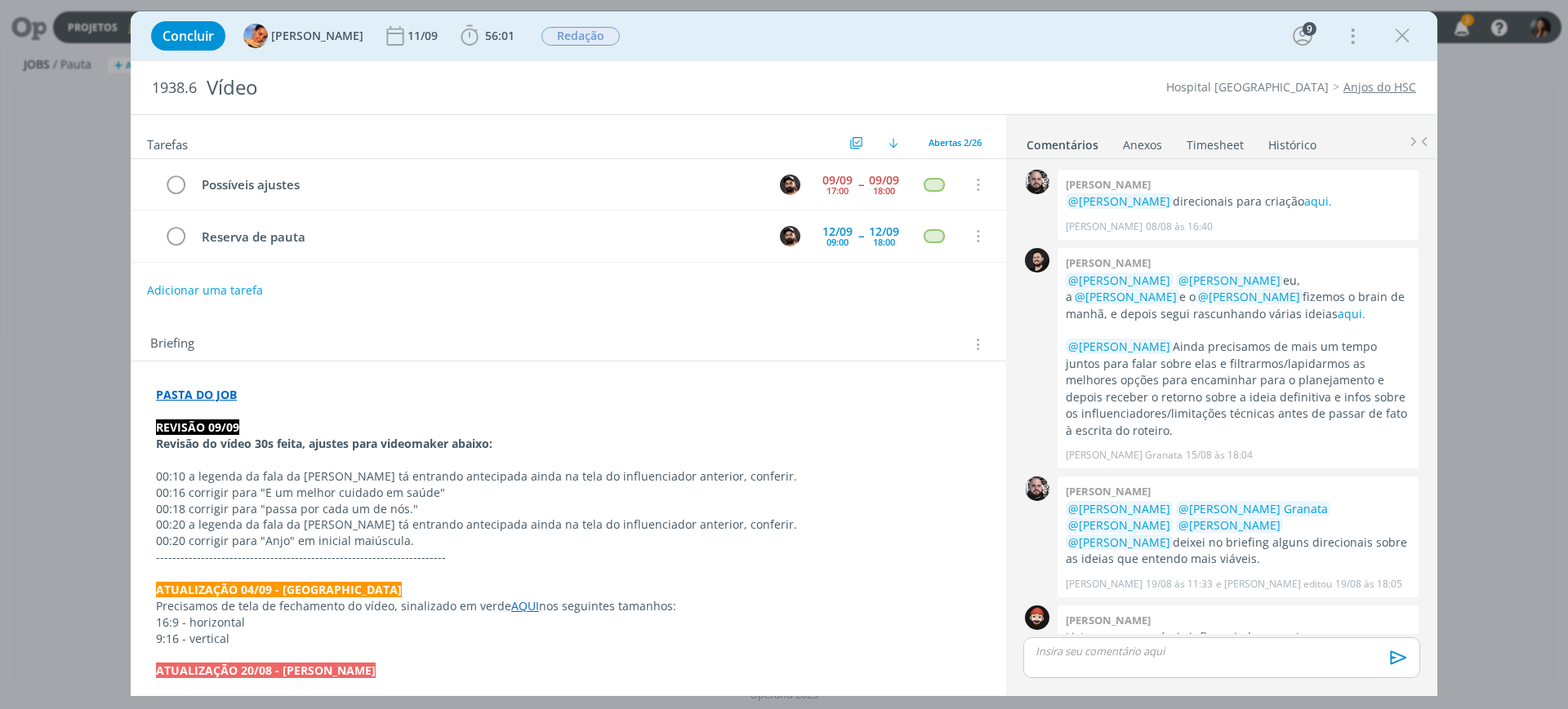
scroll to position [1059, 0]
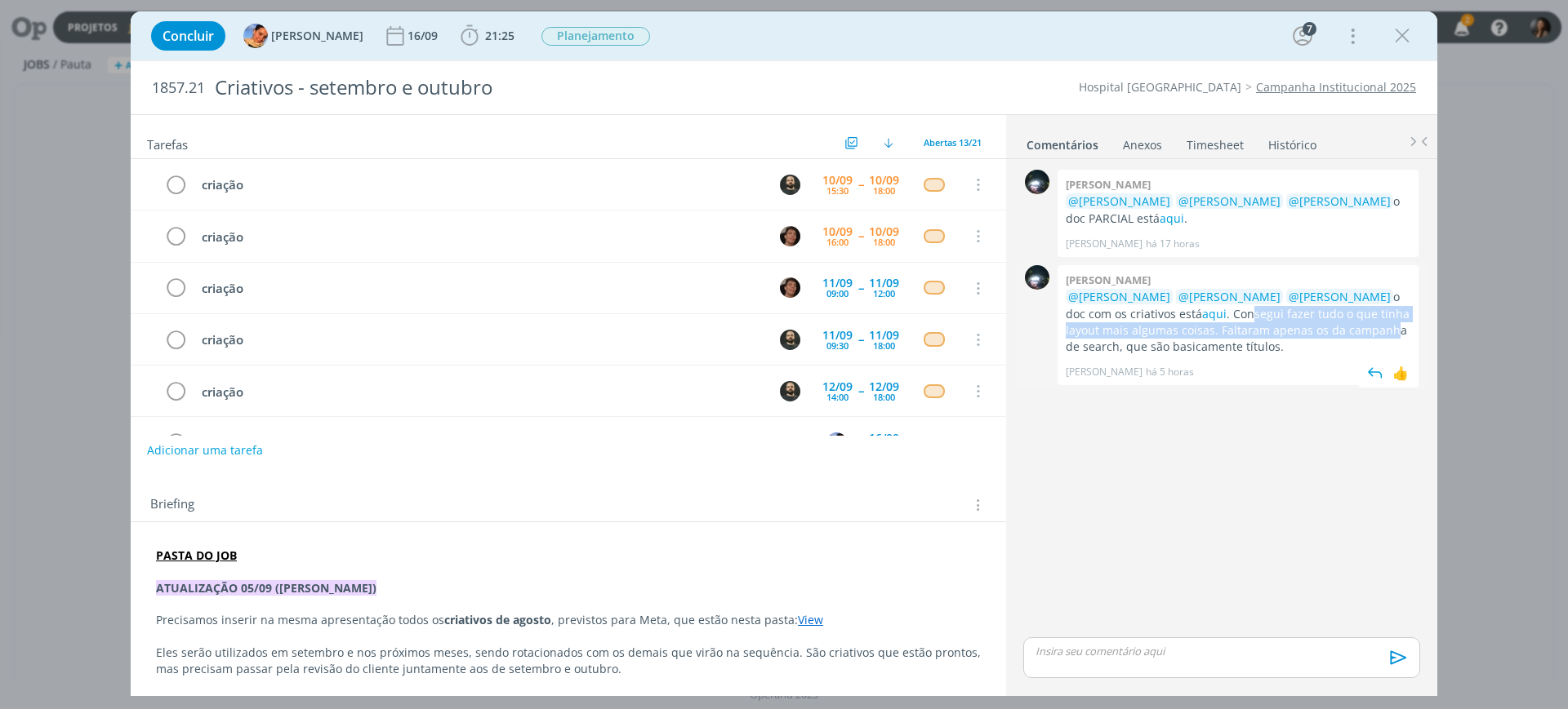
drag, startPoint x: 1220, startPoint y: 321, endPoint x: 1266, endPoint y: 423, distance: 111.9
click at [1350, 331] on p "@Luíza Santana @Beatriz Luchese @Patrick Freitas o doc com os criativos está aq…" at bounding box center [1238, 323] width 345 height 67
click at [1237, 466] on div "0 Giovanni zacchini @Luíza Santana @Beatriz Luchese @Patrick Freitas o doc PARC…" at bounding box center [1222, 399] width 410 height 468
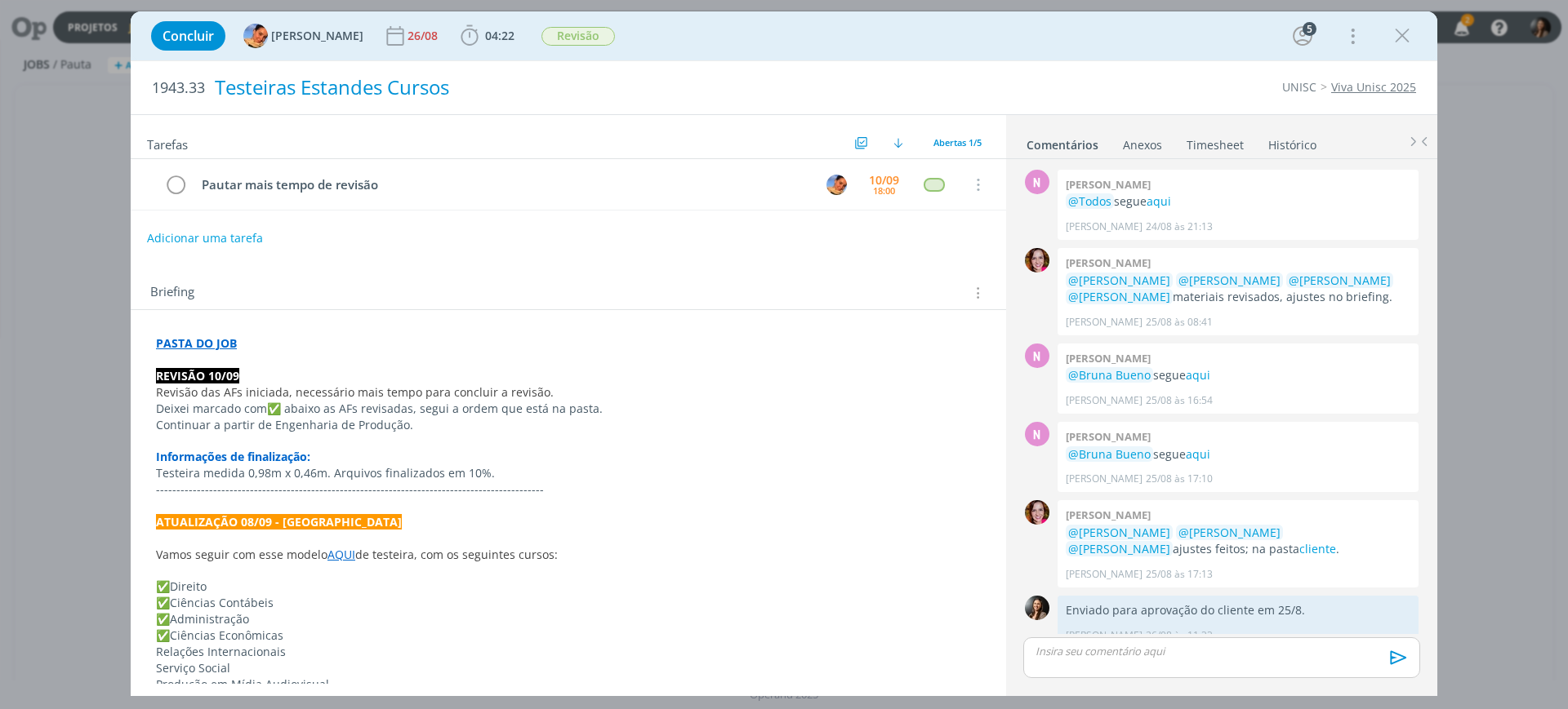
scroll to position [210, 0]
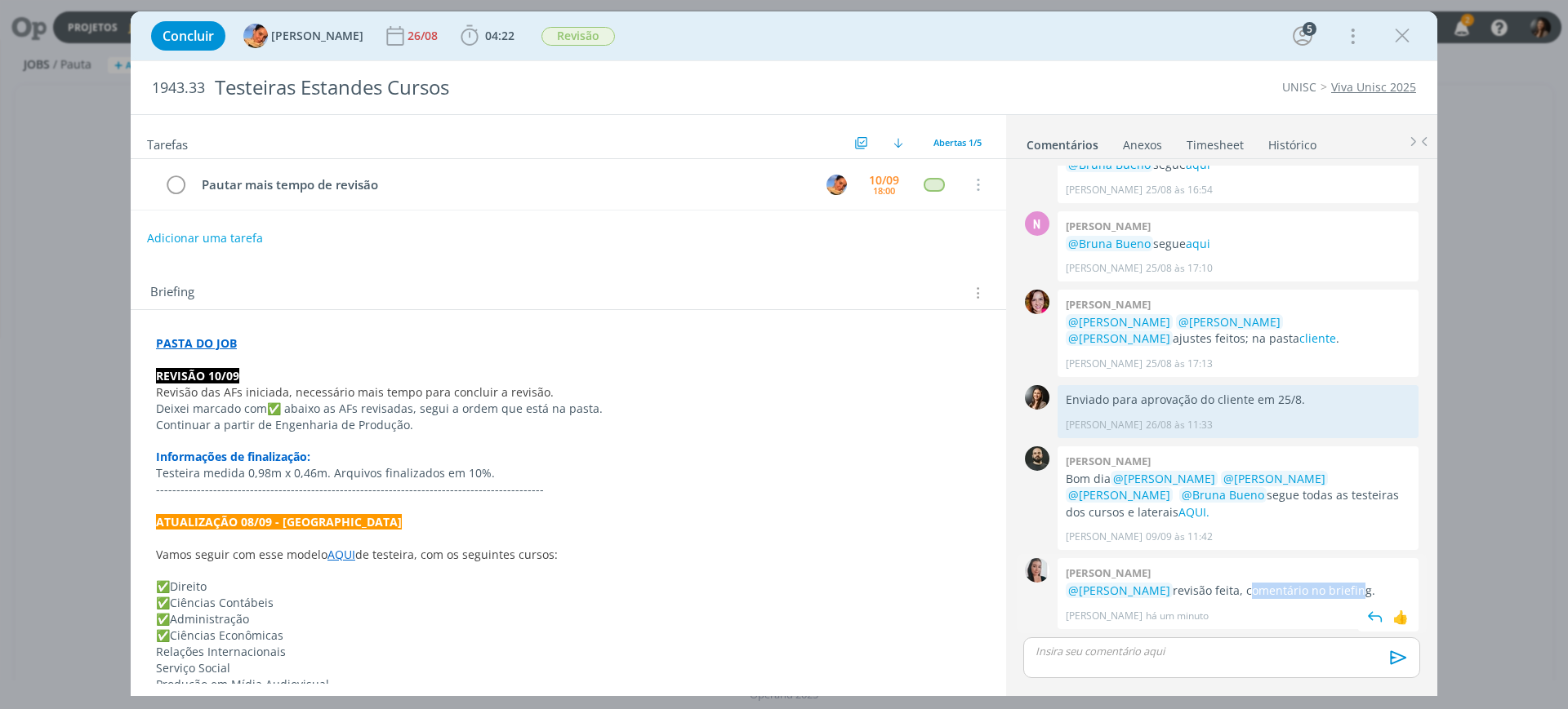
drag, startPoint x: 1230, startPoint y: 587, endPoint x: 1261, endPoint y: 597, distance: 32.6
click at [1334, 594] on p "@Luíza Santana revisão feita, comentário no briefing." at bounding box center [1238, 591] width 345 height 16
drag, startPoint x: 227, startPoint y: 393, endPoint x: 539, endPoint y: 388, distance: 312.0
click at [539, 388] on span "Revisão das AFs iniciada, necessário mais tempo para concluir a revisão." at bounding box center [355, 393] width 398 height 16
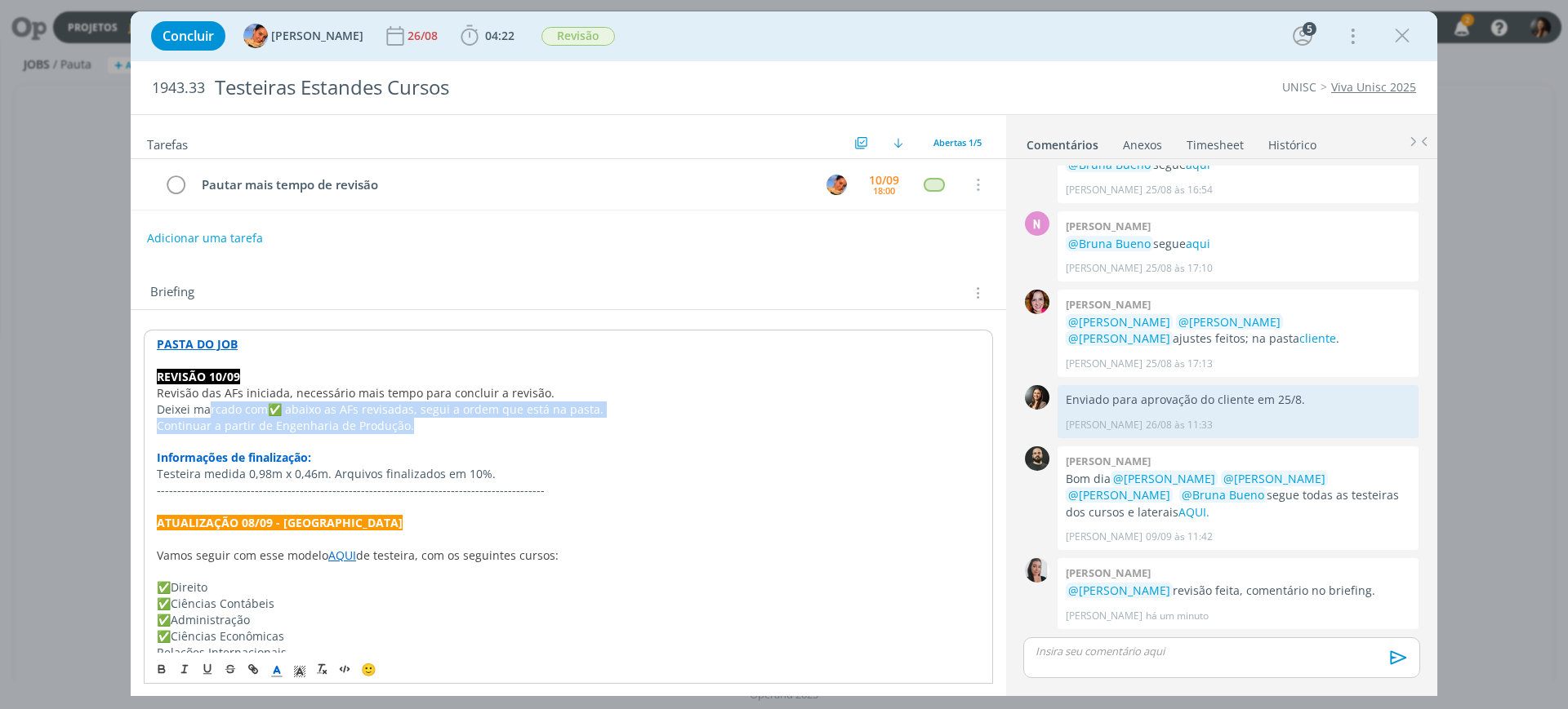
drag, startPoint x: 210, startPoint y: 411, endPoint x: 643, endPoint y: 535, distance: 450.4
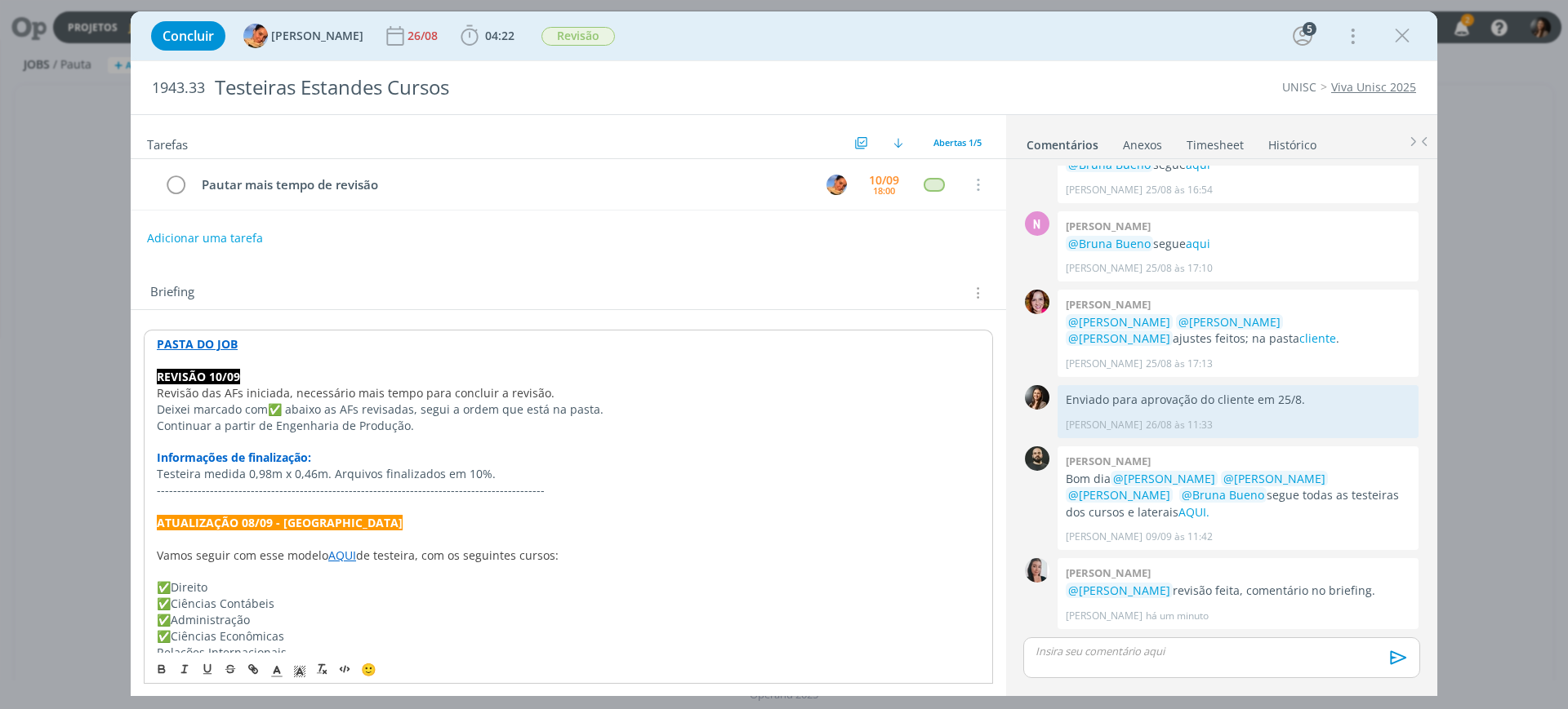
click at [647, 541] on p "dialog" at bounding box center [568, 539] width 823 height 16
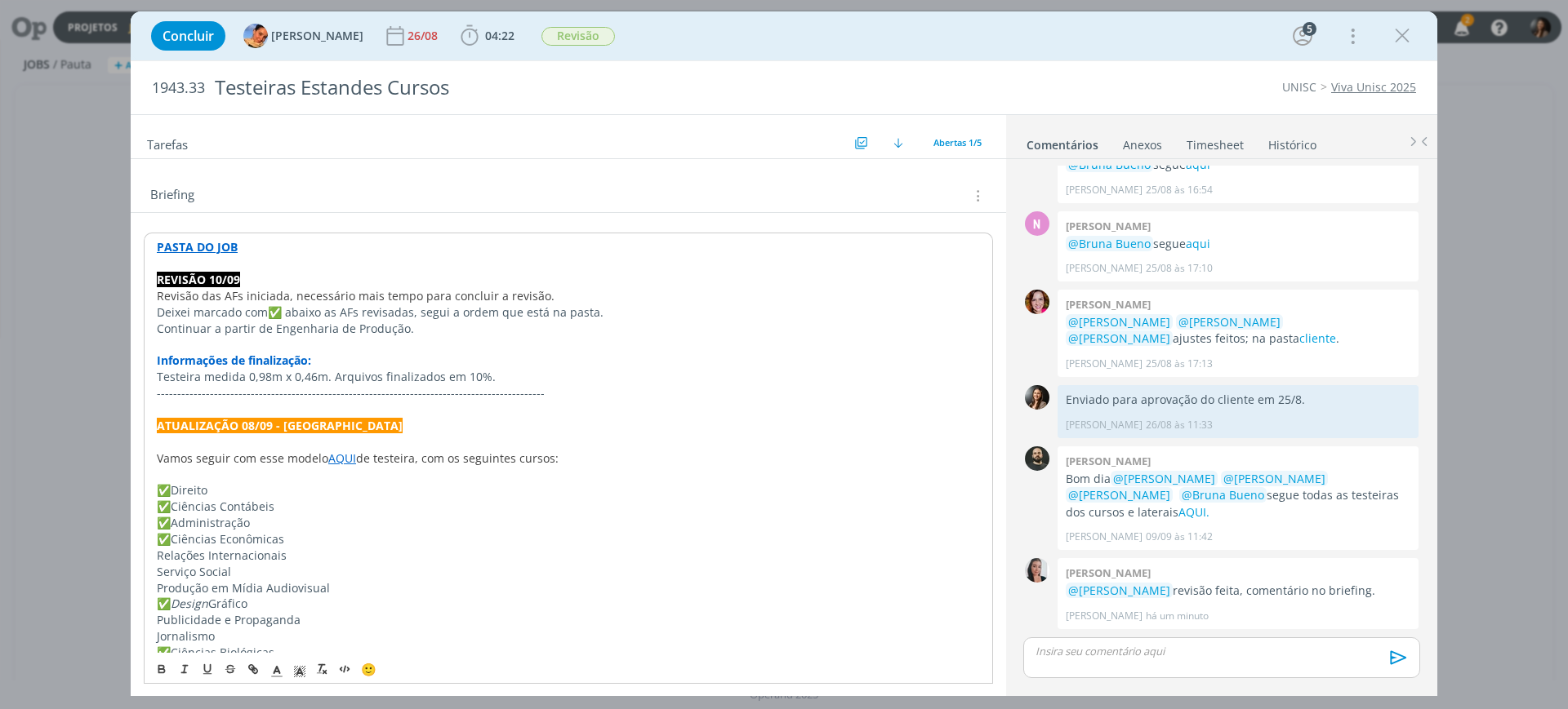
scroll to position [0, 0]
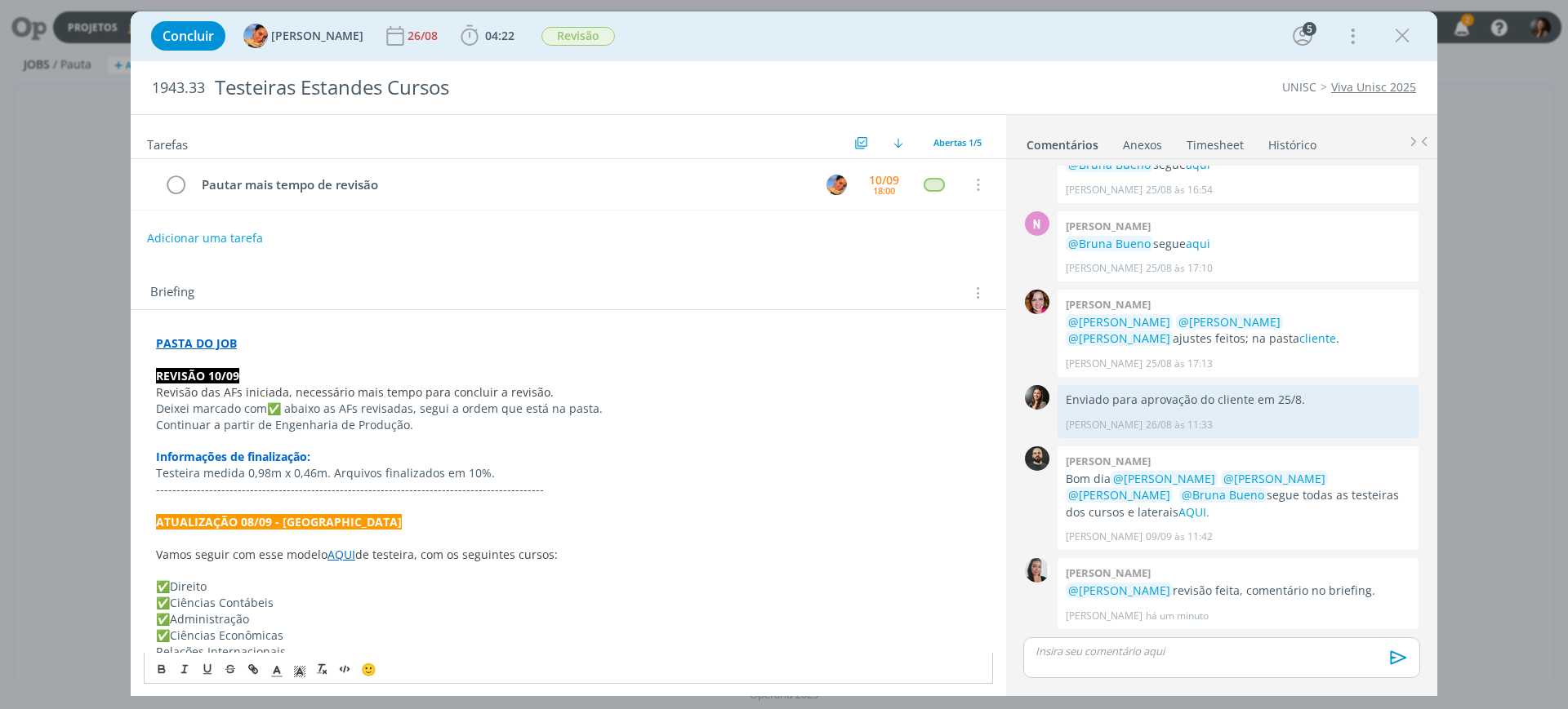
click at [382, 606] on p "✅ Ciências Contábeis" at bounding box center [568, 603] width 825 height 16
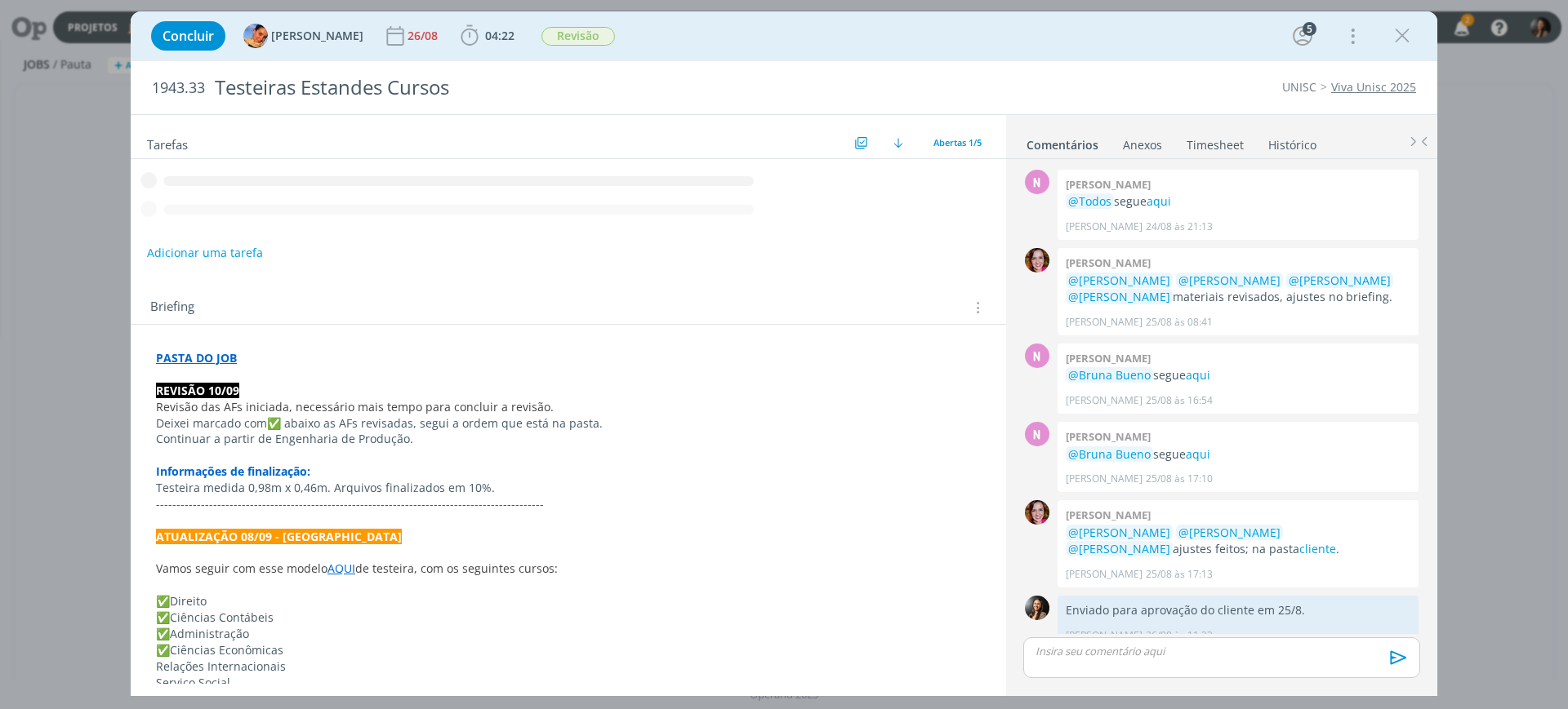
scroll to position [210, 0]
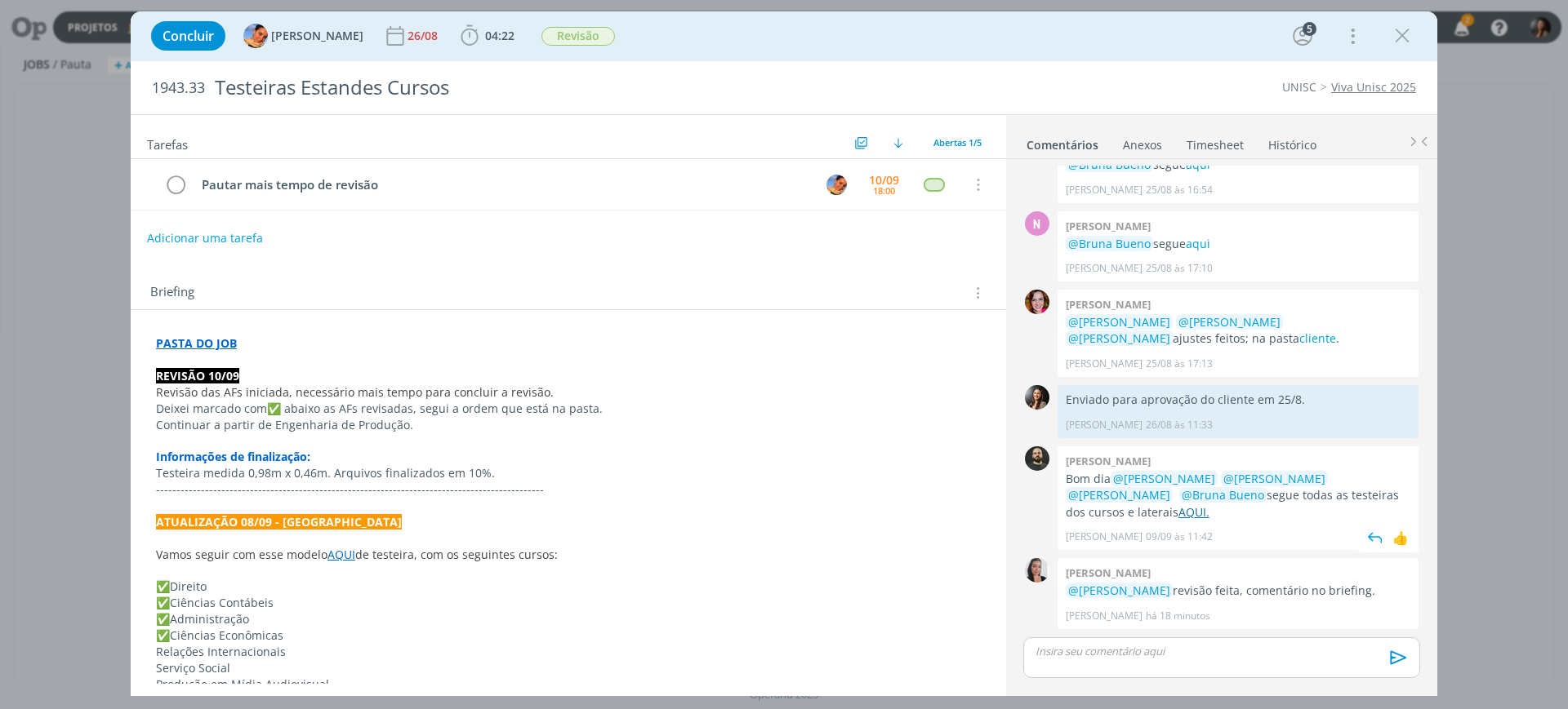
click at [1179, 512] on link "AQUI." at bounding box center [1194, 513] width 31 height 16
drag, startPoint x: 1407, startPoint y: 34, endPoint x: 223, endPoint y: 283, distance: 1209.9
click at [1405, 34] on icon "dialog" at bounding box center [1403, 36] width 25 height 25
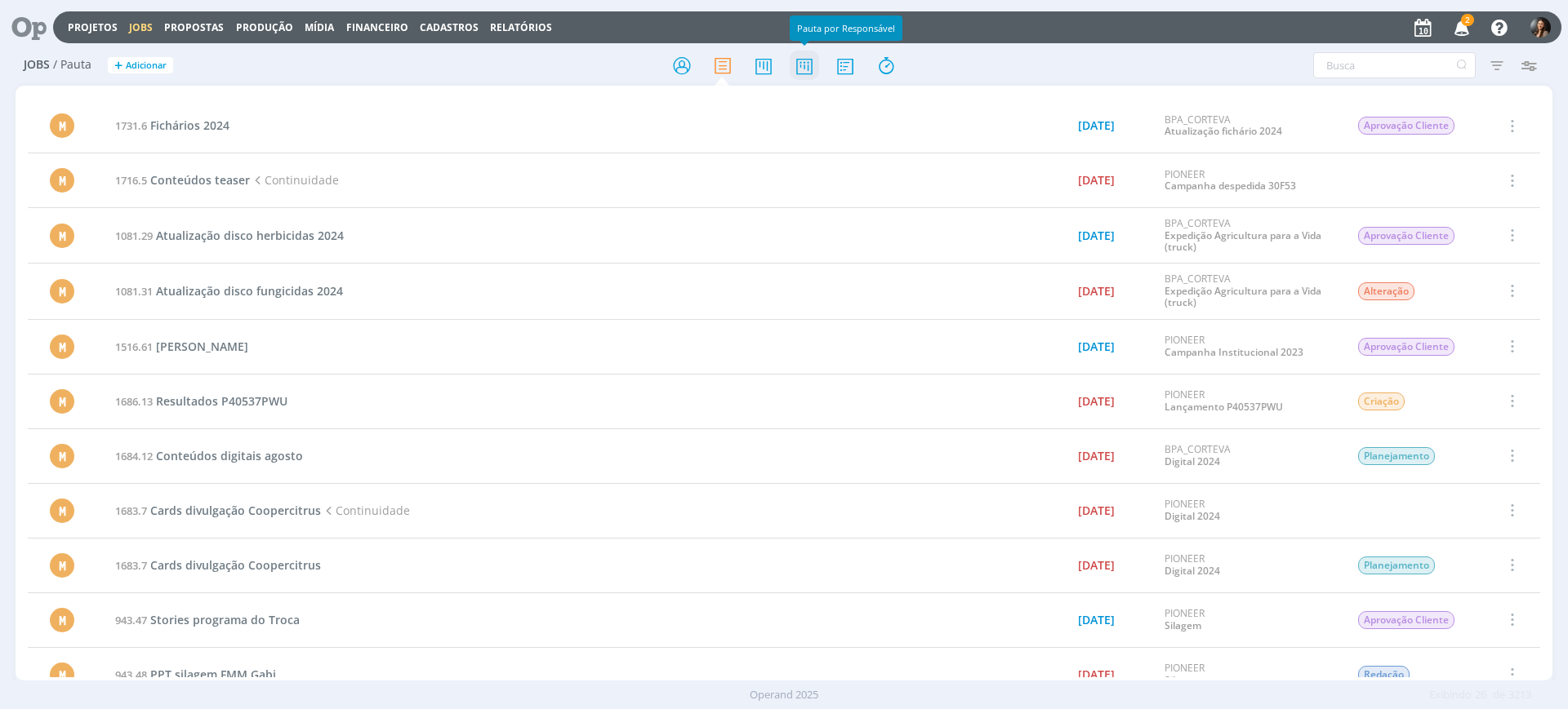
click at [805, 60] on icon at bounding box center [804, 65] width 29 height 32
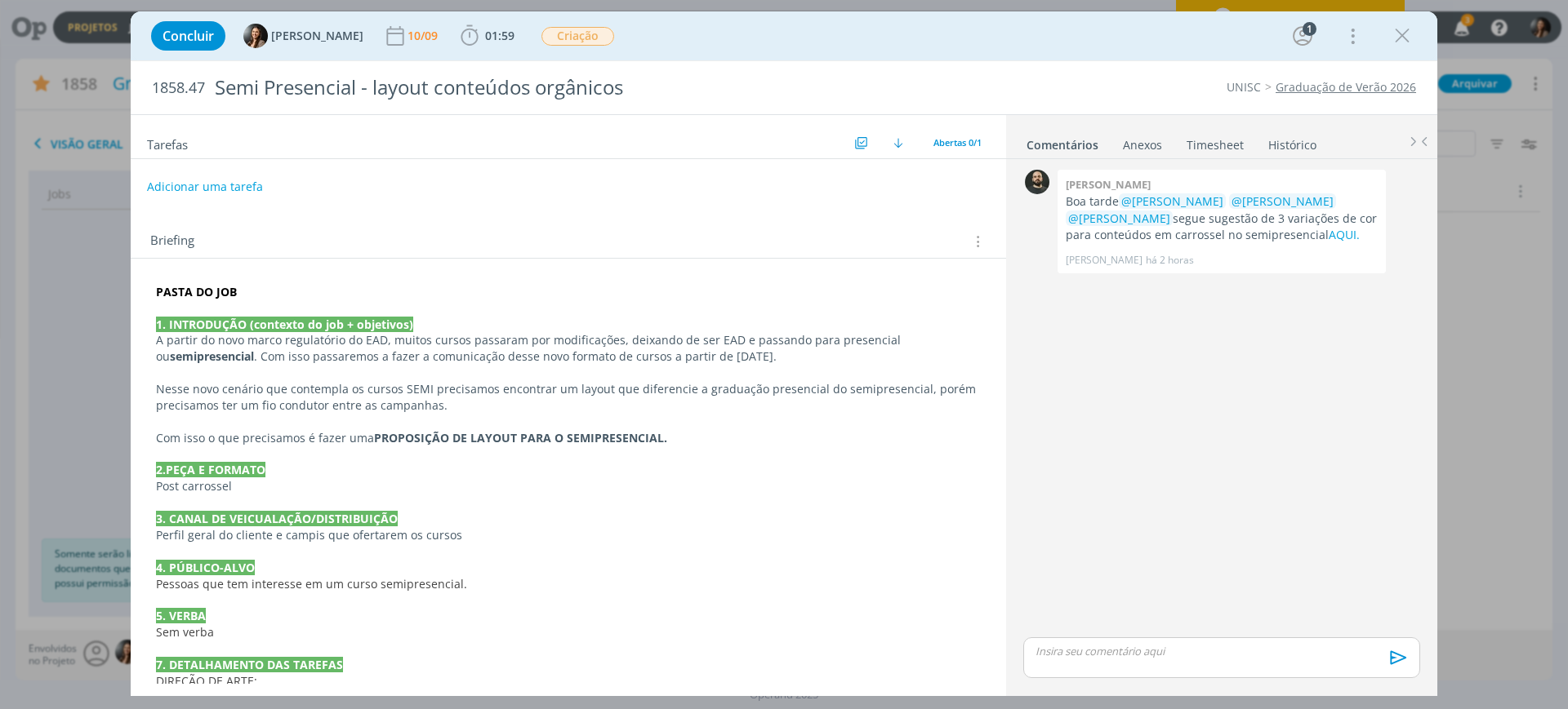
click at [495, 482] on p "Post carrossel" at bounding box center [568, 486] width 825 height 16
drag, startPoint x: 480, startPoint y: 430, endPoint x: 669, endPoint y: 438, distance: 189.2
click at [669, 438] on p "Com isso o que precisamos é fazer uma PROPOSIÇÃO DE LAYOUT PARA O SEMIPRESENCIA…" at bounding box center [568, 439] width 823 height 16
click at [660, 543] on p "Perfil geral do cliente e campis que ofertarem os cursos" at bounding box center [568, 536] width 823 height 16
click at [817, 431] on p "Com isso o que precisamos é fazer uma PROPOSIÇÃO DE LAYOUT PARA O SEMIPRESENCIA…" at bounding box center [568, 438] width 825 height 16
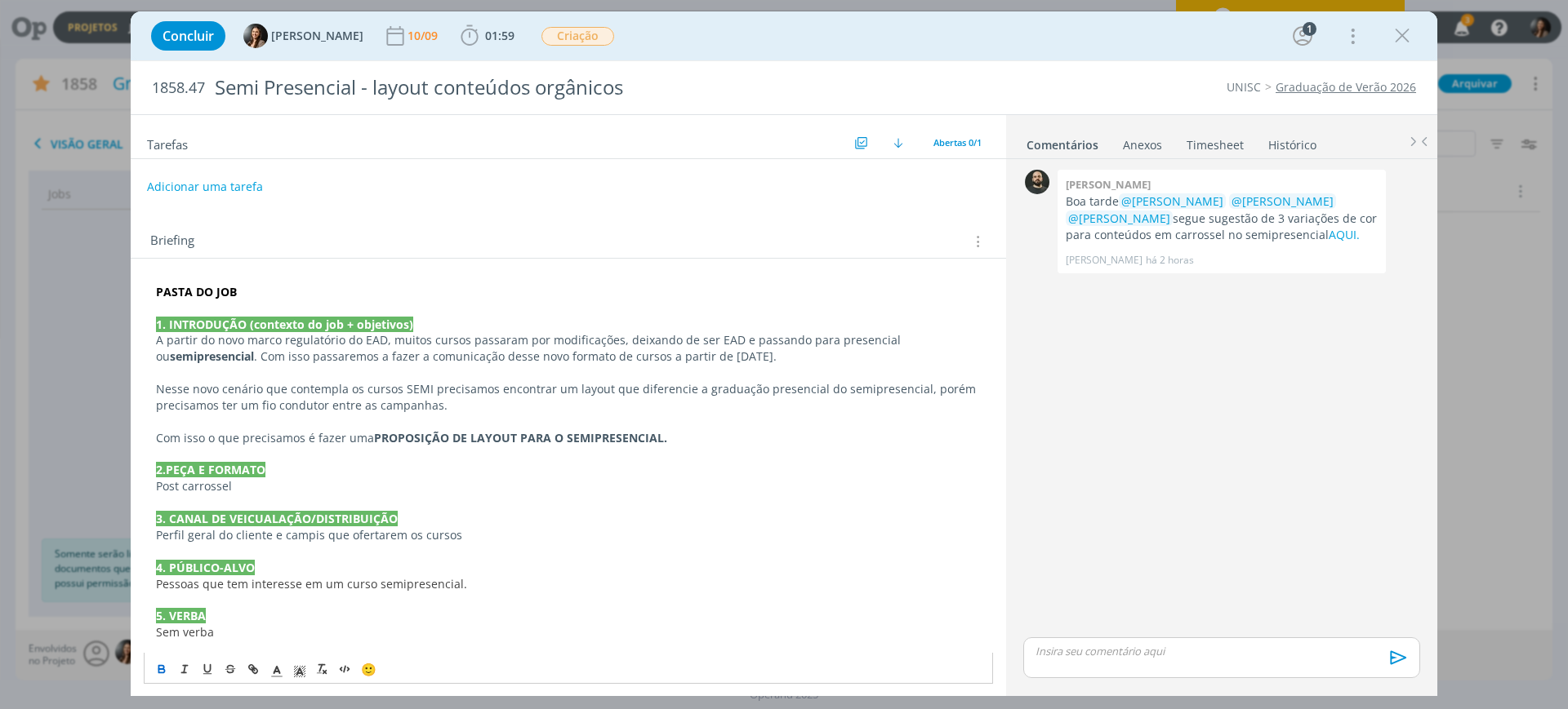
click at [773, 496] on p "dialog" at bounding box center [568, 503] width 825 height 16
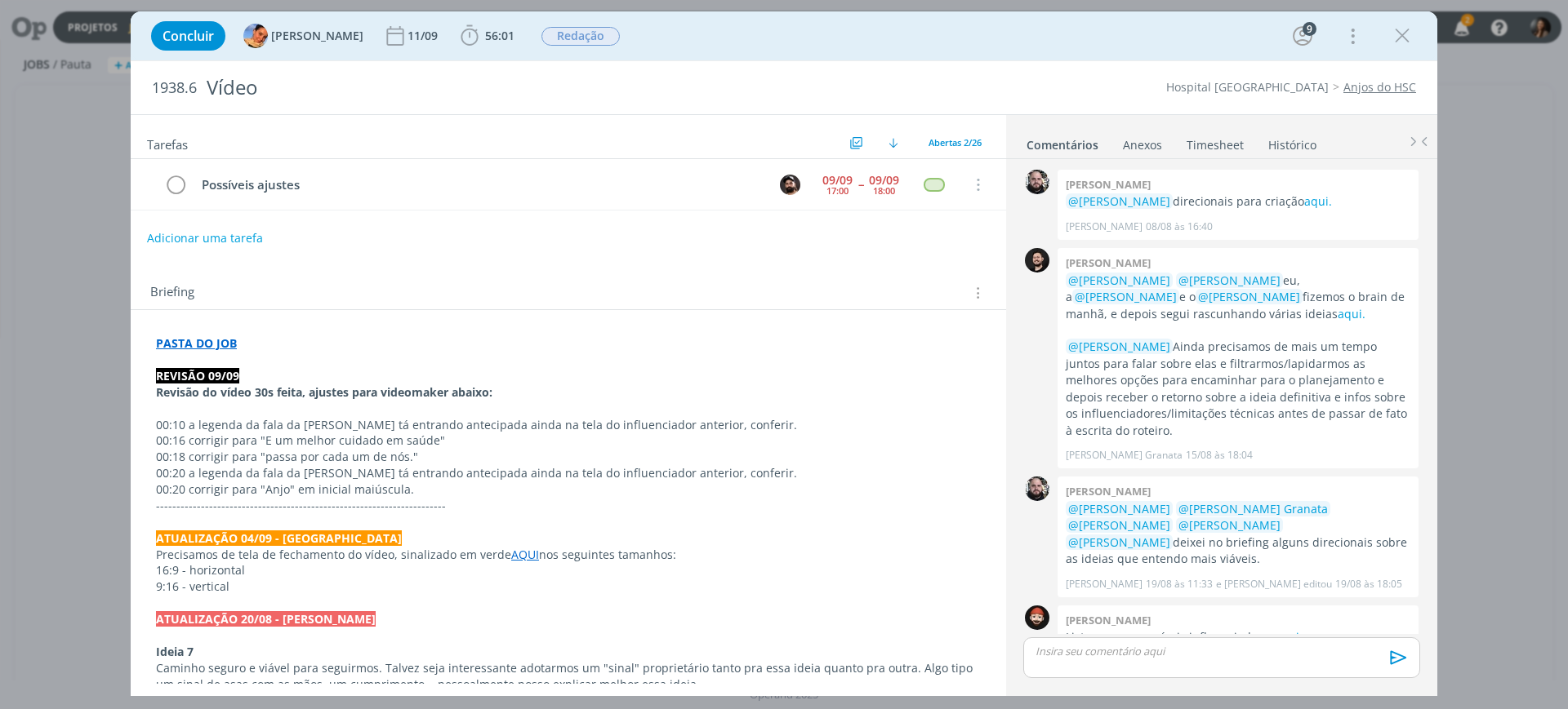
scroll to position [1059, 0]
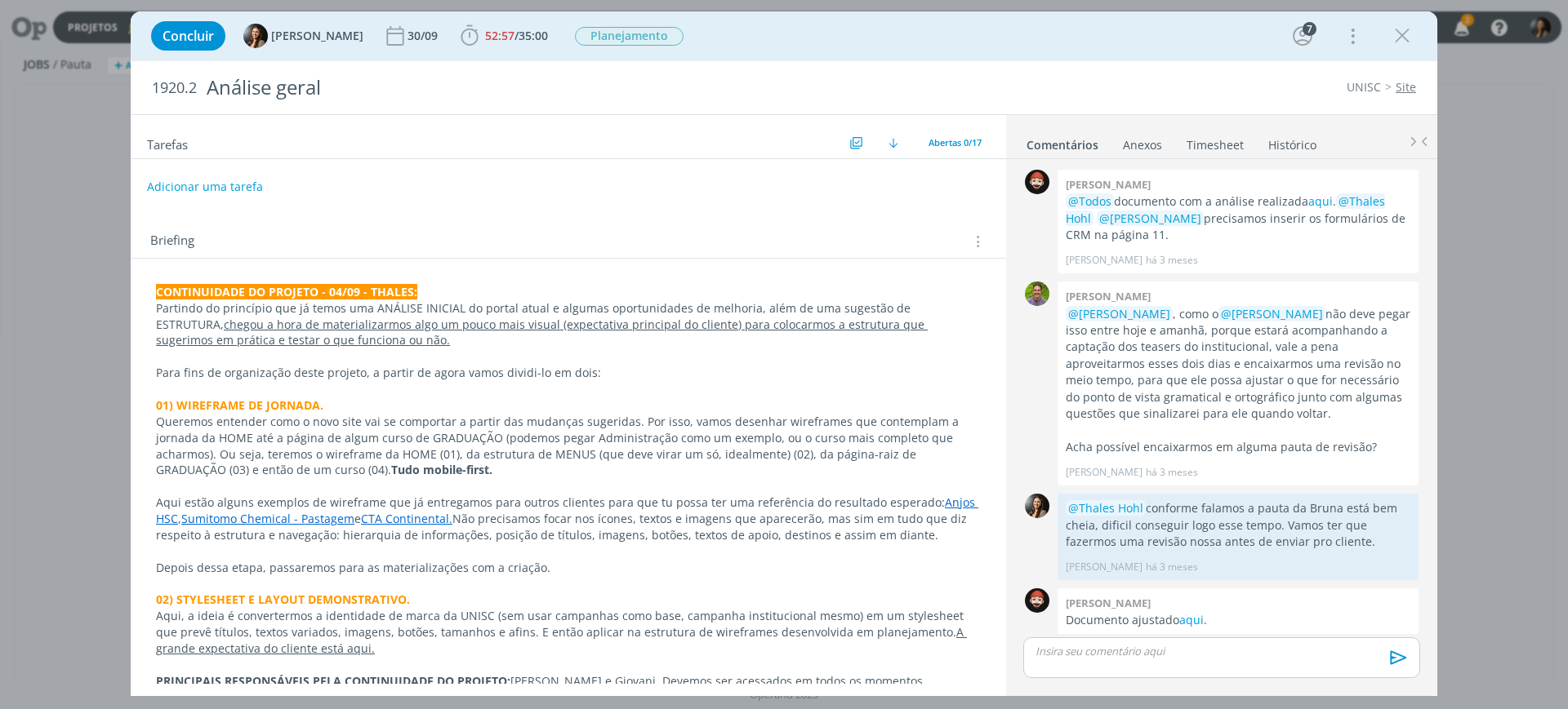
scroll to position [377, 0]
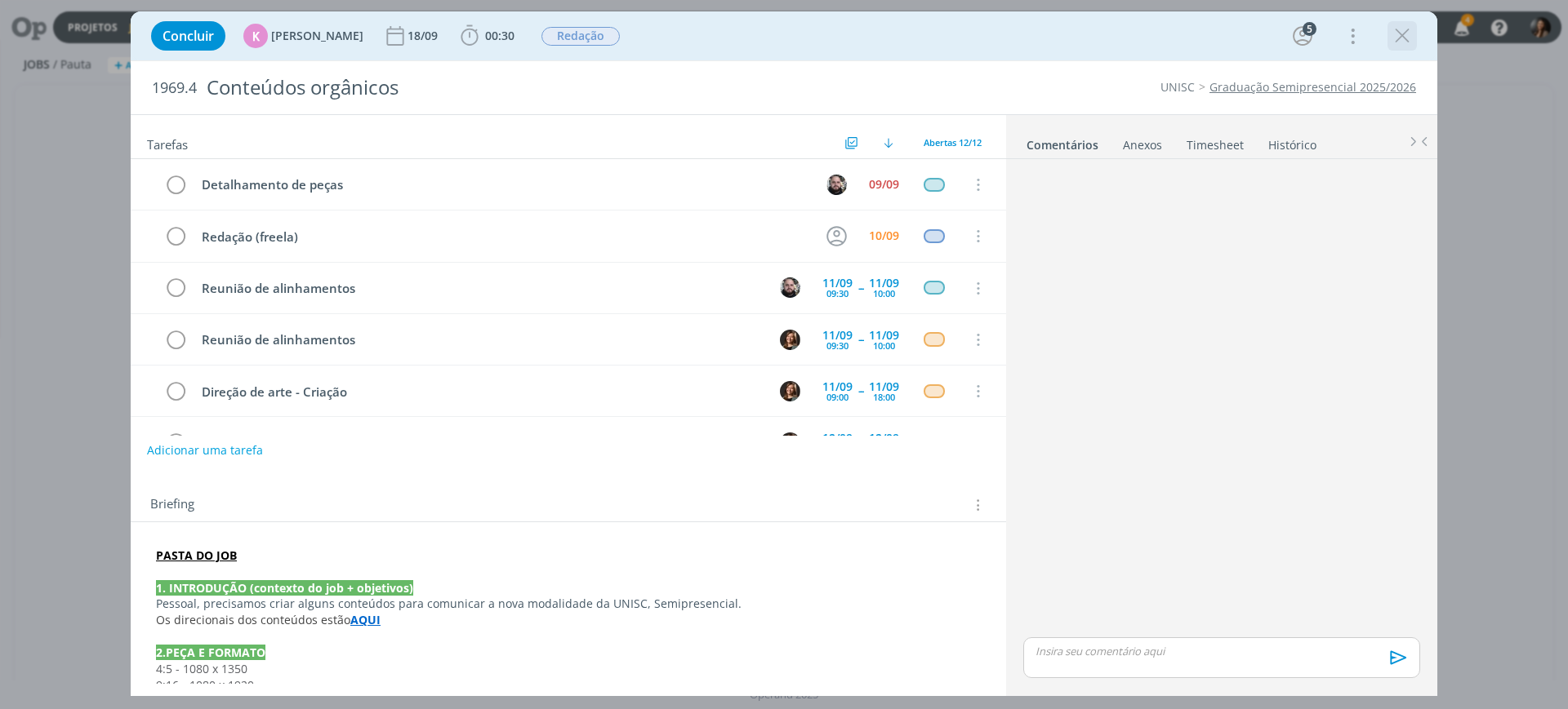
drag, startPoint x: 1410, startPoint y: 42, endPoint x: 1270, endPoint y: 67, distance: 142.2
click at [1409, 42] on icon "dialog" at bounding box center [1403, 36] width 25 height 25
